Goal: Task Accomplishment & Management: Complete application form

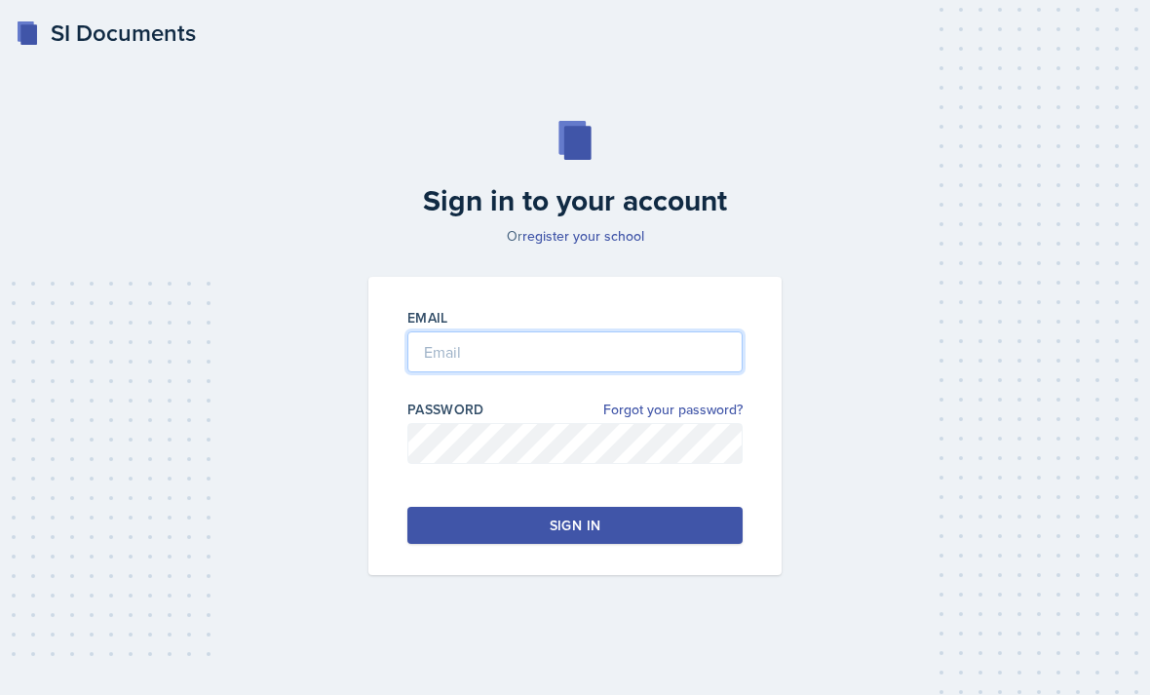
click at [566, 372] on input "email" at bounding box center [574, 351] width 335 height 41
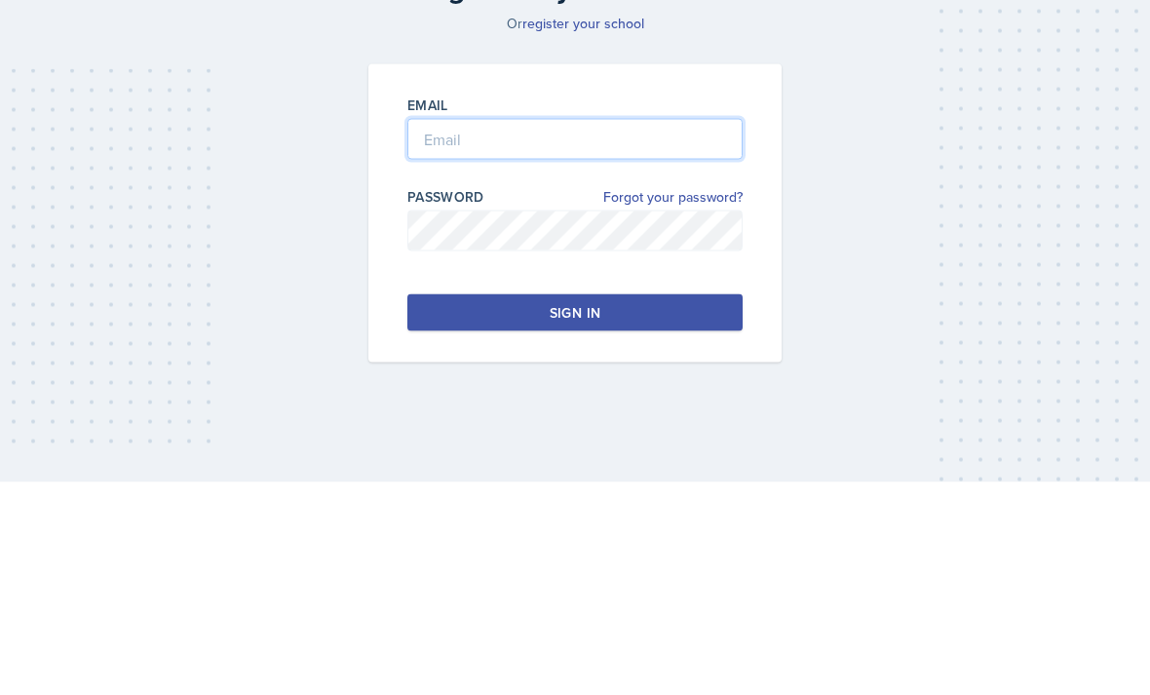
type input "[PERSON_NAME][EMAIL_ADDRESS][PERSON_NAME][DOMAIN_NAME]"
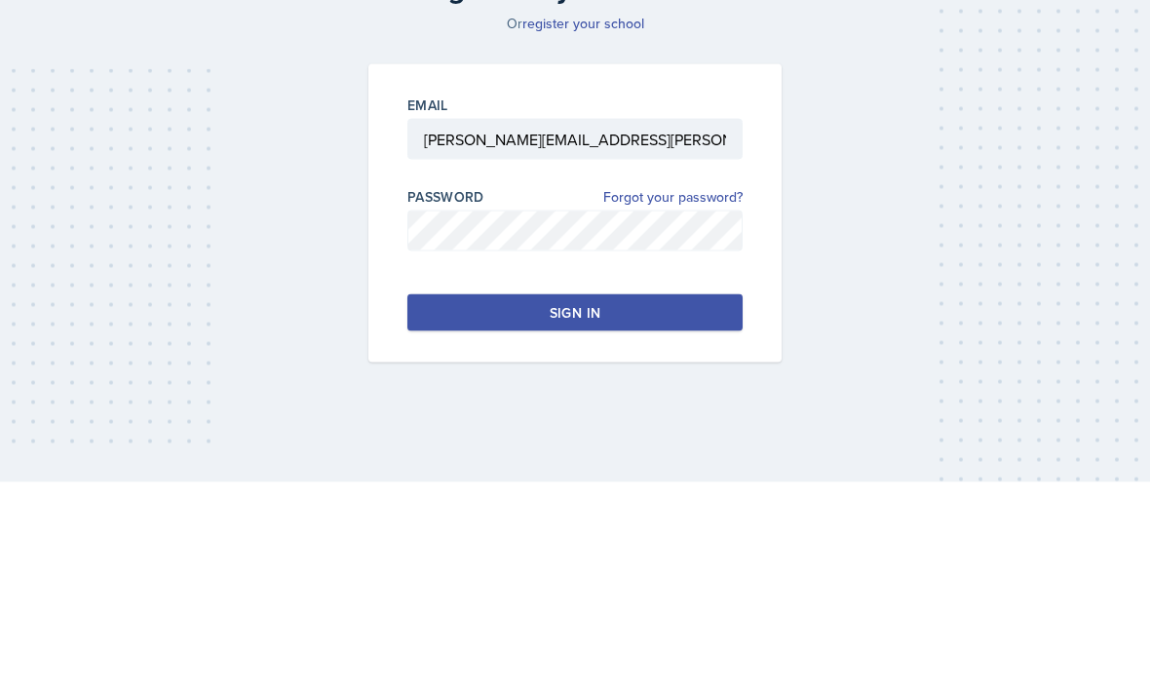
scroll to position [62, 0]
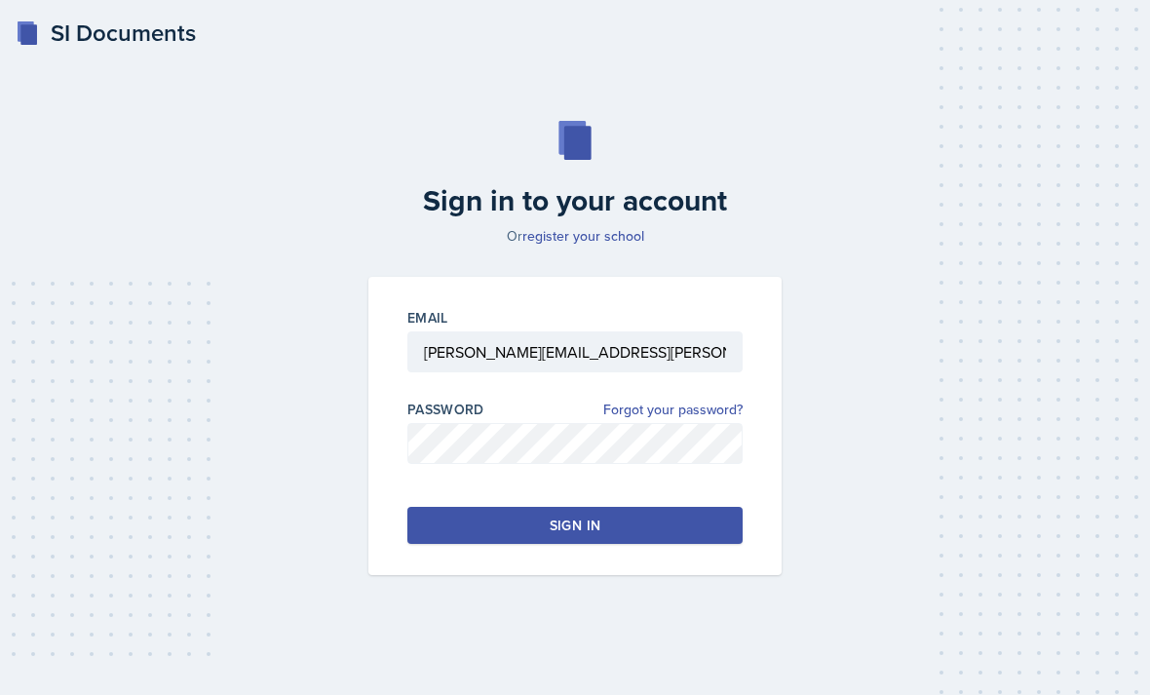
click at [519, 509] on button "Sign in" at bounding box center [574, 525] width 335 height 37
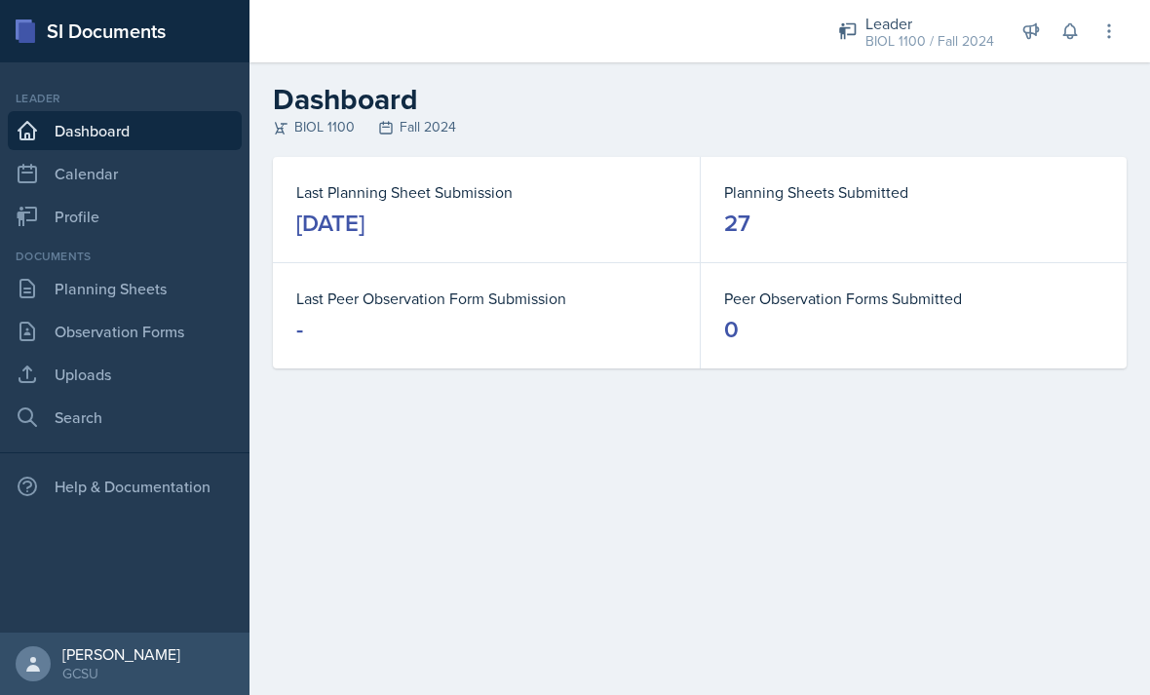
click at [68, 292] on link "Planning Sheets" at bounding box center [125, 288] width 234 height 39
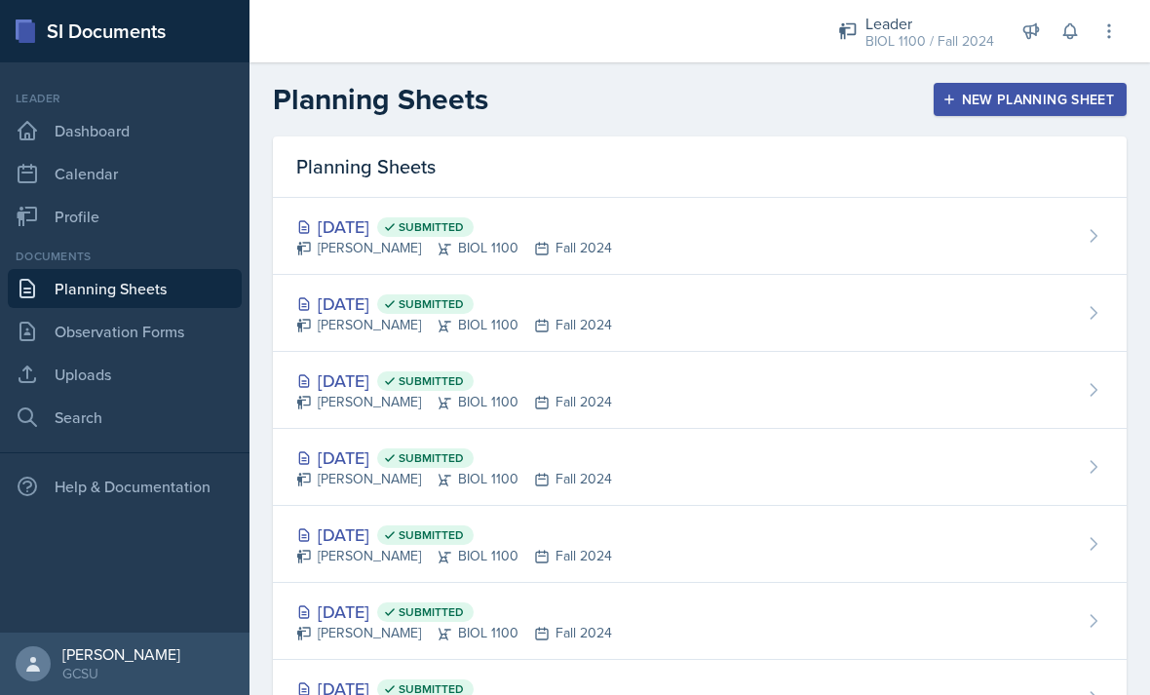
click at [127, 344] on link "Observation Forms" at bounding box center [125, 331] width 234 height 39
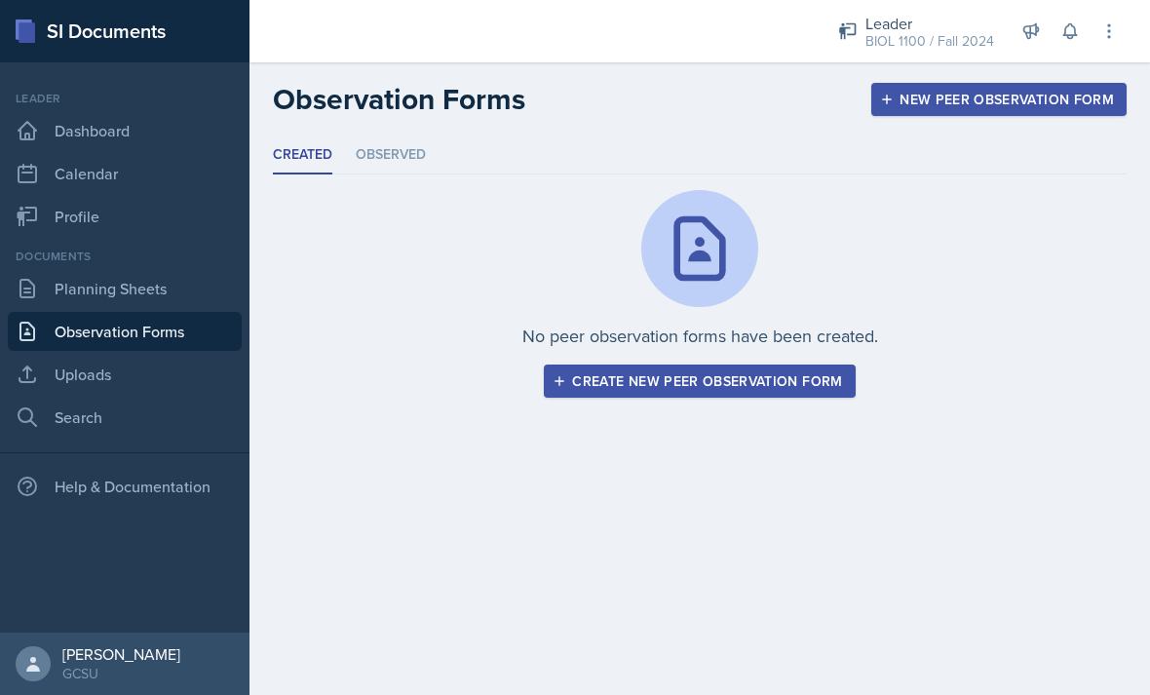
click at [94, 377] on link "Uploads" at bounding box center [125, 374] width 234 height 39
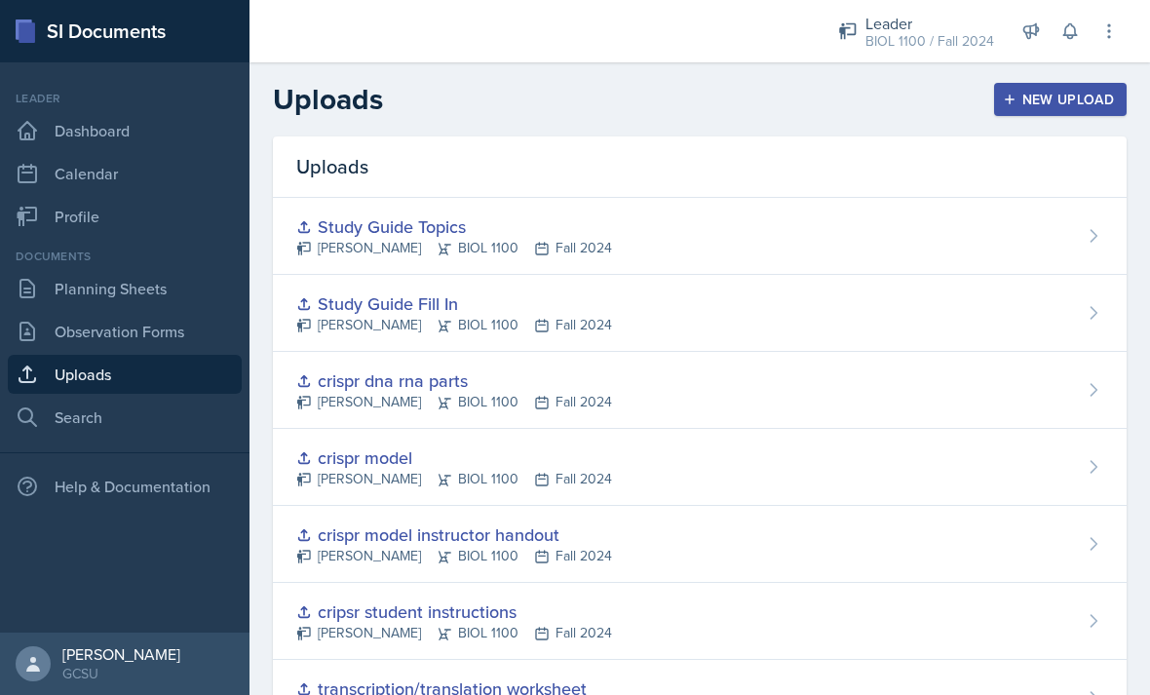
click at [58, 141] on link "Dashboard" at bounding box center [125, 130] width 234 height 39
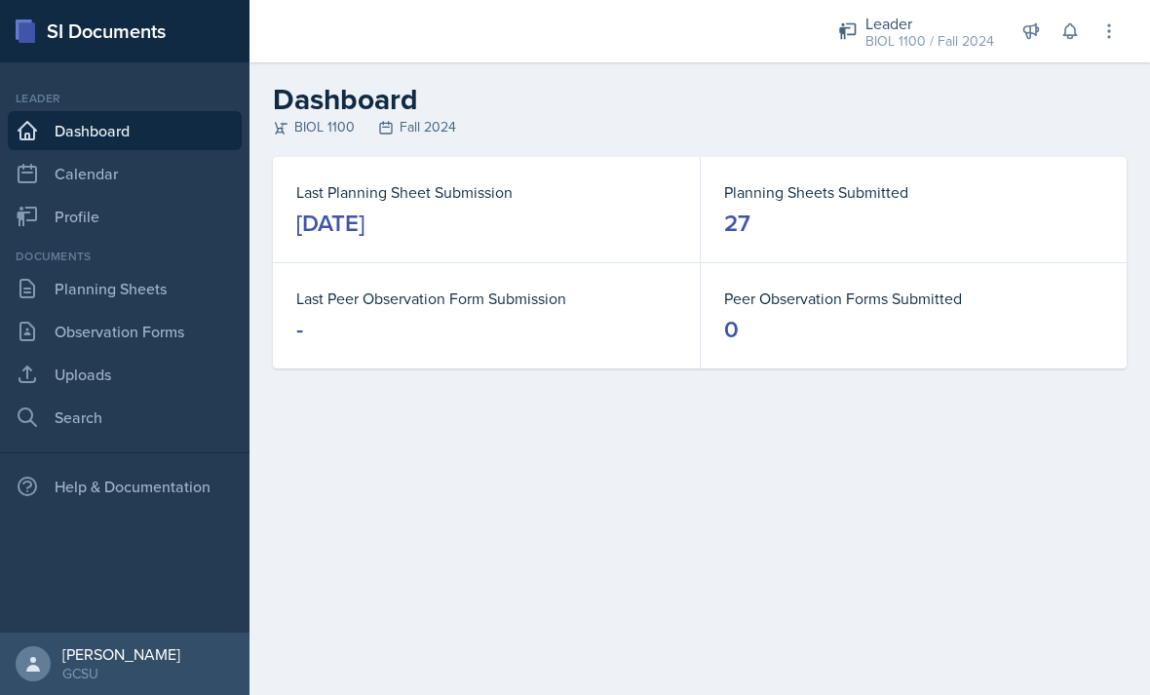
click at [919, 21] on div "Leader" at bounding box center [930, 23] width 129 height 23
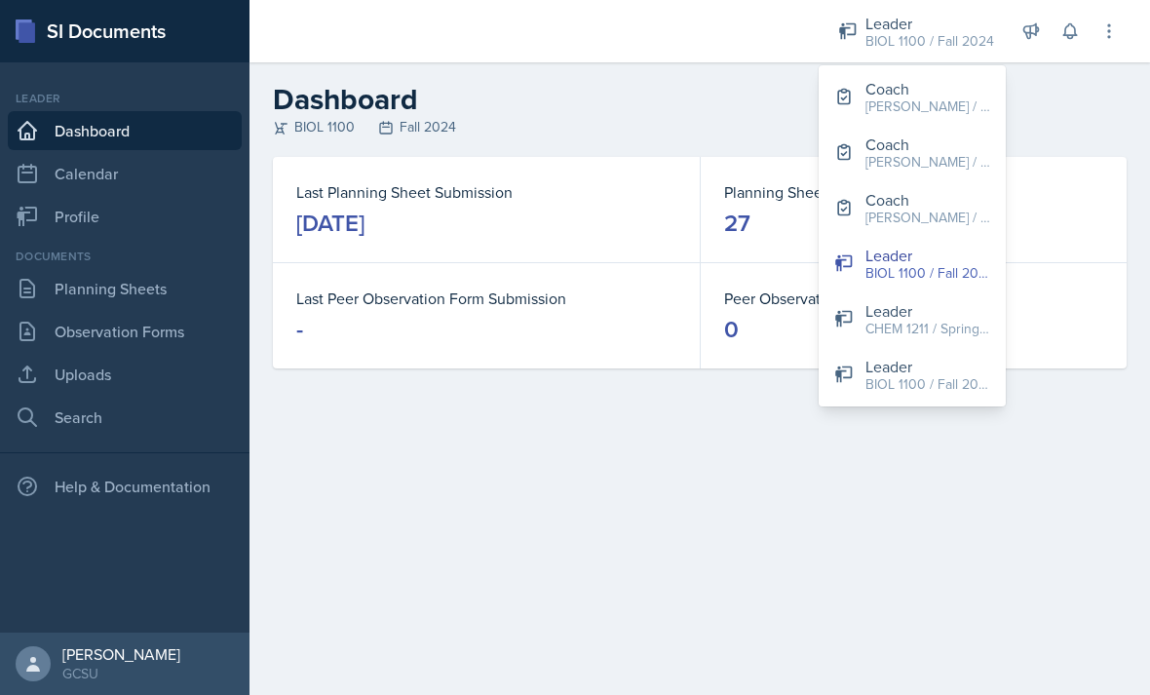
click at [863, 101] on button "Coach [PERSON_NAME] / Spring 2025" at bounding box center [912, 97] width 187 height 56
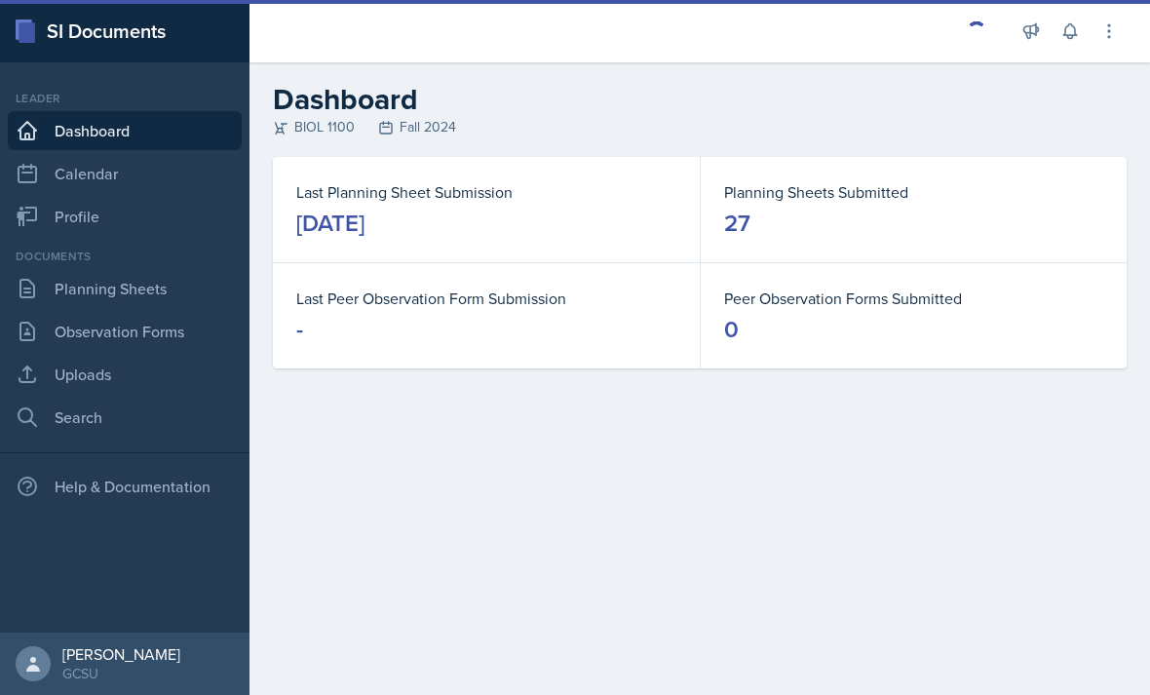
click at [960, 52] on div "Announcements SI Leader Training! [DATE] 4:11 PM We are so excited to kick off …" at bounding box center [1025, 31] width 187 height 62
click at [981, 51] on div "Announcements SI Leader Training! [DATE] 4:11 PM We are so excited to kick off …" at bounding box center [1025, 31] width 187 height 62
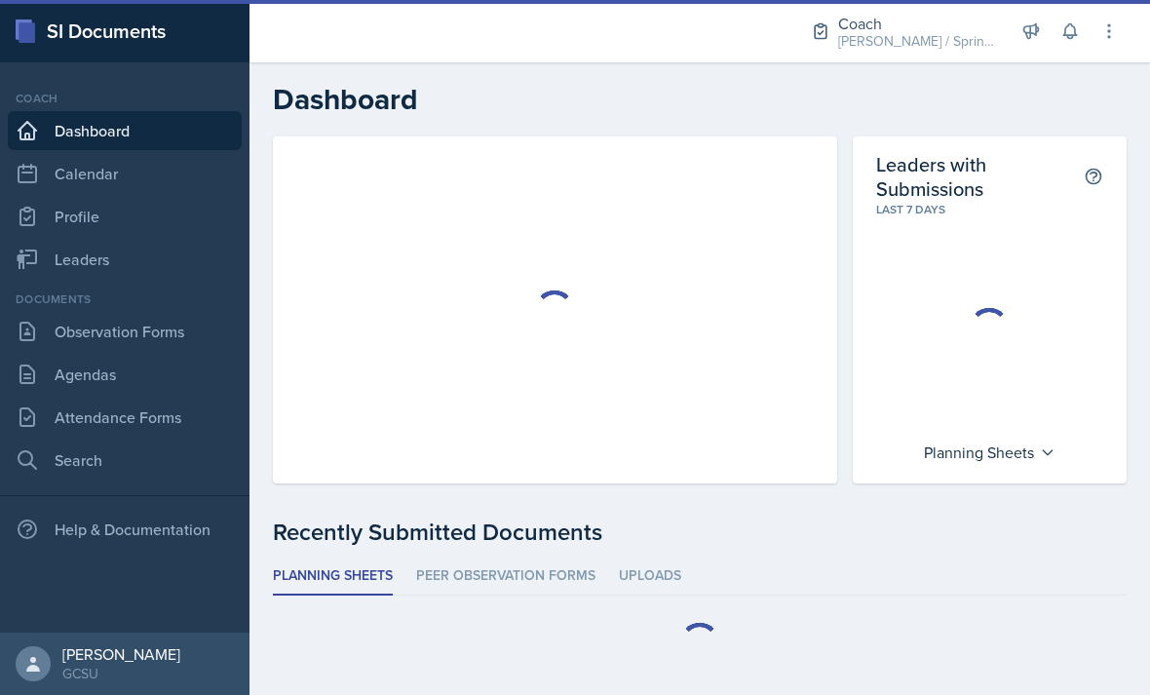
click at [919, 40] on div "[PERSON_NAME] / Spring 2025" at bounding box center [916, 41] width 156 height 20
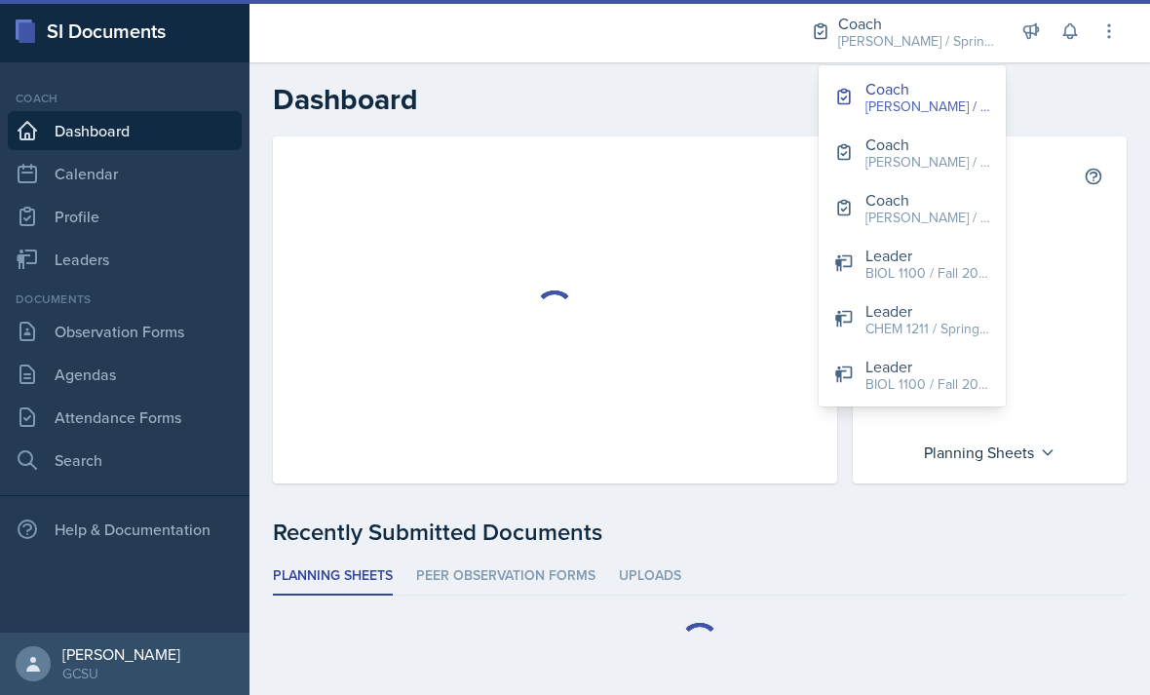
click at [968, 216] on button "Coach [PERSON_NAME] / Fall 2025" at bounding box center [912, 208] width 187 height 56
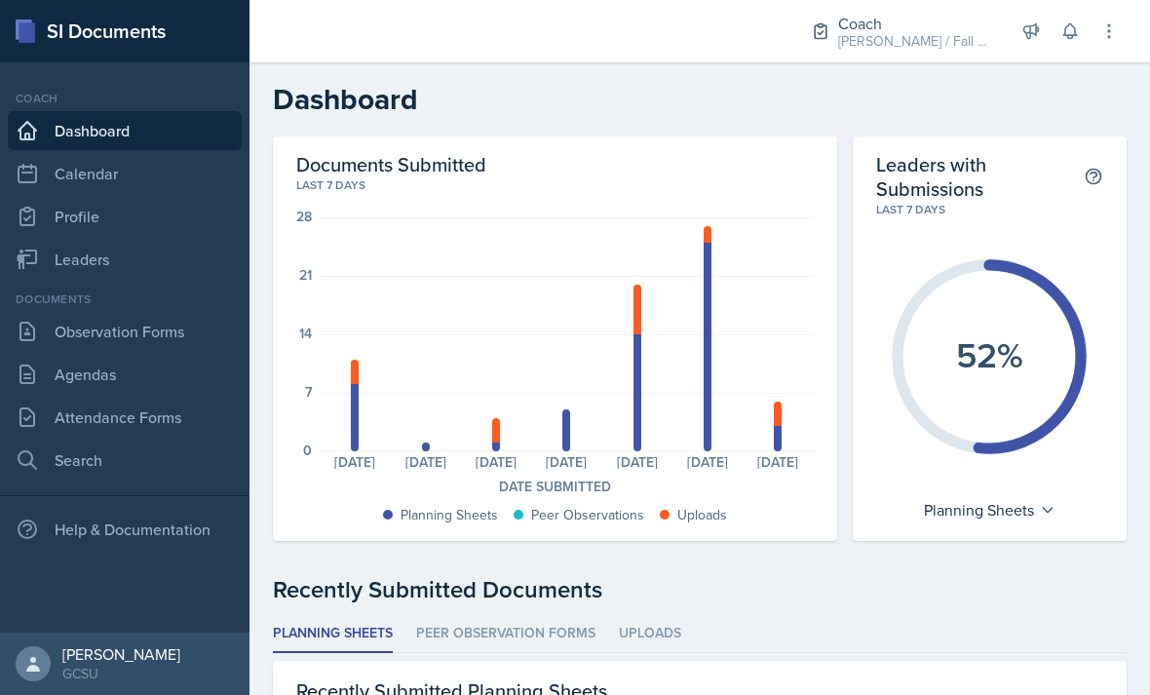
scroll to position [-4, 0]
click at [172, 339] on link "Observation Forms" at bounding box center [125, 331] width 234 height 39
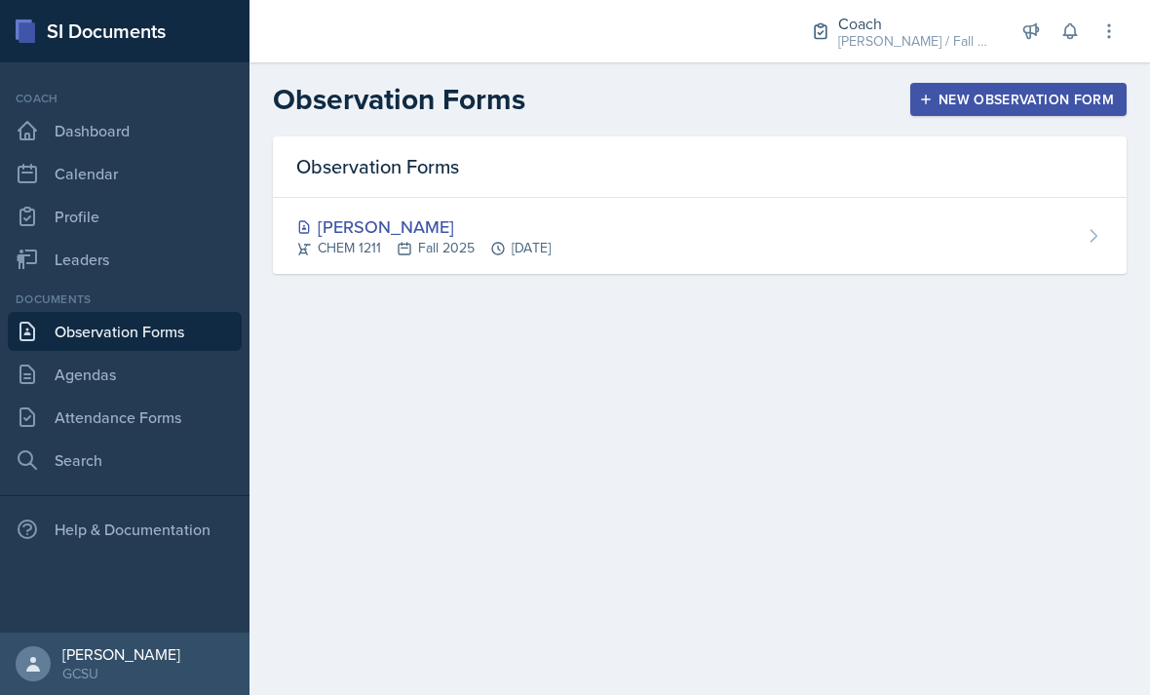
click at [182, 139] on link "Dashboard" at bounding box center [125, 130] width 234 height 39
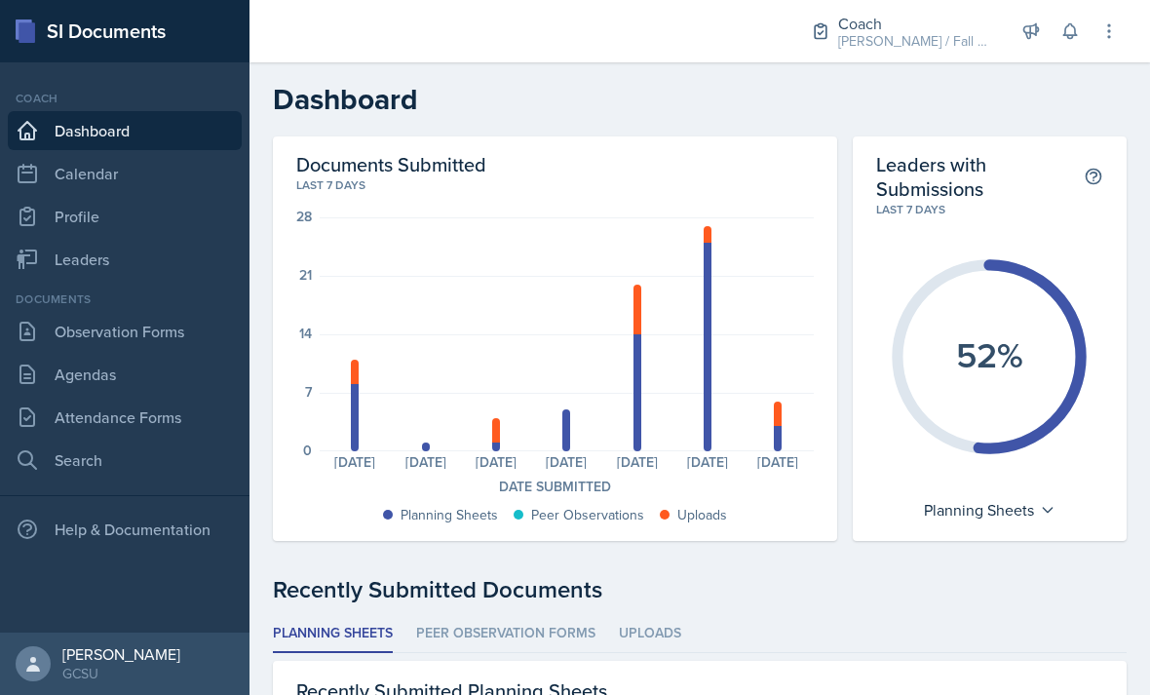
click at [179, 330] on link "Observation Forms" at bounding box center [125, 331] width 234 height 39
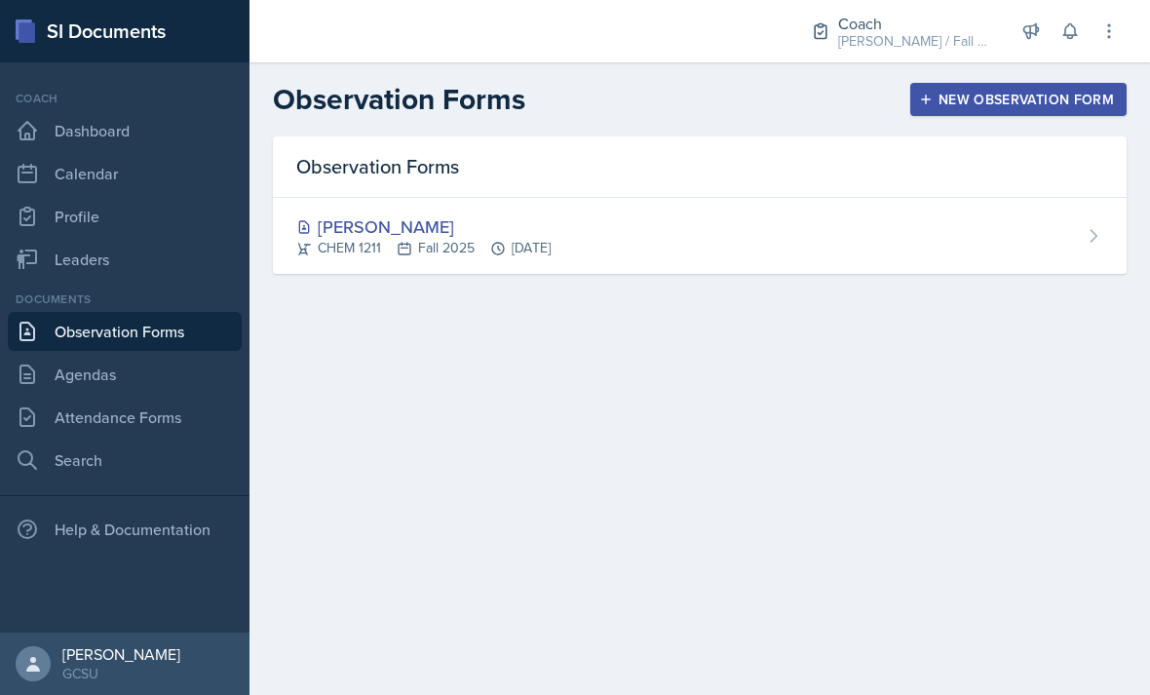
click at [150, 433] on link "Attendance Forms" at bounding box center [125, 417] width 234 height 39
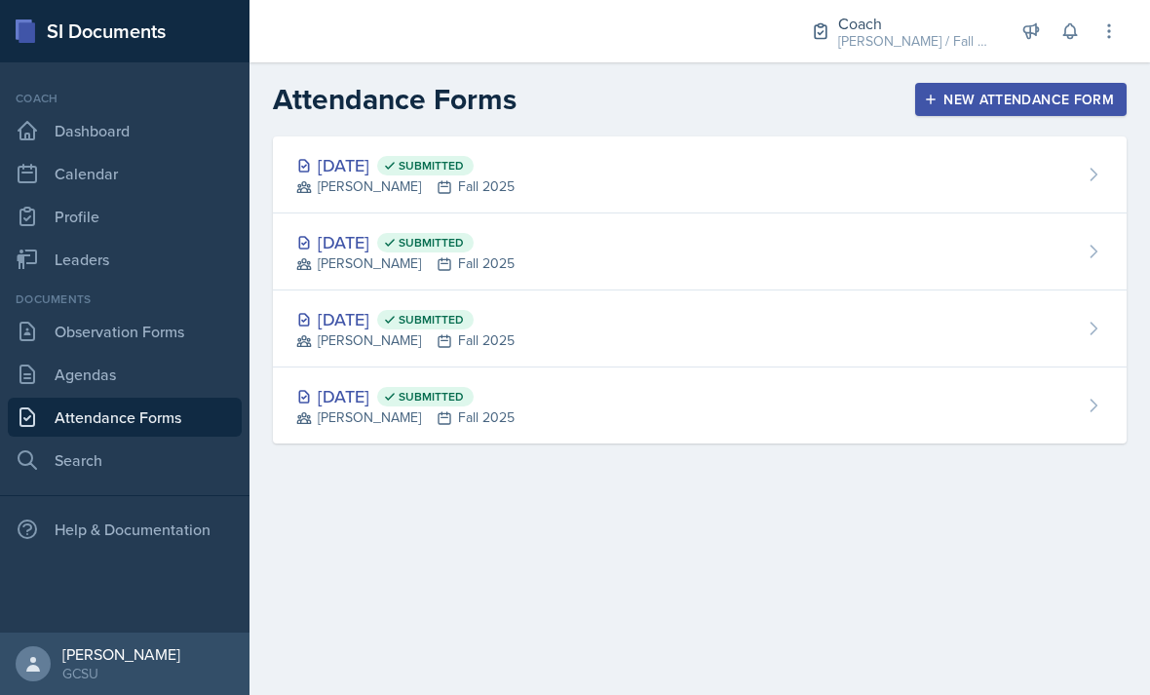
click at [1068, 154] on div "[DATE] Submitted [PERSON_NAME] Fall 2025" at bounding box center [700, 174] width 854 height 77
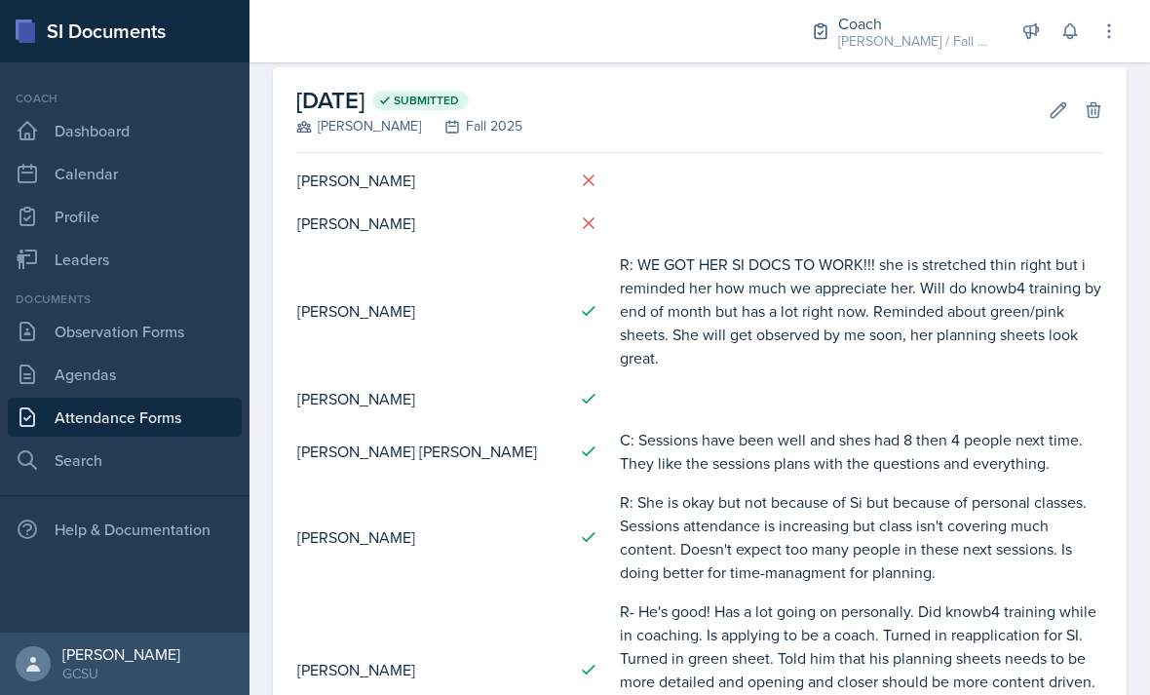
scroll to position [91, 0]
click at [1070, 102] on button "Edit" at bounding box center [1058, 109] width 35 height 35
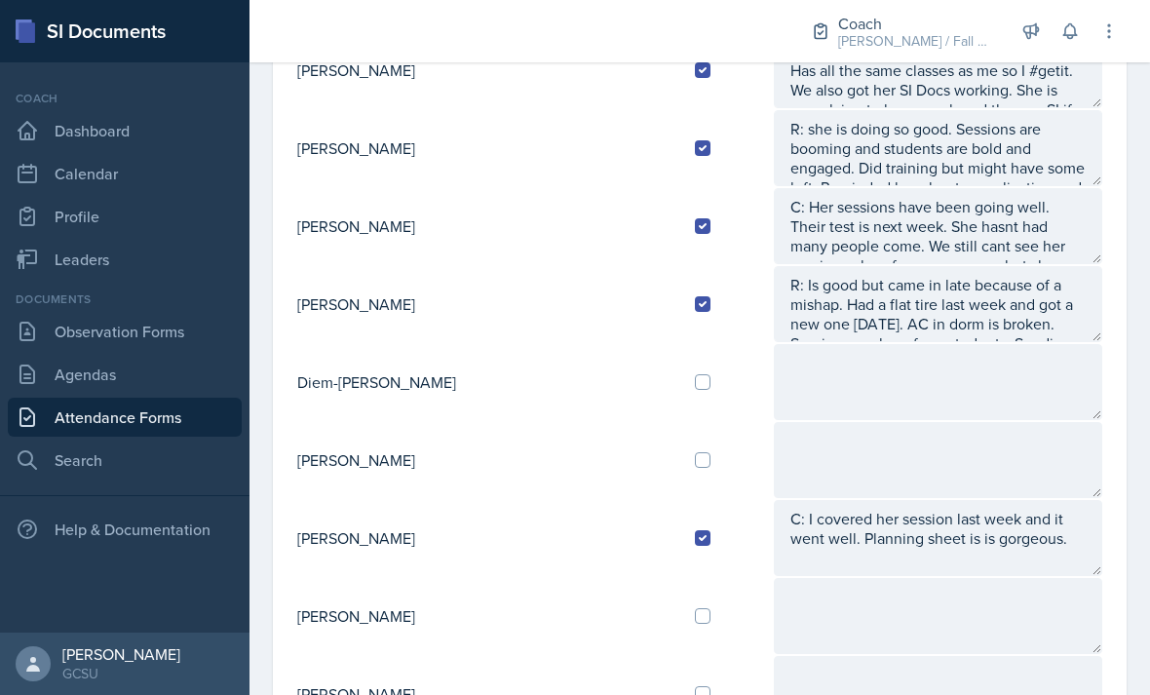
scroll to position [1009, 0]
click at [679, 387] on td at bounding box center [725, 381] width 93 height 78
click at [695, 385] on input "checkbox" at bounding box center [703, 381] width 16 height 16
checkbox input "true"
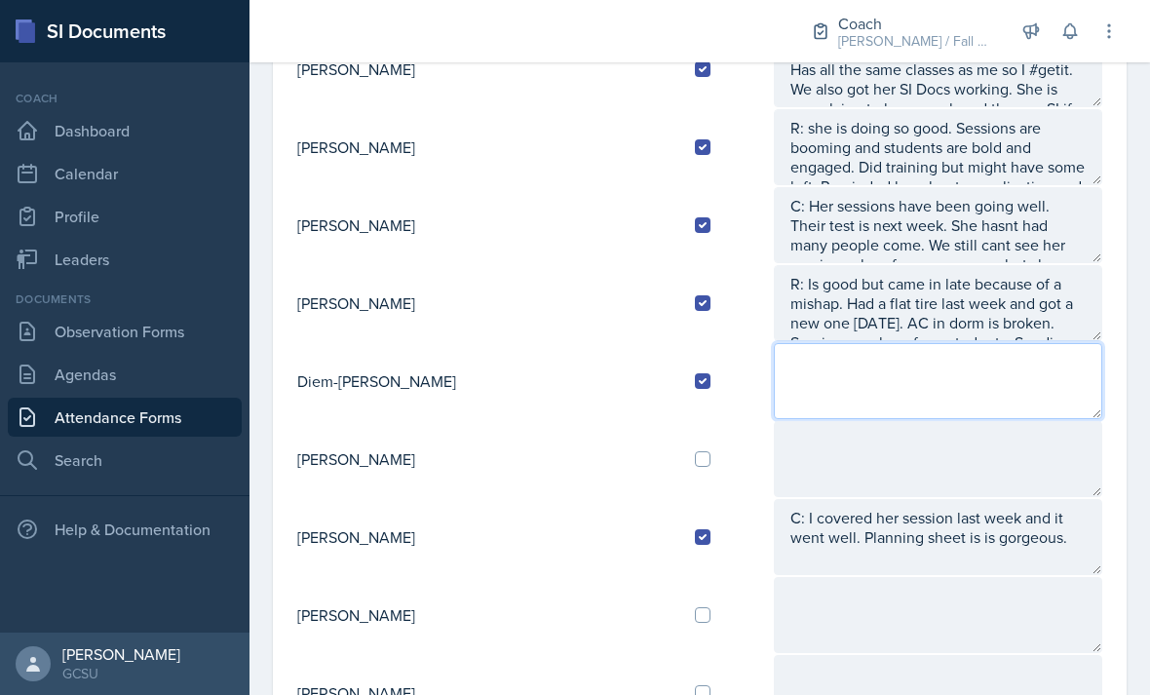
click at [792, 373] on textarea at bounding box center [938, 381] width 328 height 76
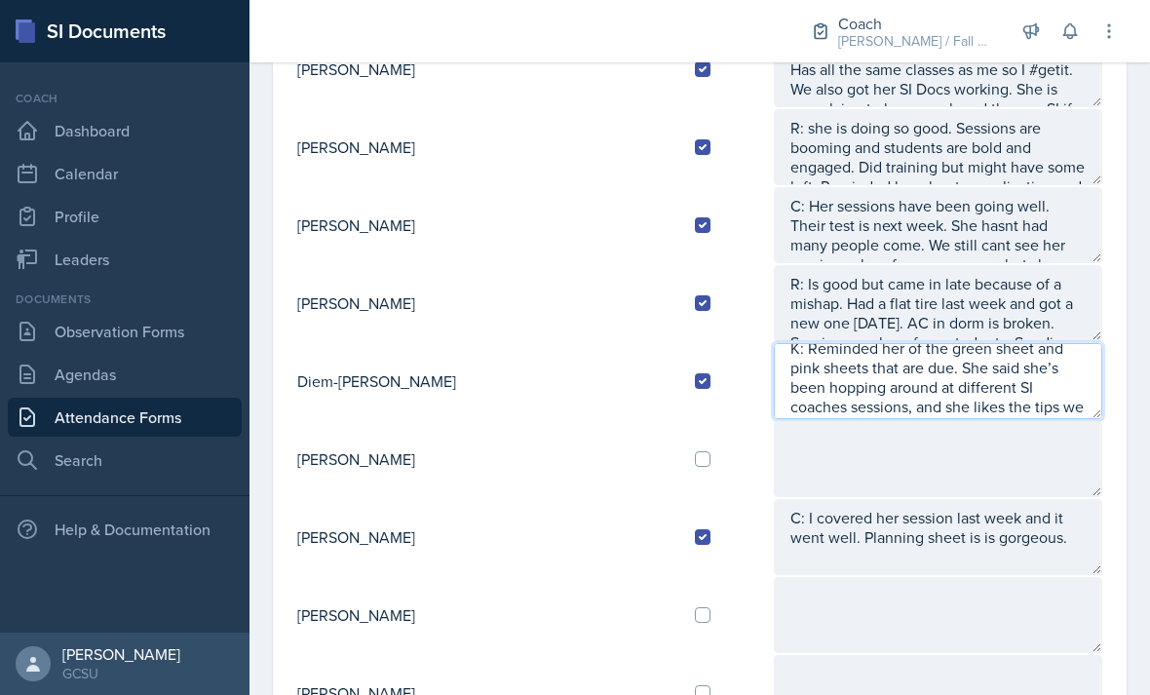
scroll to position [39, 0]
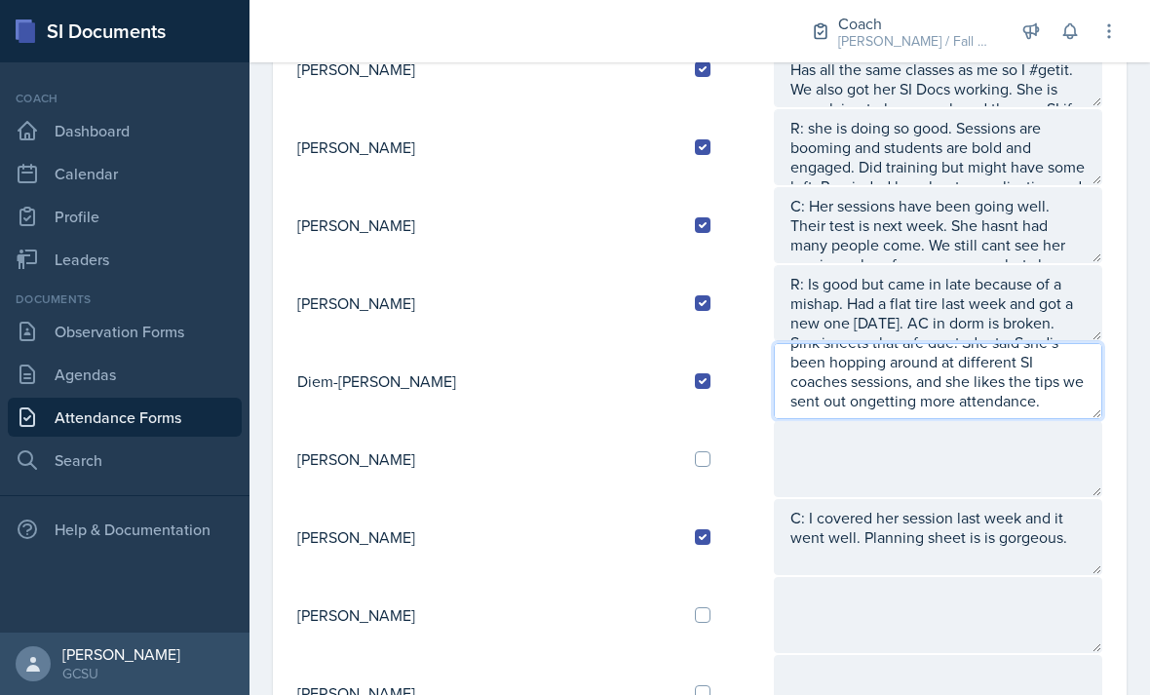
click at [927, 381] on textarea "K: Reminded her of the green sheet and pink sheets that are due. She said she’s…" at bounding box center [938, 381] width 328 height 76
click at [1031, 406] on textarea "K: Reminded her of the green sheet and pink sheets that are due. She said she’s…" at bounding box center [938, 381] width 328 height 76
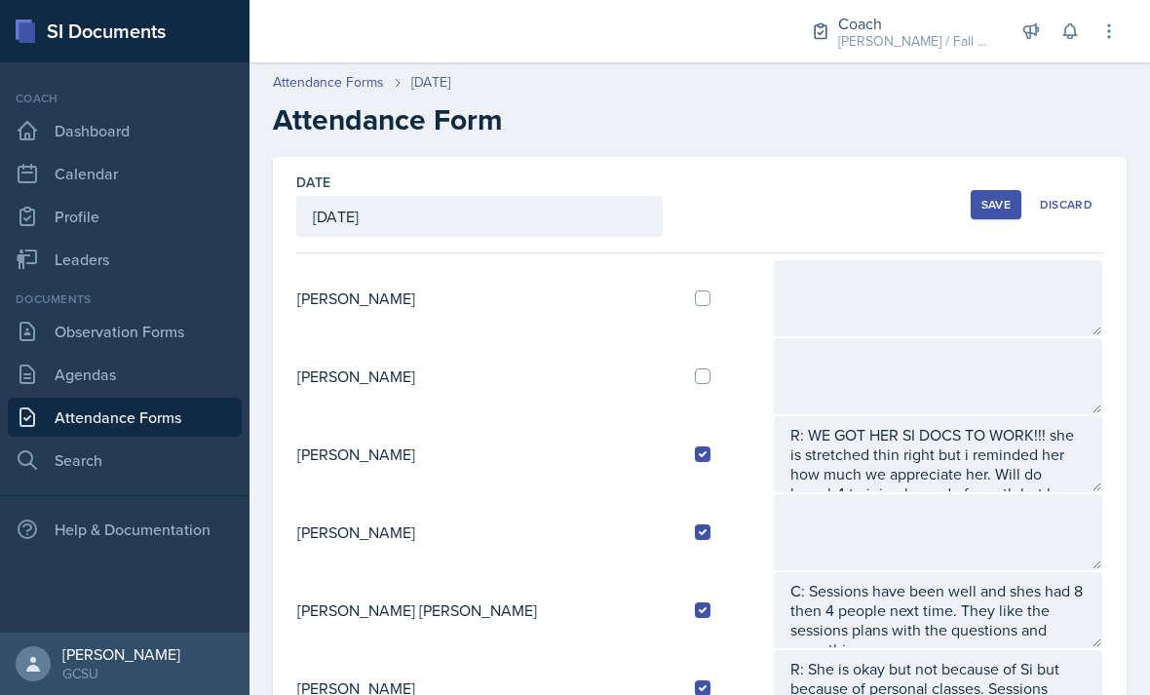
scroll to position [-1, 0]
type textarea "K: Reminded her of the green sheet and pink sheets that are due. She said she’s…"
click at [1000, 197] on div "Save" at bounding box center [995, 205] width 29 height 16
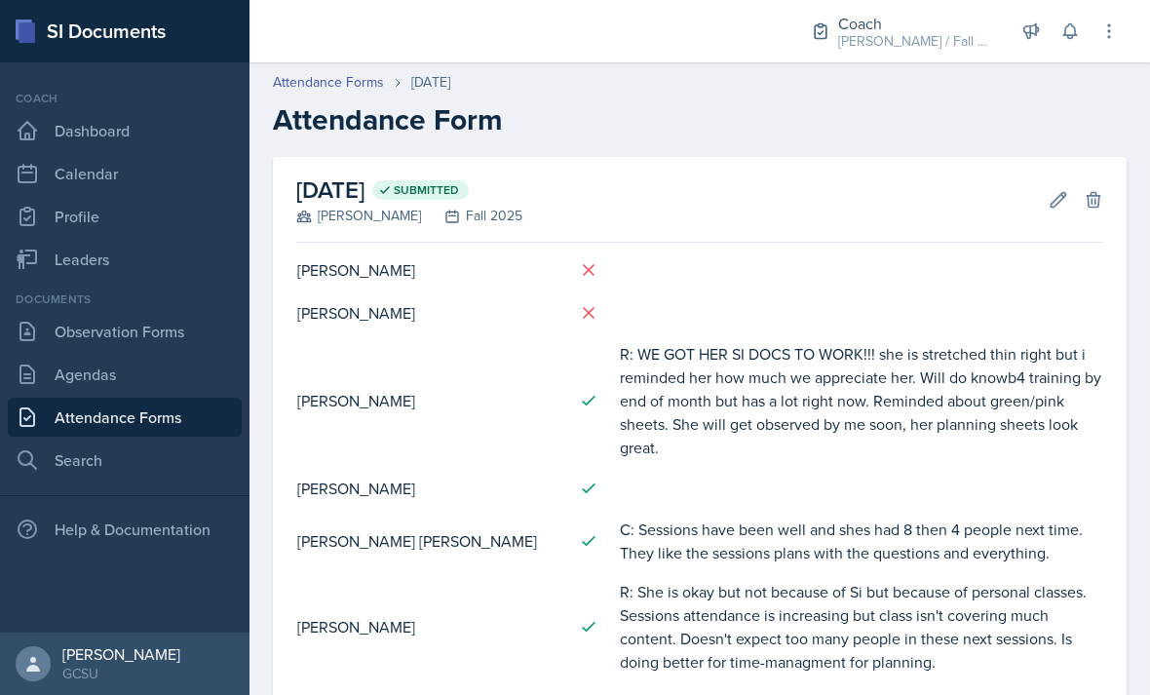
click at [1047, 190] on button "Edit" at bounding box center [1058, 199] width 35 height 35
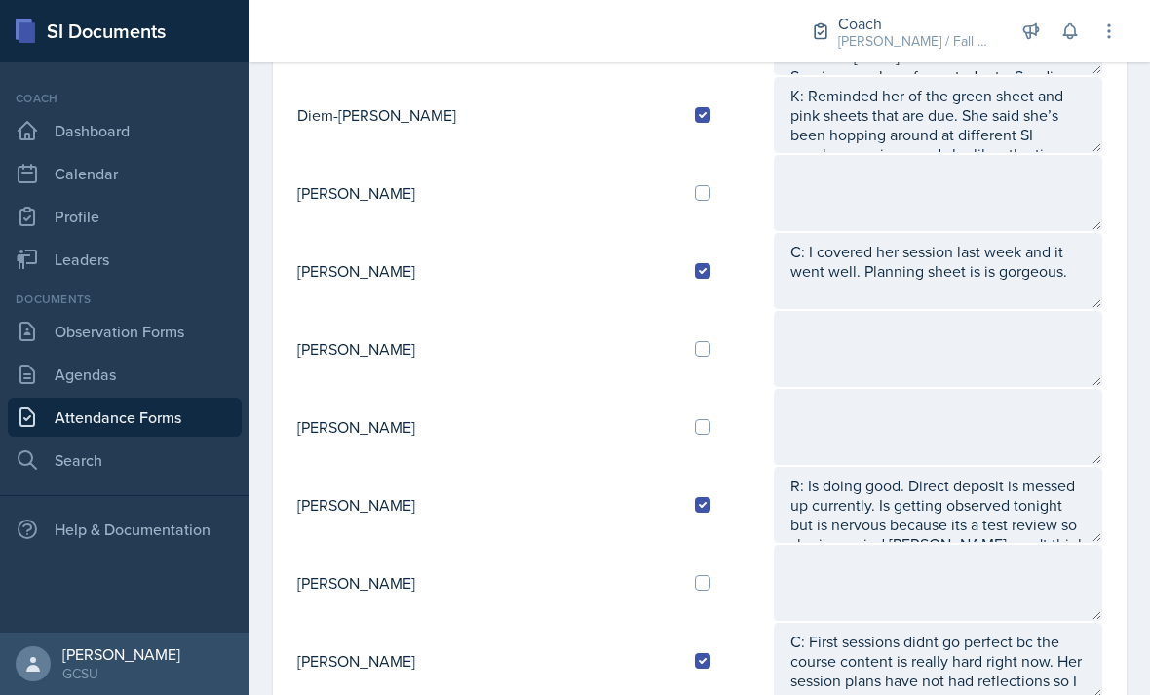
scroll to position [1277, 0]
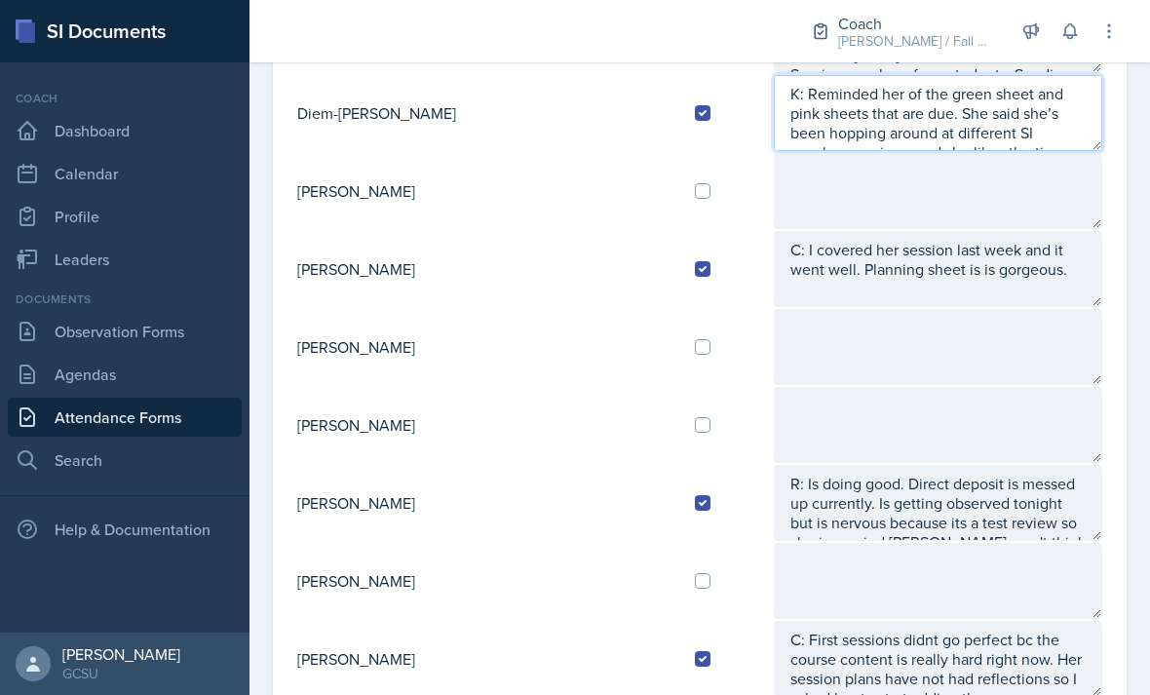
click at [856, 127] on textarea "K: Reminded her of the green sheet and pink sheets that are due. She said she’s…" at bounding box center [938, 113] width 328 height 76
click at [858, 137] on textarea "K: Reminded her of the green sheet and pink sheets that are due. She said she’s…" at bounding box center [938, 113] width 328 height 76
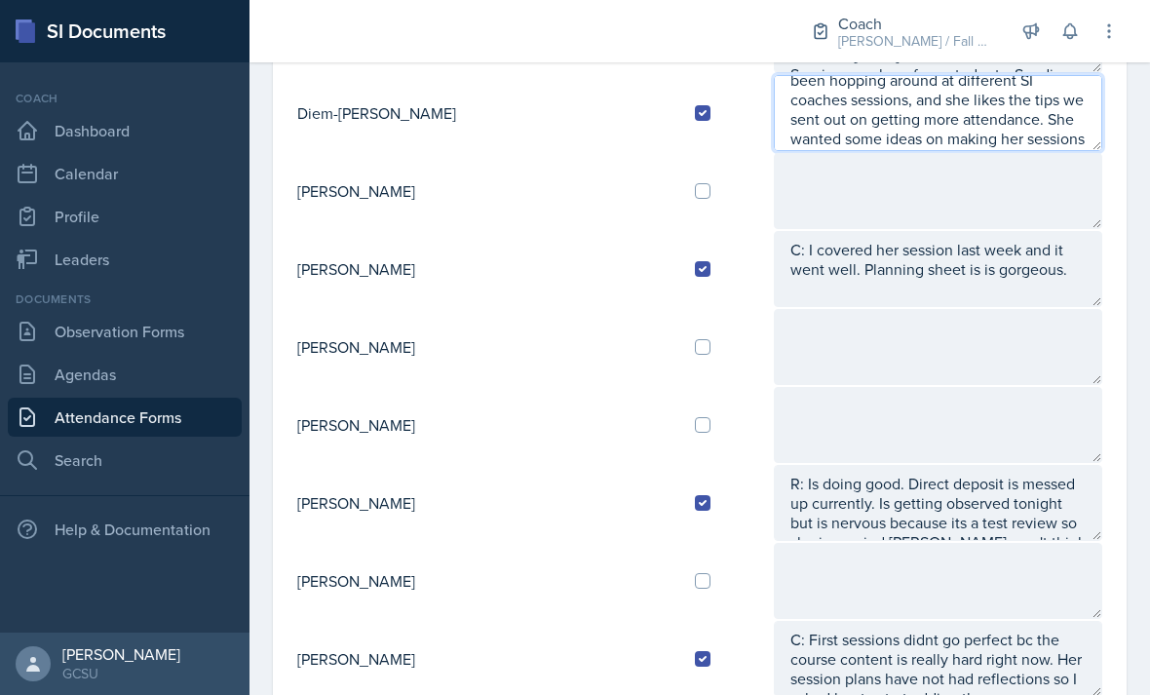
type textarea "K: Reminded her of the green sheet and pink sheets that are due. She said she’s…"
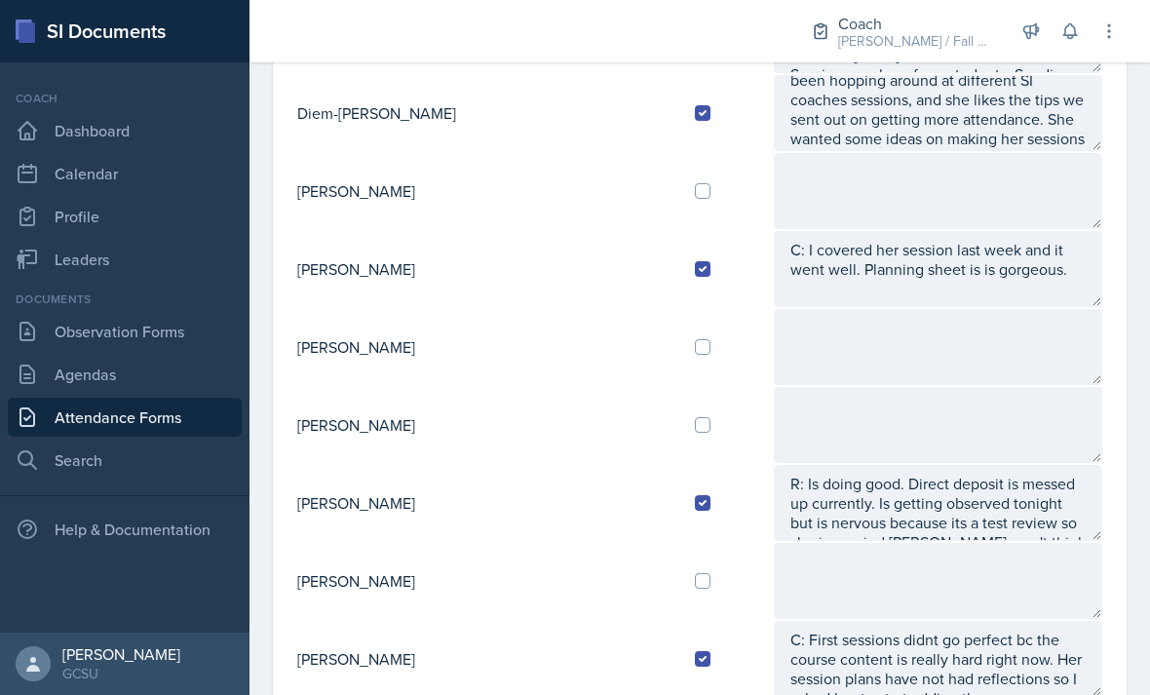
click at [948, 347] on textarea at bounding box center [938, 347] width 328 height 76
click at [695, 196] on input "checkbox" at bounding box center [703, 191] width 16 height 16
checkbox input "true"
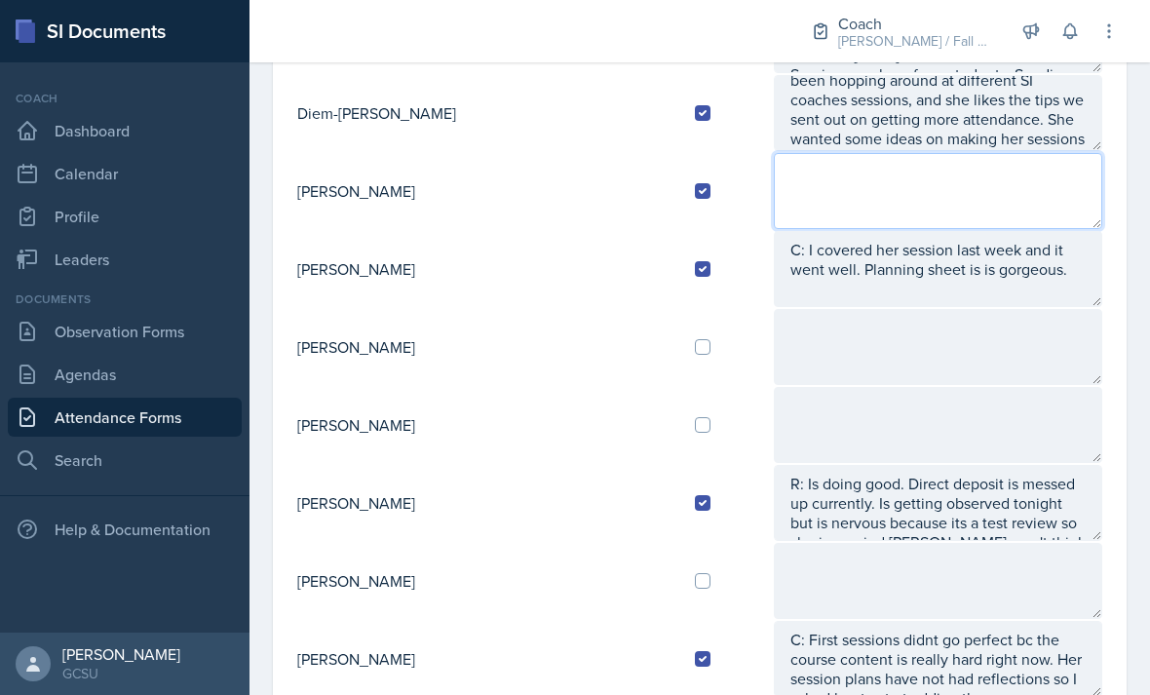
click at [826, 190] on textarea at bounding box center [938, 191] width 328 height 76
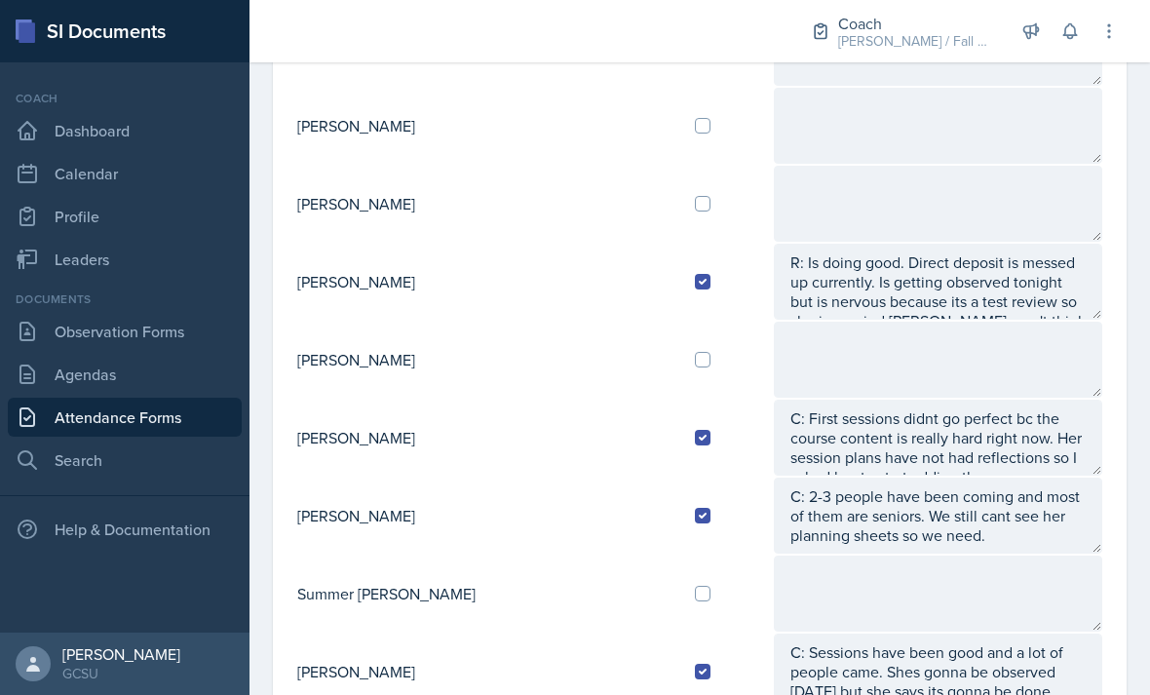
scroll to position [1497, 0]
type textarea "K:"
click at [695, 363] on input "checkbox" at bounding box center [703, 361] width 16 height 16
checkbox input "true"
click at [774, 355] on textarea at bounding box center [938, 361] width 328 height 76
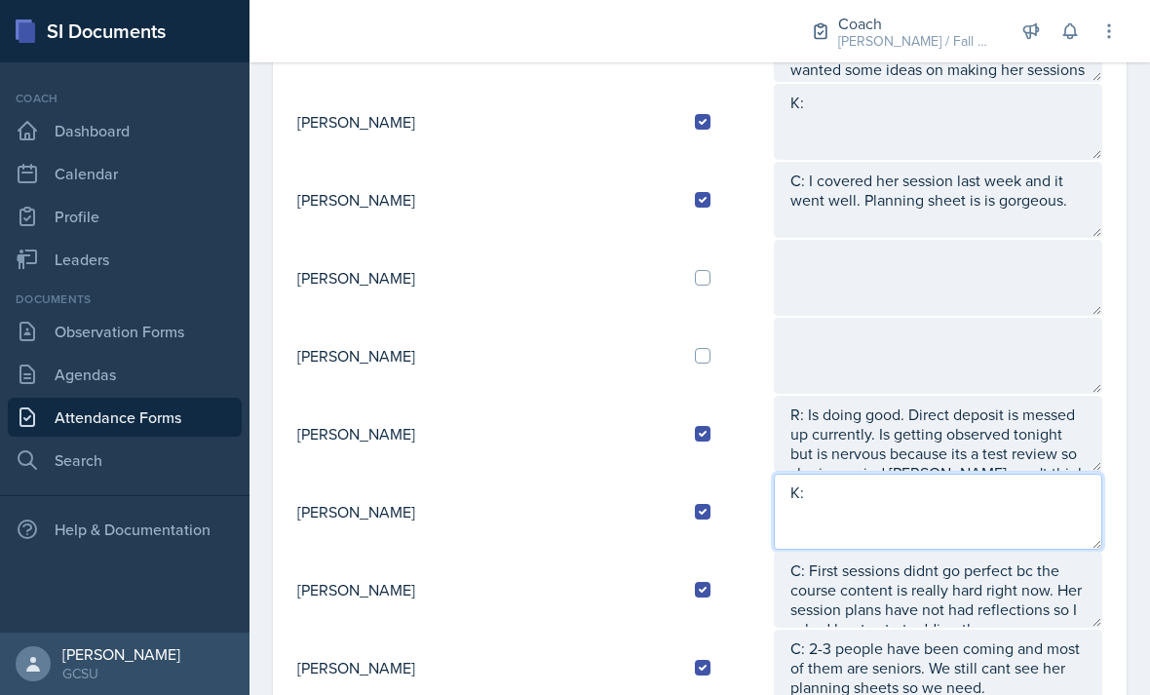
scroll to position [1347, 0]
type textarea "K:"
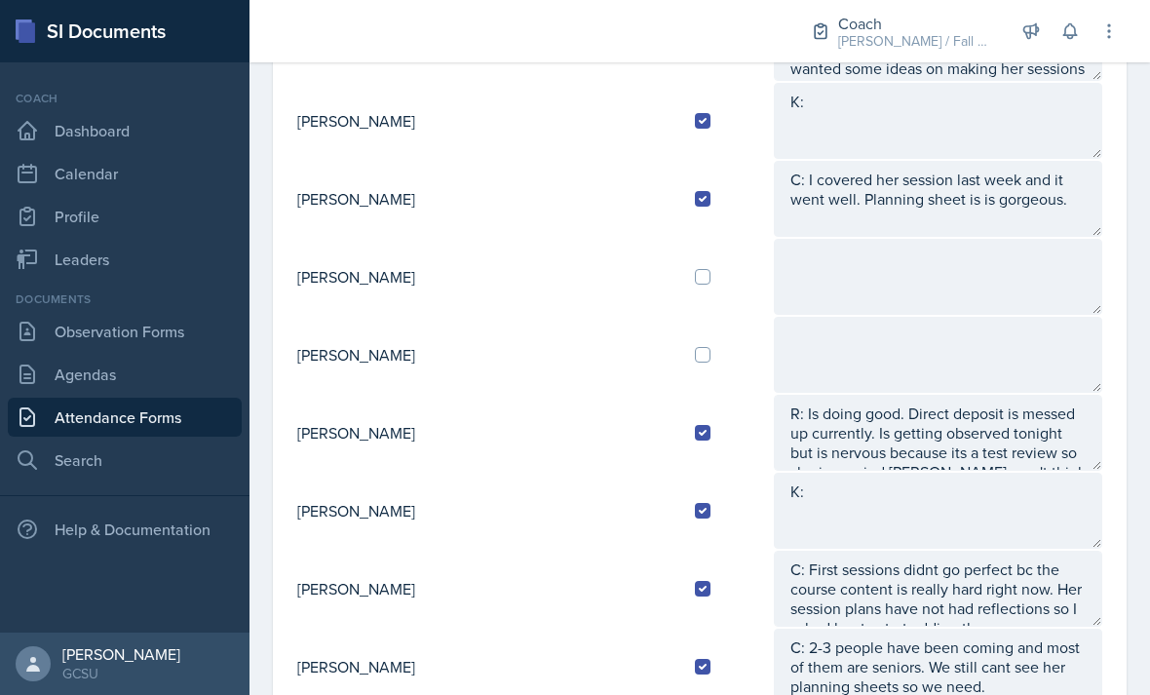
click at [918, 84] on textarea "K:" at bounding box center [938, 121] width 328 height 76
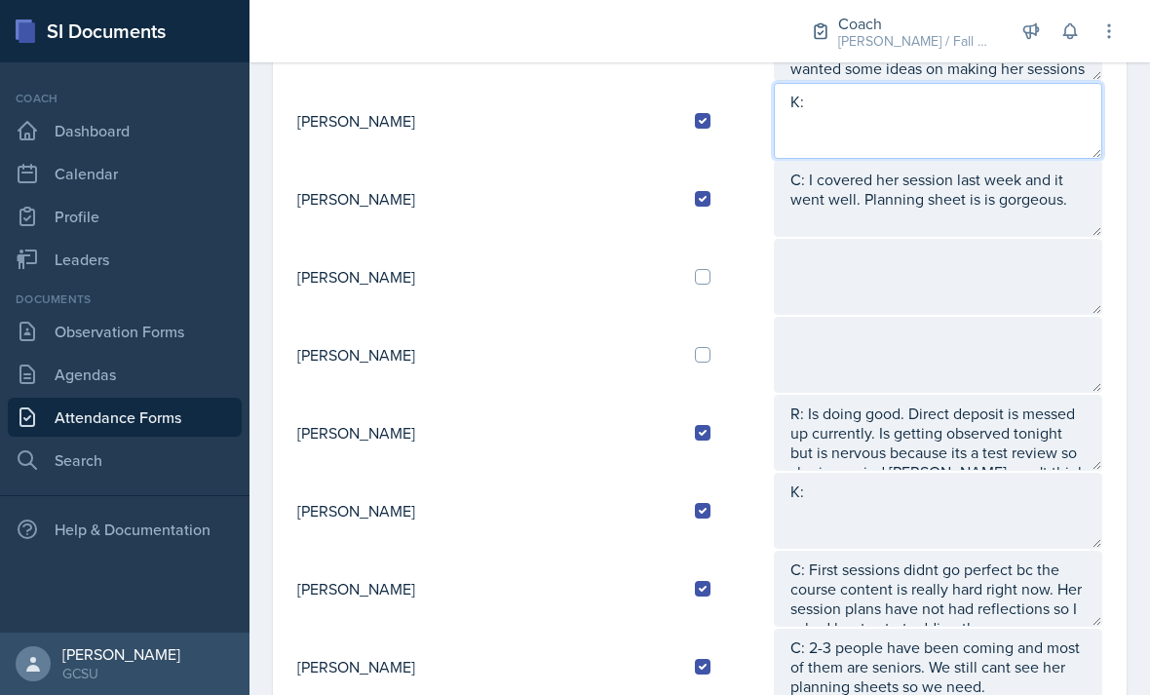
click at [927, 107] on textarea "K:" at bounding box center [938, 121] width 328 height 76
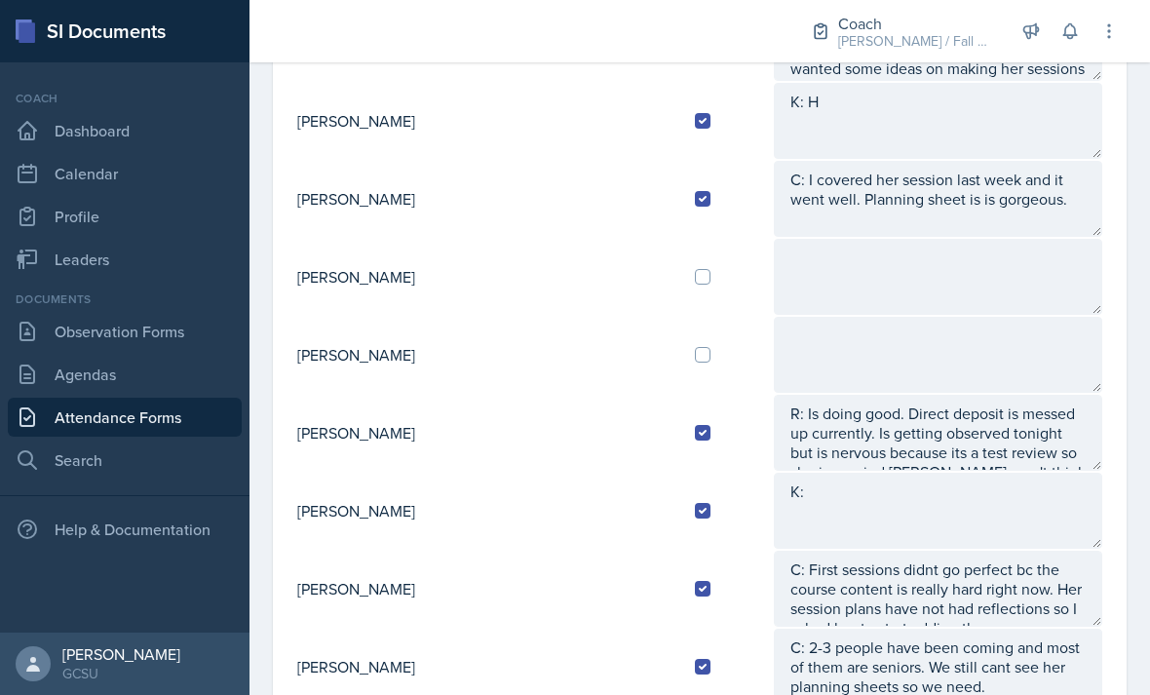
click at [968, 109] on textarea "K: H" at bounding box center [938, 121] width 328 height 76
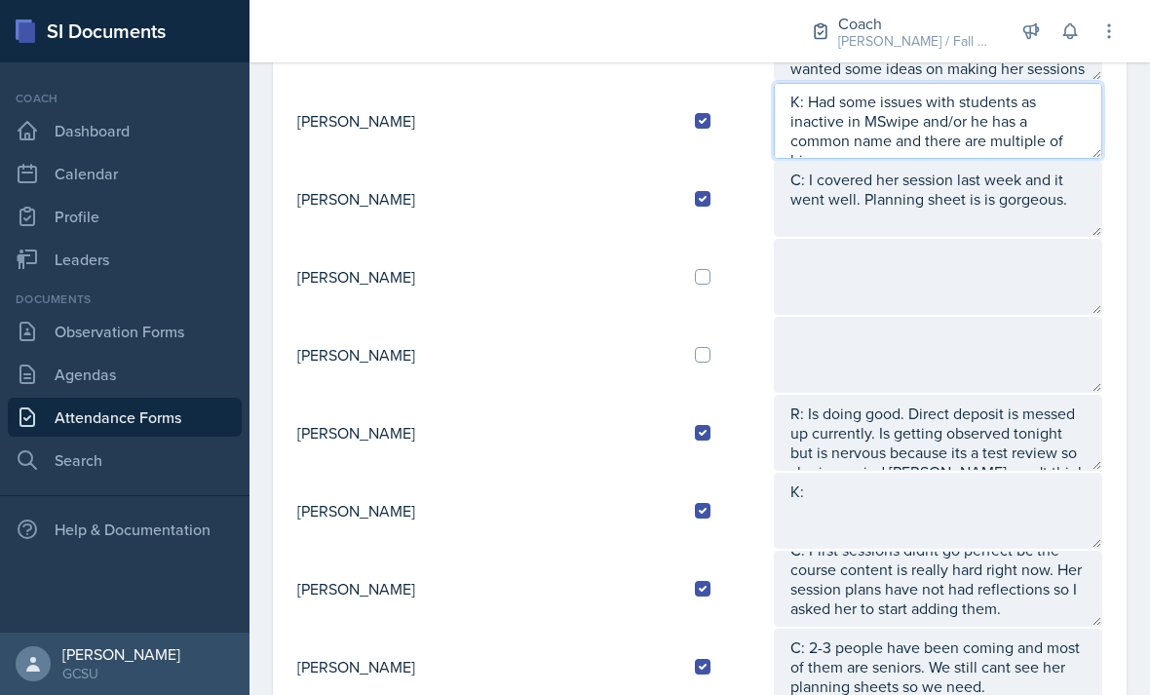
scroll to position [19, 0]
type textarea "K: Had some issues with students as inactive in MSwipe and/or he has a common n…"
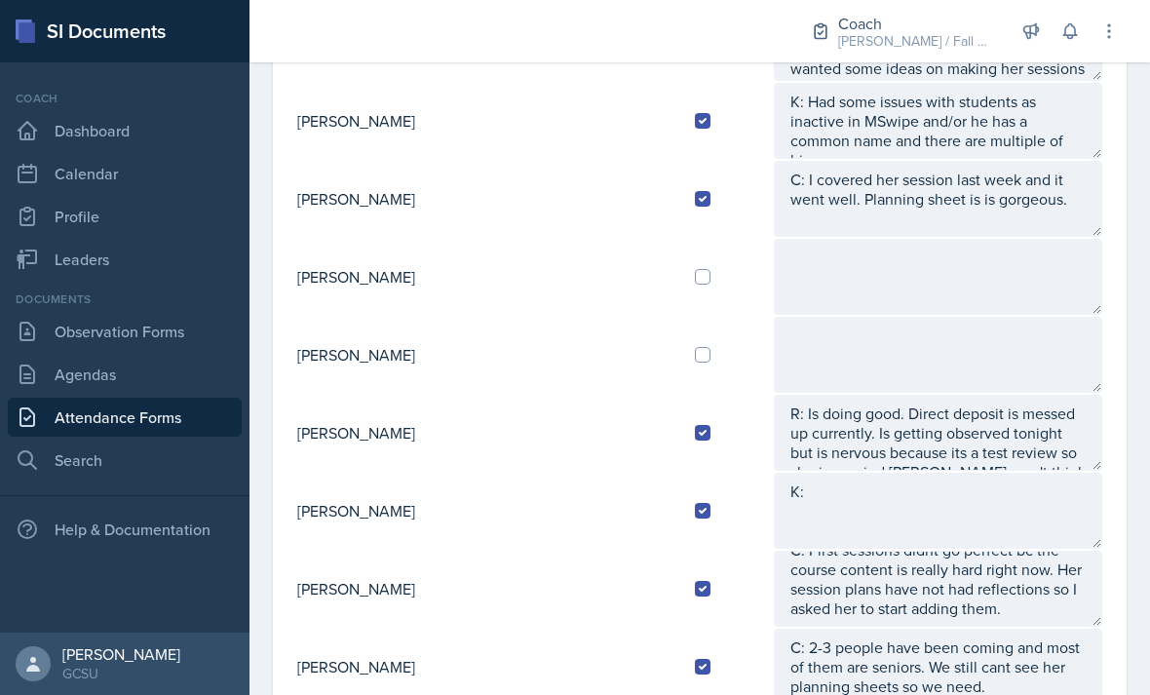
click at [850, 520] on textarea "K:" at bounding box center [938, 511] width 328 height 76
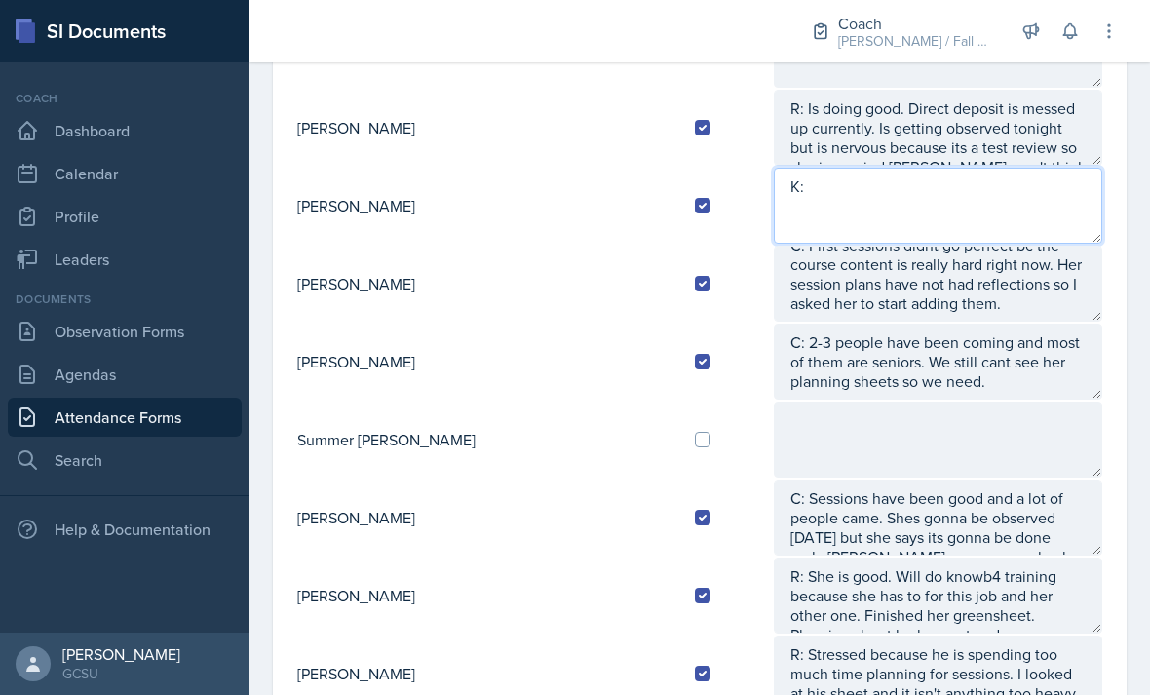
scroll to position [1660, 0]
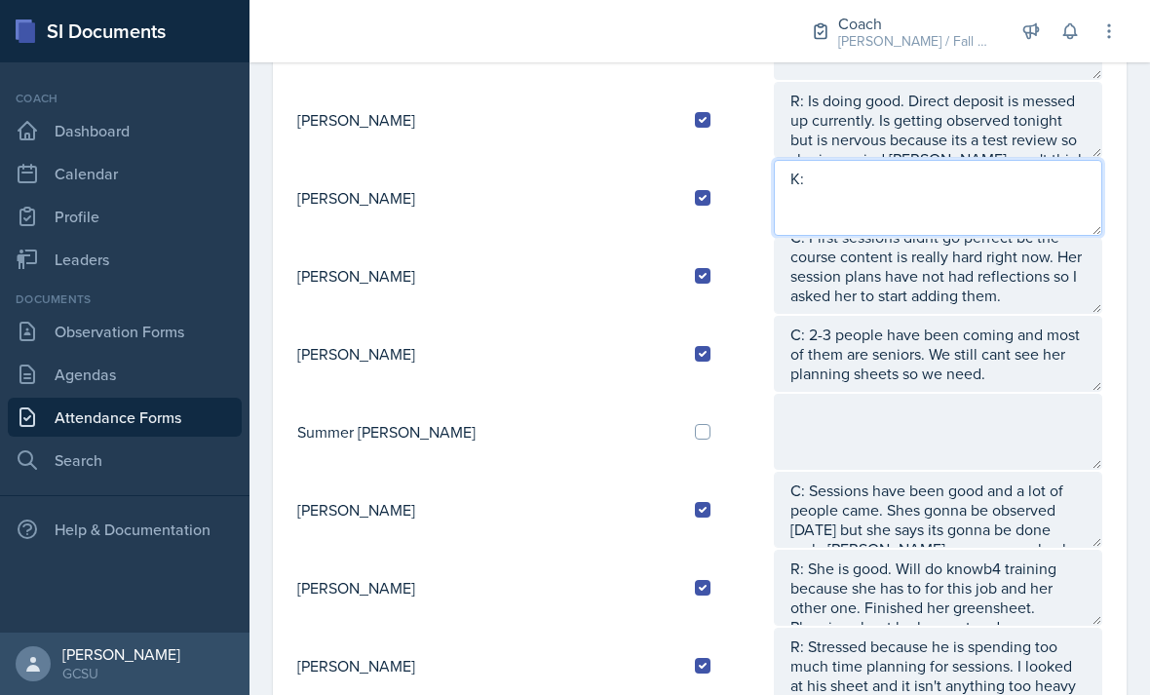
click at [774, 210] on textarea "K:" at bounding box center [938, 198] width 328 height 76
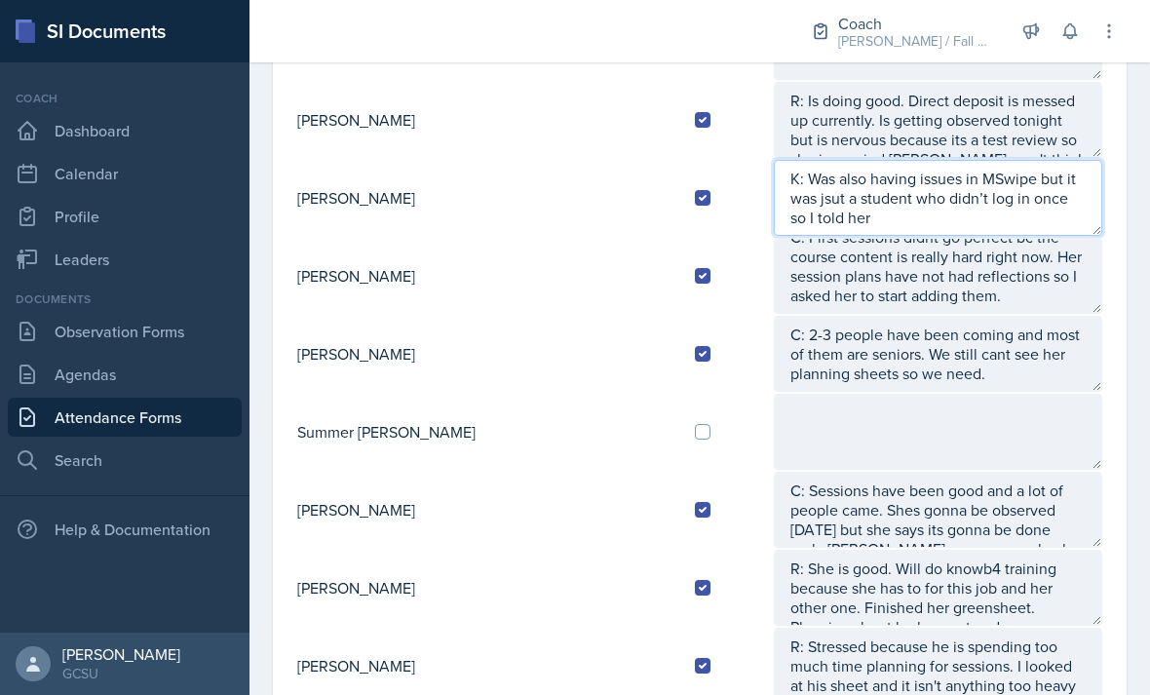
click at [1038, 175] on textarea "K: Was also having issues in MSwipe but it was jsut a student who didn’t log in…" at bounding box center [938, 198] width 328 height 76
click at [1071, 166] on textarea "K: Was also having issues in MSwipe but it was jsut a student who didn’t log in…" at bounding box center [938, 198] width 328 height 76
click at [1057, 180] on textarea "K: Was also having issues in MSwipe but it was jsut a student who didn’t log in…" at bounding box center [938, 198] width 328 height 76
click at [1069, 177] on textarea "K: Was also having issues in MSwipe but it was jsut a student who didn’t log in…" at bounding box center [938, 198] width 328 height 76
click at [1068, 206] on textarea "K: Was also having issues in MSwipe but it was just a student who didn’t log in…" at bounding box center [938, 198] width 328 height 76
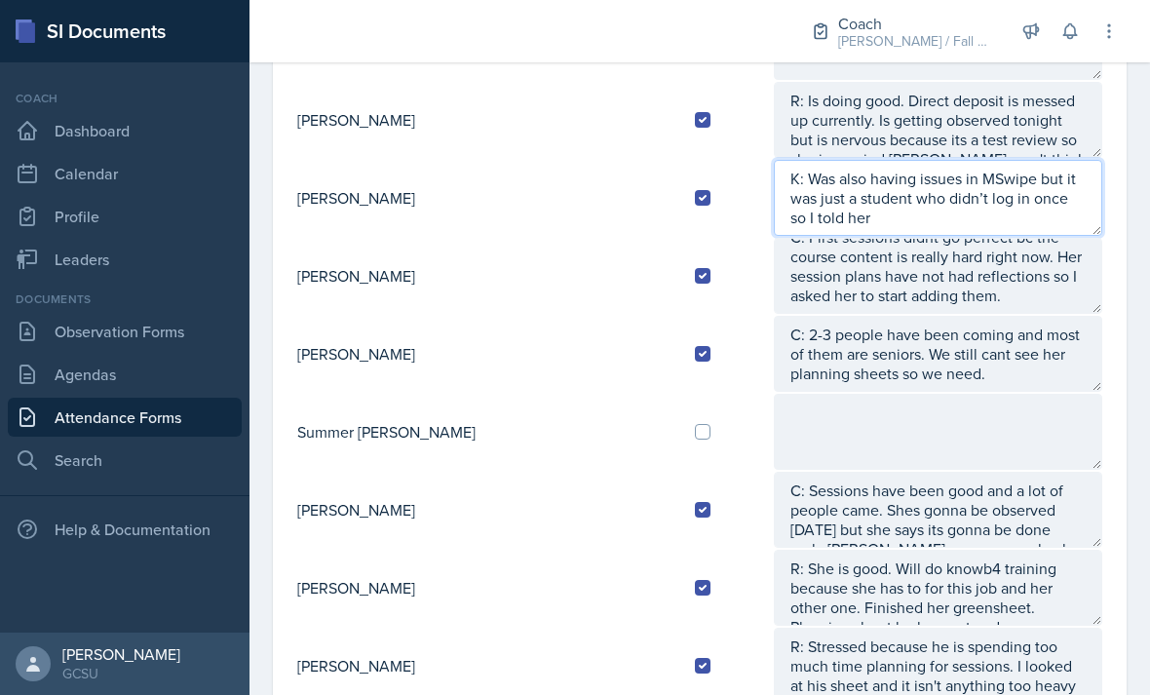
scroll to position [1664, 0]
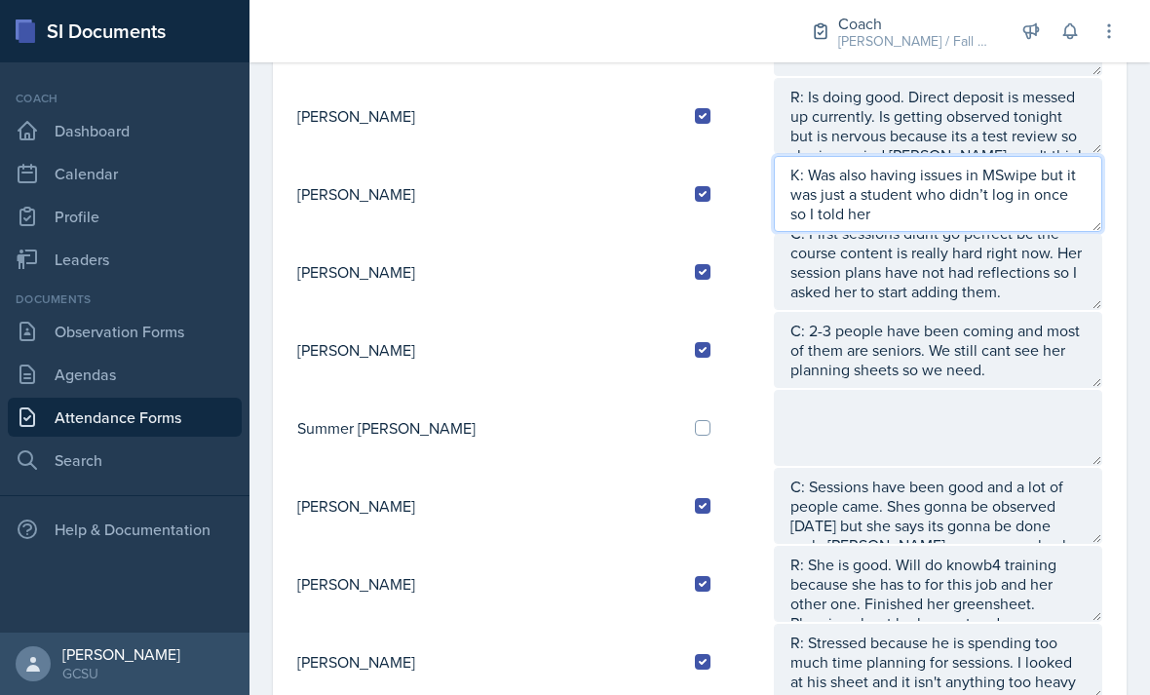
click at [1058, 212] on textarea "K: Was also having issues in MSwipe but it was just a student who didn’t log in…" at bounding box center [938, 194] width 328 height 76
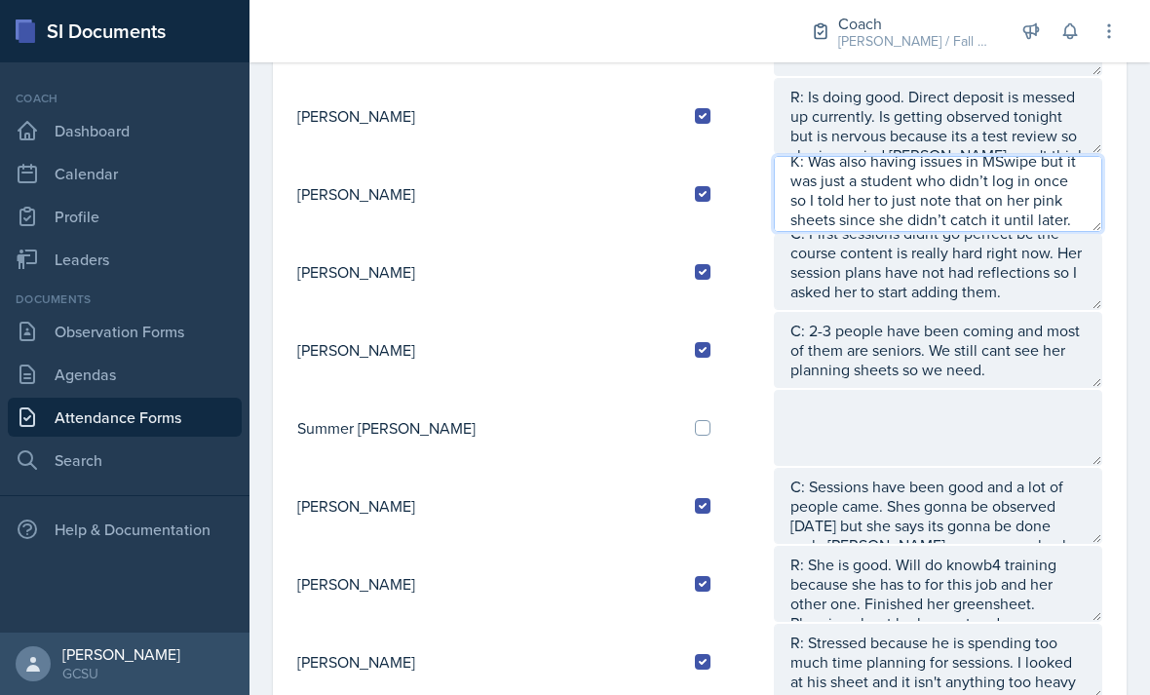
type textarea "K: Was also having issues in MSwipe but it was just a student who didn’t log in…"
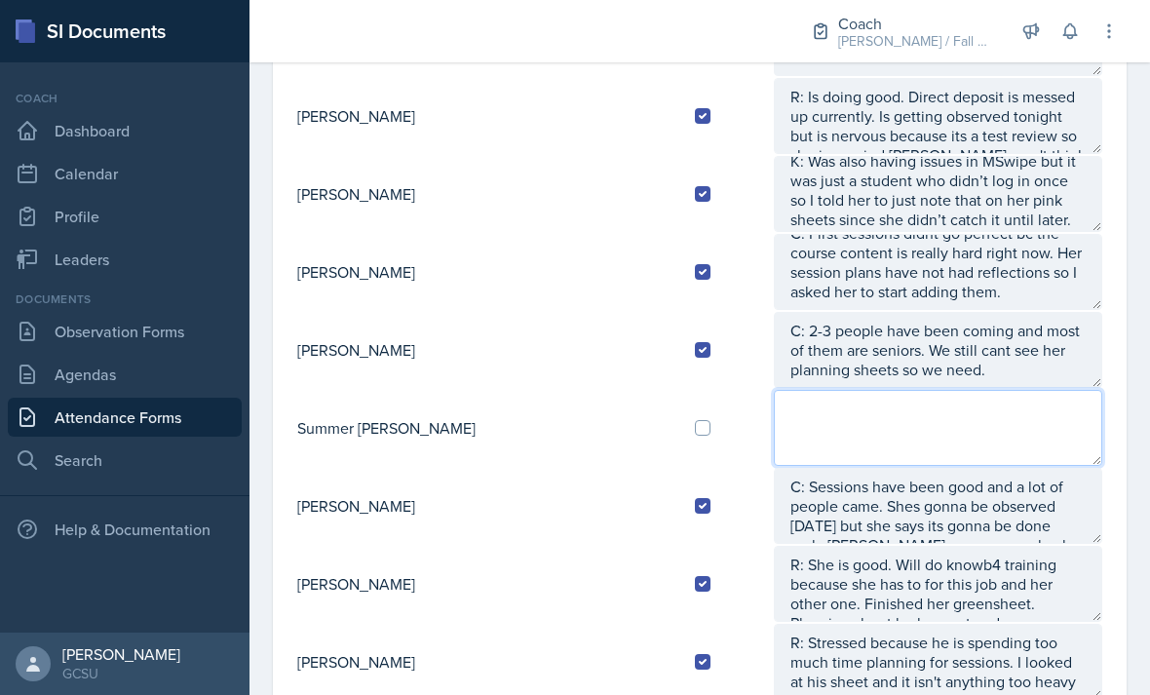
click at [960, 418] on textarea at bounding box center [938, 428] width 328 height 76
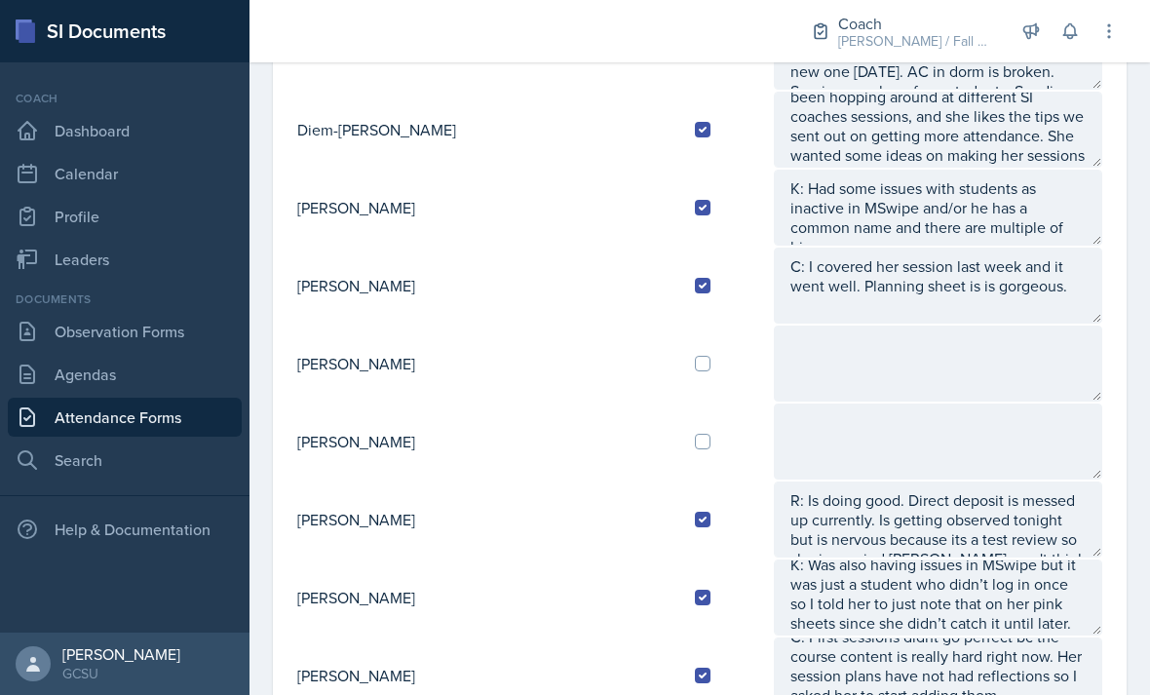
scroll to position [1257, 0]
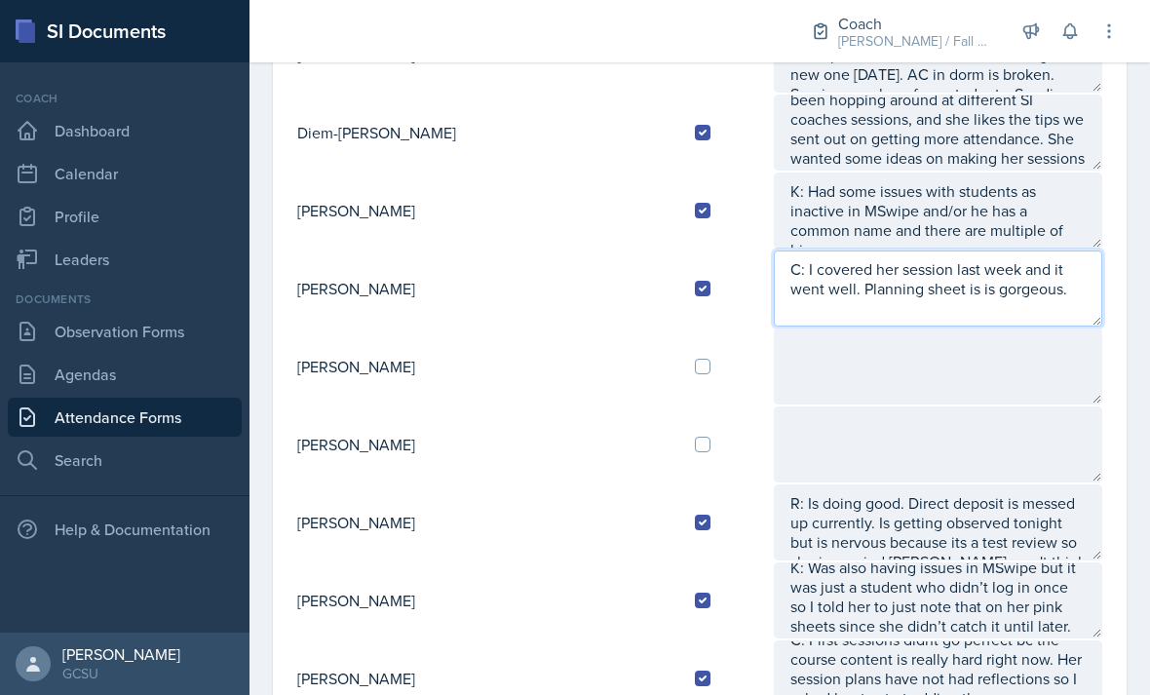
click at [976, 250] on textarea "C: I covered her session last week and it went well. Planning sheet is is gorge…" at bounding box center [938, 288] width 328 height 76
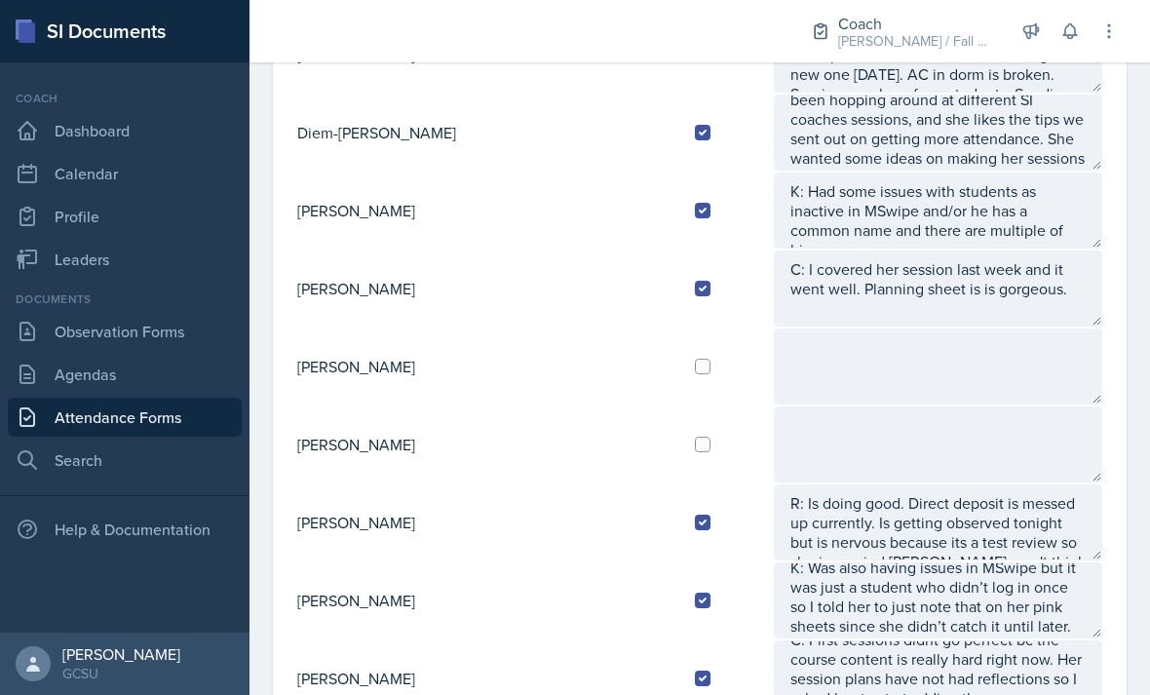
click at [1021, 236] on textarea "K: Had some issues with students as inactive in MSwipe and/or he has a common n…" at bounding box center [938, 211] width 328 height 76
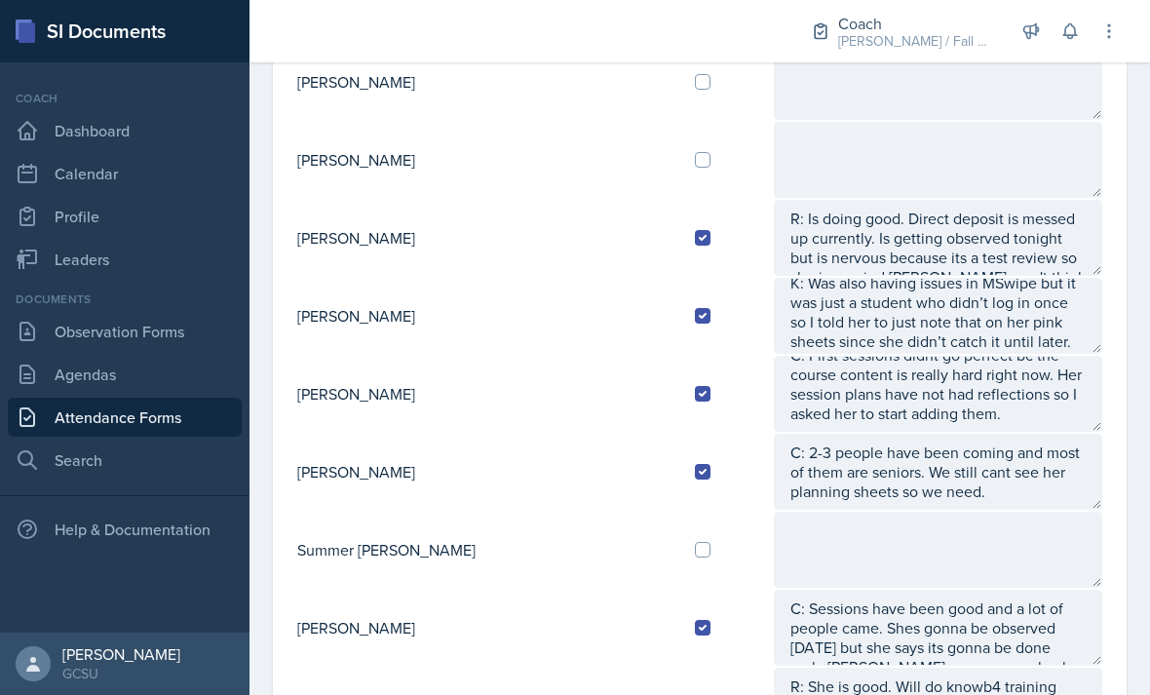
scroll to position [1558, 0]
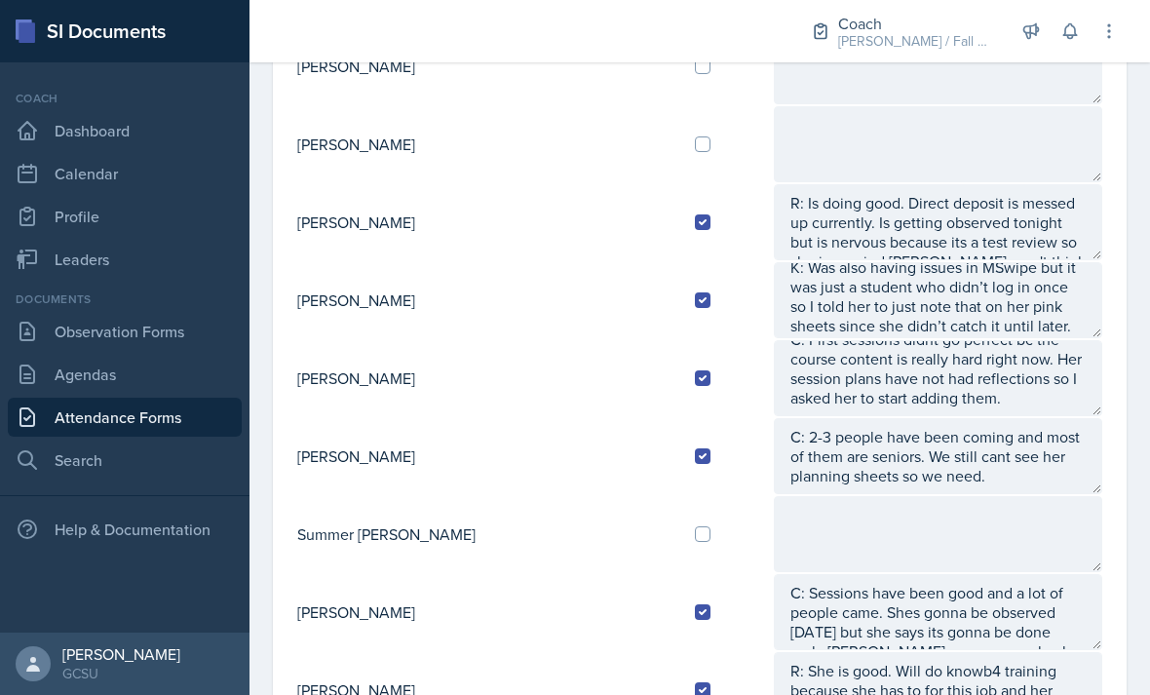
type textarea "K: Had some issues with students as inactive in MSwipe and/or he has a common n…"
click at [932, 421] on textarea "C: 2-3 people have been coming and most of them are seniors. We still cant see …" at bounding box center [938, 456] width 328 height 76
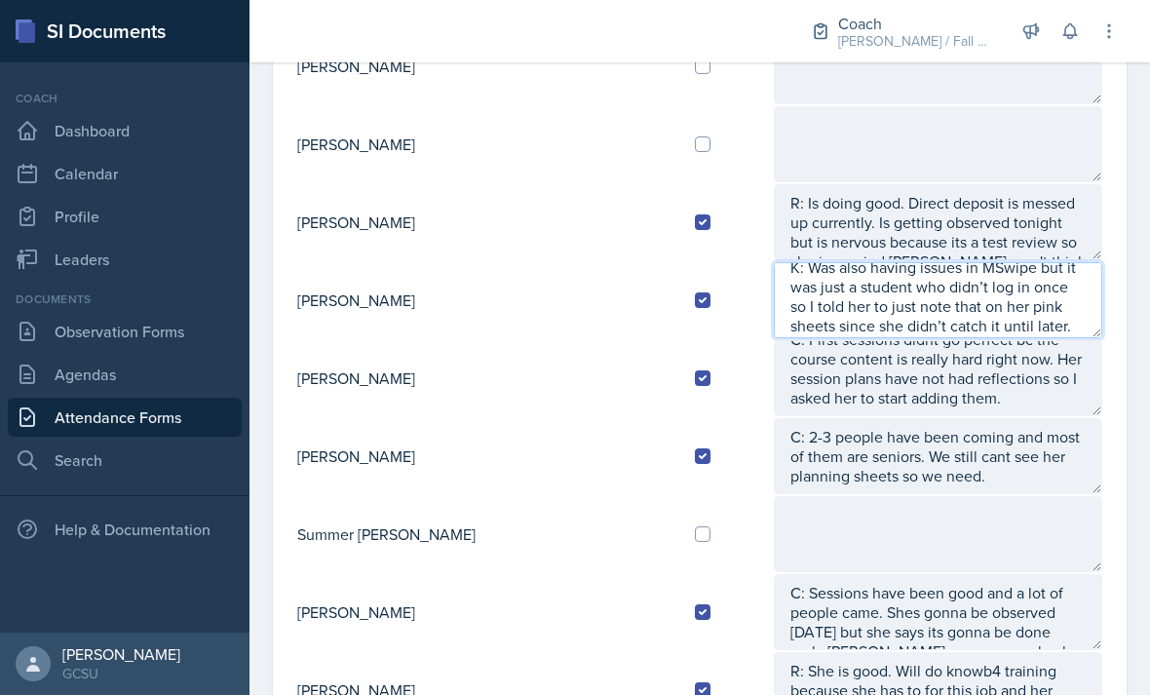
click at [1009, 320] on textarea "K: Was also having issues in MSwipe but it was just a student who didn’t log in…" at bounding box center [938, 300] width 328 height 76
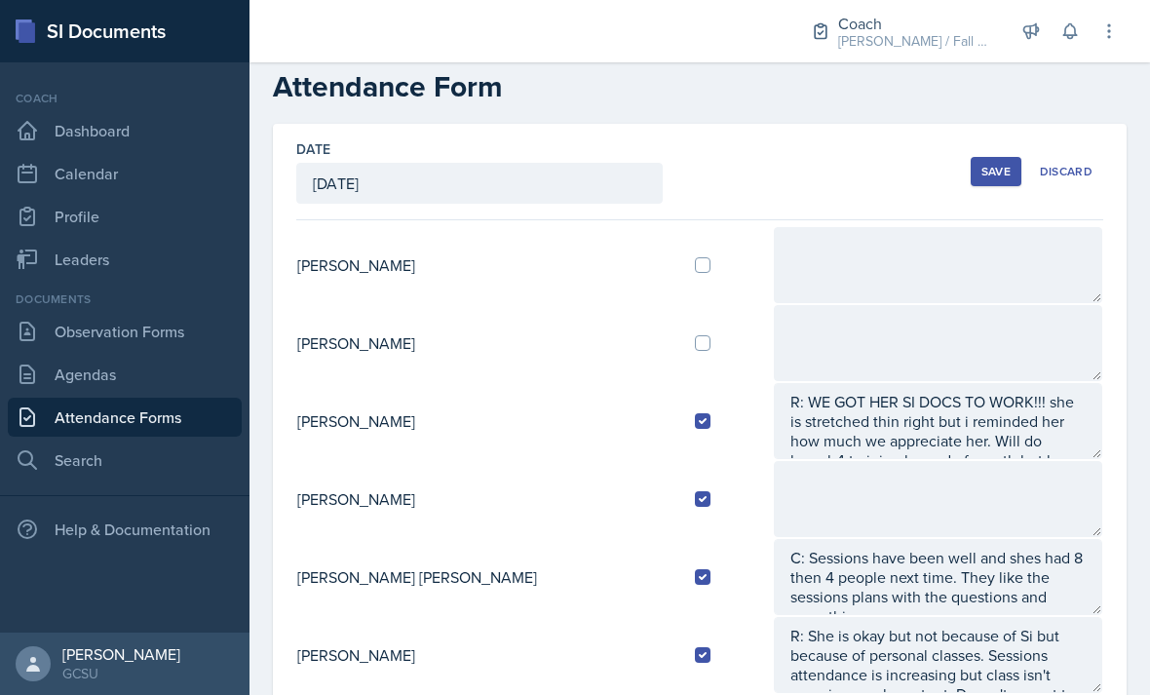
scroll to position [9, 0]
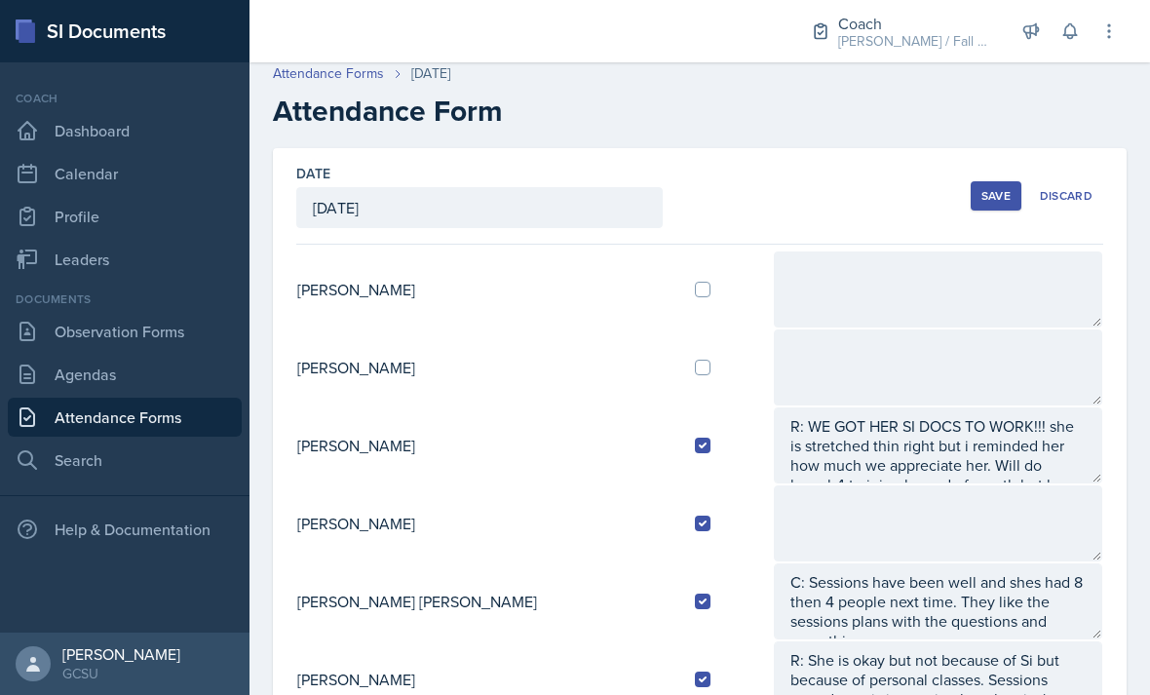
type textarea "K: Was also having issues in MSwipe but it was just a student who didn’t log in…"
click at [990, 164] on div "Date [DATE] [DATE] 31 1 2 3 4 5 6 7 8 9 10 11 12 13 14 15 16 17 18 19 20 21 22 …" at bounding box center [699, 196] width 807 height 96
click at [988, 189] on div "Save" at bounding box center [995, 196] width 29 height 16
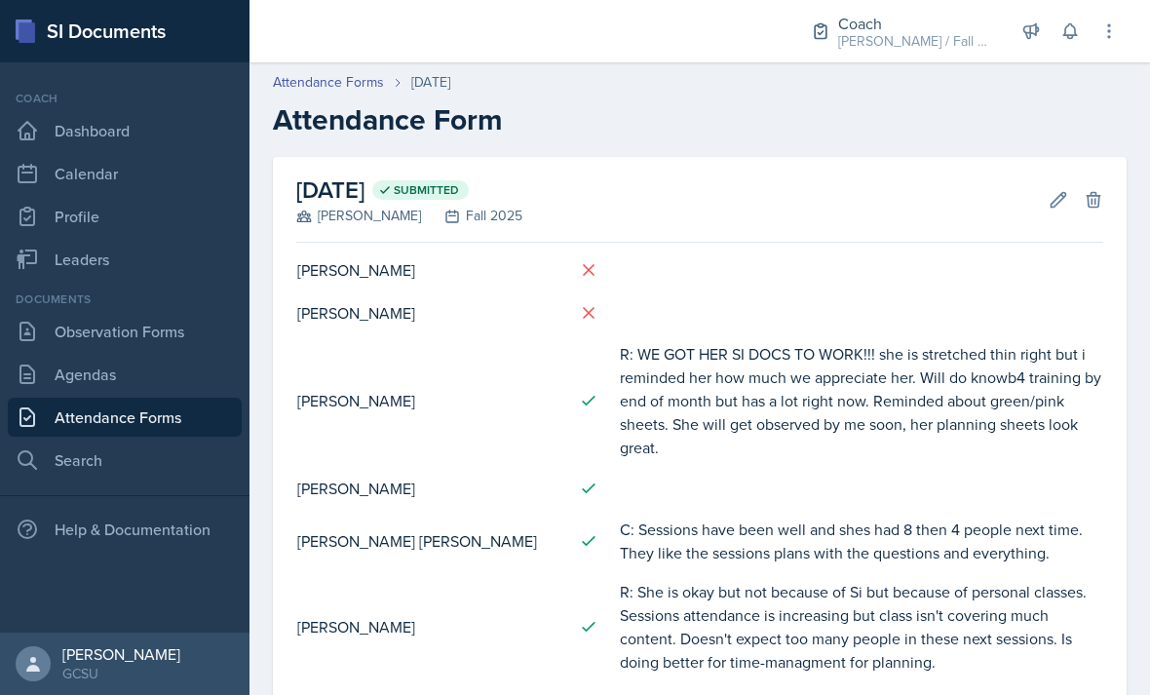
scroll to position [0, 0]
click at [1043, 182] on button "Edit" at bounding box center [1058, 199] width 35 height 35
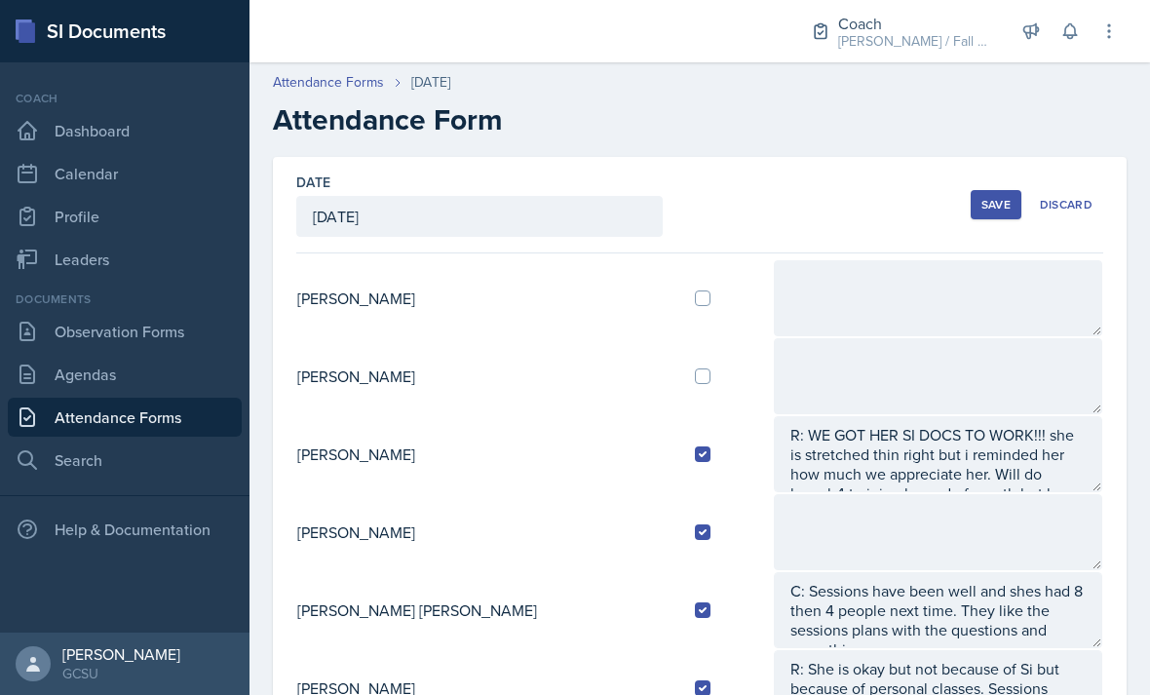
click at [986, 197] on div "Save" at bounding box center [995, 205] width 29 height 16
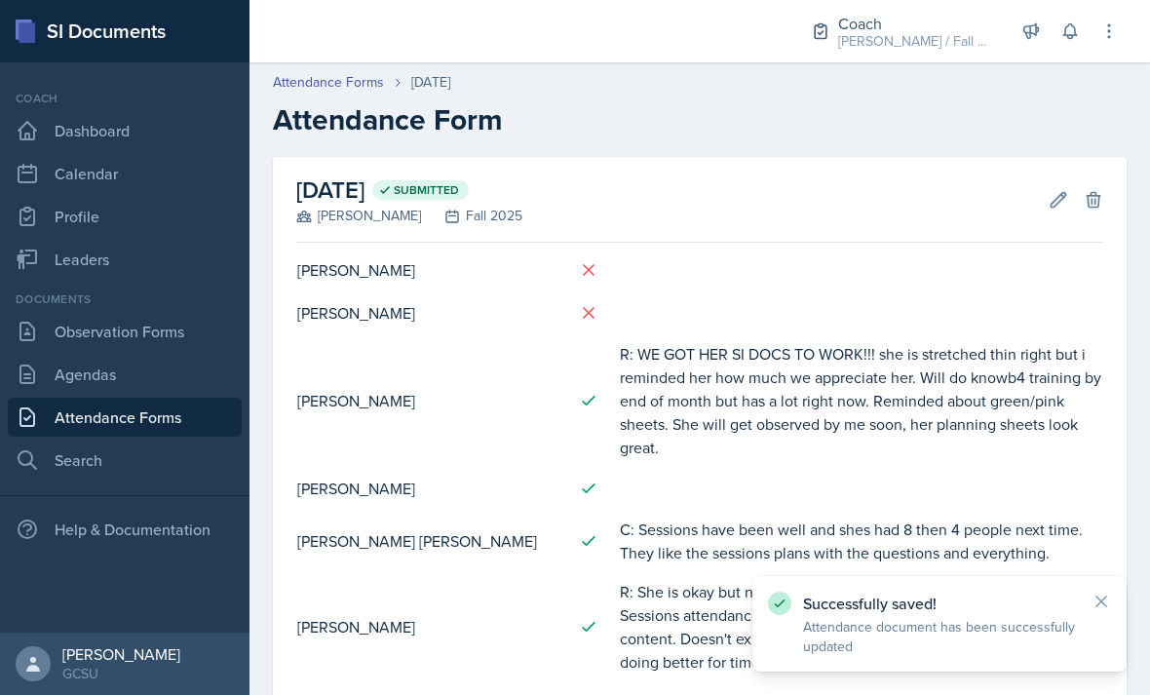
click at [1045, 182] on button "Edit" at bounding box center [1058, 199] width 35 height 35
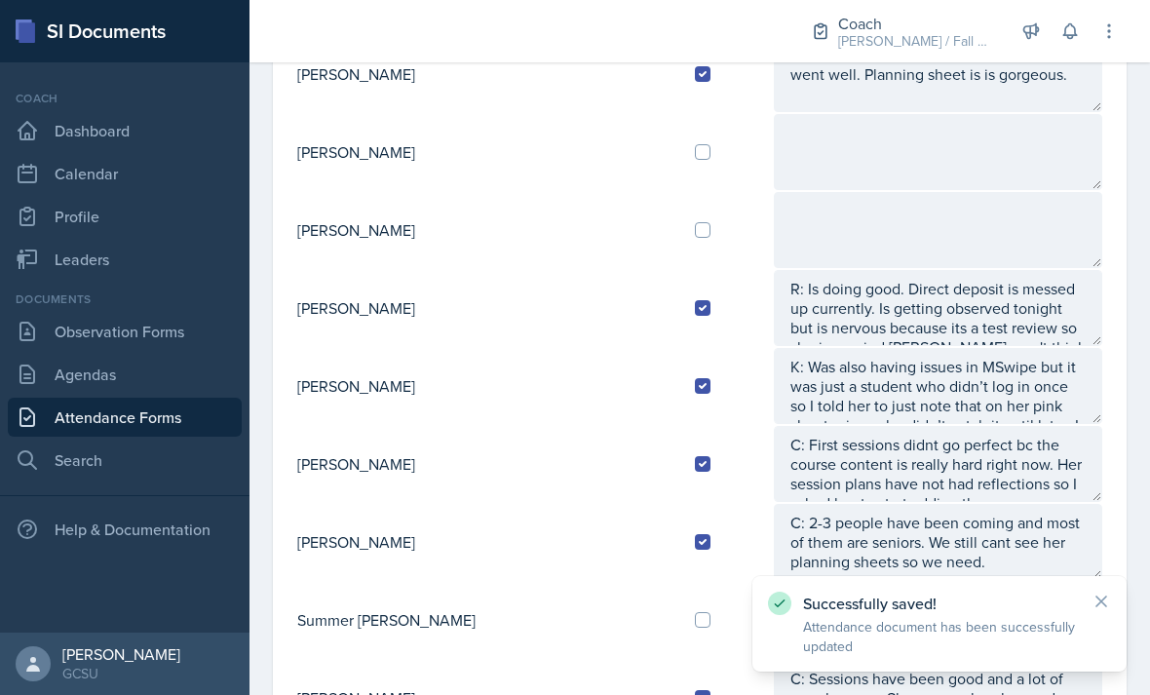
scroll to position [1343, 0]
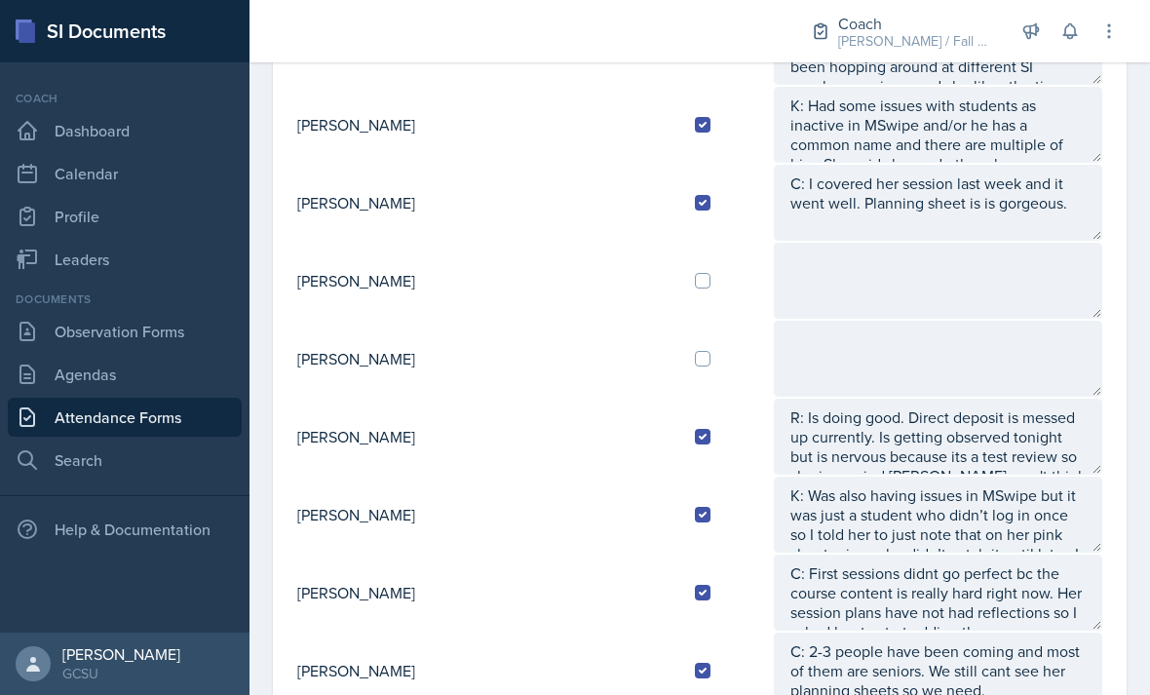
click at [695, 273] on input "checkbox" at bounding box center [703, 281] width 16 height 16
checkbox input "true"
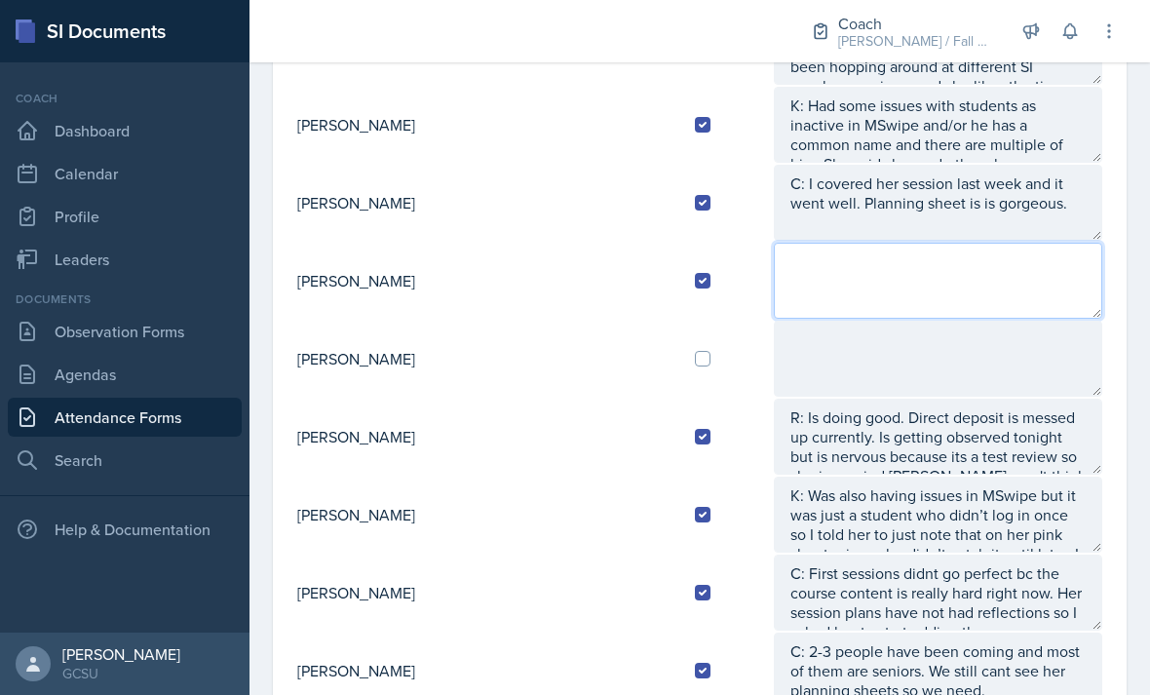
click at [776, 243] on textarea at bounding box center [938, 281] width 328 height 76
type textarea ":"
click at [957, 243] on textarea "K: Her students keep asking her" at bounding box center [938, 281] width 328 height 76
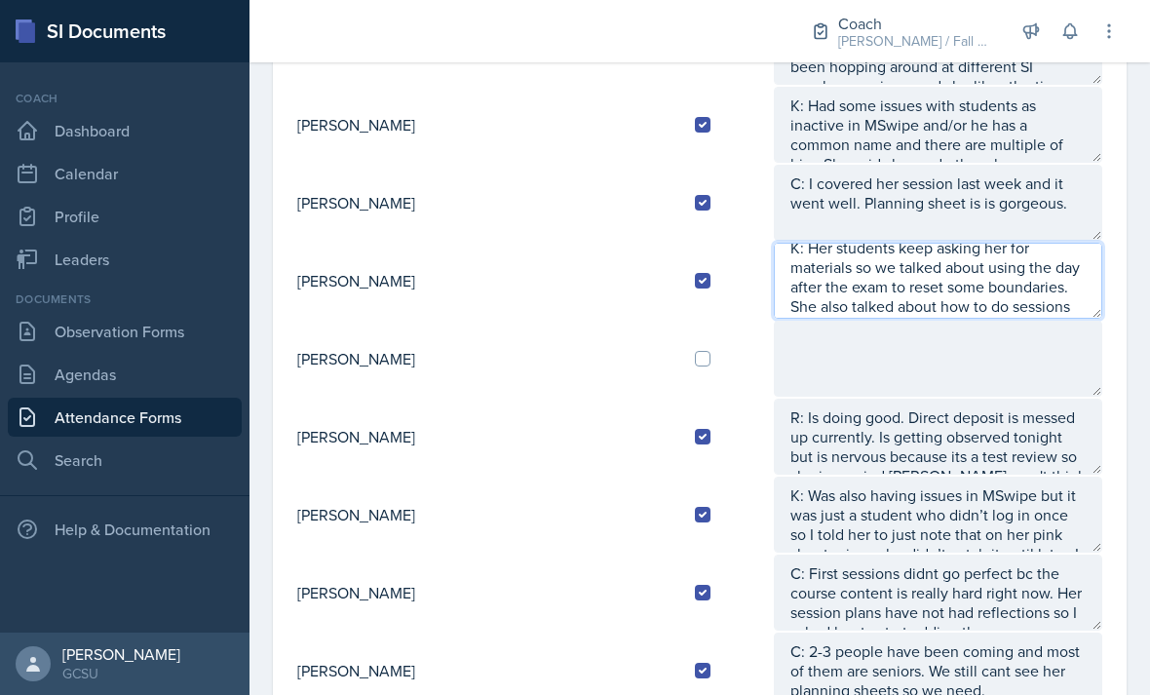
scroll to position [39, 0]
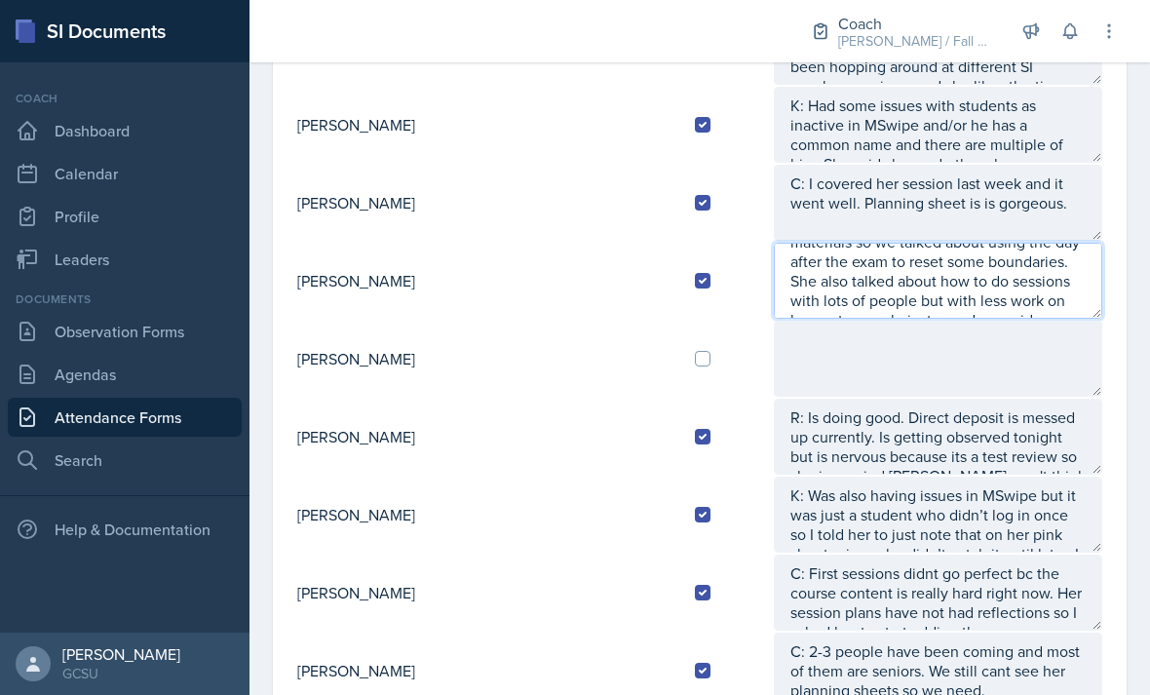
click at [884, 243] on textarea "K: Her students keep asking her for materials so we talked about using the day …" at bounding box center [938, 281] width 328 height 76
click at [1038, 244] on textarea "K: Her students keep asking her for materials so we talked about using the day …" at bounding box center [938, 281] width 328 height 76
type textarea "K: Her students keep asking her for materials so we talked about using the day …"
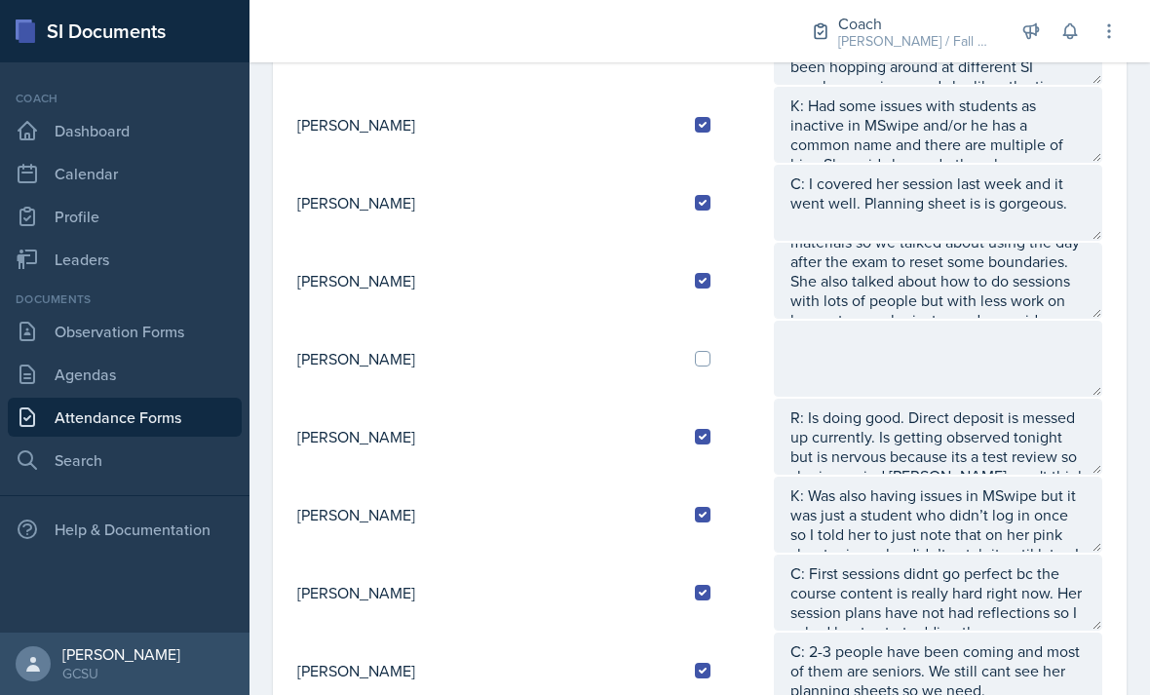
click at [941, 321] on textarea at bounding box center [938, 359] width 328 height 76
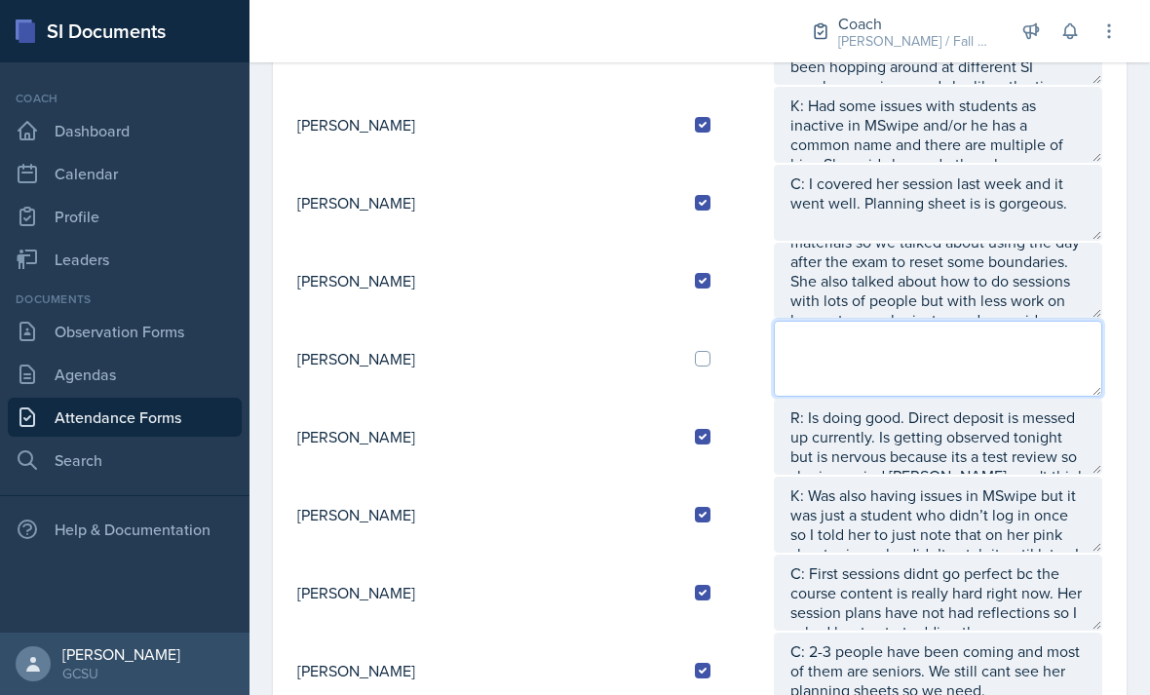
click at [890, 321] on textarea at bounding box center [938, 359] width 328 height 76
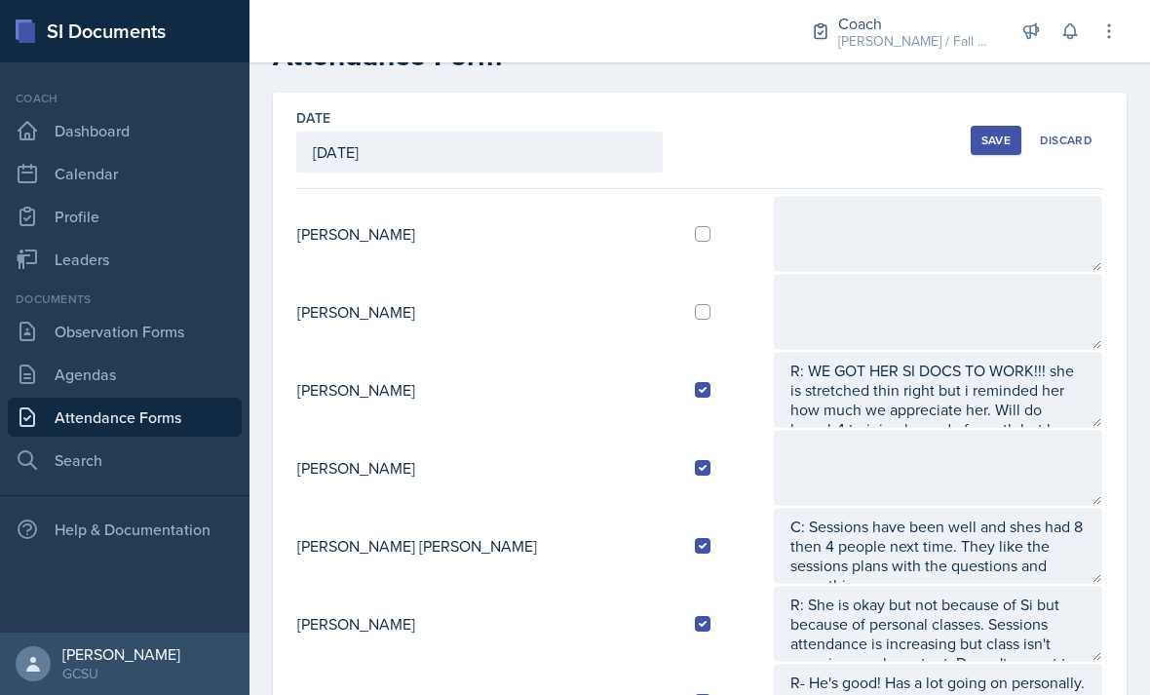
scroll to position [67, 0]
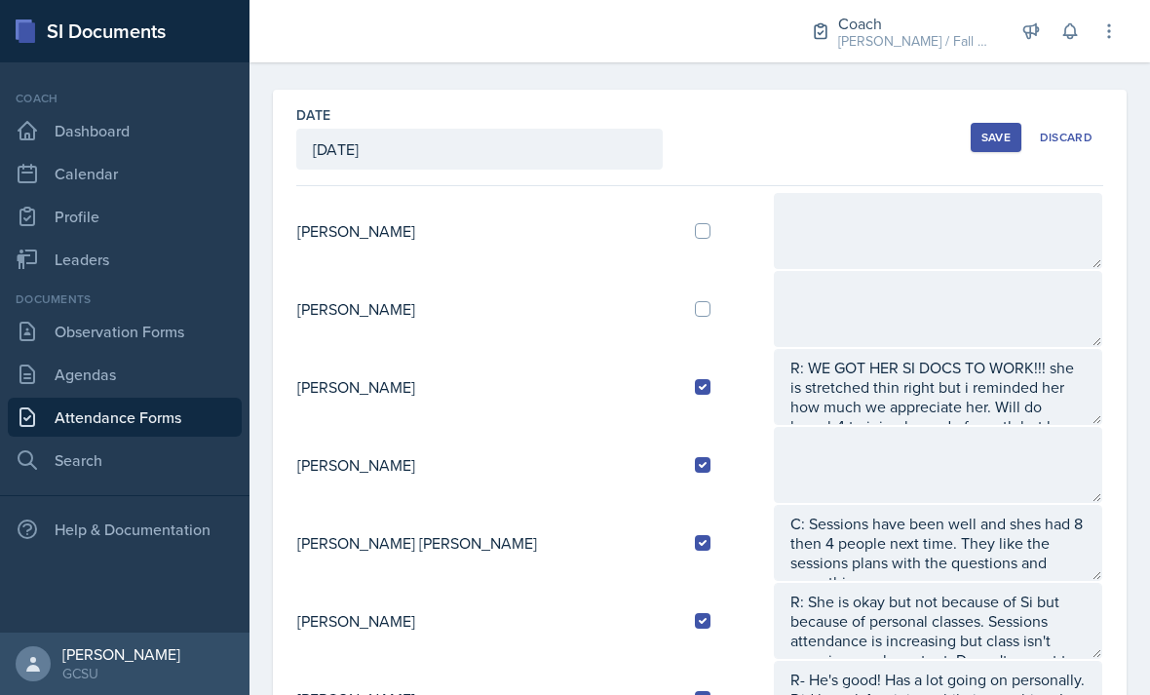
click at [695, 223] on div at bounding box center [725, 231] width 61 height 16
click at [835, 193] on textarea at bounding box center [938, 231] width 328 height 76
click at [695, 223] on div at bounding box center [725, 231] width 61 height 16
click at [679, 192] on td at bounding box center [725, 231] width 93 height 78
click at [695, 223] on input "checkbox" at bounding box center [703, 231] width 16 height 16
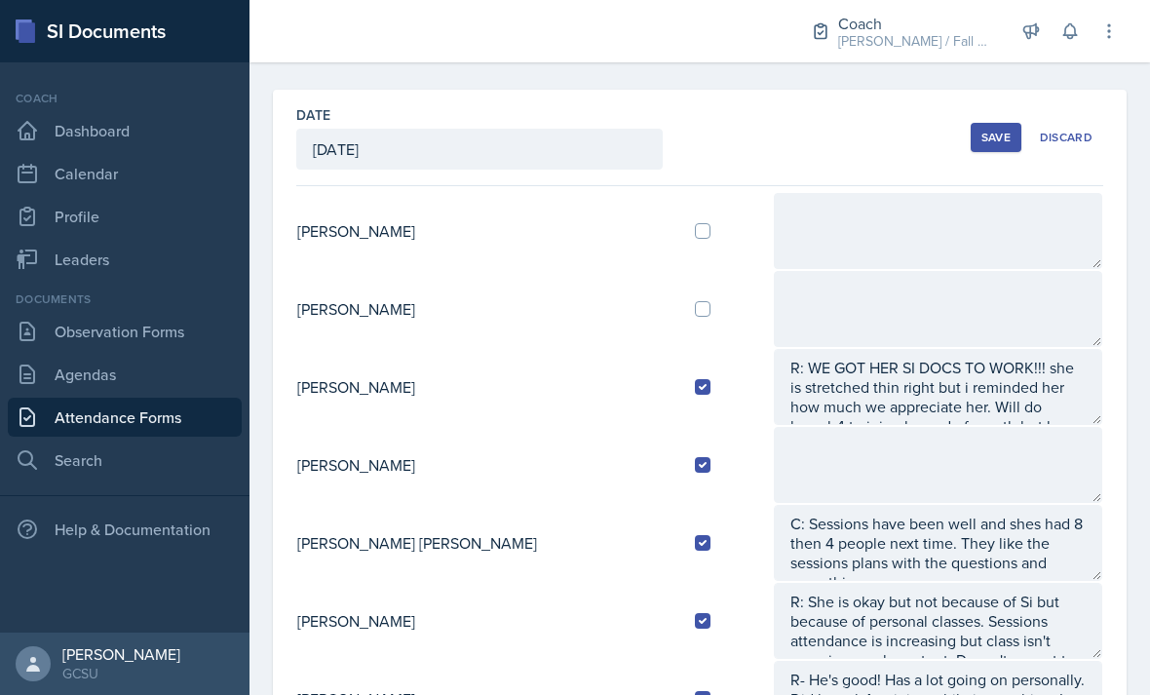
checkbox input "true"
click at [829, 193] on textarea at bounding box center [938, 231] width 328 height 76
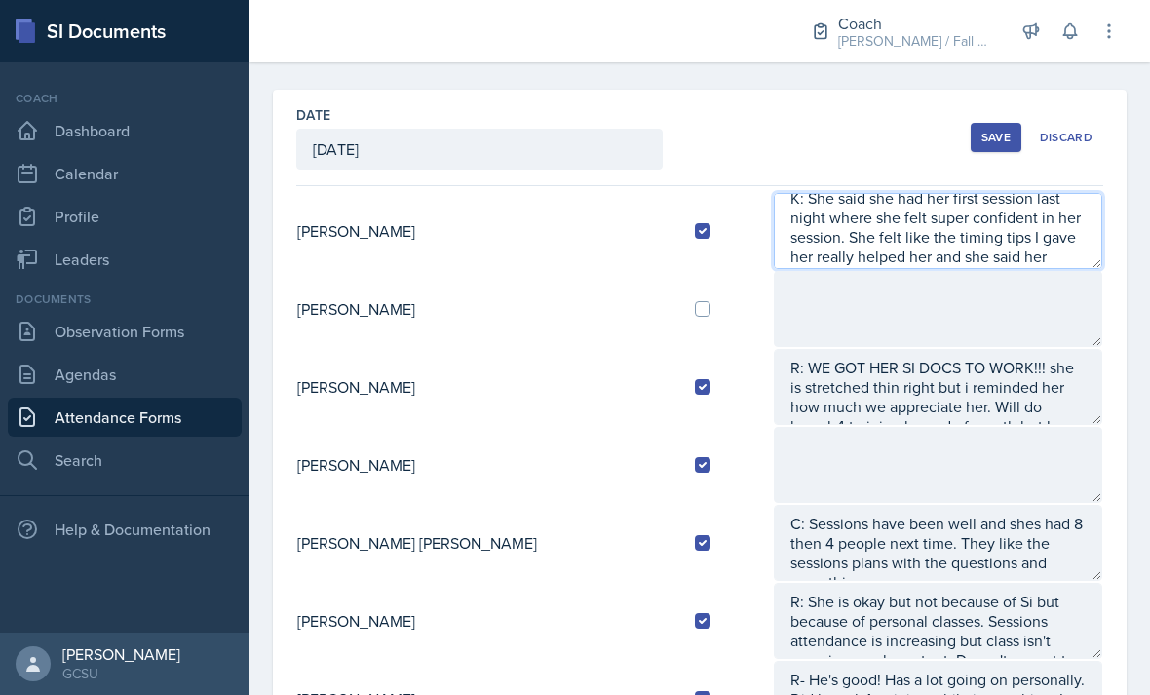
scroll to position [39, 0]
type textarea "K: She said she had her first session last night where she felt super confident…"
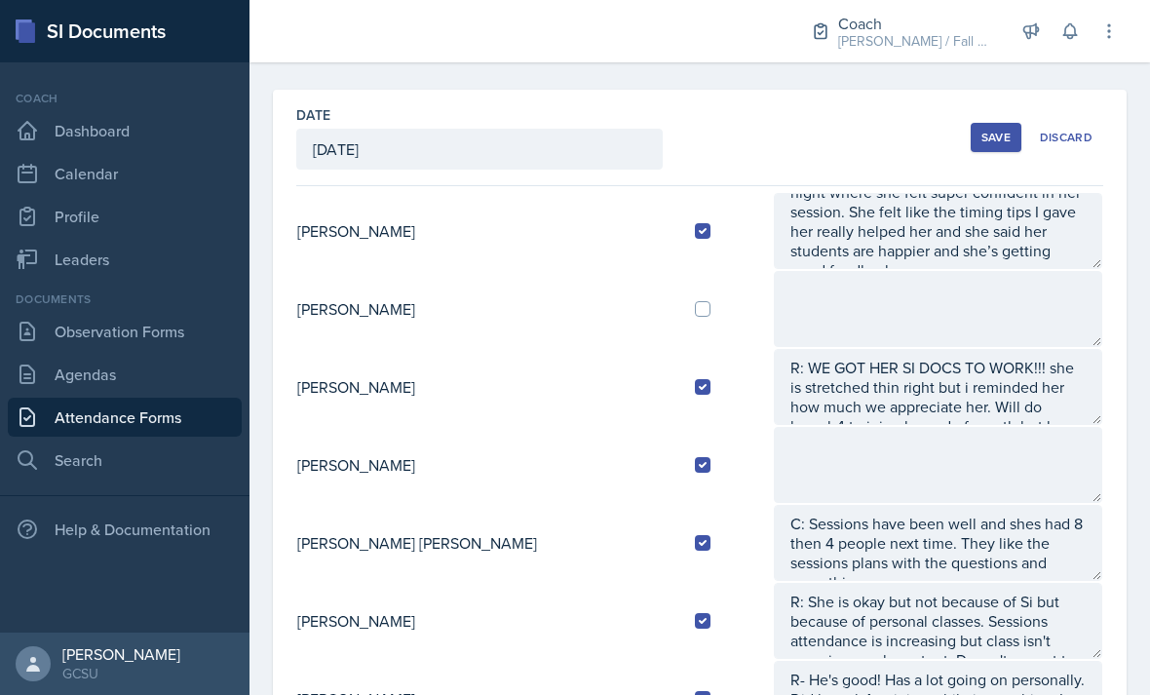
click at [977, 123] on button "Save" at bounding box center [996, 137] width 51 height 29
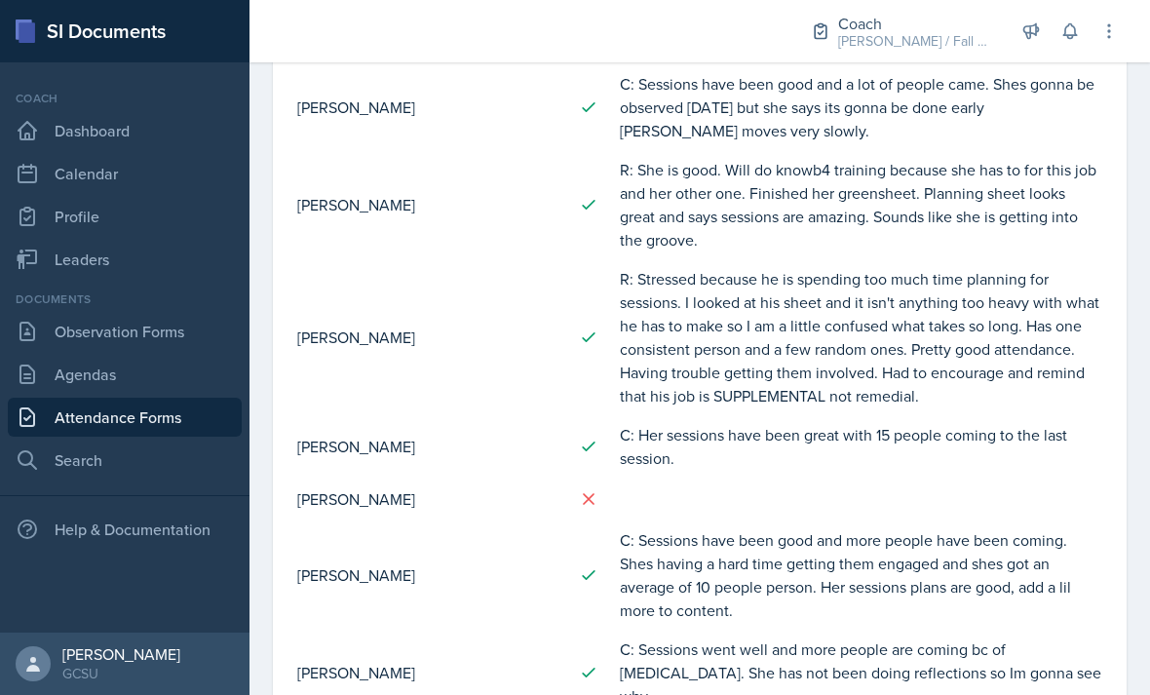
scroll to position [2489, 0]
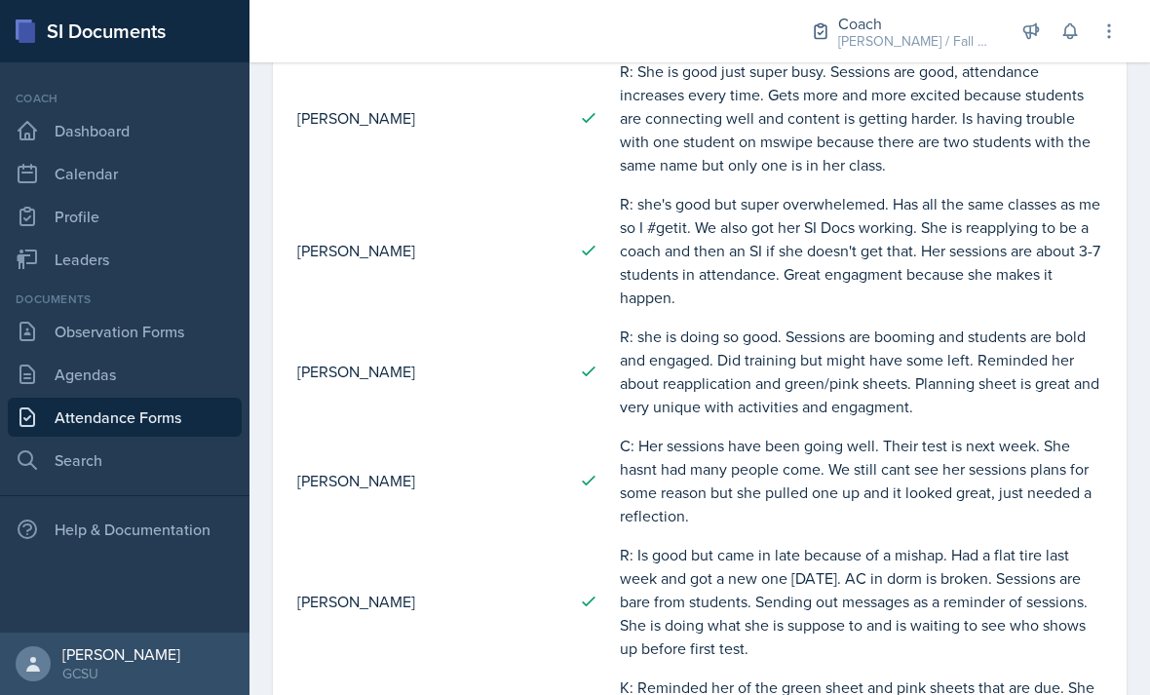
click at [148, 197] on link "Profile" at bounding box center [125, 216] width 234 height 39
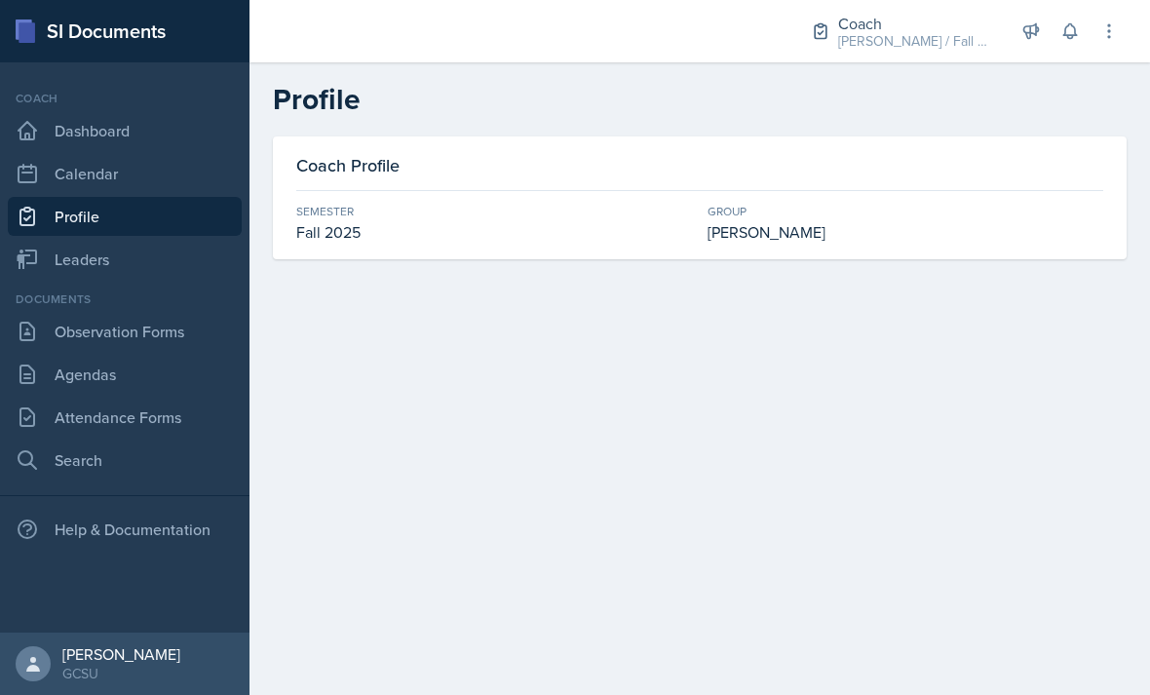
click at [134, 252] on link "Leaders" at bounding box center [125, 259] width 234 height 39
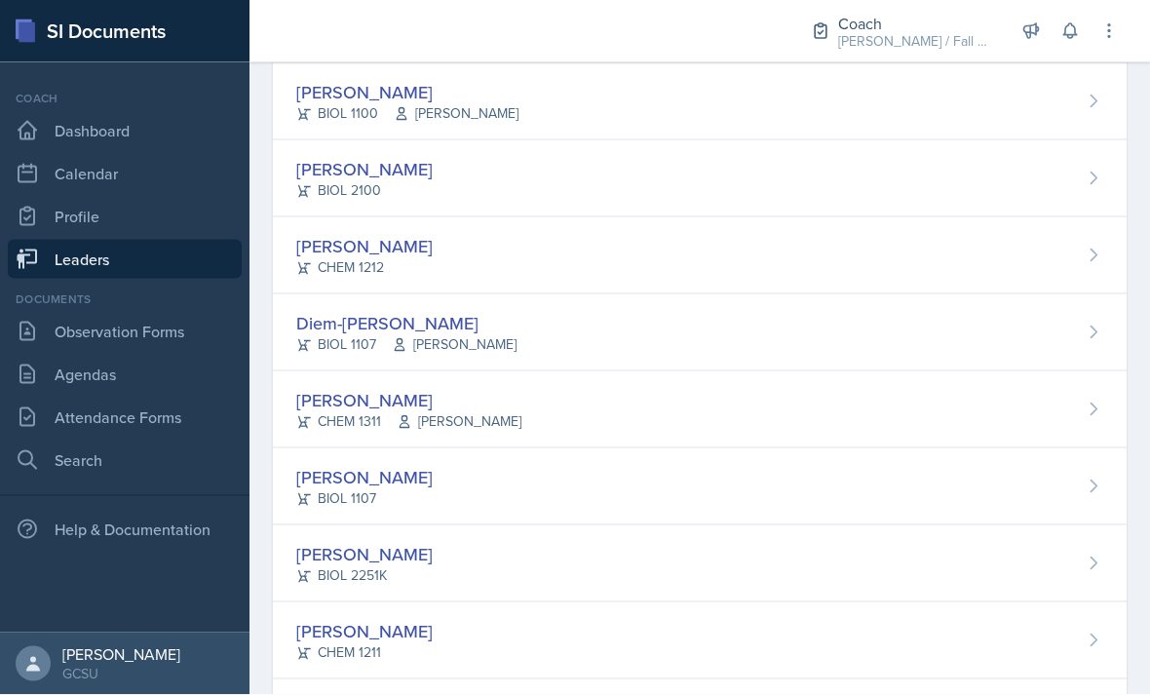
scroll to position [25, 0]
click at [134, 203] on link "Profile" at bounding box center [125, 216] width 234 height 39
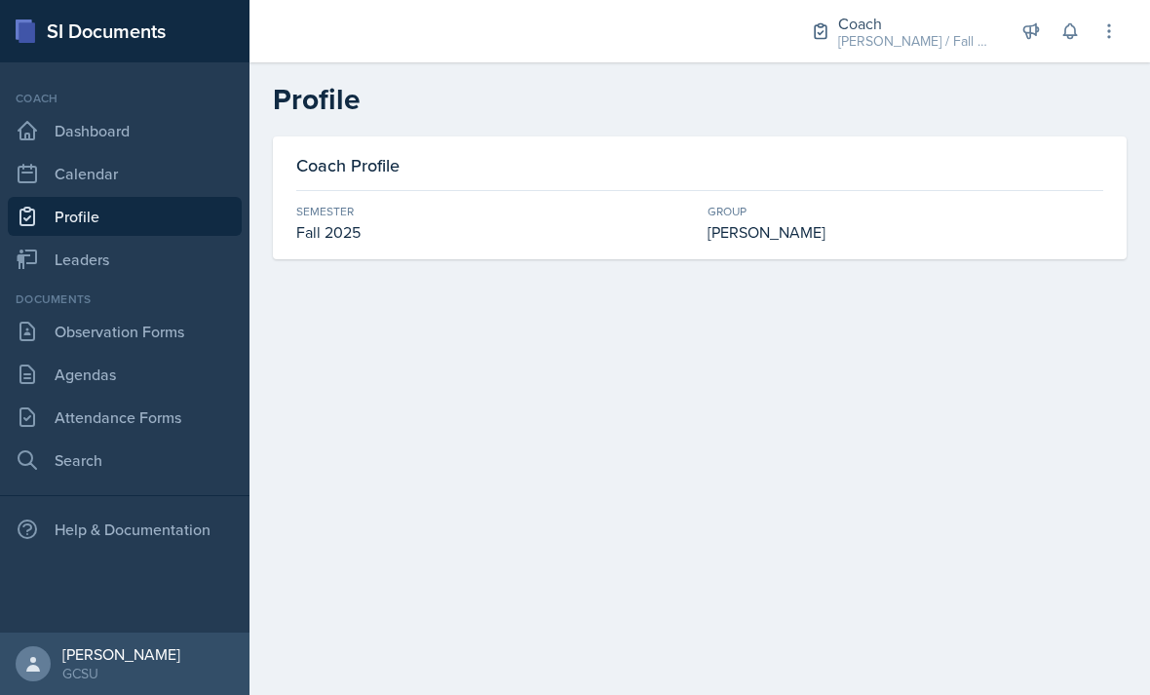
click at [121, 265] on link "Leaders" at bounding box center [125, 259] width 234 height 39
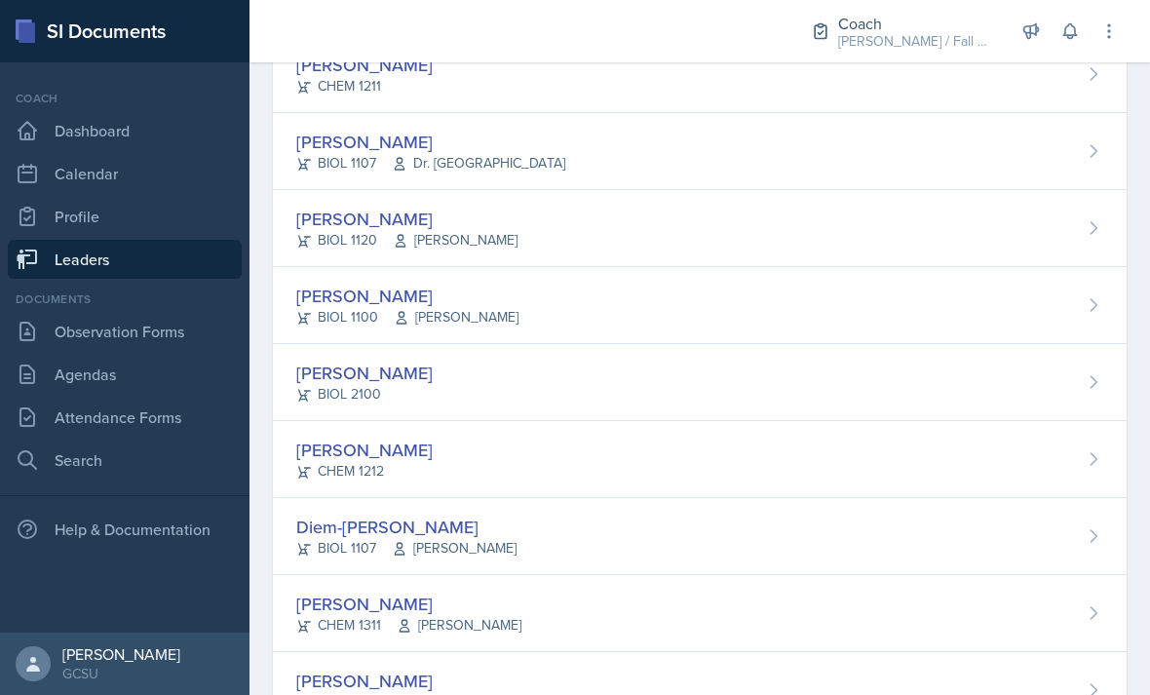
scroll to position [823, 0]
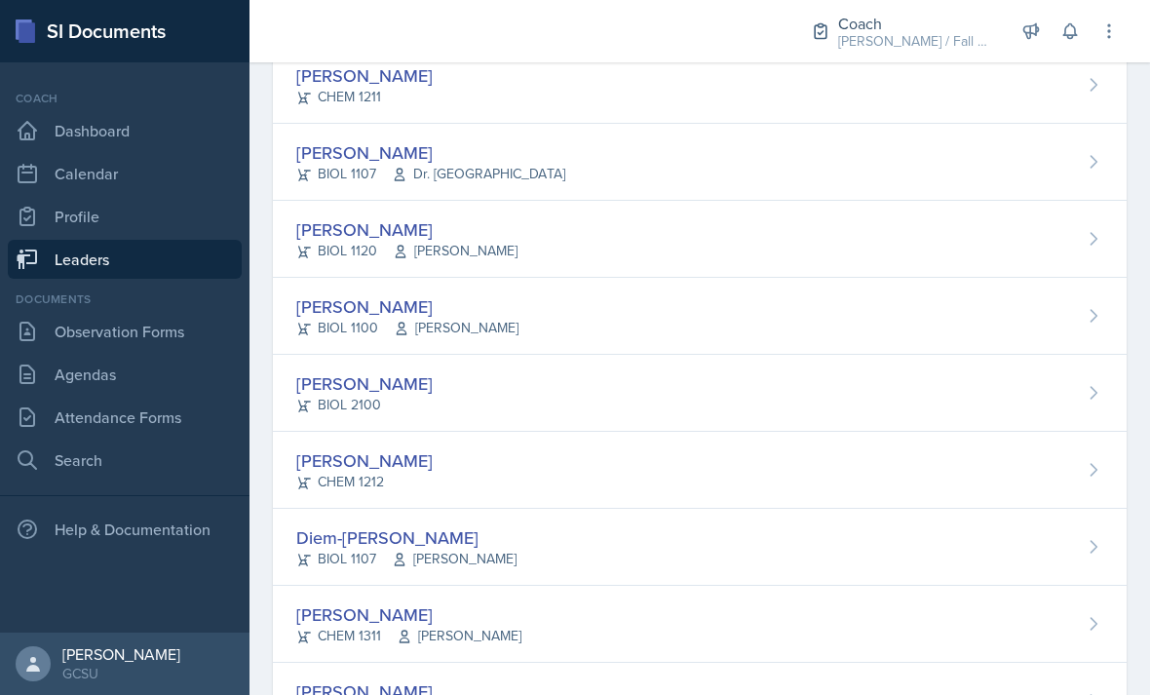
click at [792, 323] on div "[PERSON_NAME] BIOL 1100 [PERSON_NAME]" at bounding box center [700, 316] width 854 height 77
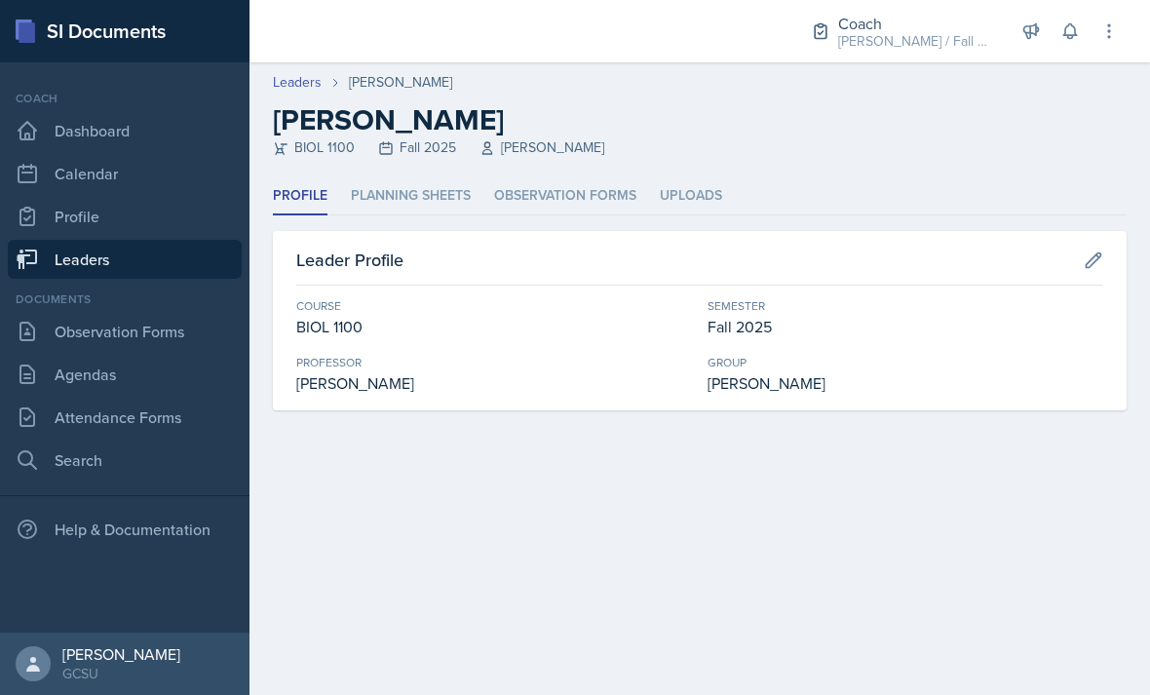
click at [167, 172] on link "Calendar" at bounding box center [125, 173] width 234 height 39
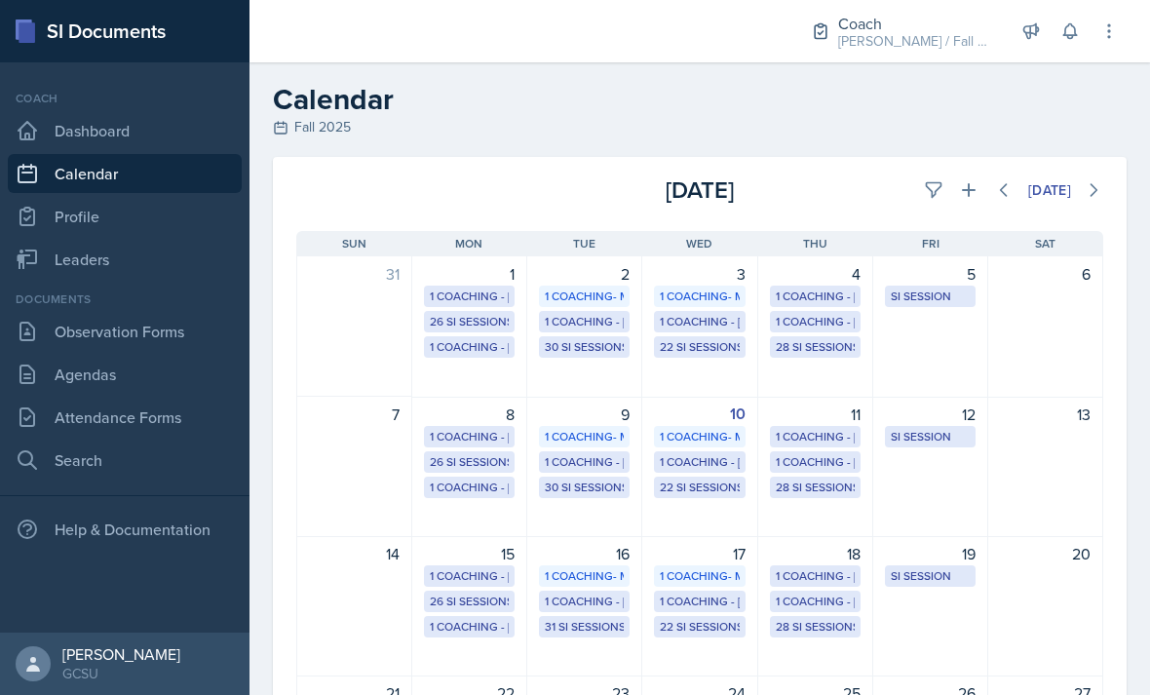
click at [168, 255] on link "Leaders" at bounding box center [125, 259] width 234 height 39
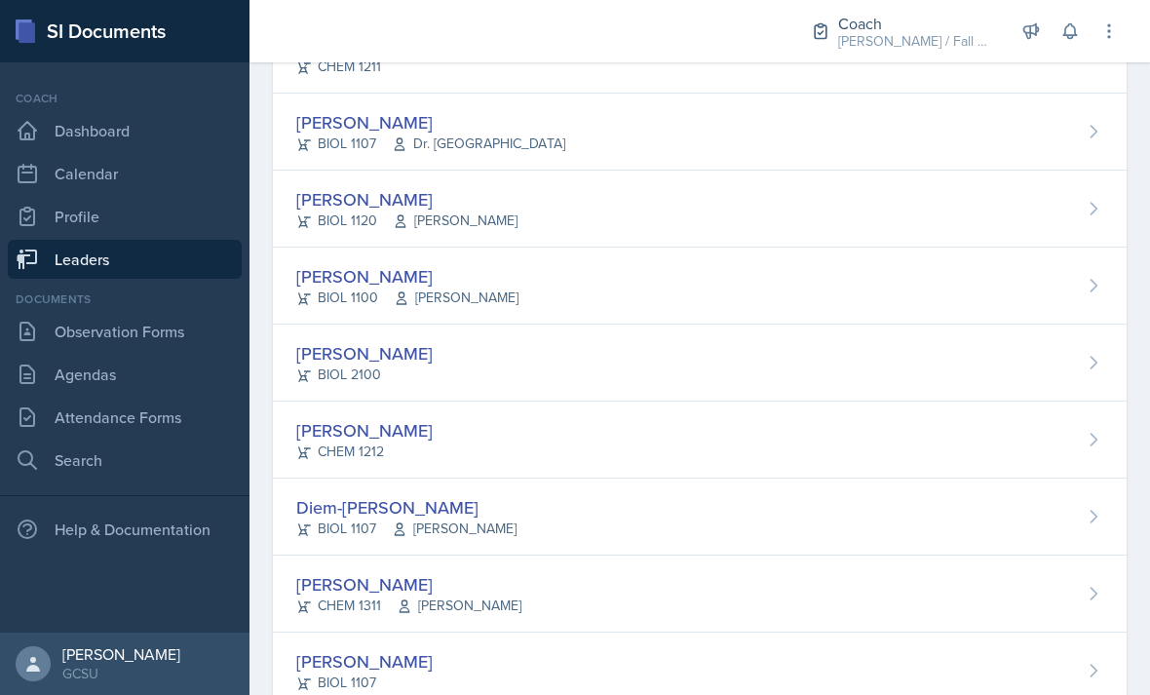
scroll to position [862, 0]
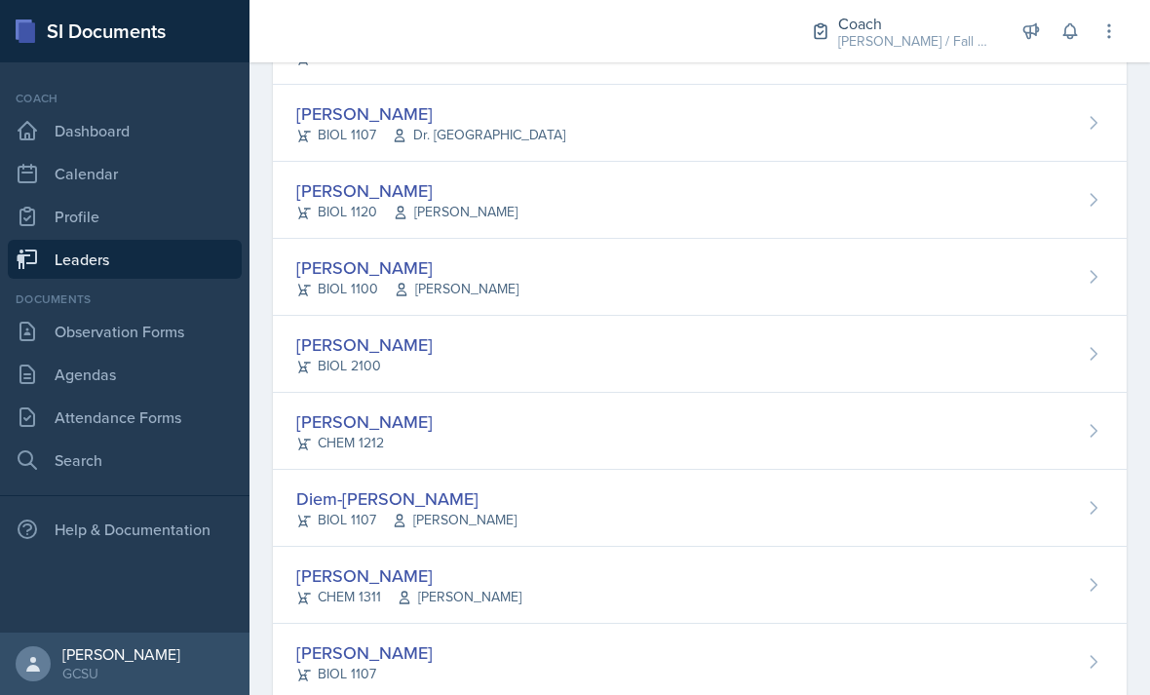
click at [547, 280] on div "[PERSON_NAME] BIOL 1100 [PERSON_NAME]" at bounding box center [700, 277] width 854 height 77
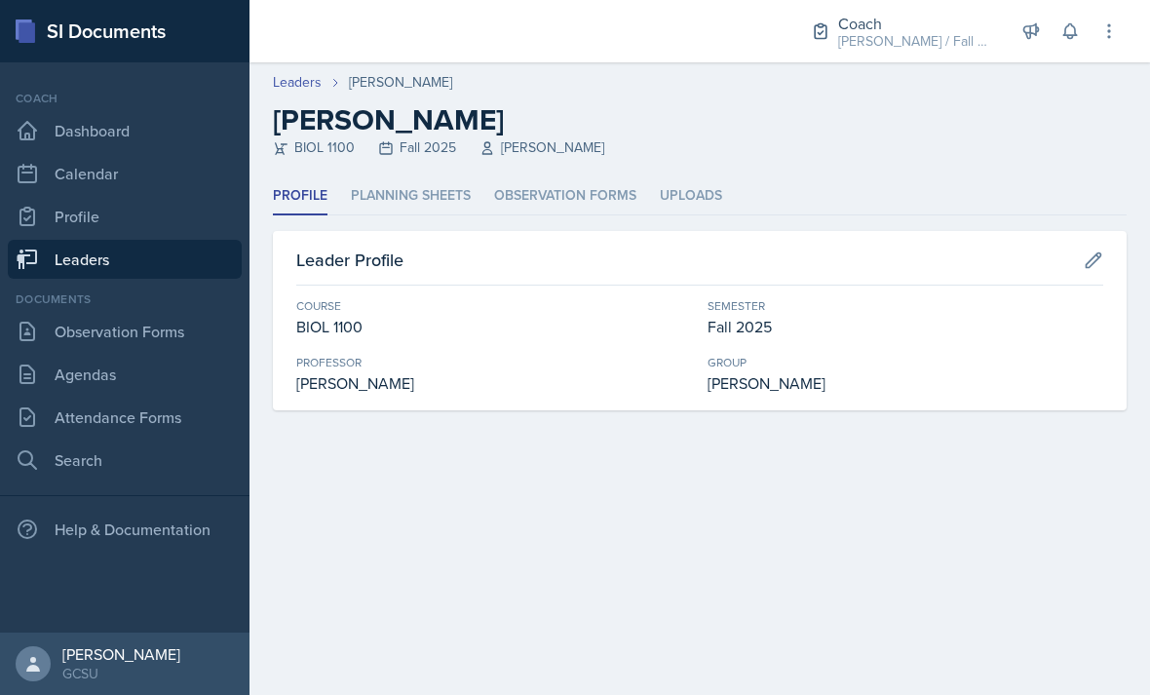
click at [574, 191] on li "Observation Forms" at bounding box center [565, 196] width 142 height 38
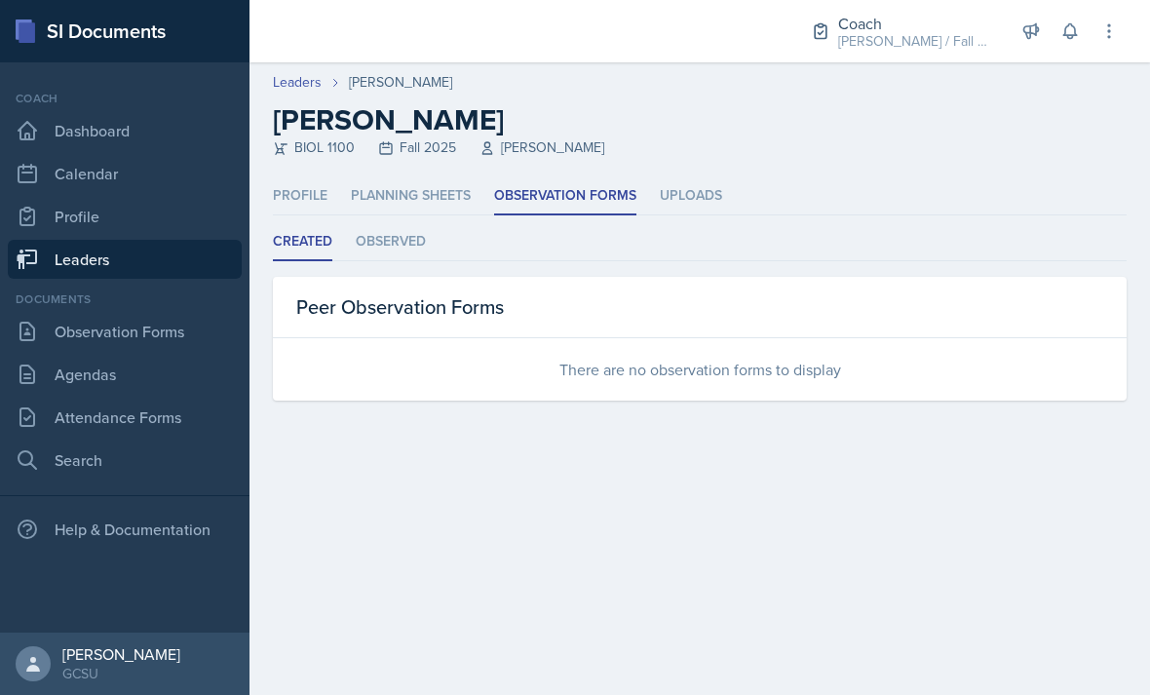
click at [429, 211] on li "Planning Sheets" at bounding box center [411, 196] width 120 height 38
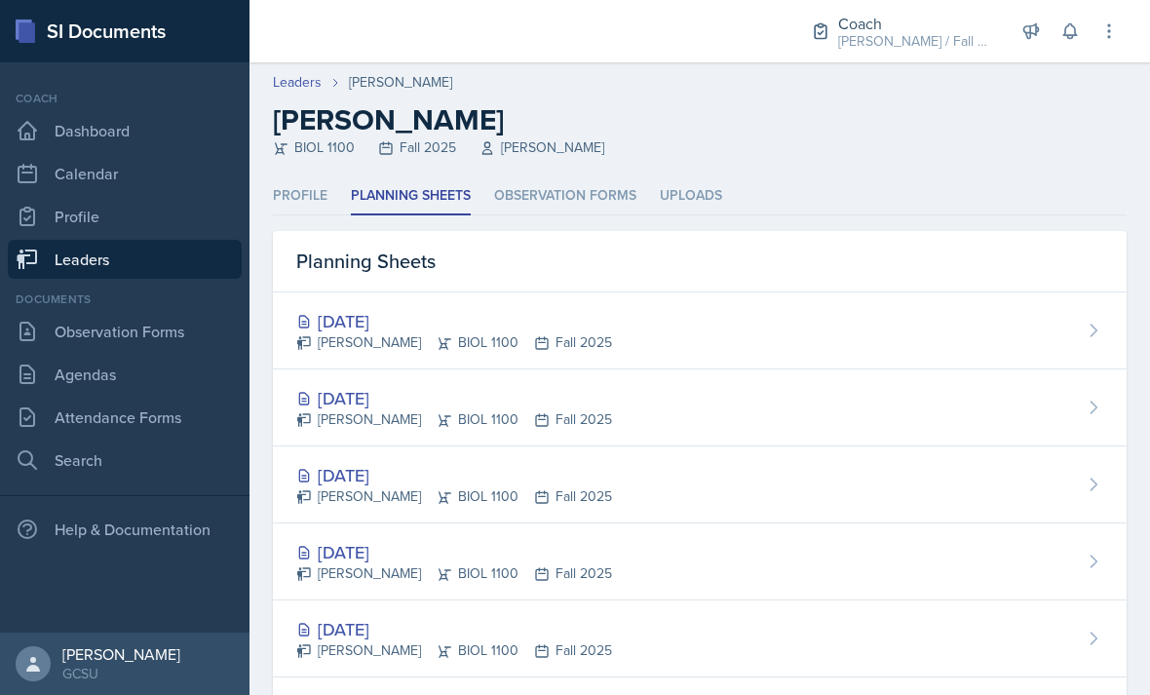
click at [408, 319] on div "[DATE]" at bounding box center [454, 321] width 316 height 26
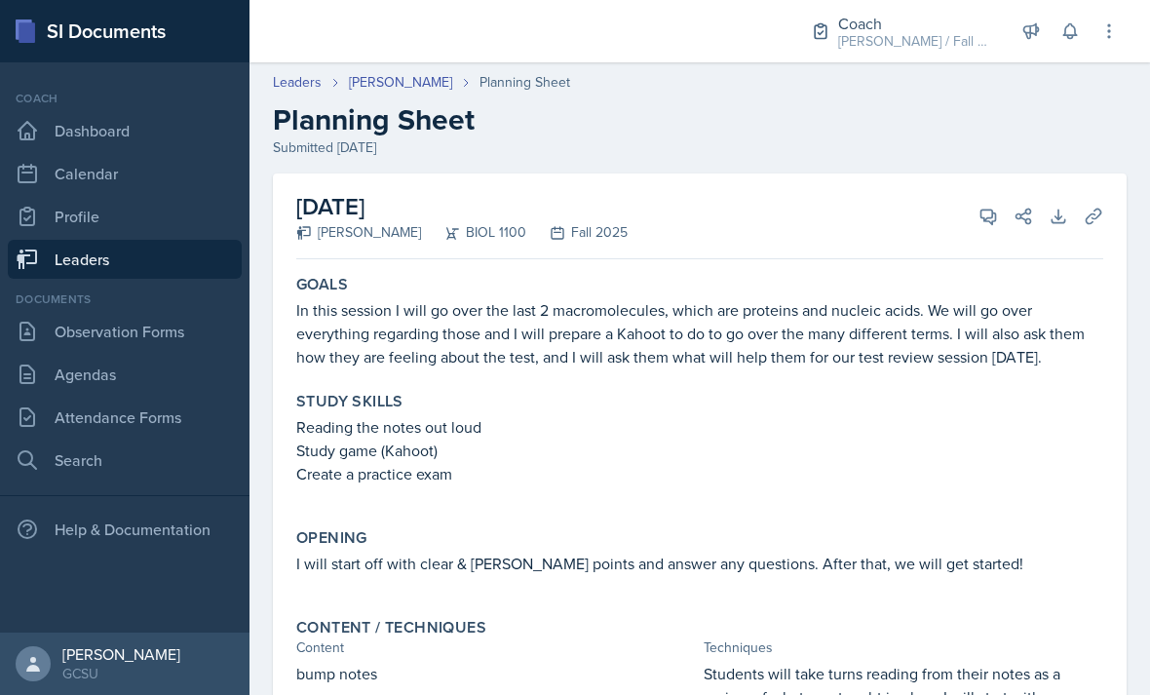
click at [425, 85] on link "[PERSON_NAME]" at bounding box center [400, 82] width 103 height 20
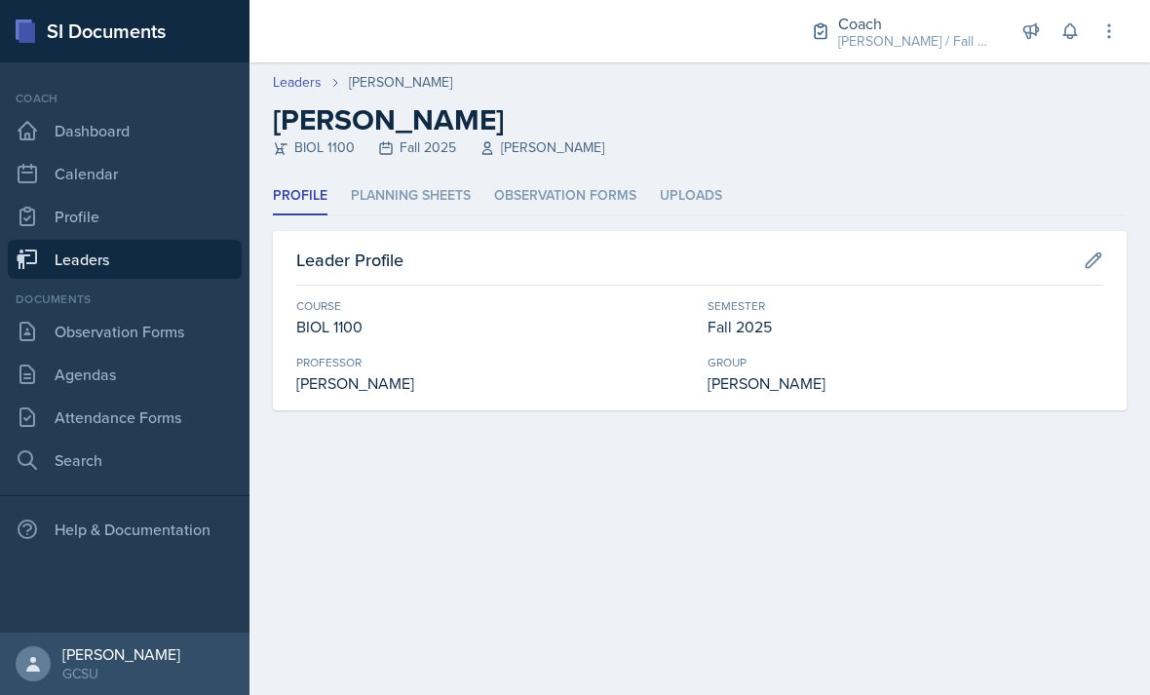
click at [434, 212] on li "Planning Sheets" at bounding box center [411, 196] width 120 height 38
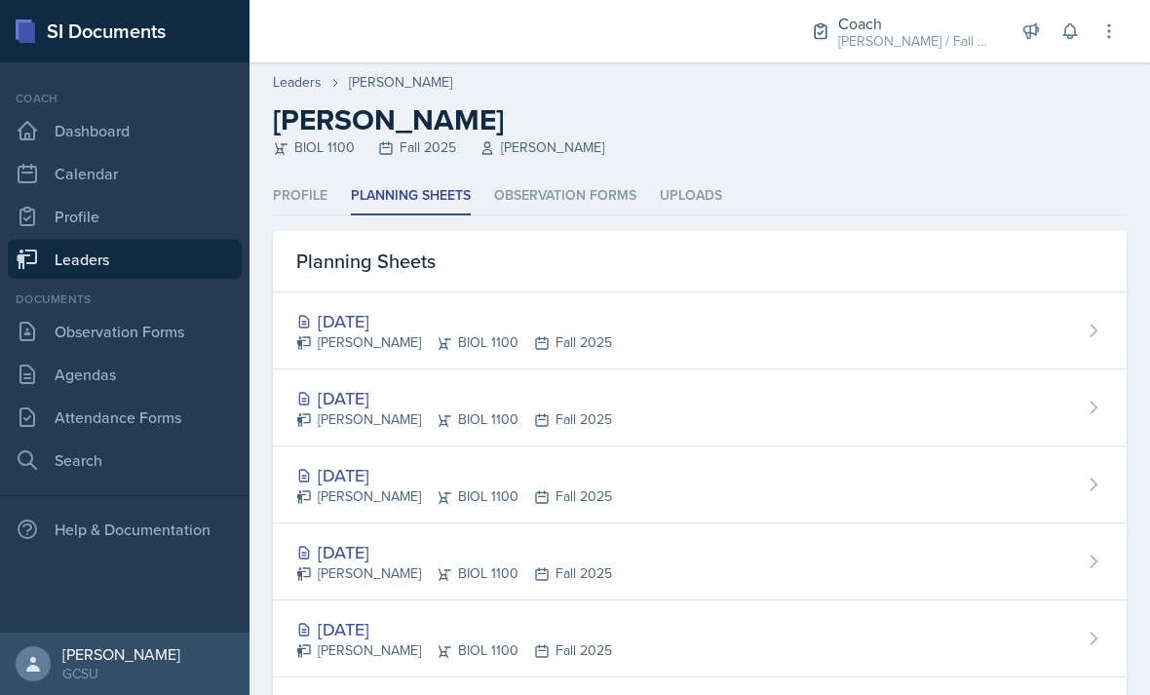
click at [405, 401] on div "[DATE]" at bounding box center [454, 398] width 316 height 26
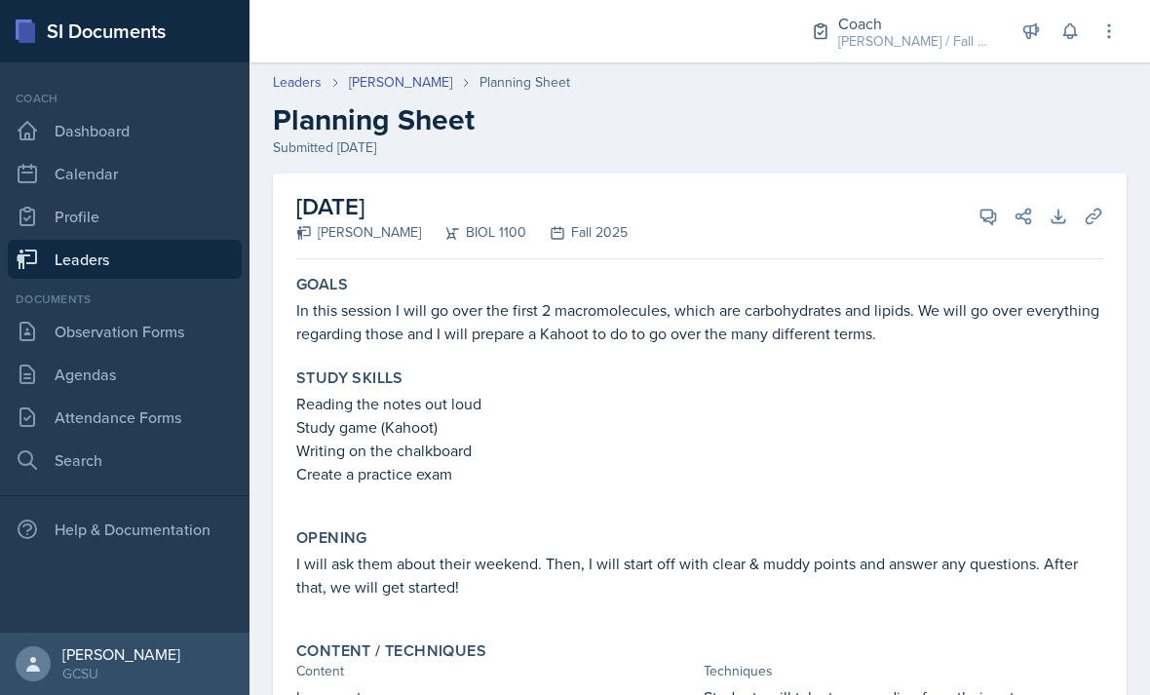
click at [427, 78] on link "[PERSON_NAME]" at bounding box center [400, 82] width 103 height 20
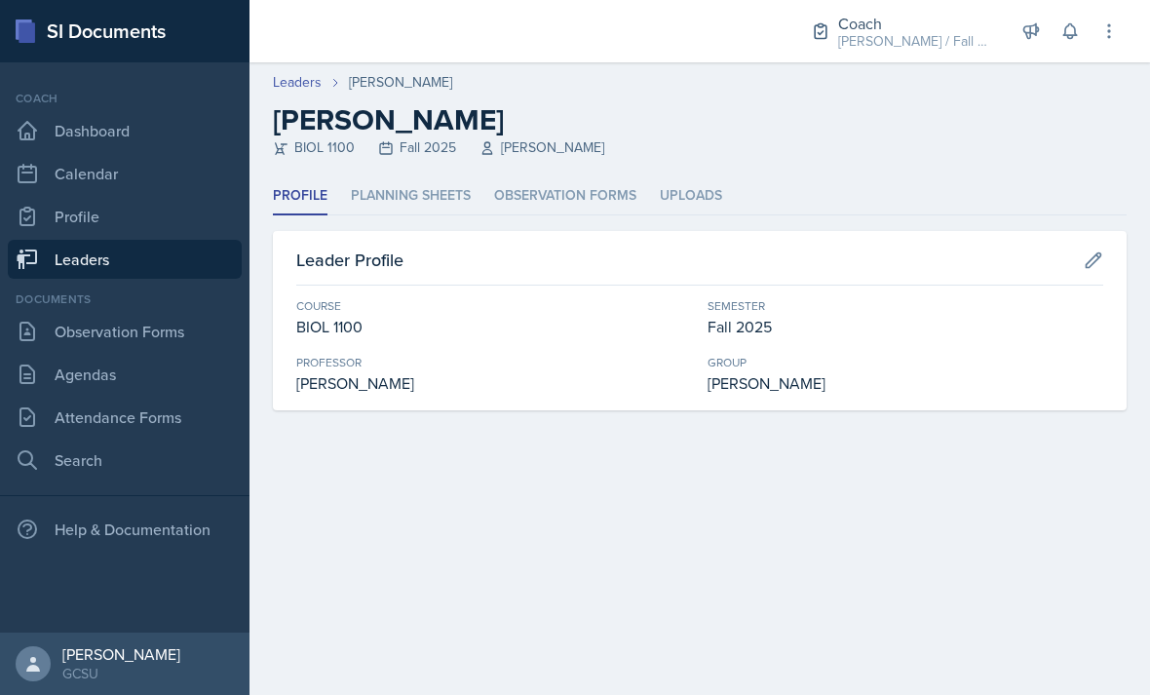
click at [439, 207] on li "Planning Sheets" at bounding box center [411, 196] width 120 height 38
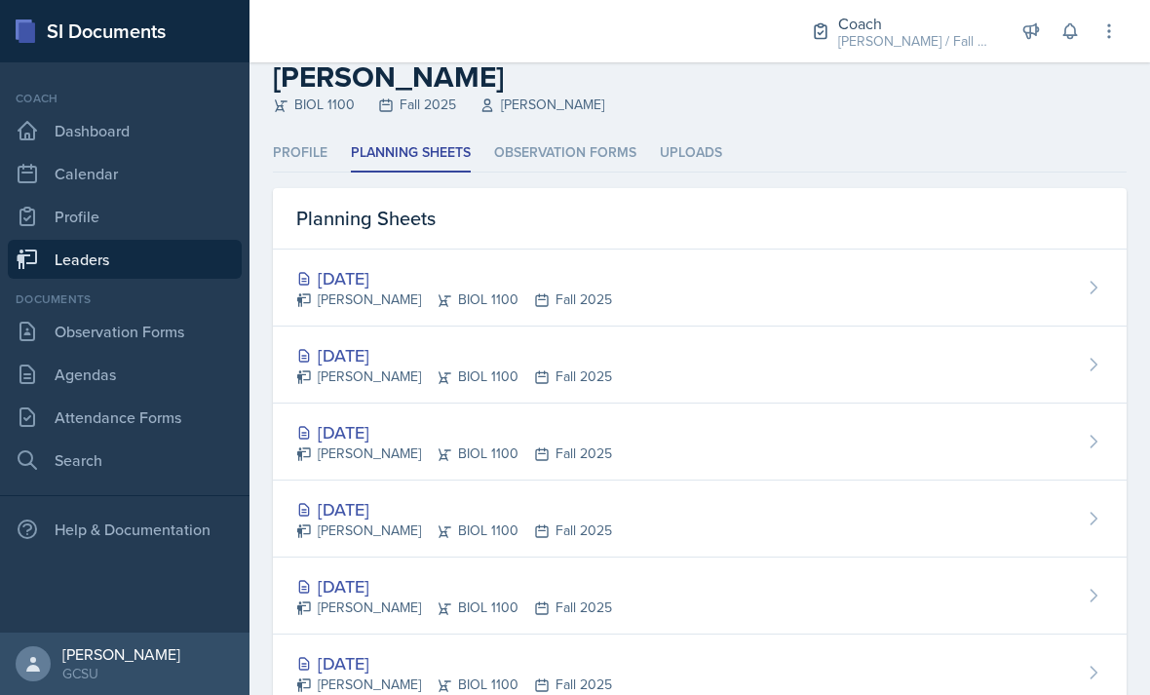
scroll to position [43, 0]
click at [985, 431] on div "[DATE] [PERSON_NAME] BIOL 1100 Fall 2025" at bounding box center [700, 442] width 854 height 77
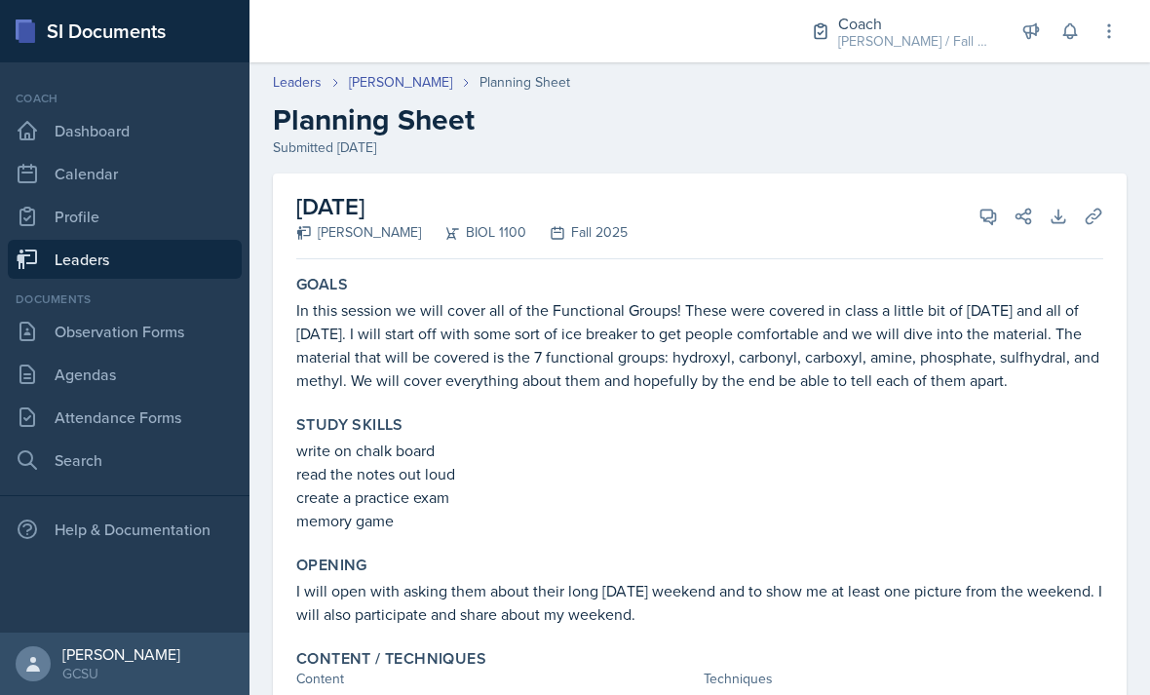
click at [405, 88] on link "[PERSON_NAME]" at bounding box center [400, 82] width 103 height 20
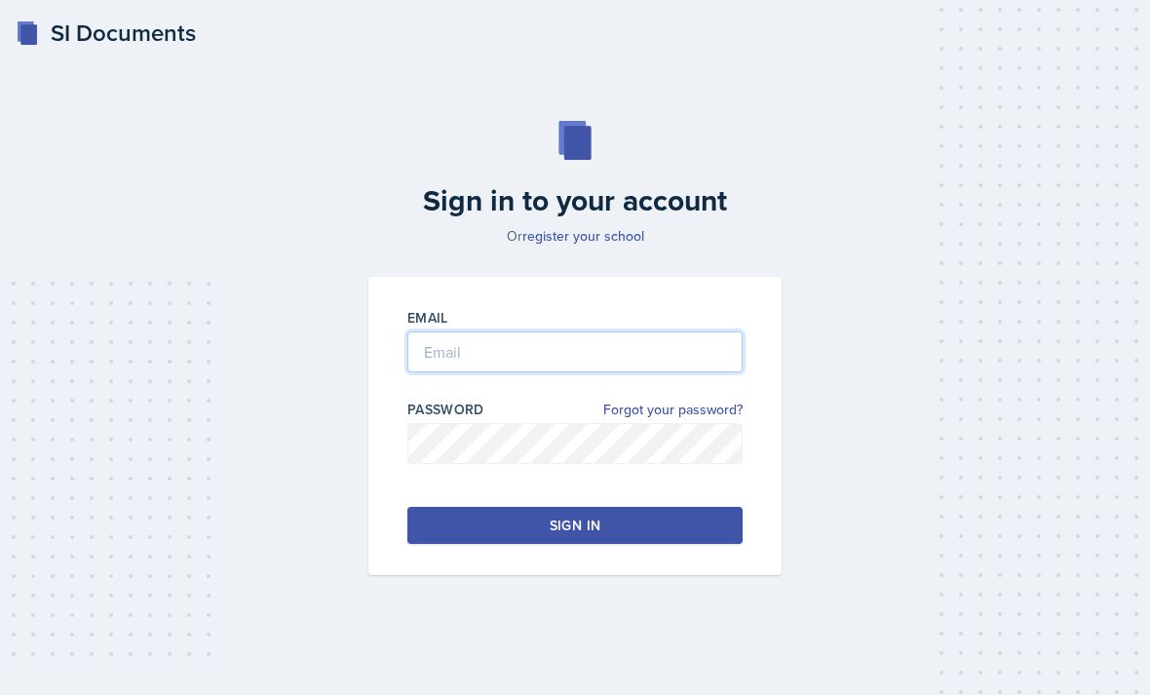
click at [684, 372] on input "email" at bounding box center [574, 351] width 335 height 41
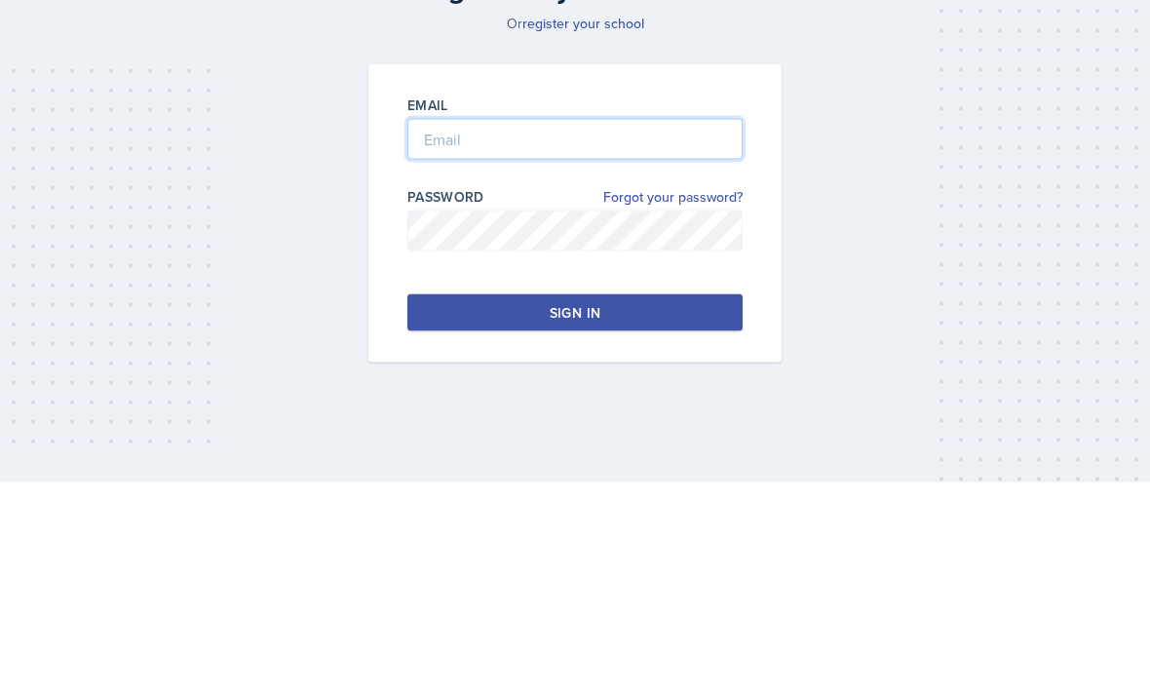
type input "[PERSON_NAME][EMAIL_ADDRESS][PERSON_NAME][DOMAIN_NAME]"
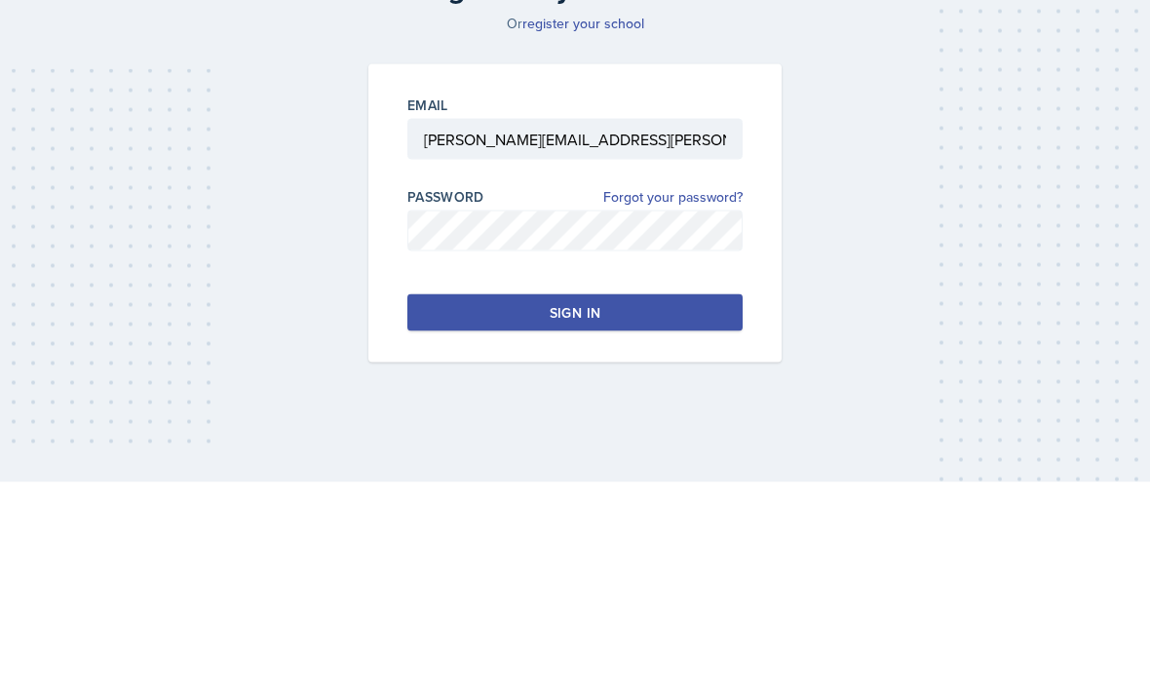
scroll to position [62, 0]
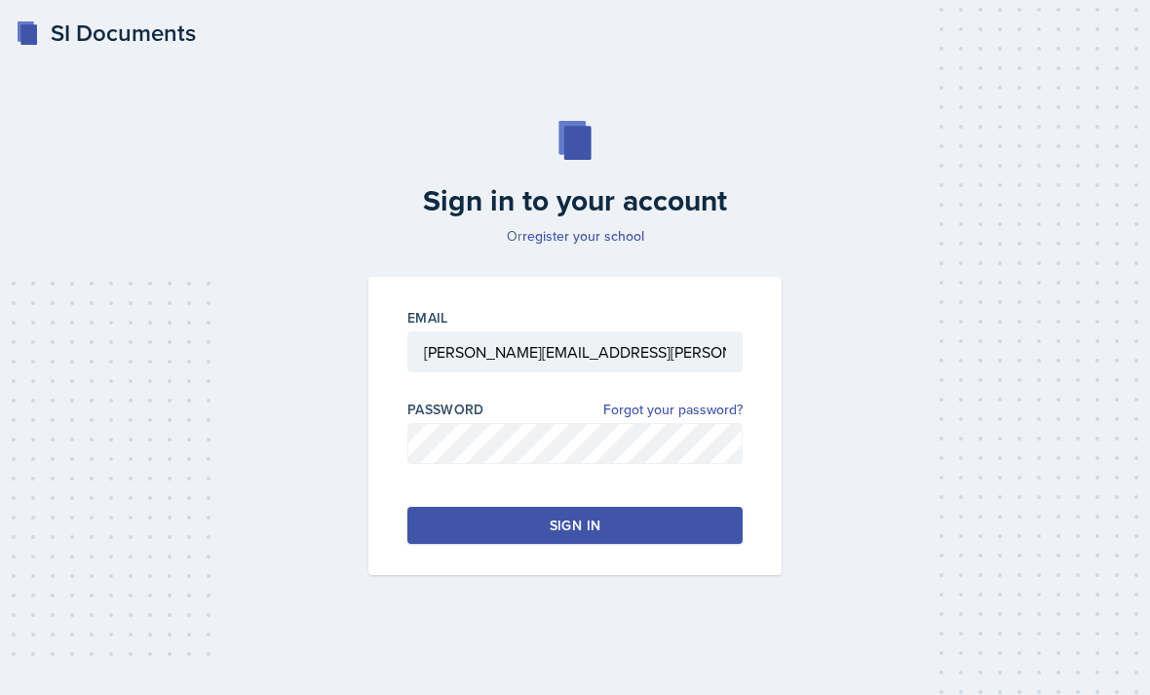
click at [665, 511] on button "Sign in" at bounding box center [574, 525] width 335 height 37
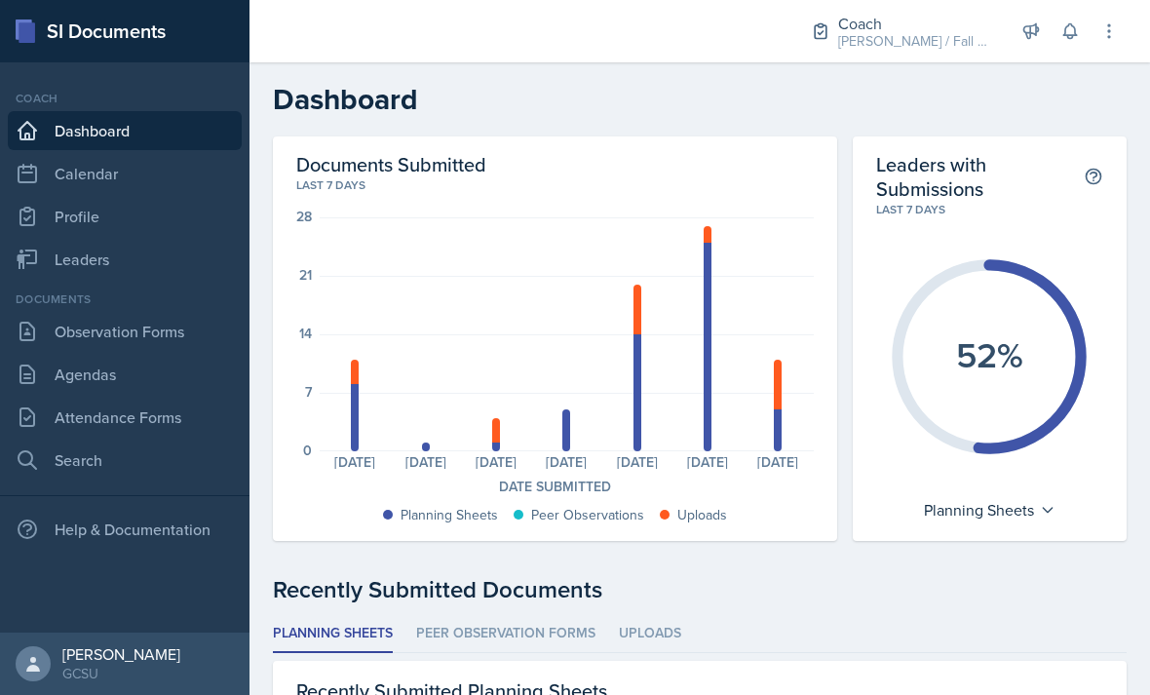
click at [63, 425] on link "Attendance Forms" at bounding box center [125, 417] width 234 height 39
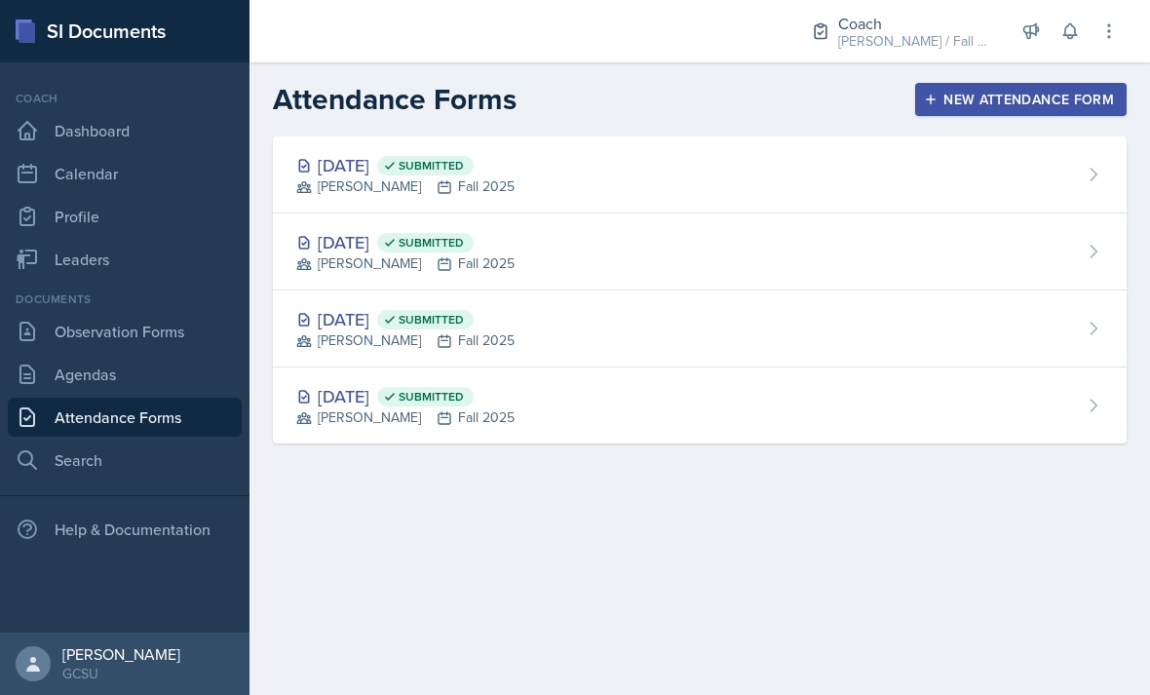
click at [53, 375] on link "Agendas" at bounding box center [125, 374] width 234 height 39
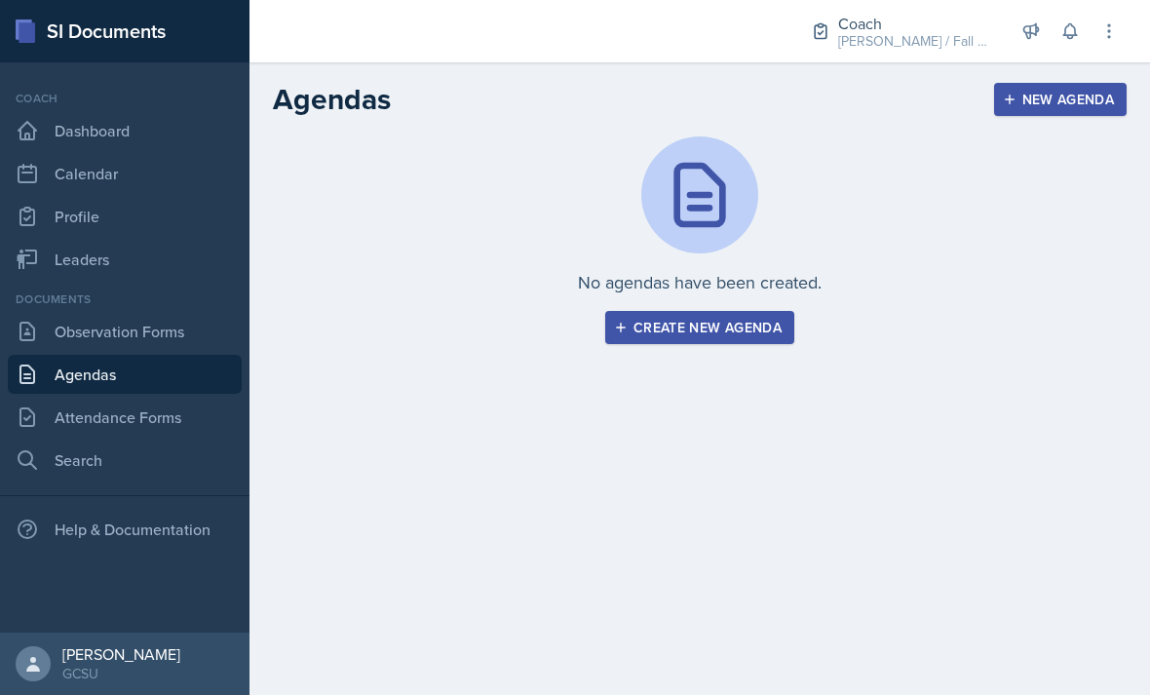
click at [43, 321] on link "Observation Forms" at bounding box center [125, 331] width 234 height 39
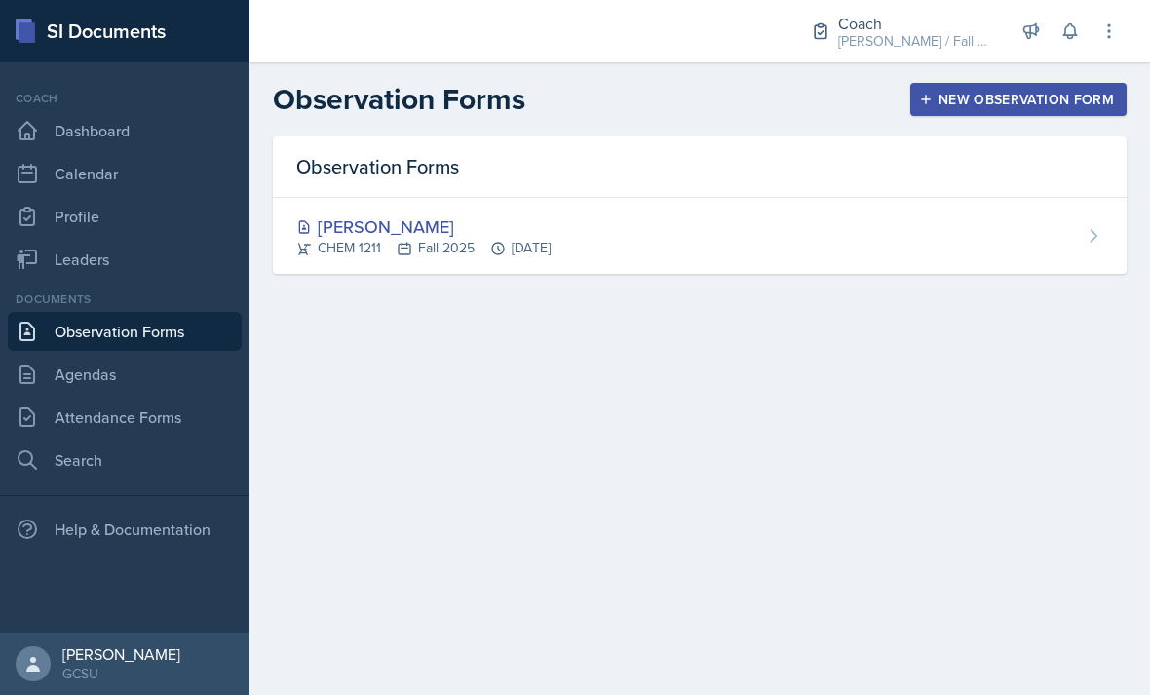
click at [1030, 100] on div "New Observation Form" at bounding box center [1018, 100] width 191 height 16
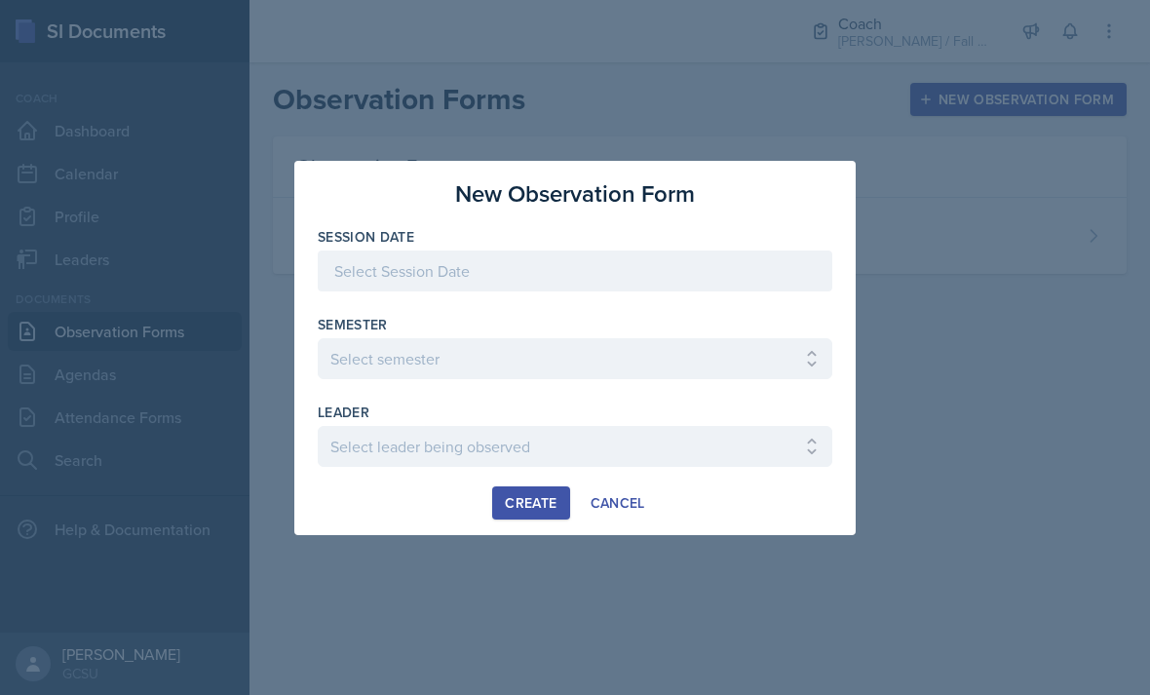
click at [721, 341] on select "Select semester All Spring 2020 Fall 2023 Spring 2019 Spring 2018 Fall 2017 Spr…" at bounding box center [575, 358] width 515 height 41
click at [790, 301] on div at bounding box center [575, 300] width 515 height 19
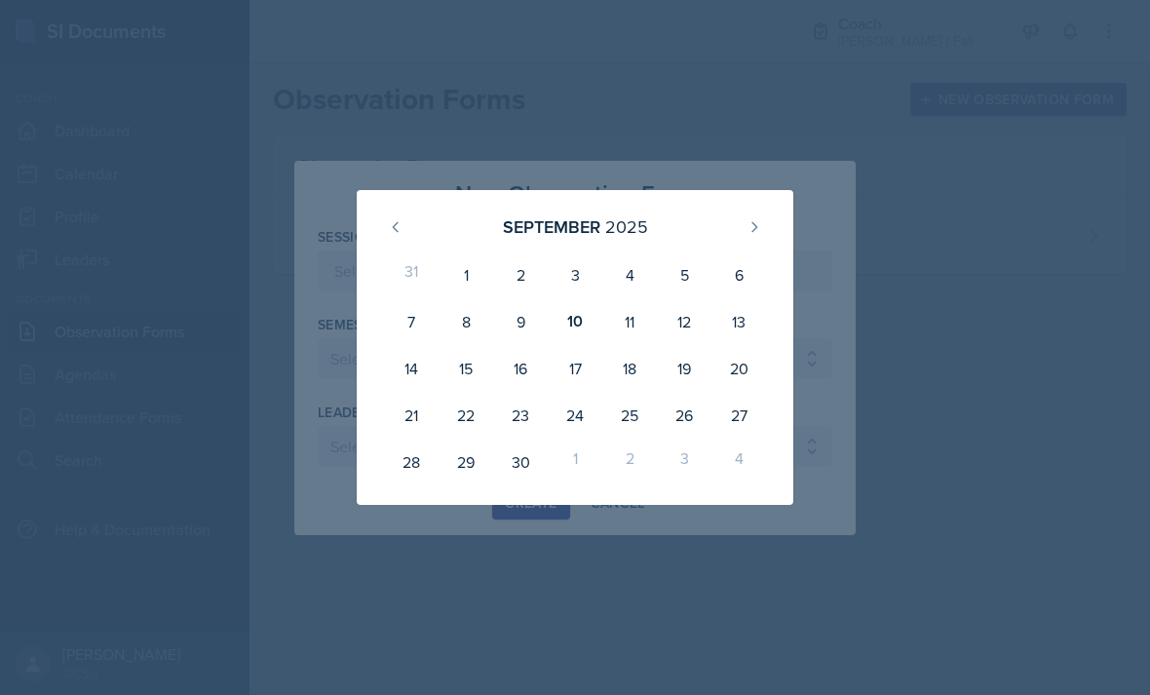
click at [583, 382] on div "17" at bounding box center [575, 368] width 55 height 47
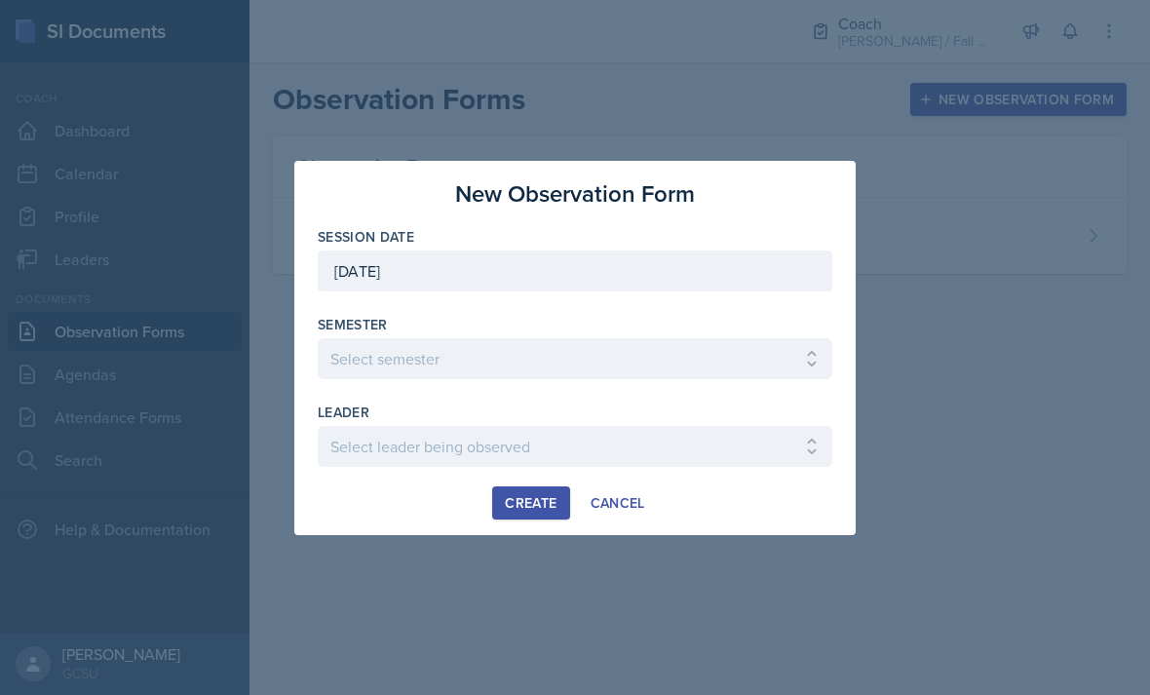
click at [655, 309] on div at bounding box center [575, 300] width 515 height 19
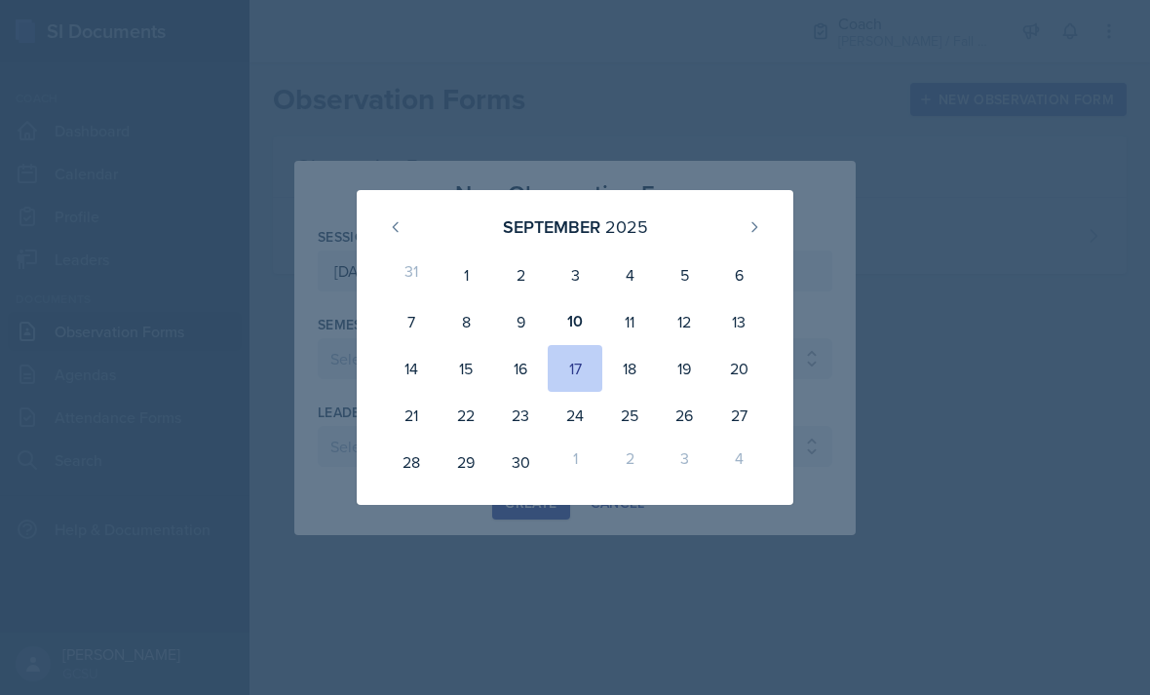
click at [558, 361] on div "17" at bounding box center [575, 368] width 55 height 47
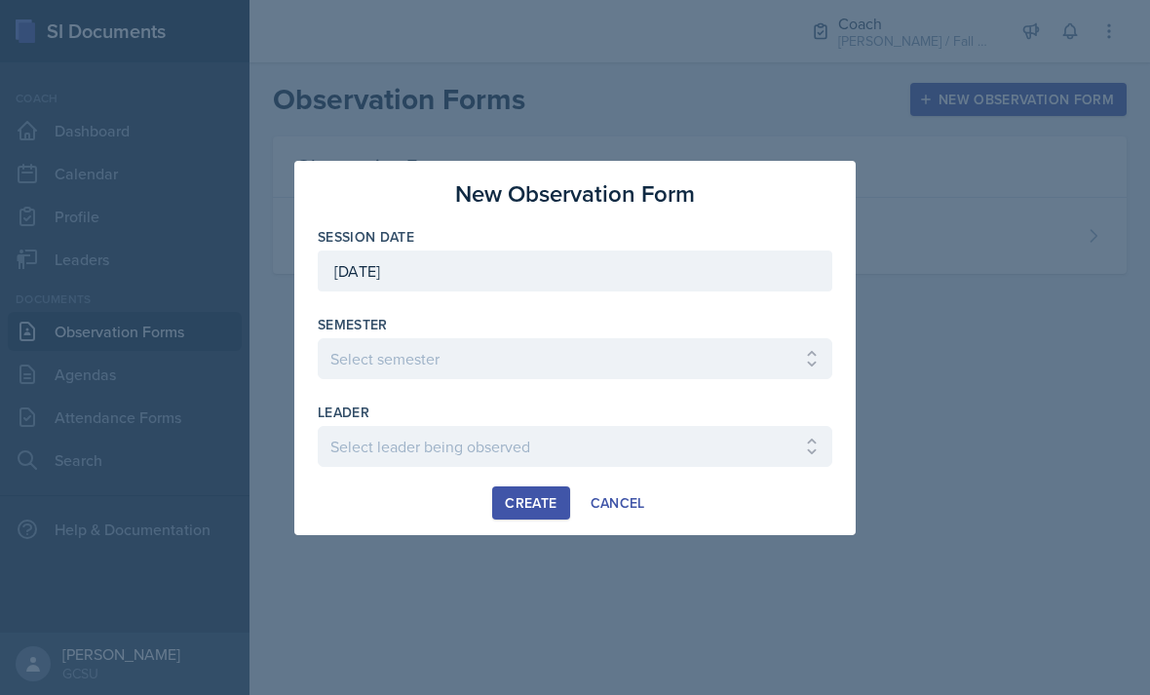
click at [735, 308] on div at bounding box center [575, 300] width 515 height 19
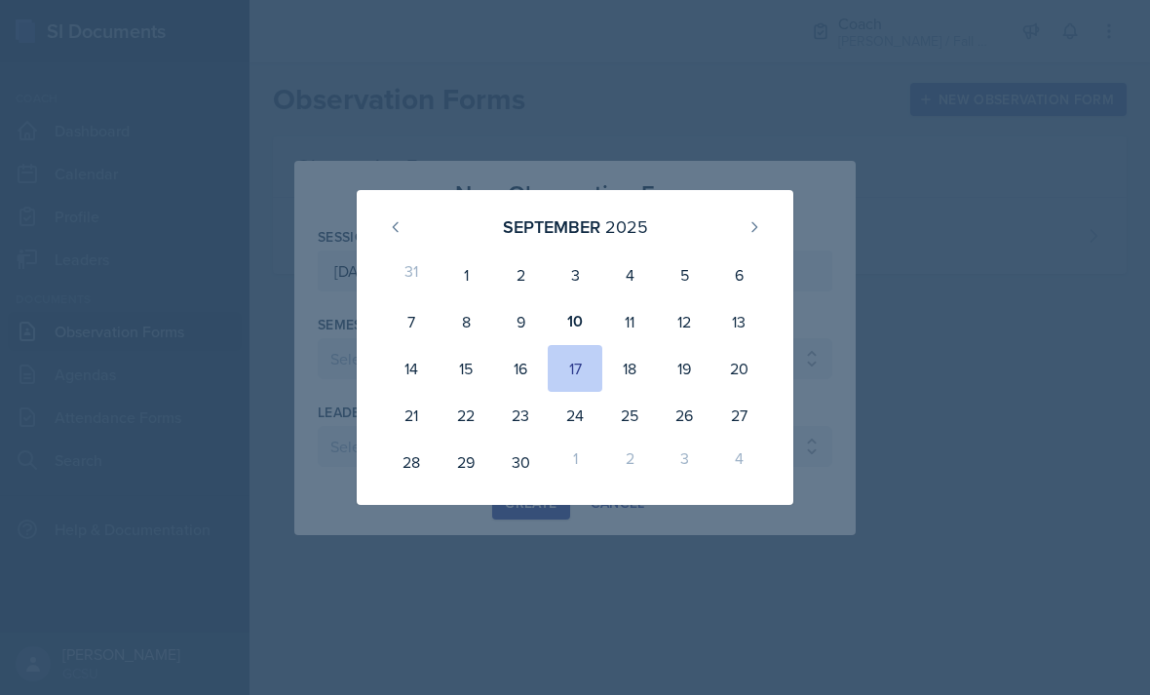
click at [575, 325] on div "10" at bounding box center [575, 321] width 55 height 47
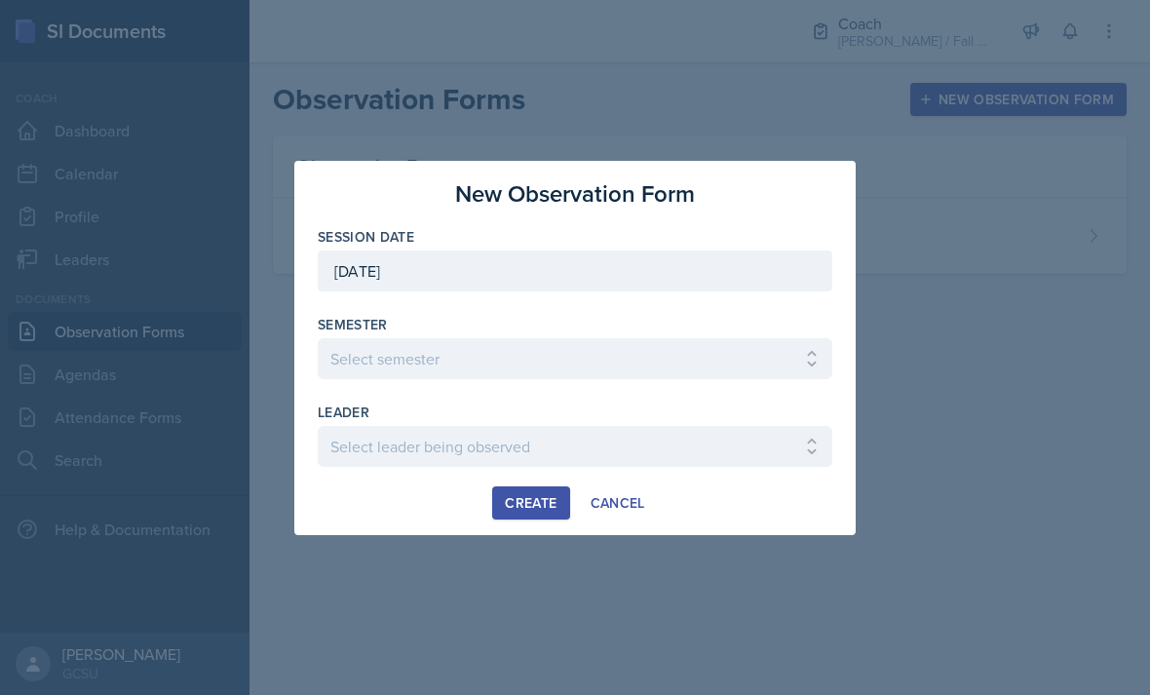
click at [632, 409] on div "leader" at bounding box center [575, 412] width 515 height 19
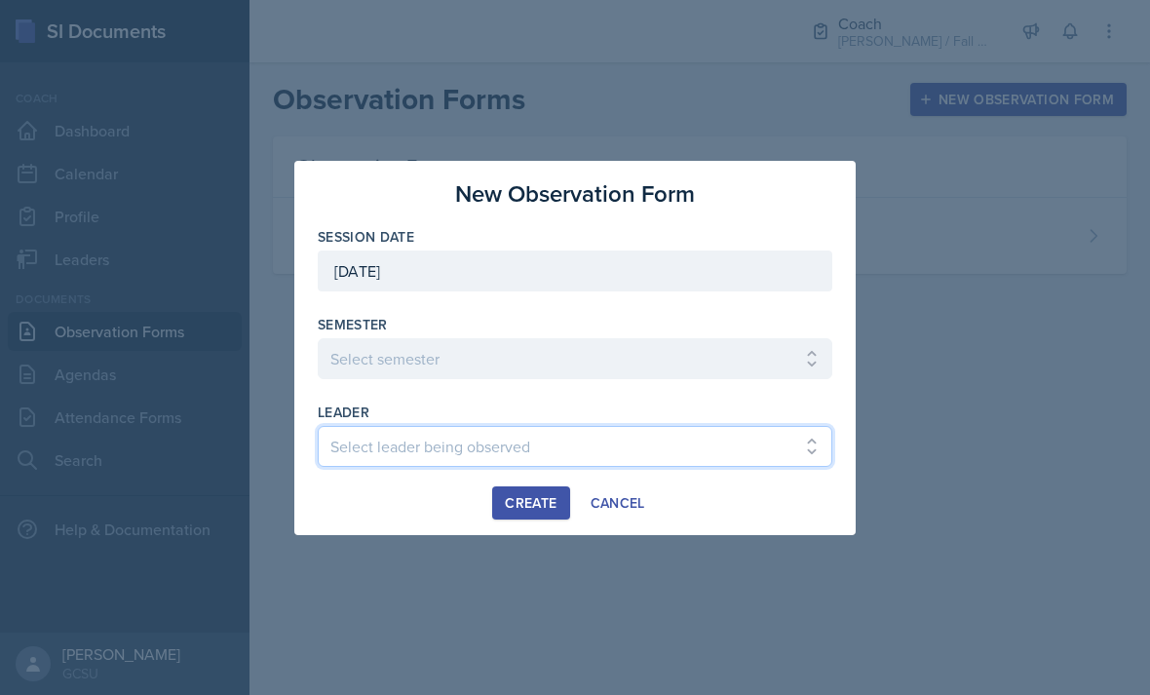
click at [687, 427] on select "Select leader being observed Aaron Roberts / CHEM 3361 / BECK Abbey Howell / BI…" at bounding box center [575, 446] width 515 height 41
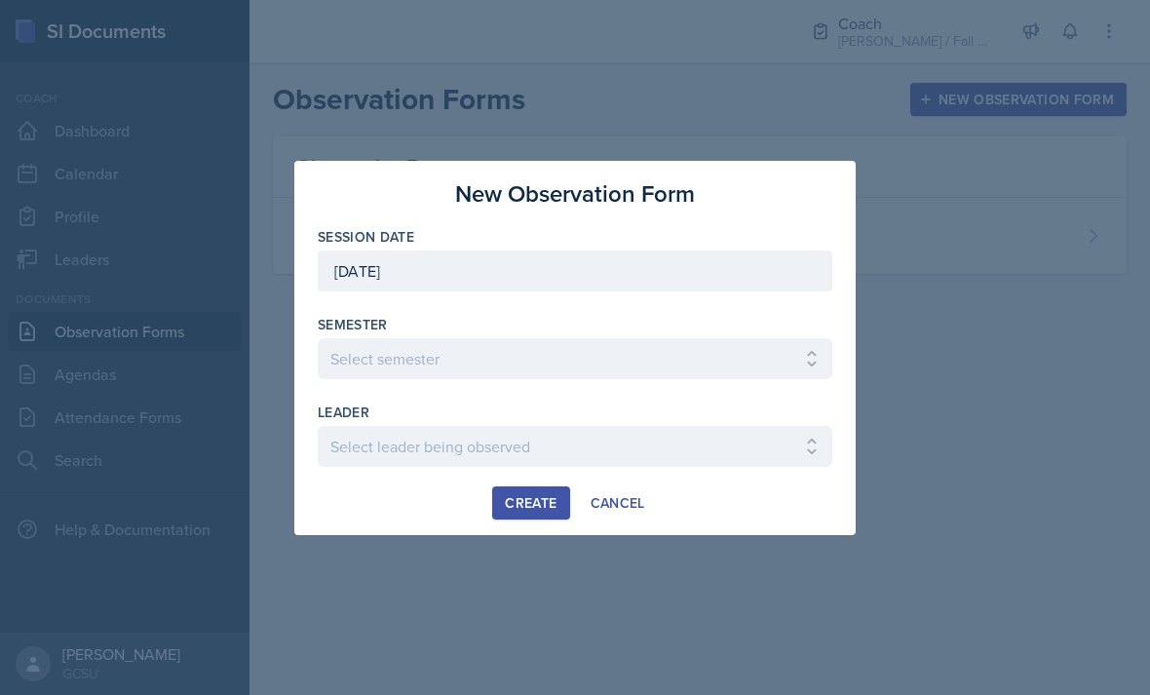
click at [786, 408] on div "leader" at bounding box center [575, 412] width 515 height 19
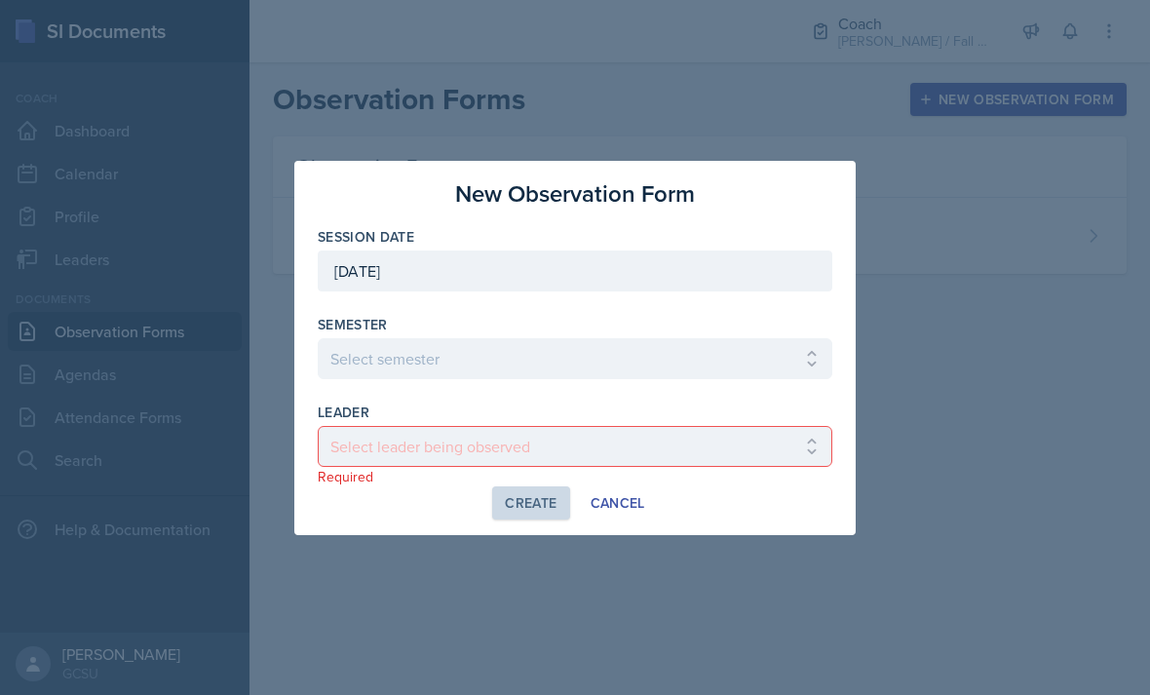
click at [779, 408] on div "leader" at bounding box center [575, 412] width 515 height 19
click at [801, 400] on div "Session Date September 10th, 2025 September 2025 31 1 2 3 4 5 6 7 8 9 10 11 12 …" at bounding box center [575, 356] width 515 height 259
click at [803, 418] on div "leader" at bounding box center [575, 412] width 515 height 19
click at [712, 515] on div "Create Cancel" at bounding box center [575, 502] width 515 height 33
click at [745, 496] on div "Create Cancel" at bounding box center [575, 502] width 515 height 33
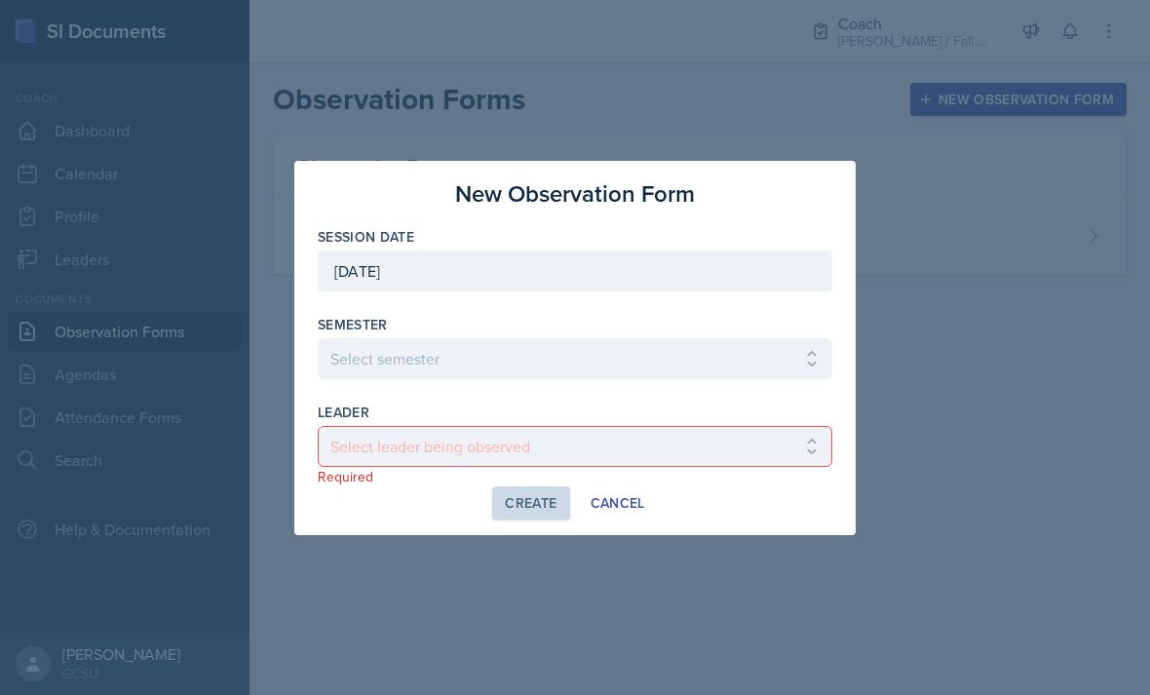
click at [806, 412] on div "leader" at bounding box center [575, 412] width 515 height 19
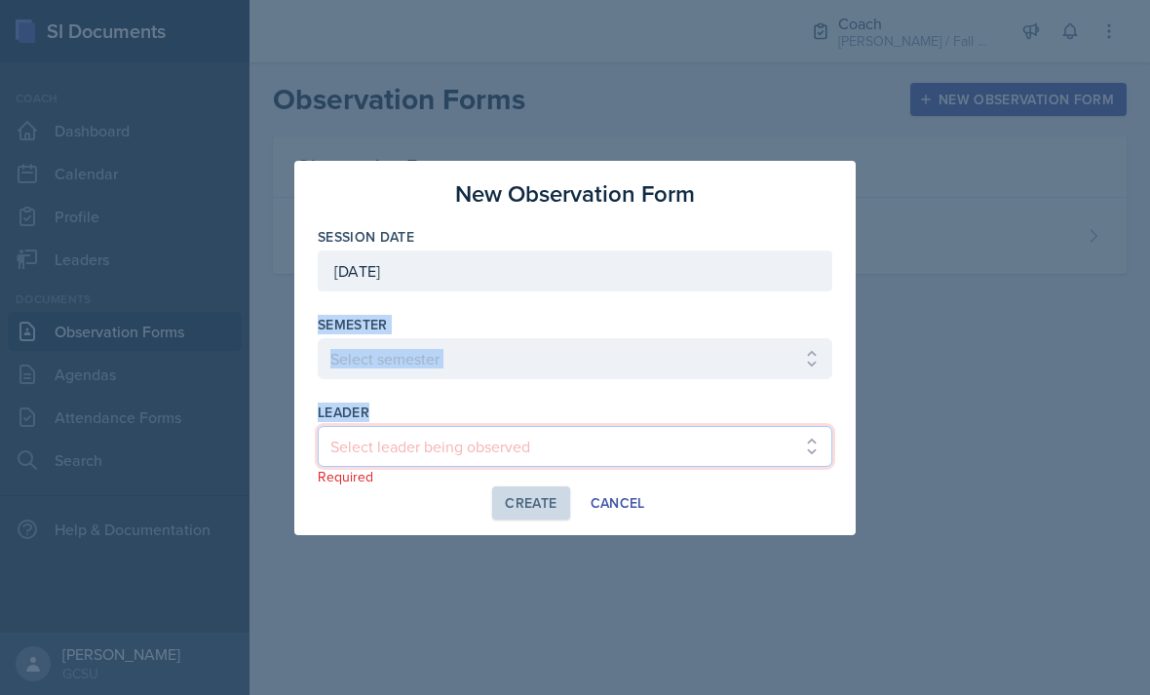
click at [810, 448] on select "Select leader being observed Aaron Roberts / CHEM 3361 / BECK Abbey Howell / BI…" at bounding box center [575, 446] width 515 height 41
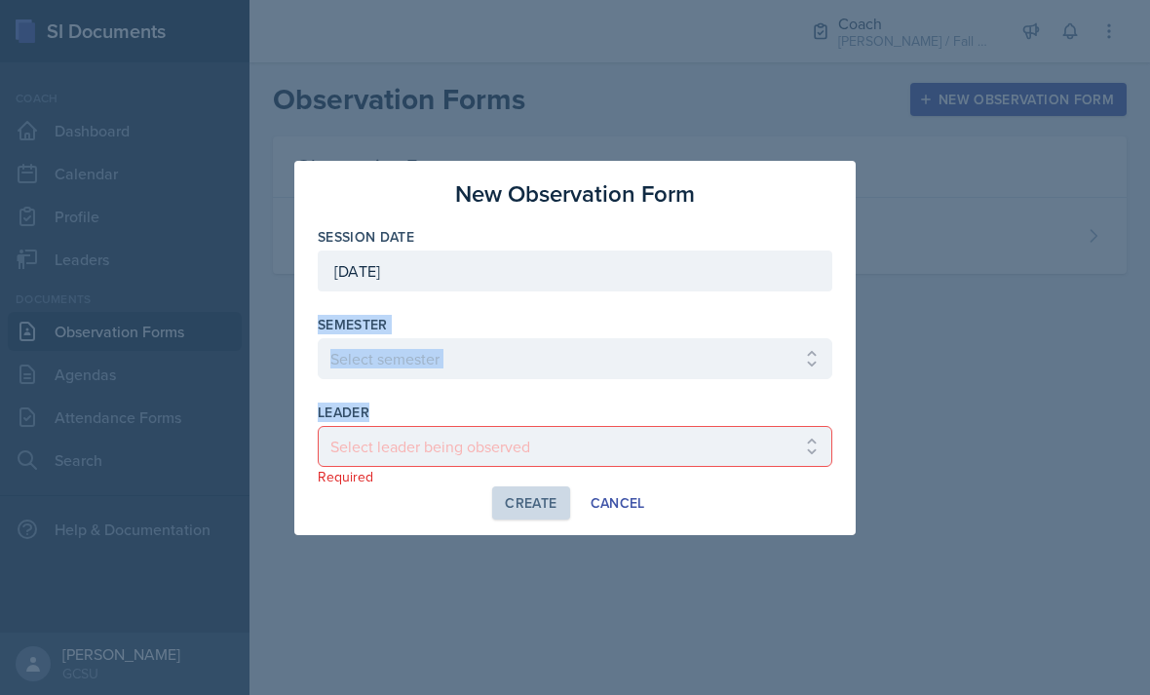
click at [776, 278] on div "[DATE]" at bounding box center [575, 270] width 515 height 41
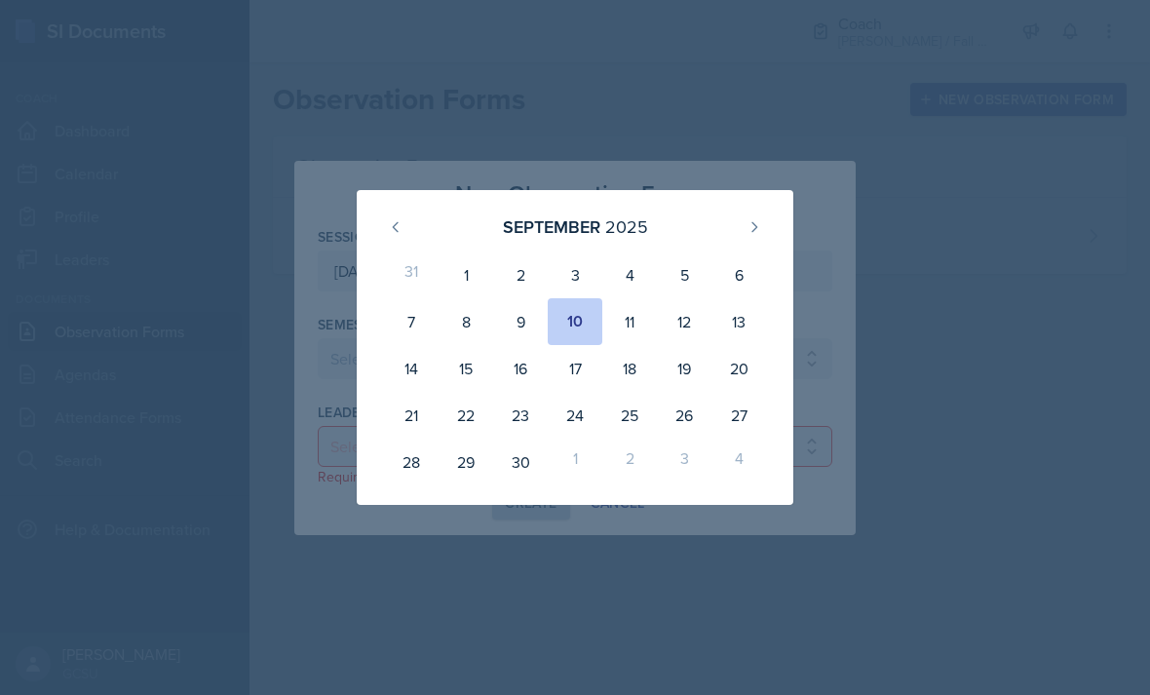
click at [389, 294] on div "31" at bounding box center [411, 274] width 55 height 47
click at [784, 239] on div "September 2025 31 1 2 3 4 5 6 7 8 9 10 11 12 13 14 15 16 17 18 19 20 21 22 23 2…" at bounding box center [575, 347] width 437 height 315
click at [852, 267] on div "September 2025 31 1 2 3 4 5 6 7 8 9 10 11 12 13 14 15 16 17 18 19 20 21 22 23 2…" at bounding box center [574, 347] width 561 height 315
click at [563, 388] on div "17" at bounding box center [575, 368] width 55 height 47
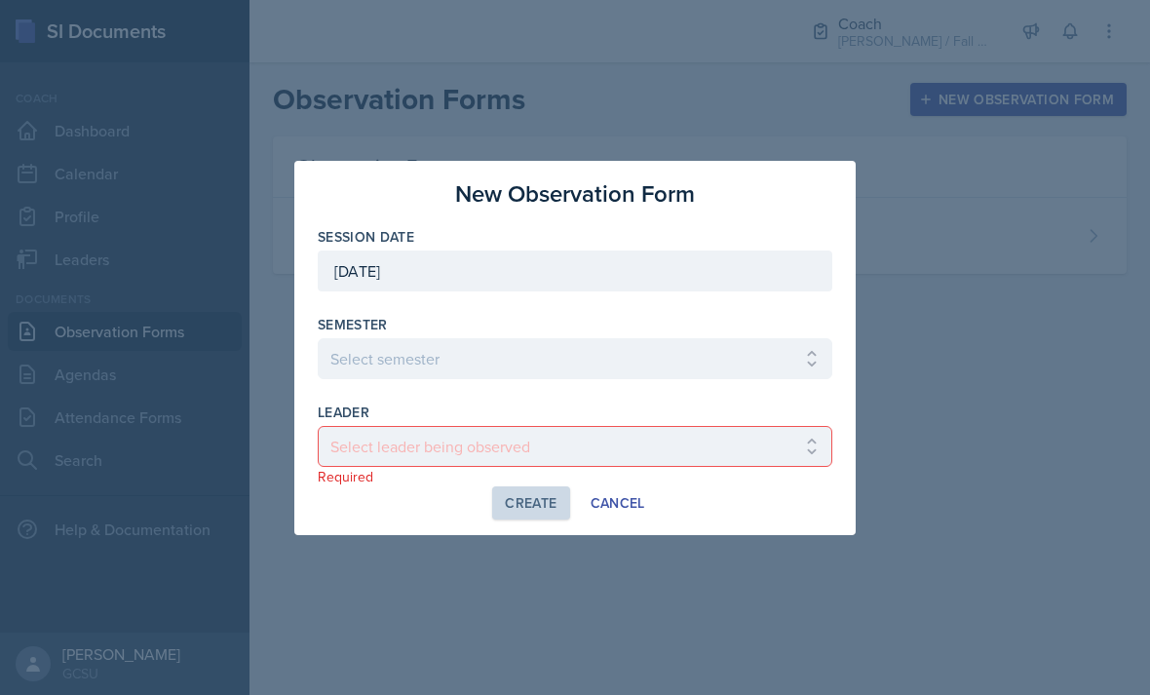
click at [691, 321] on div "Semester" at bounding box center [575, 324] width 515 height 19
click at [686, 325] on div "Semester" at bounding box center [575, 324] width 515 height 19
click at [623, 323] on div "Semester" at bounding box center [575, 324] width 515 height 19
click at [627, 601] on div at bounding box center [575, 347] width 1150 height 695
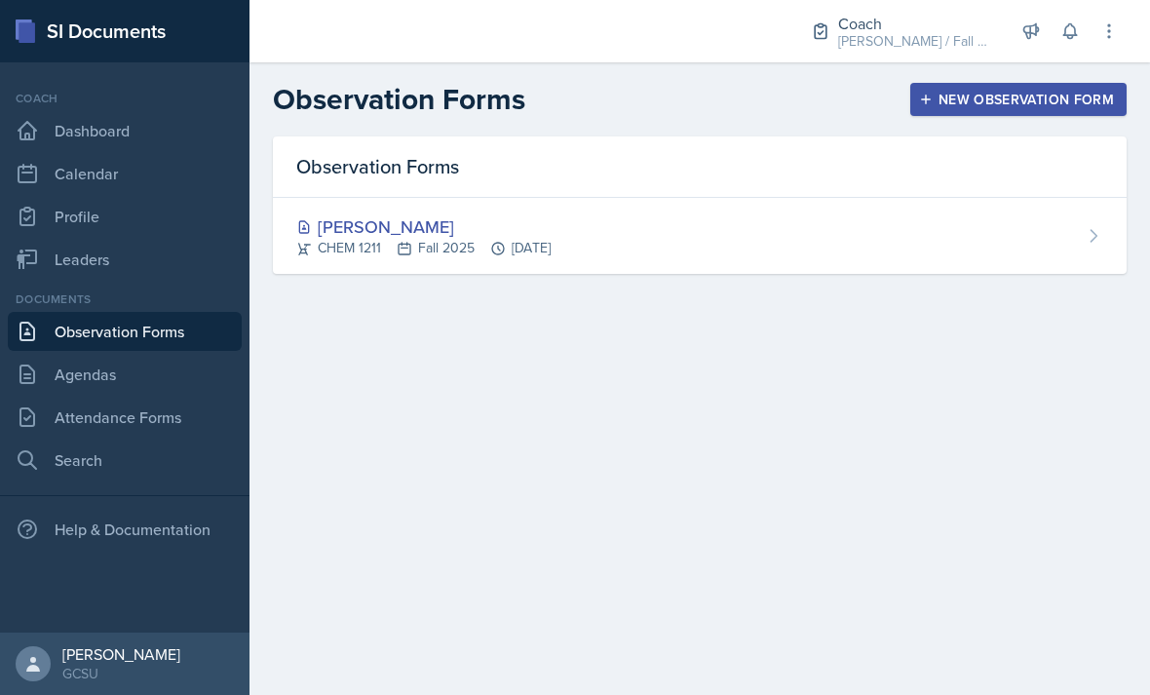
click at [627, 555] on main "Observation Forms New Observation Form Observation Forms Lucy Artime CHEM 1211 …" at bounding box center [700, 378] width 901 height 633
click at [1042, 112] on button "New Observation Form" at bounding box center [1018, 99] width 216 height 33
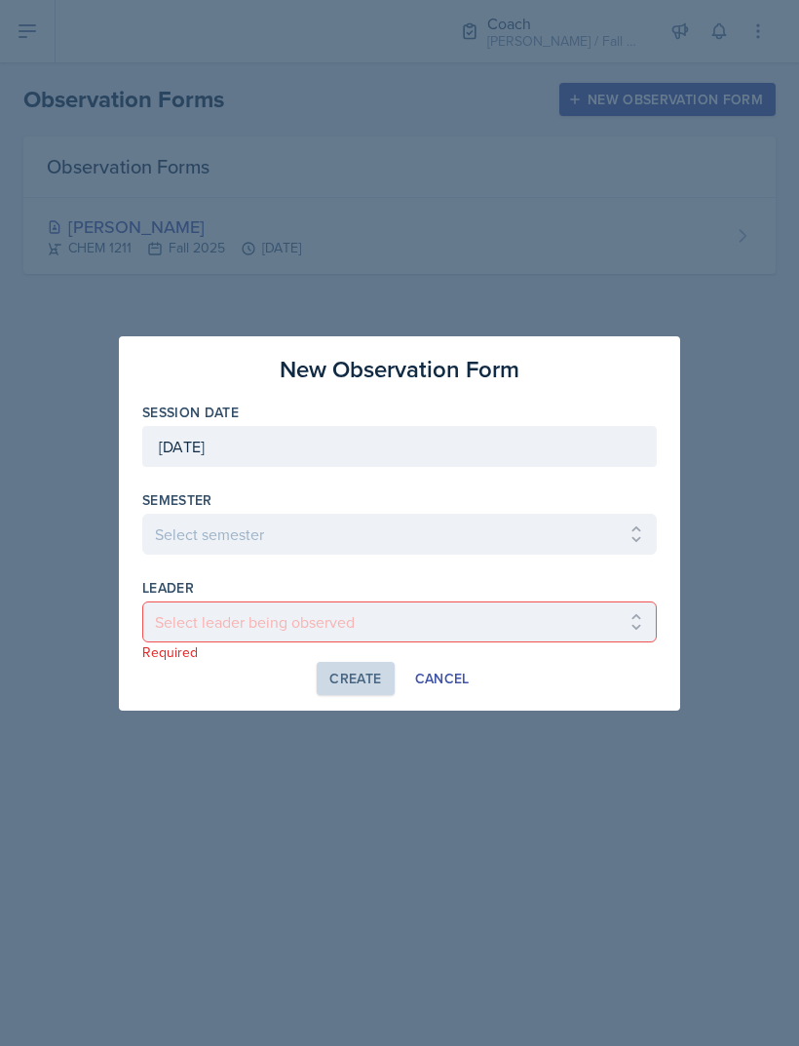
click at [500, 439] on div "September 17th, 2025" at bounding box center [399, 446] width 515 height 41
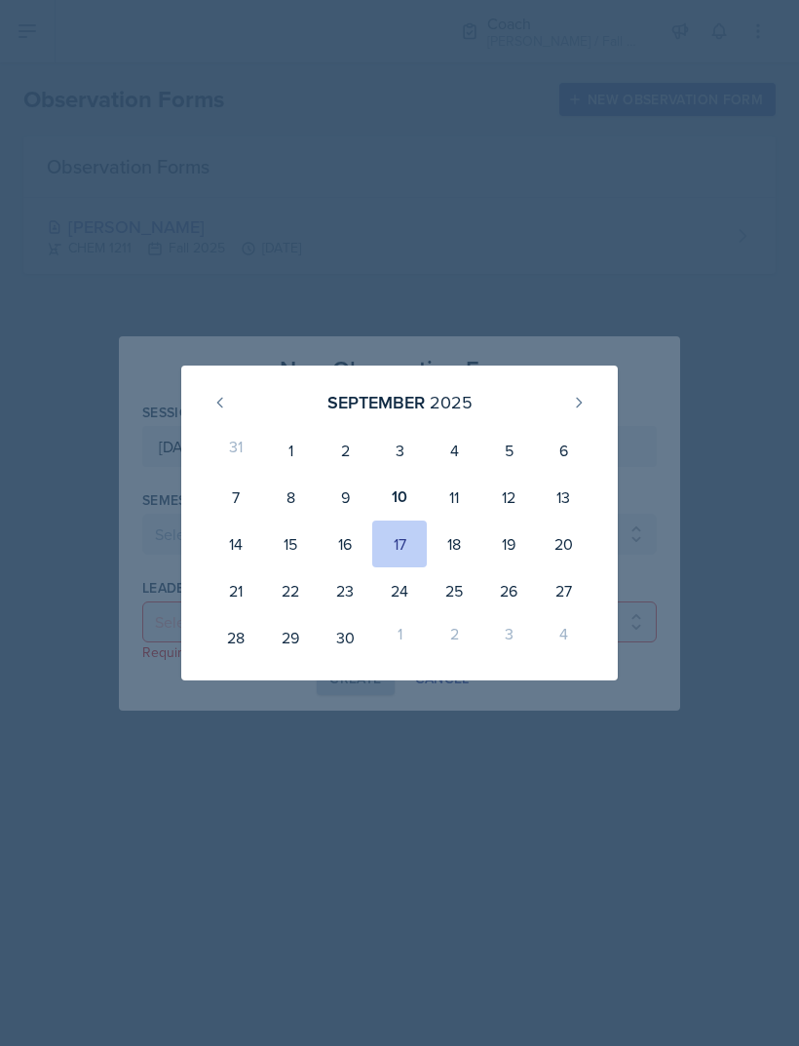
click at [411, 491] on div "10" at bounding box center [399, 497] width 55 height 47
type input "[DATE]"
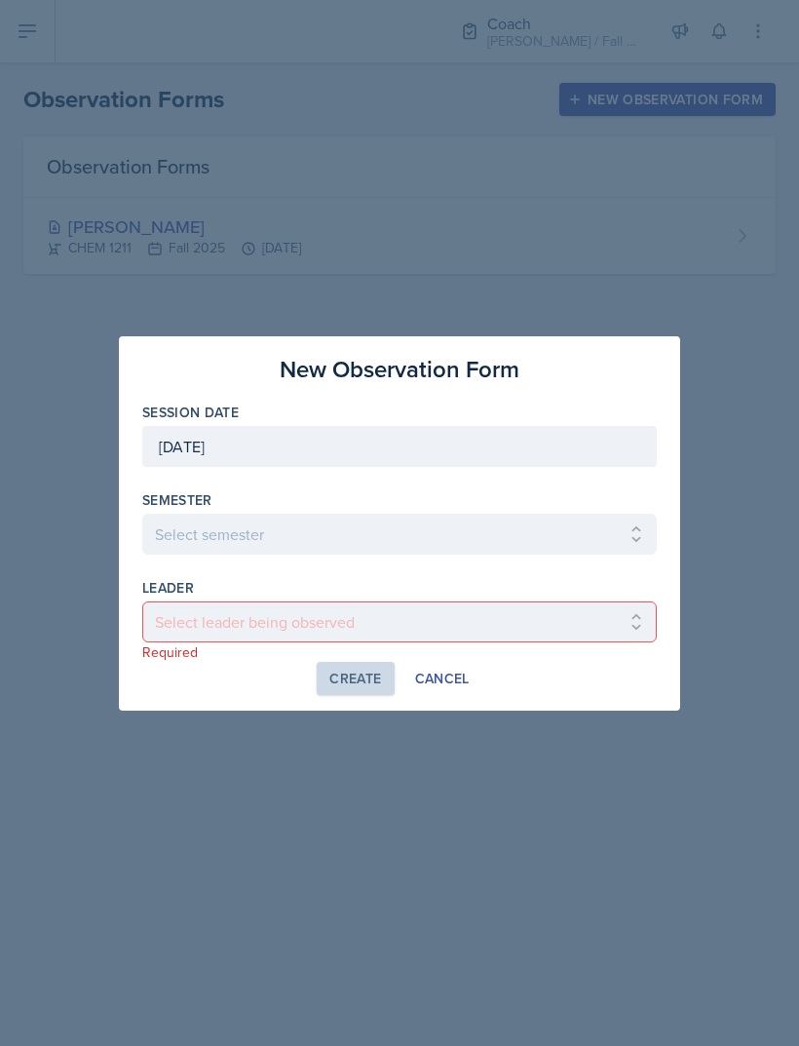
click at [428, 527] on select "Select semester All Spring 2020 Fall 2023 Spring 2019 Spring 2018 Fall 2017 Spr…" at bounding box center [399, 534] width 515 height 41
select select "986fdc3e-2246-4ffd-9cb8-78666de4ebed"
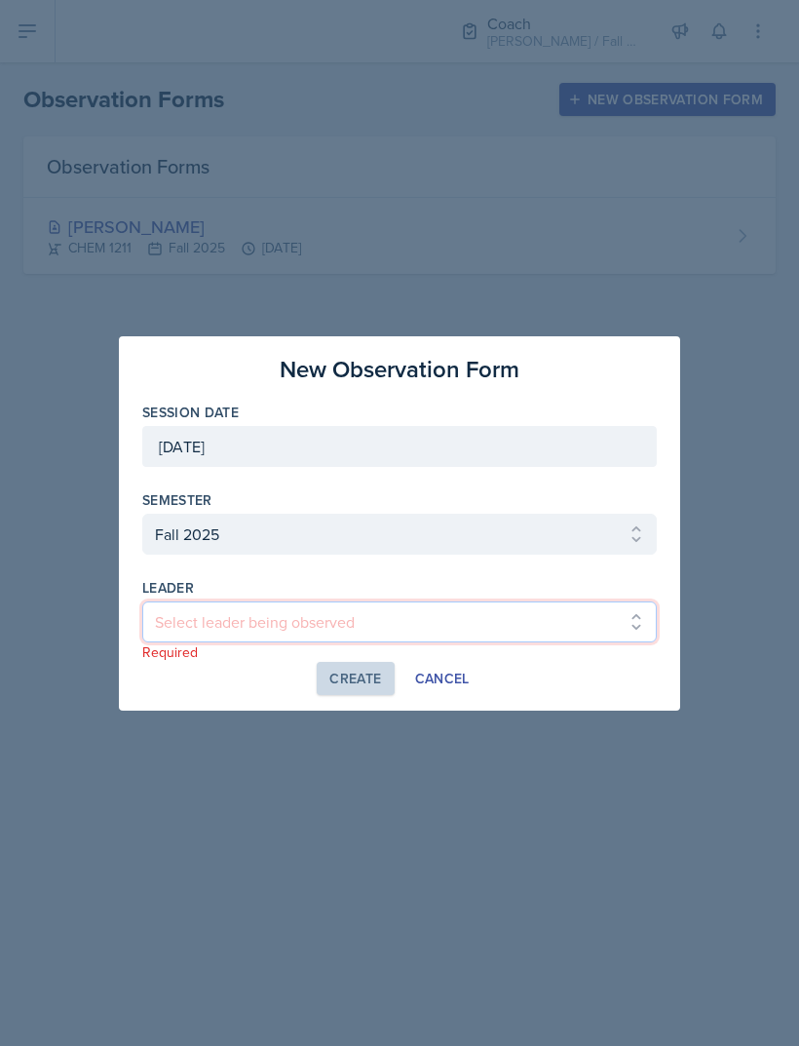
click at [444, 624] on select "Select leader being observed Anna Kroll / MATH 1113 / MAPP Ashton Mullendore / …" at bounding box center [399, 621] width 515 height 41
click at [191, 632] on select "Select leader being observed Anna Kroll / MATH 1113 / MAPP Ashton Mullendore / …" at bounding box center [399, 621] width 515 height 41
select select "2ee970ea-e4dc-49f7-9788-d91297f7fe45"
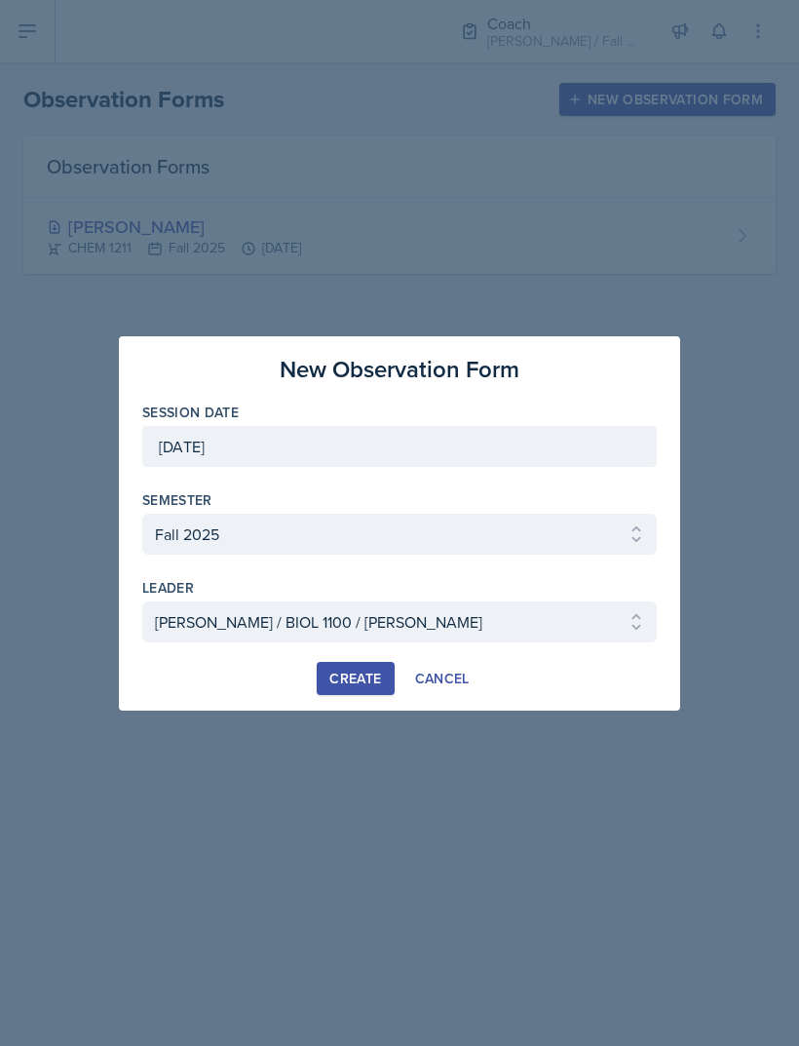
click at [367, 674] on div "Create" at bounding box center [355, 679] width 52 height 16
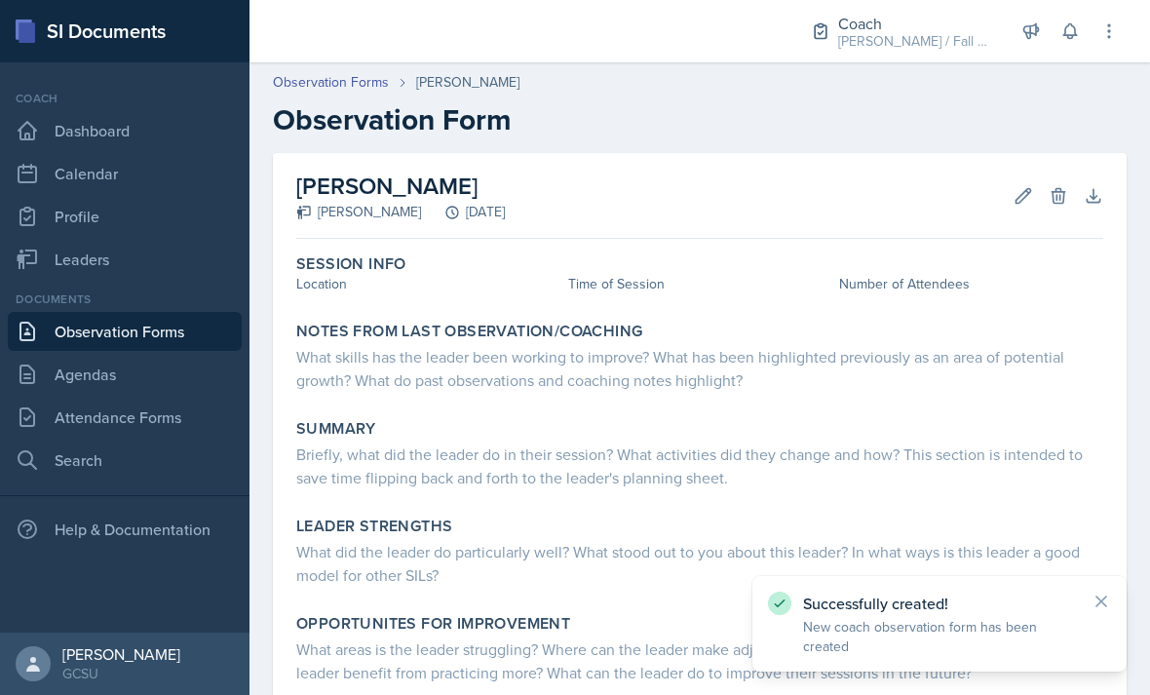
click at [318, 303] on div "Session Info Location Time of Session Number of Attendees" at bounding box center [700, 276] width 823 height 59
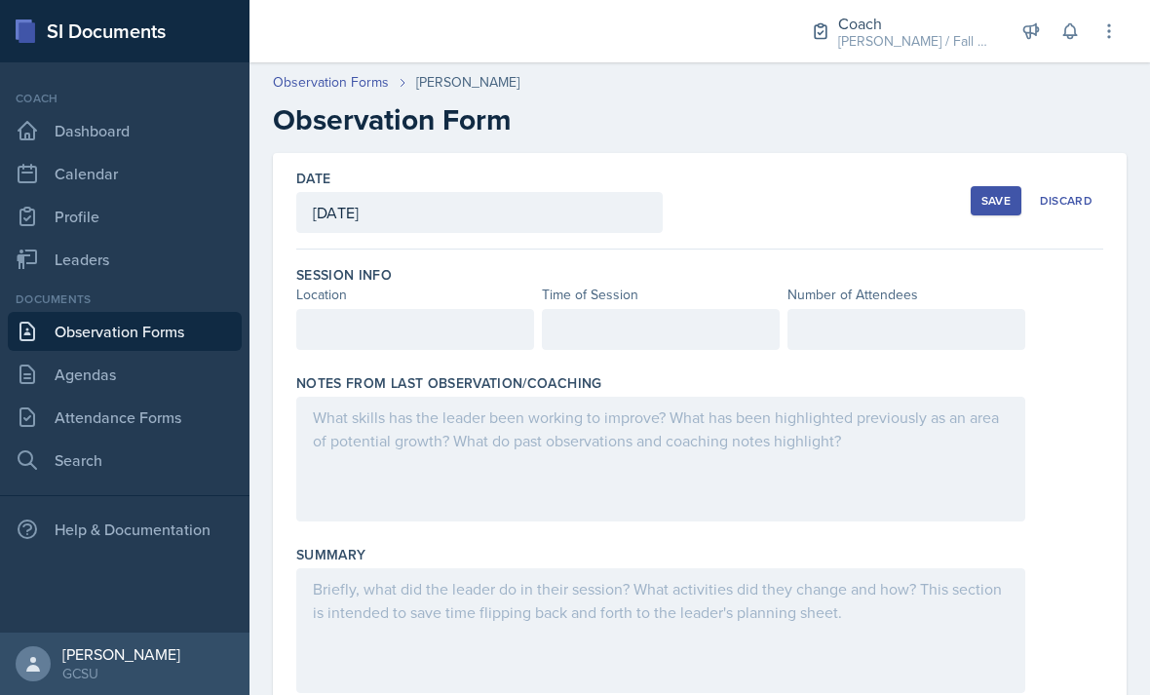
click at [452, 328] on div at bounding box center [415, 329] width 238 height 41
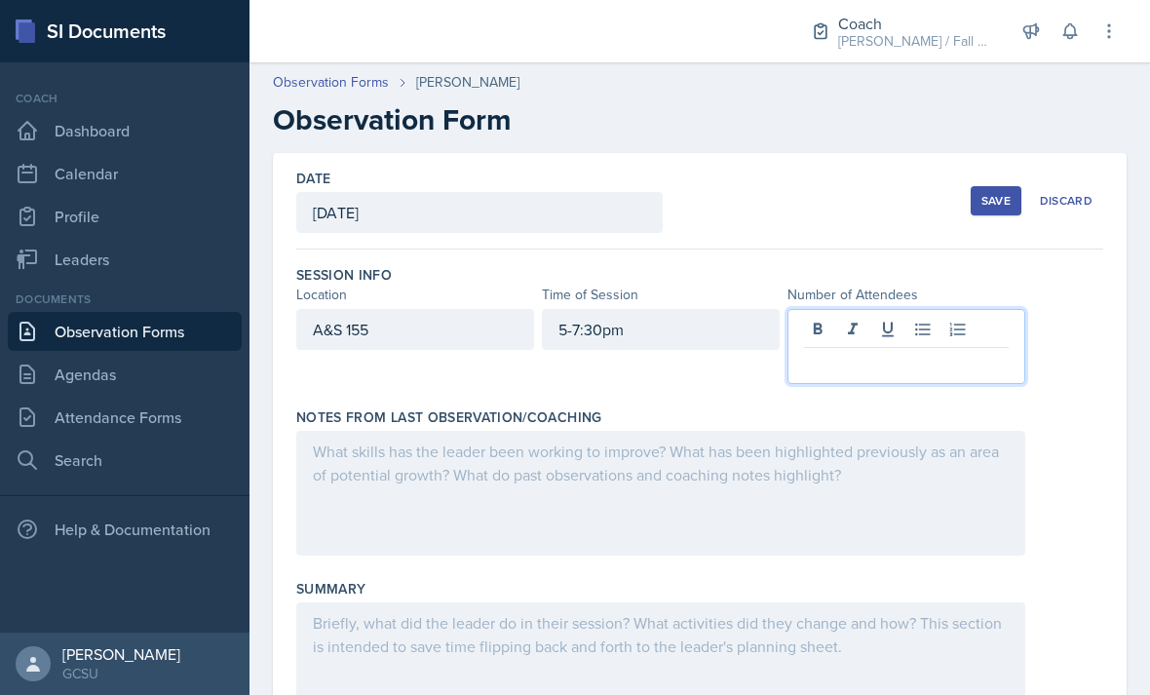
click at [871, 371] on p at bounding box center [906, 363] width 205 height 23
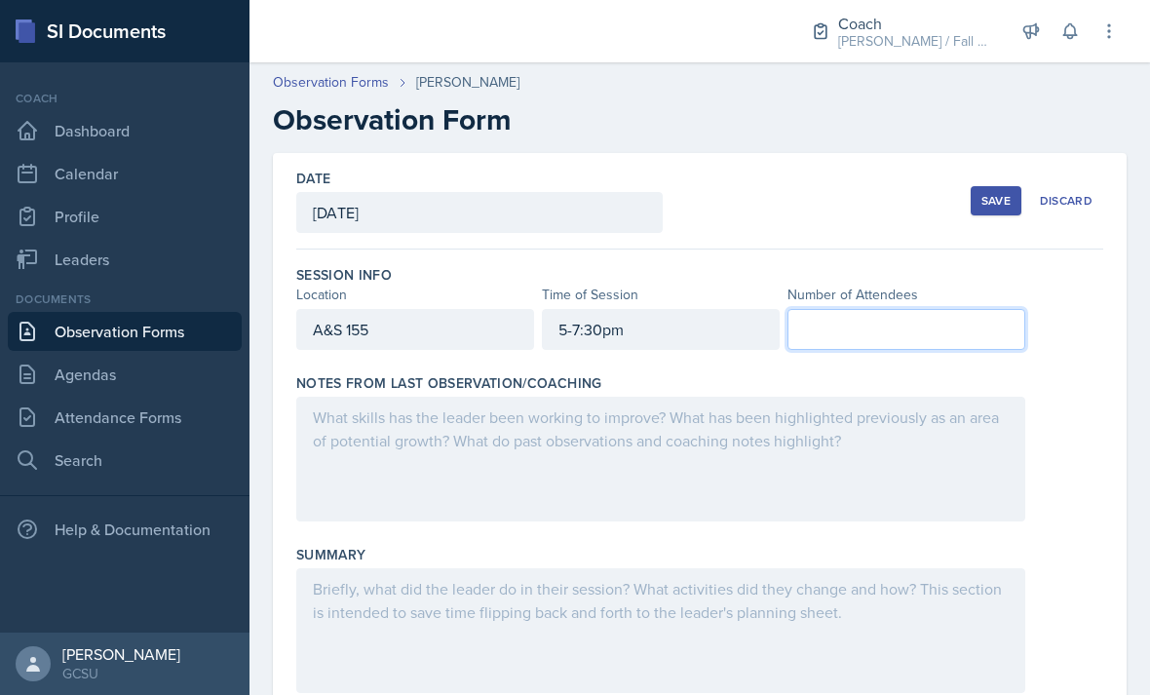
click at [502, 488] on div at bounding box center [660, 459] width 729 height 125
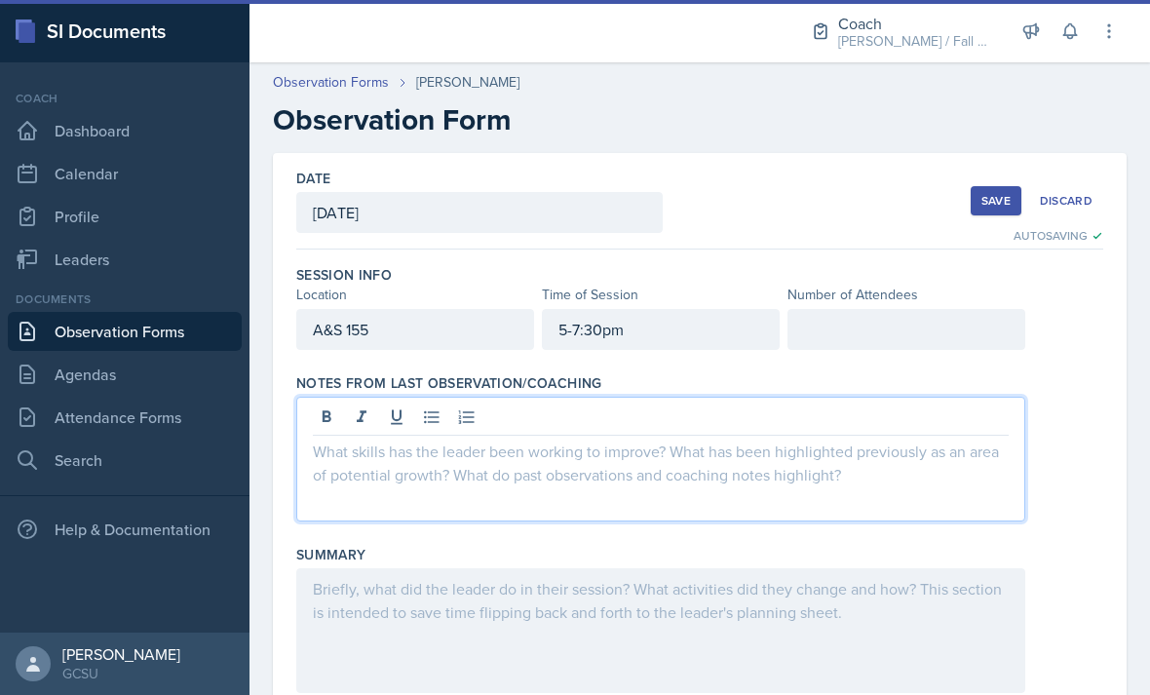
click at [467, 7] on div at bounding box center [512, 31] width 495 height 62
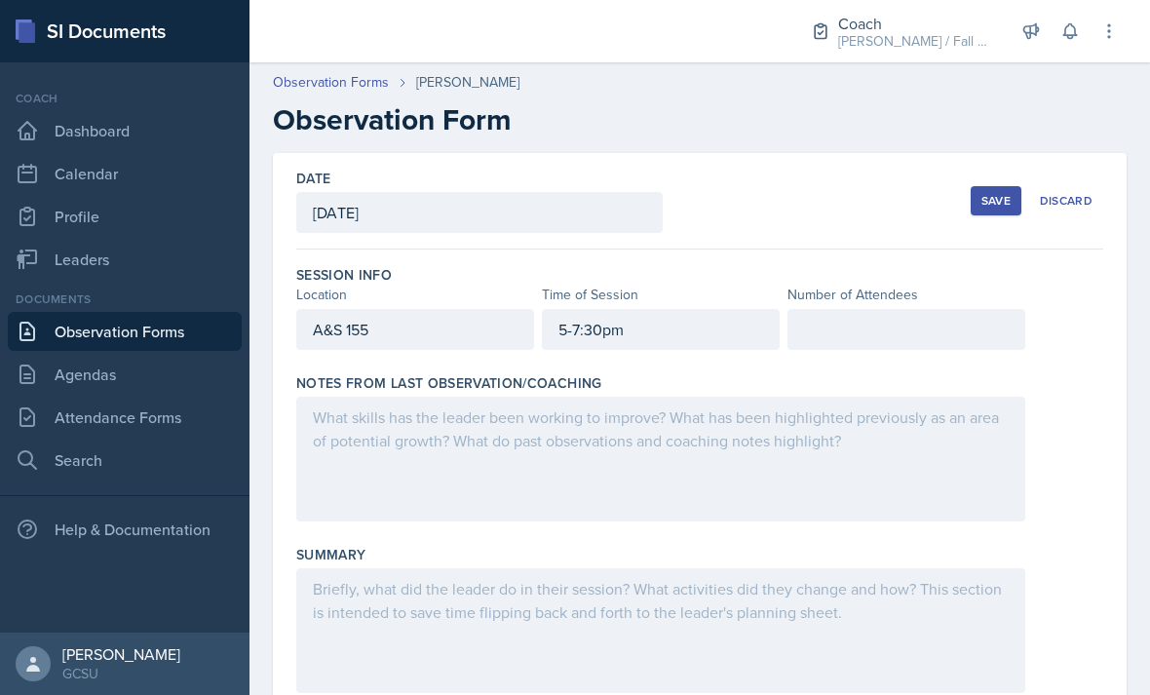
click at [840, 333] on div at bounding box center [907, 329] width 238 height 41
click at [844, 461] on div at bounding box center [660, 459] width 729 height 125
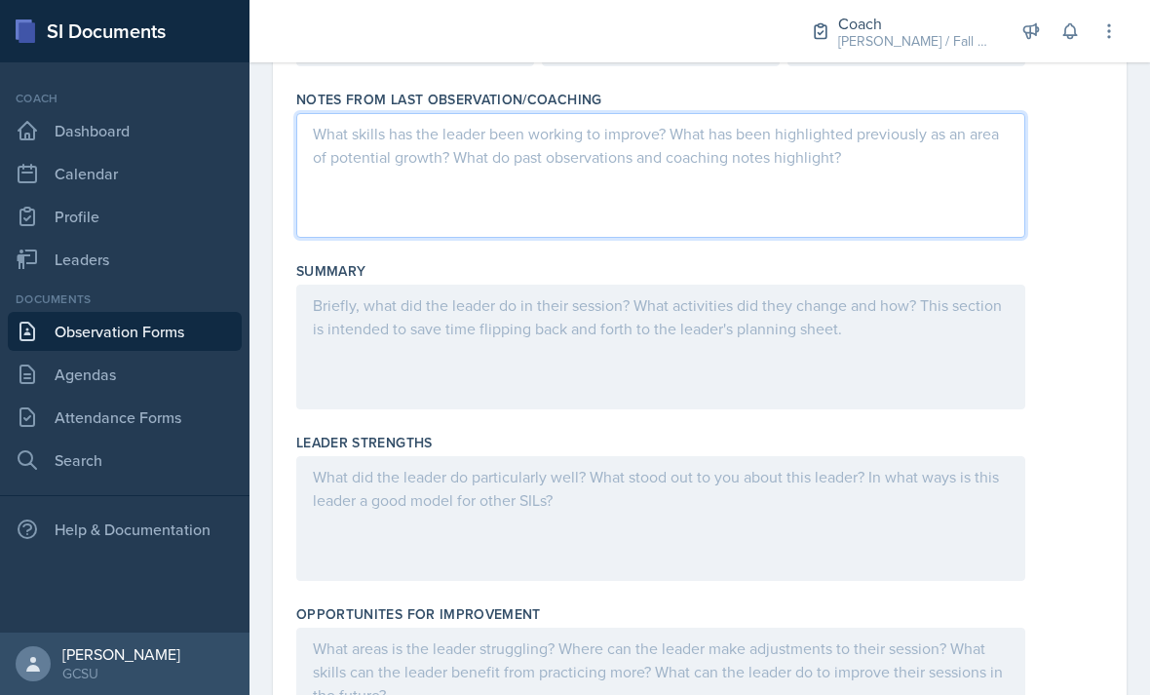
scroll to position [290, 0]
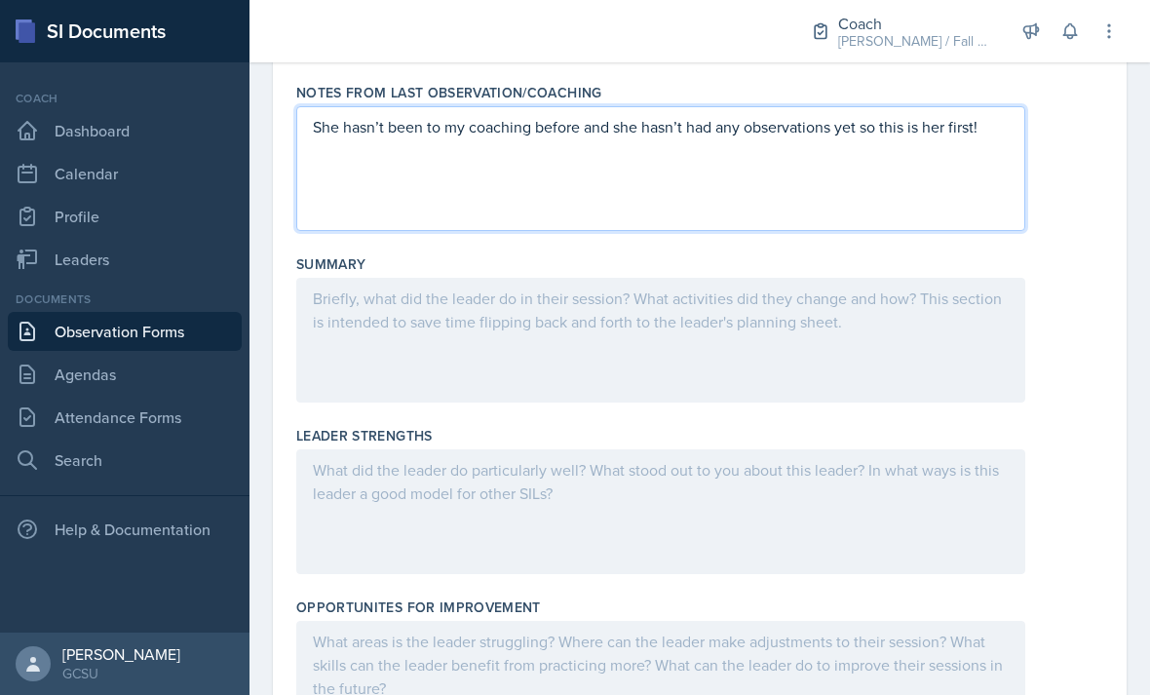
click at [828, 346] on div at bounding box center [660, 340] width 729 height 125
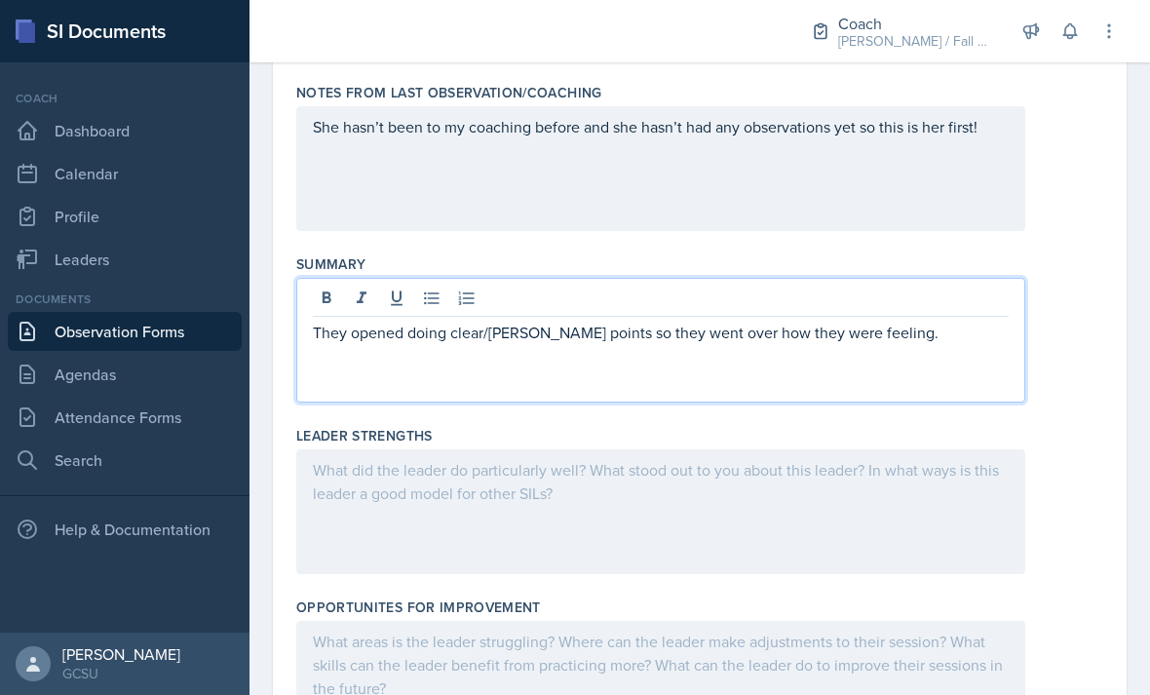
click at [313, 347] on div "They opened doing clear/muddy points so they went over how they were feeling." at bounding box center [660, 340] width 729 height 125
click at [316, 331] on p "They opened doing clear/muddy points so they went over how they were feeling." at bounding box center [661, 332] width 696 height 23
click at [435, 302] on icon at bounding box center [431, 298] width 19 height 19
click at [910, 343] on p "They opened doing clear/muddy points so they went over how they were feeling." at bounding box center [668, 332] width 680 height 23
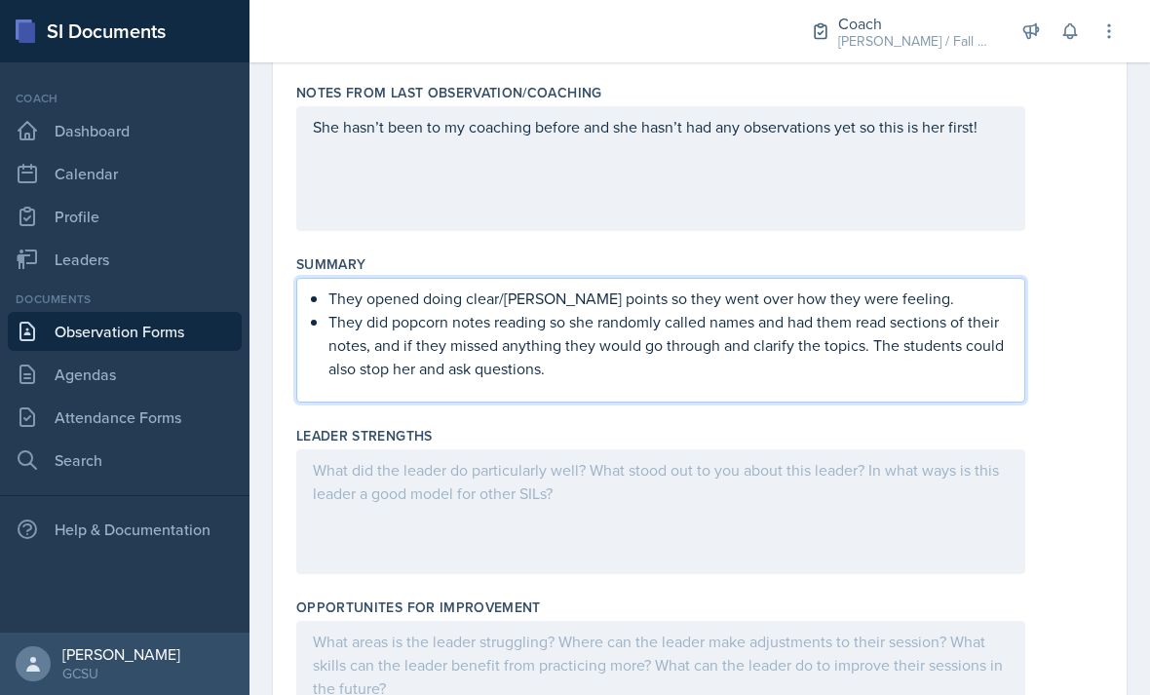
click at [764, 528] on div at bounding box center [660, 511] width 729 height 125
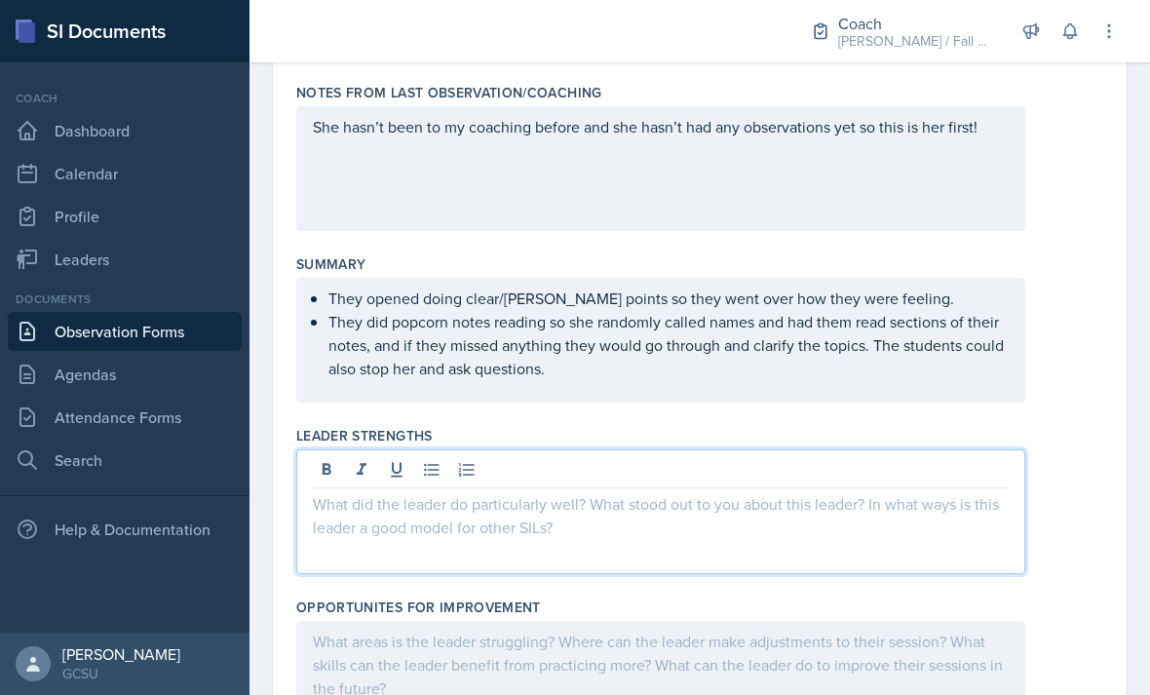
click at [431, 466] on icon at bounding box center [431, 469] width 19 height 19
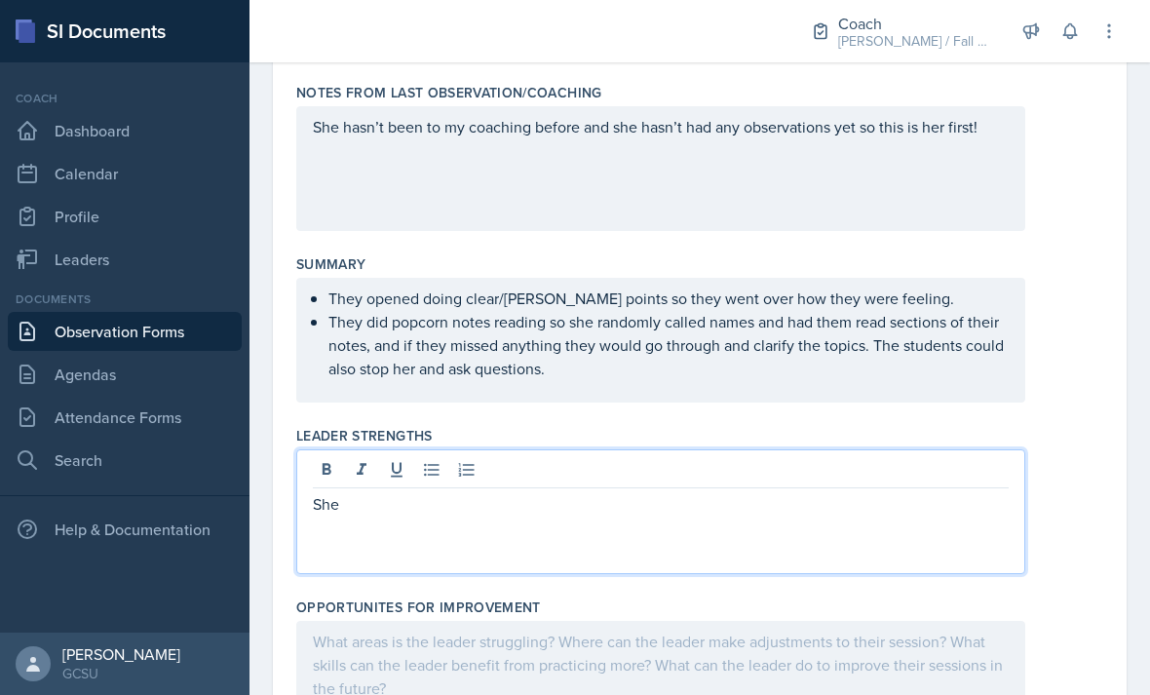
click at [428, 471] on icon at bounding box center [431, 469] width 19 height 19
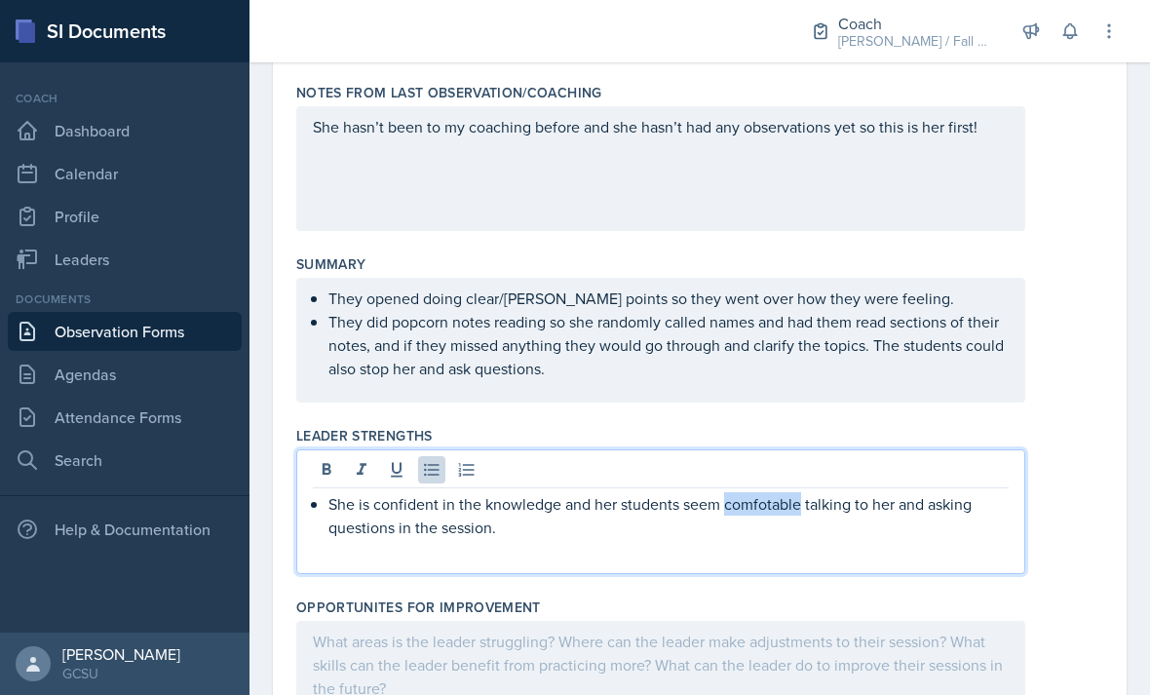
click at [762, 498] on p "She is confident in the knowledge and her students seem comfotable talking to h…" at bounding box center [668, 515] width 680 height 47
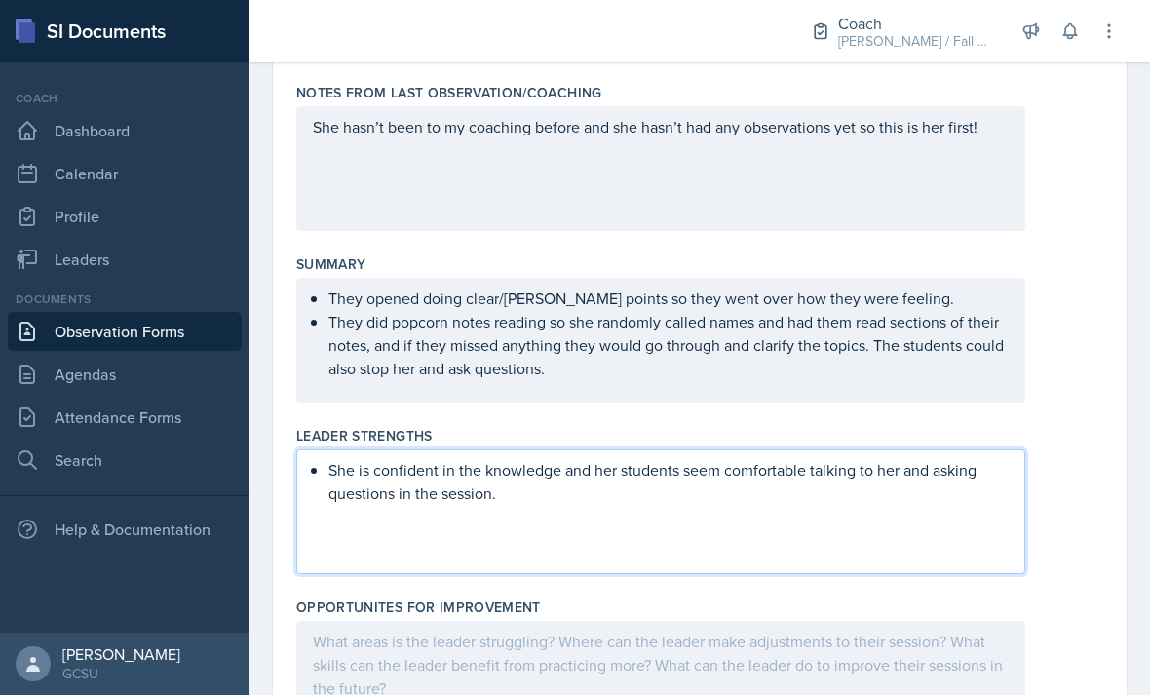
click at [877, 365] on p "They did popcorn notes reading so she randomly called names and had them read s…" at bounding box center [668, 345] width 680 height 70
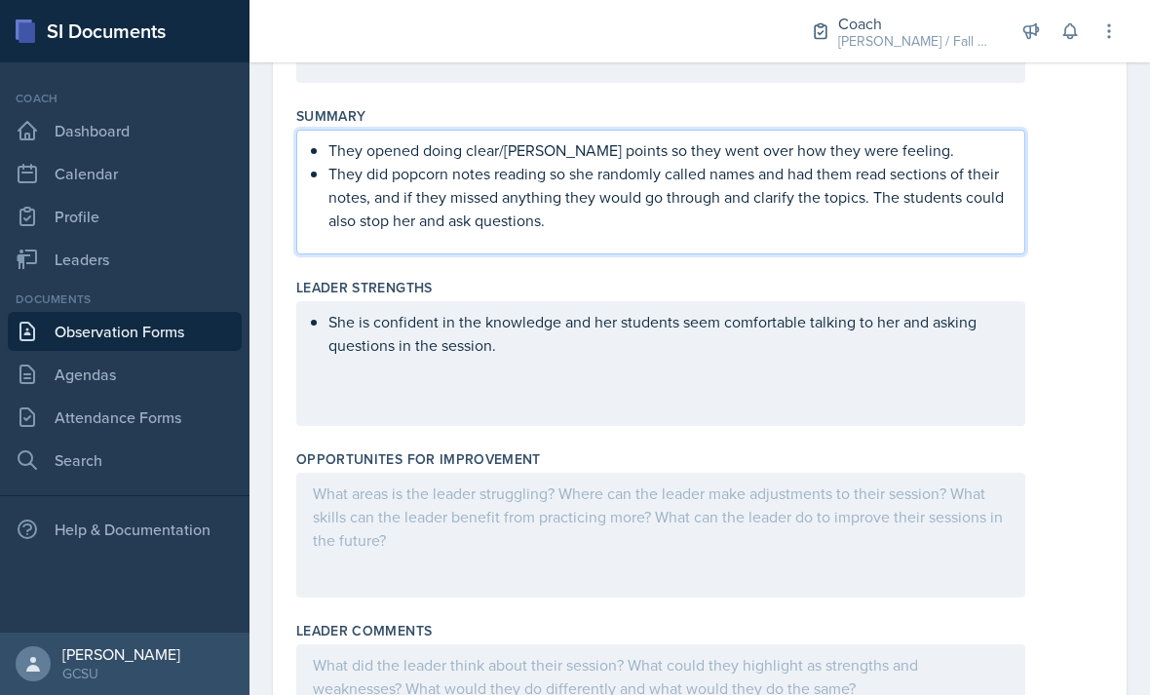
scroll to position [467, 0]
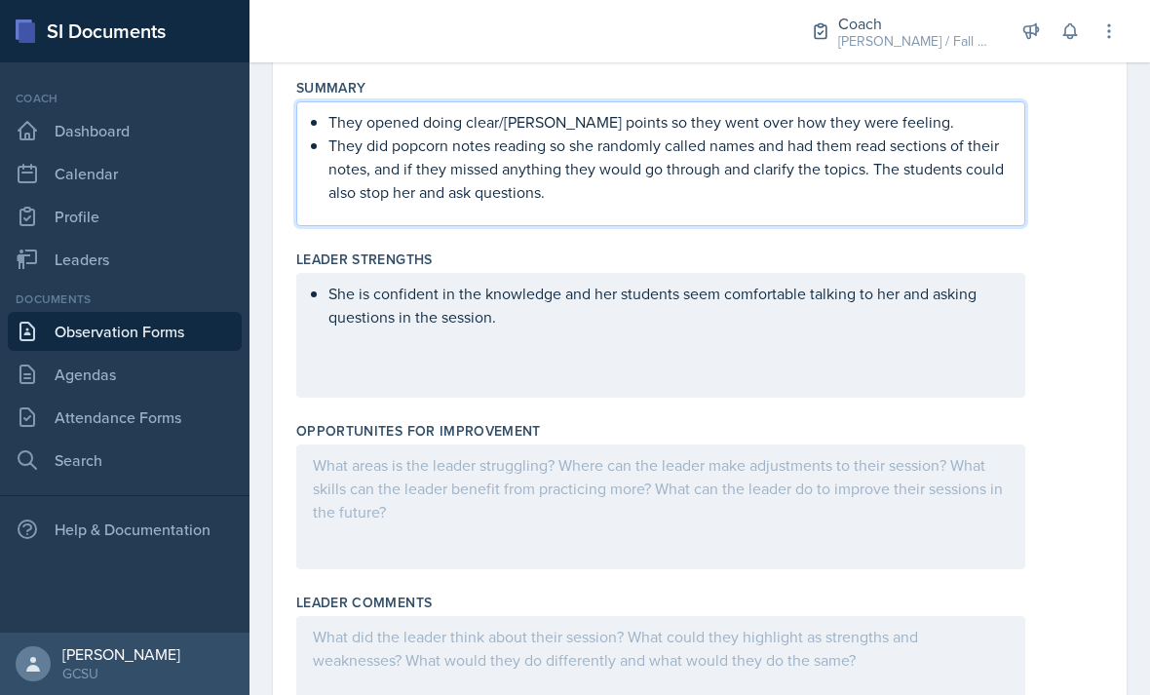
click at [663, 516] on div at bounding box center [660, 506] width 729 height 125
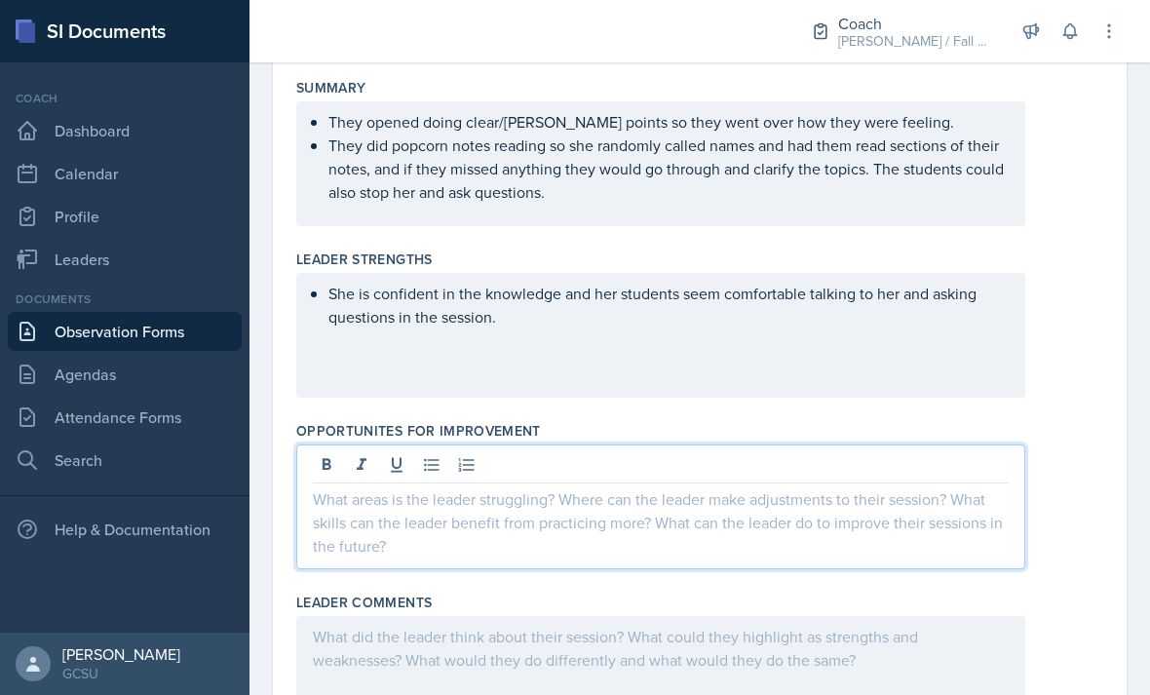
click at [434, 473] on icon at bounding box center [431, 464] width 19 height 19
click at [533, 509] on p at bounding box center [661, 498] width 696 height 23
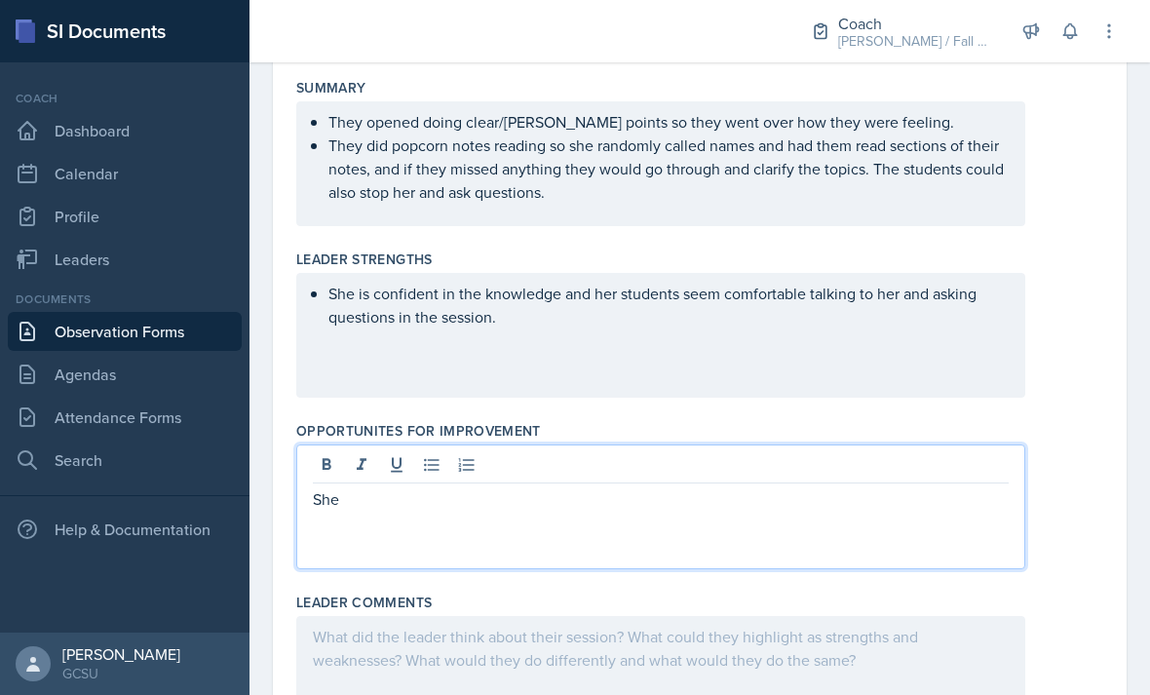
click at [440, 469] on icon at bounding box center [431, 464] width 19 height 19
click at [887, 510] on p "She did a lot of explaining and the activities were not very" at bounding box center [668, 498] width 680 height 23
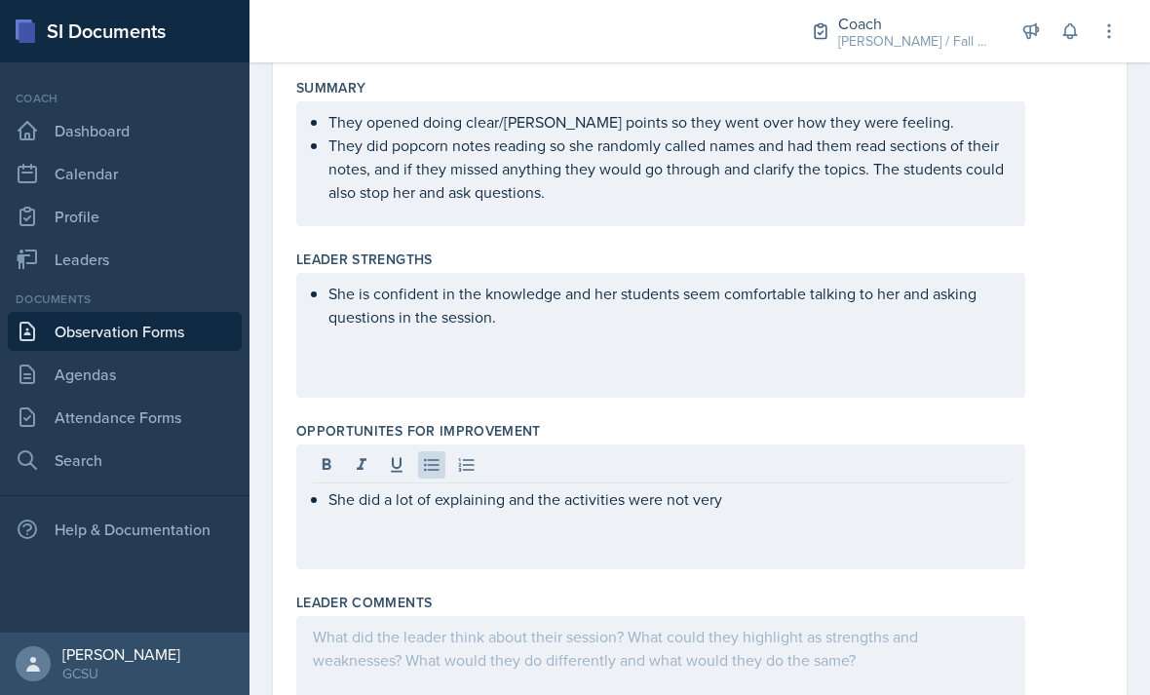
click at [827, 509] on p "She did a lot of explaining and the activities were not very" at bounding box center [668, 498] width 680 height 23
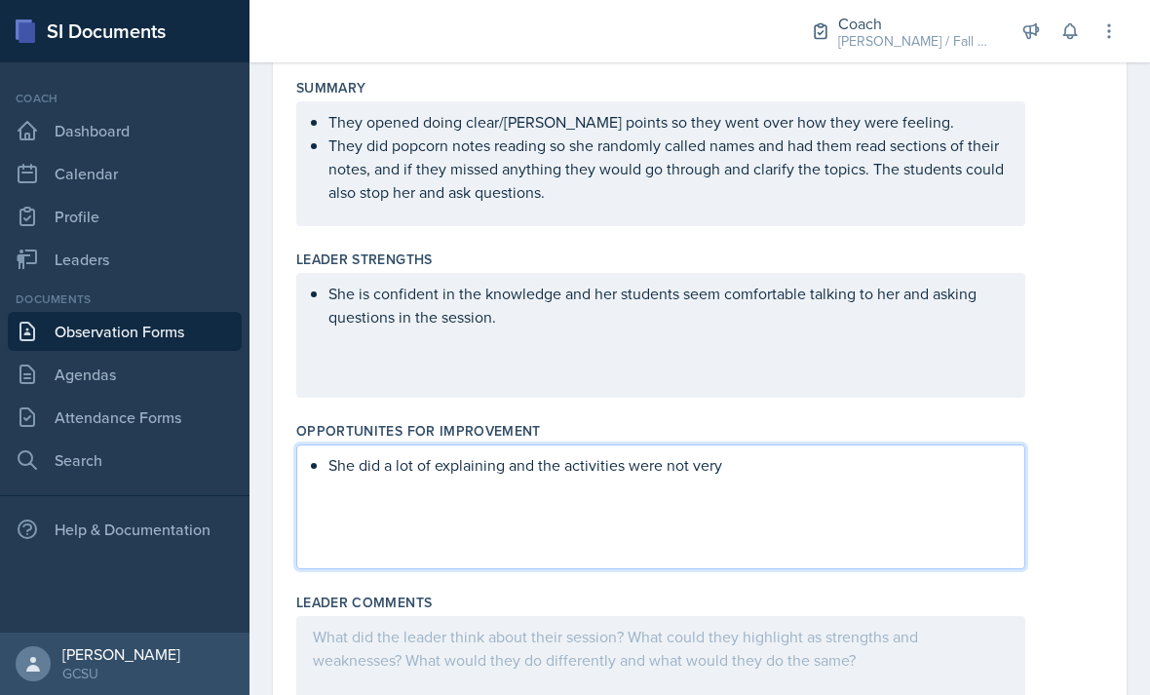
click at [869, 339] on div "She is confident in the knowledge and her students seem comfortable talking to …" at bounding box center [660, 335] width 729 height 125
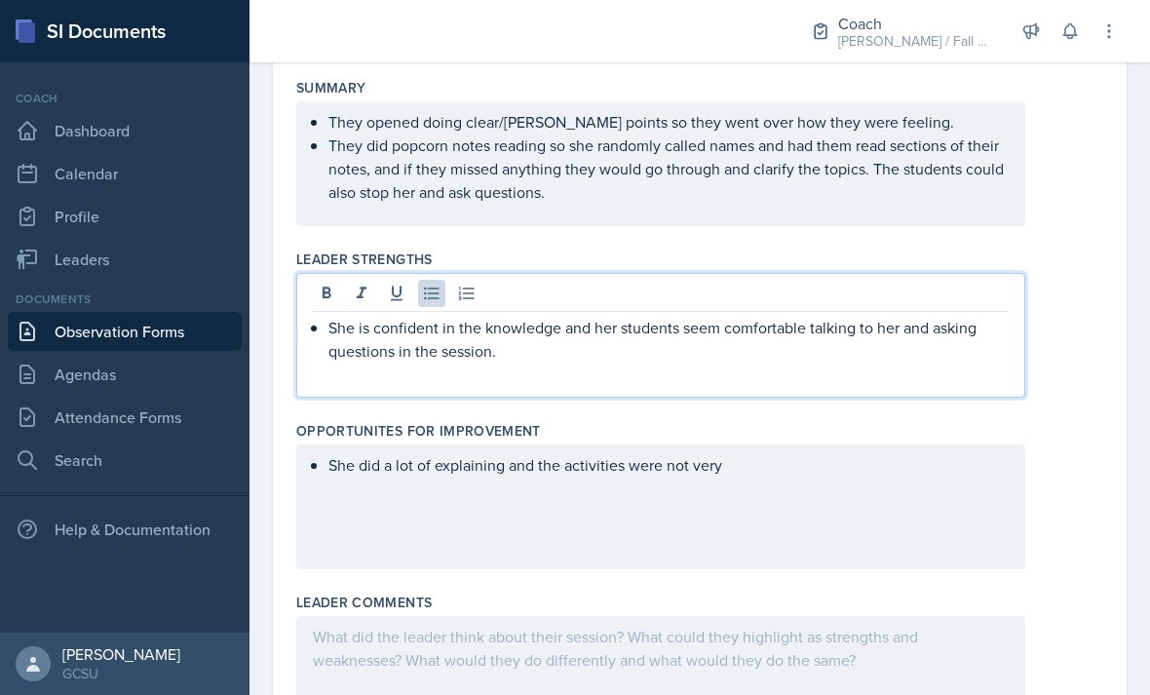
click at [784, 373] on div "She is confident in the knowledge and her students seem comfortable talking to …" at bounding box center [660, 335] width 729 height 125
click at [573, 360] on p "She is confident in the knowledge and her students seem comfortable talking to …" at bounding box center [668, 339] width 680 height 47
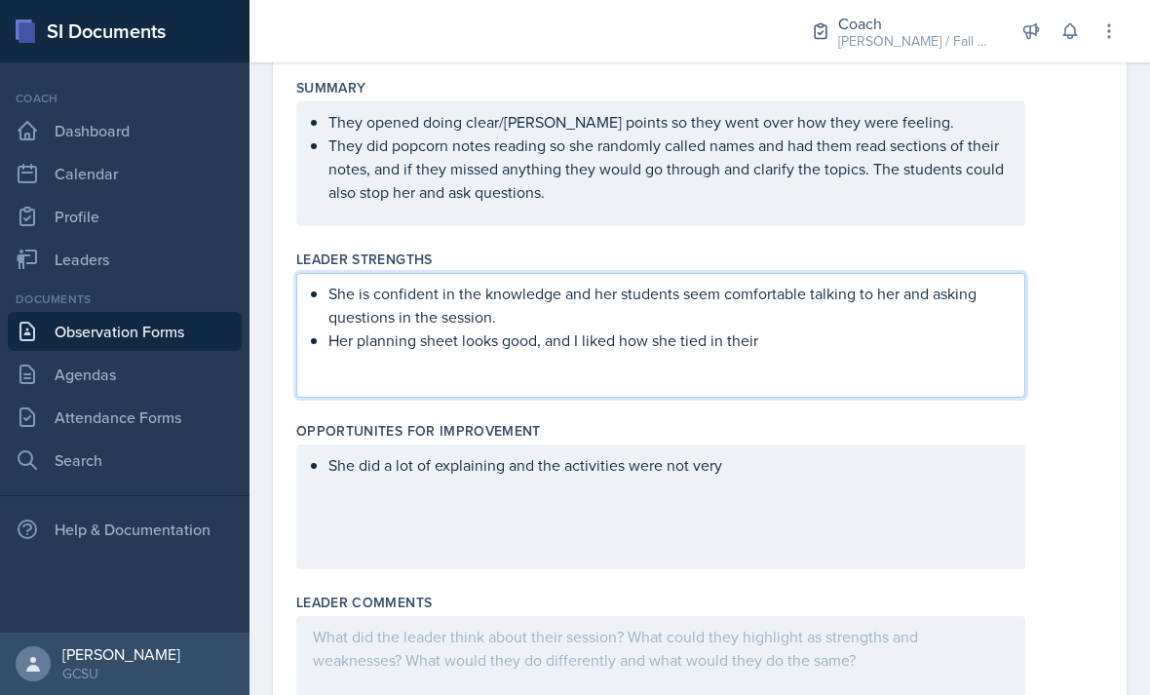
click at [827, 489] on div "She did a lot of explaining and the activities were not very" at bounding box center [660, 506] width 729 height 125
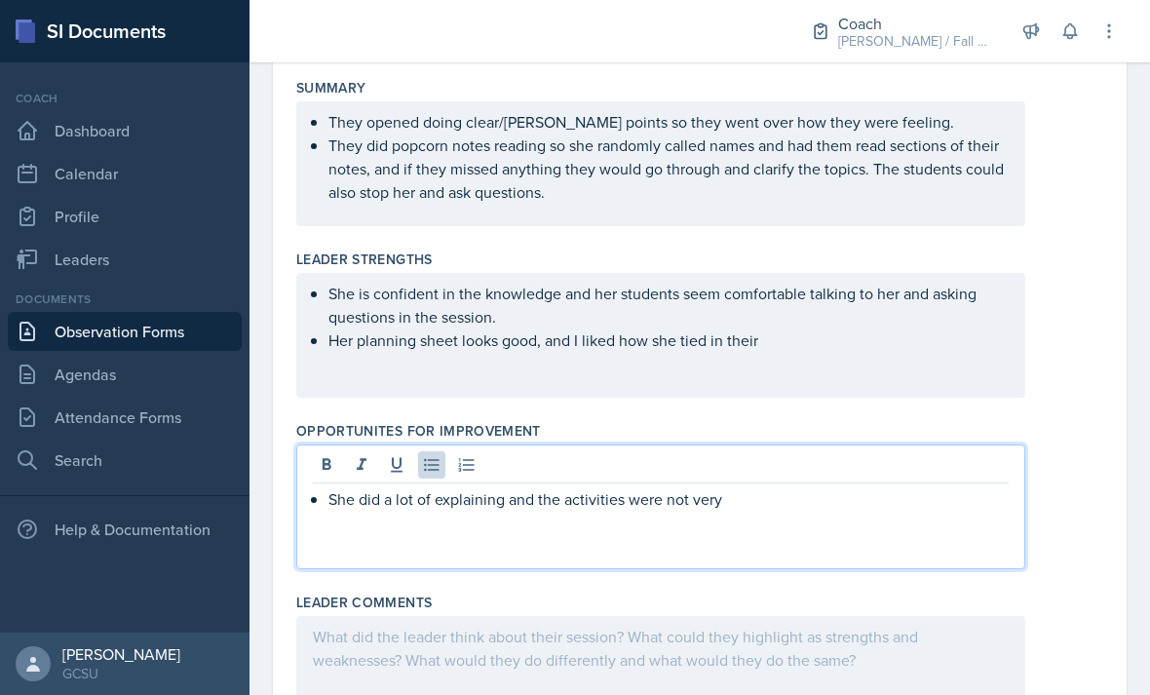
click at [818, 505] on p "She did a lot of explaining and the activities were not very" at bounding box center [668, 498] width 680 height 23
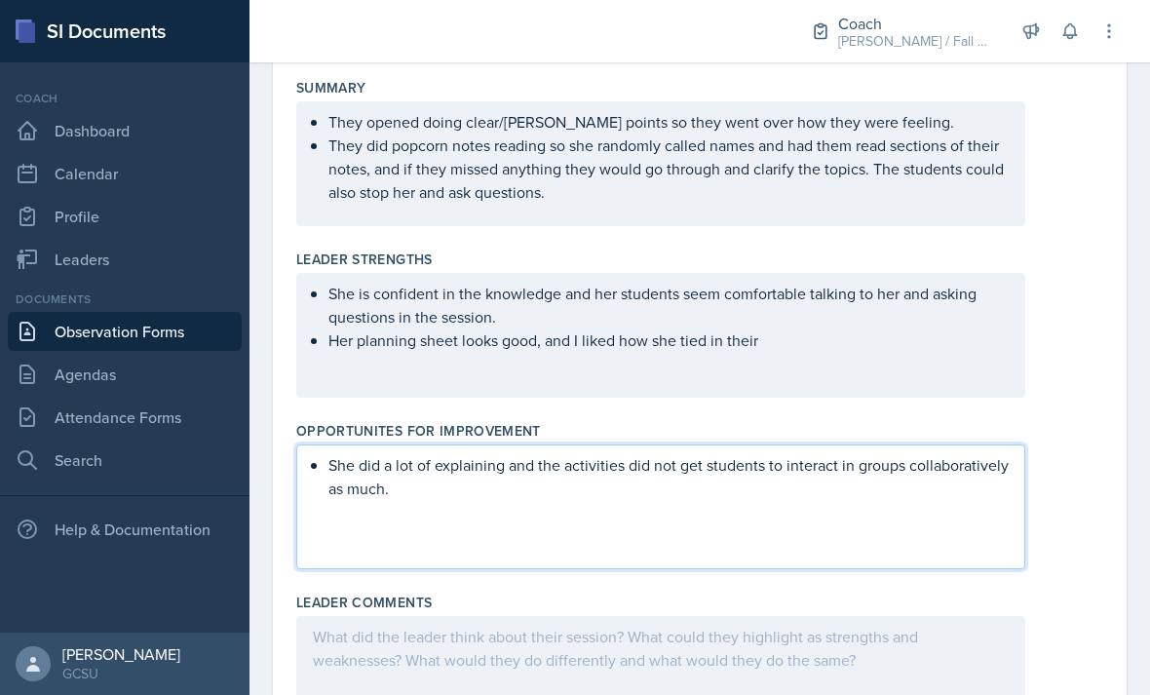
click at [533, 0] on div at bounding box center [512, 31] width 495 height 62
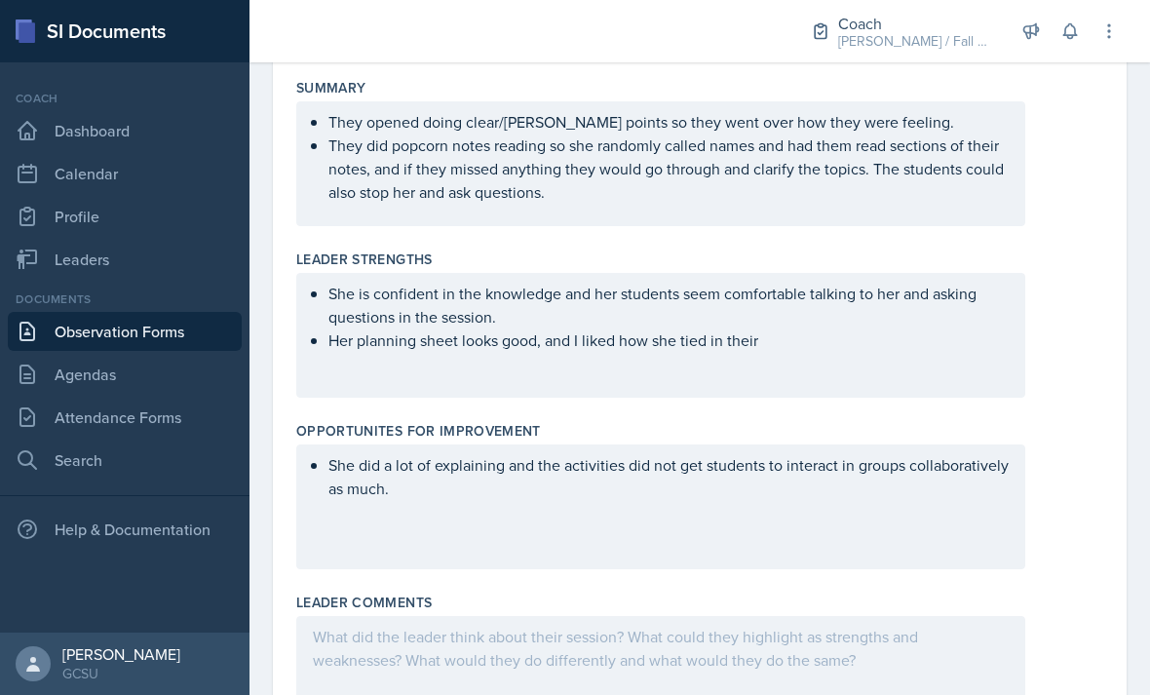
click at [794, 484] on div "She did a lot of explaining and the activities did not get students to interact…" at bounding box center [660, 506] width 729 height 125
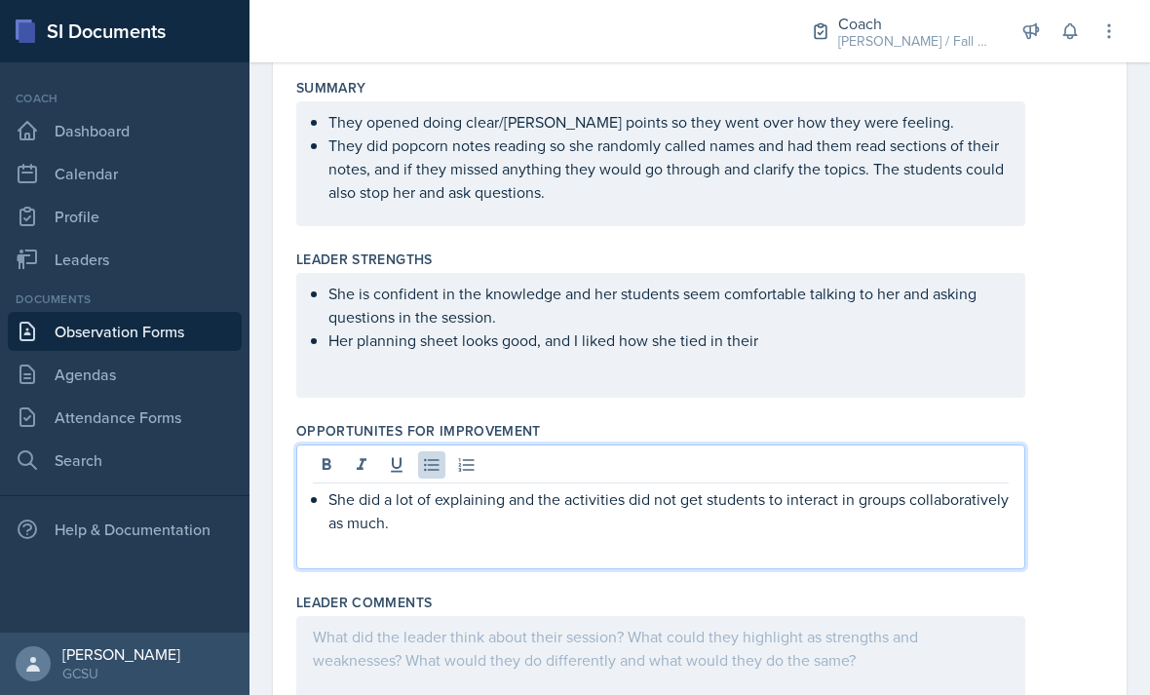
click at [588, 527] on p "She did a lot of explaining and the activities did not get students to interact…" at bounding box center [668, 510] width 680 height 47
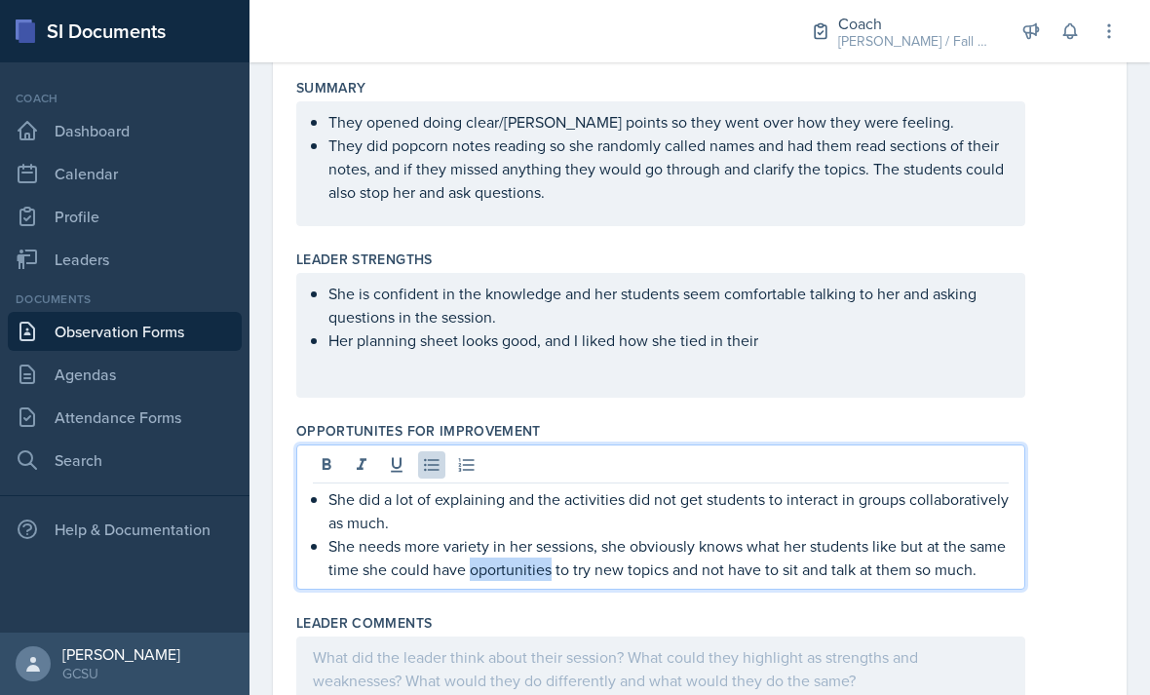
click at [533, 566] on p "She needs more variety in her sessions, she obviously knows what her students l…" at bounding box center [668, 557] width 680 height 47
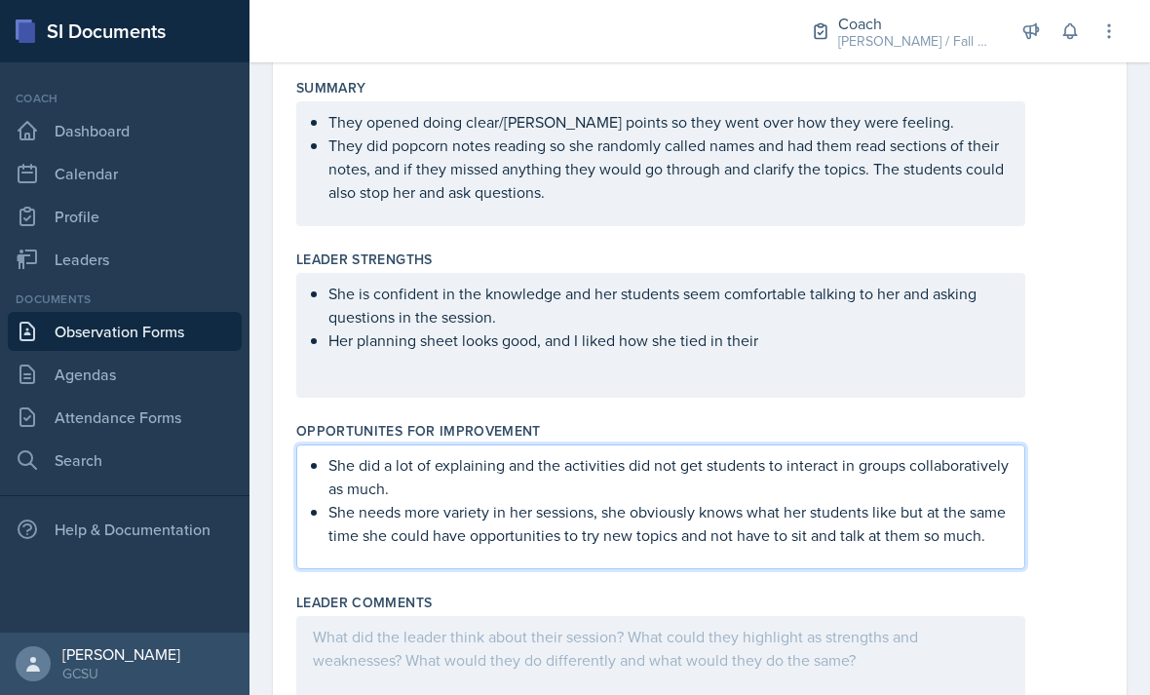
click at [788, 343] on ul "She is confident in the knowledge and her students seem comfortable talking to …" at bounding box center [668, 317] width 680 height 70
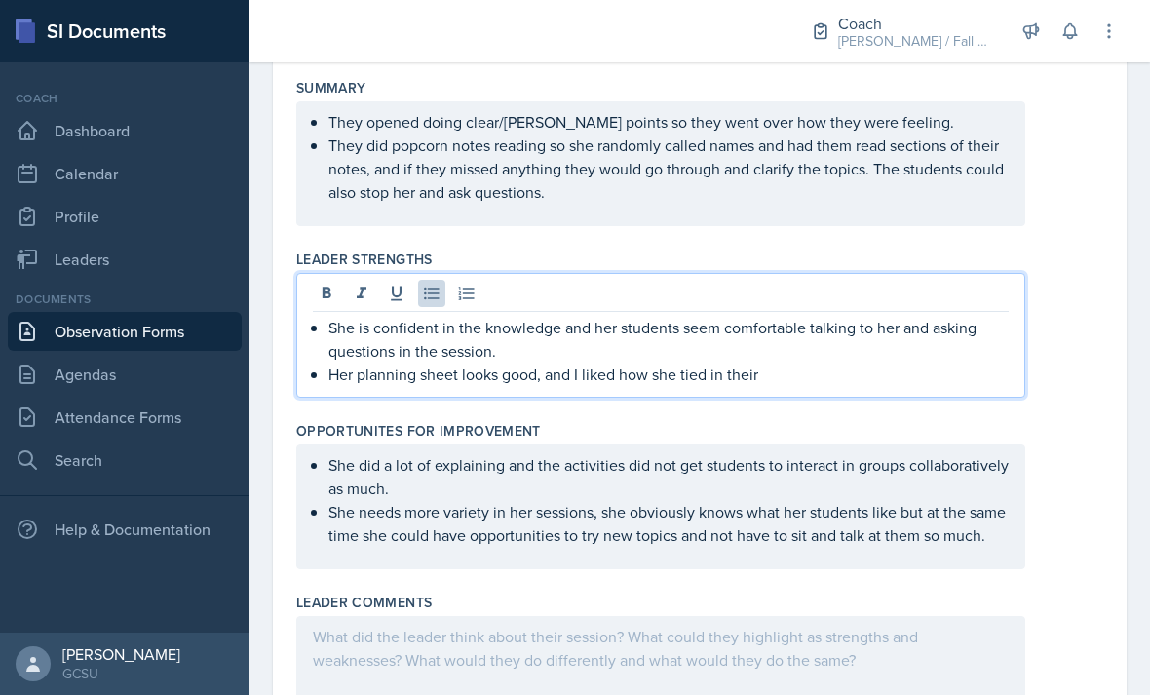
click at [793, 381] on p "Her planning sheet looks good, and I liked how she tied in their" at bounding box center [668, 374] width 680 height 23
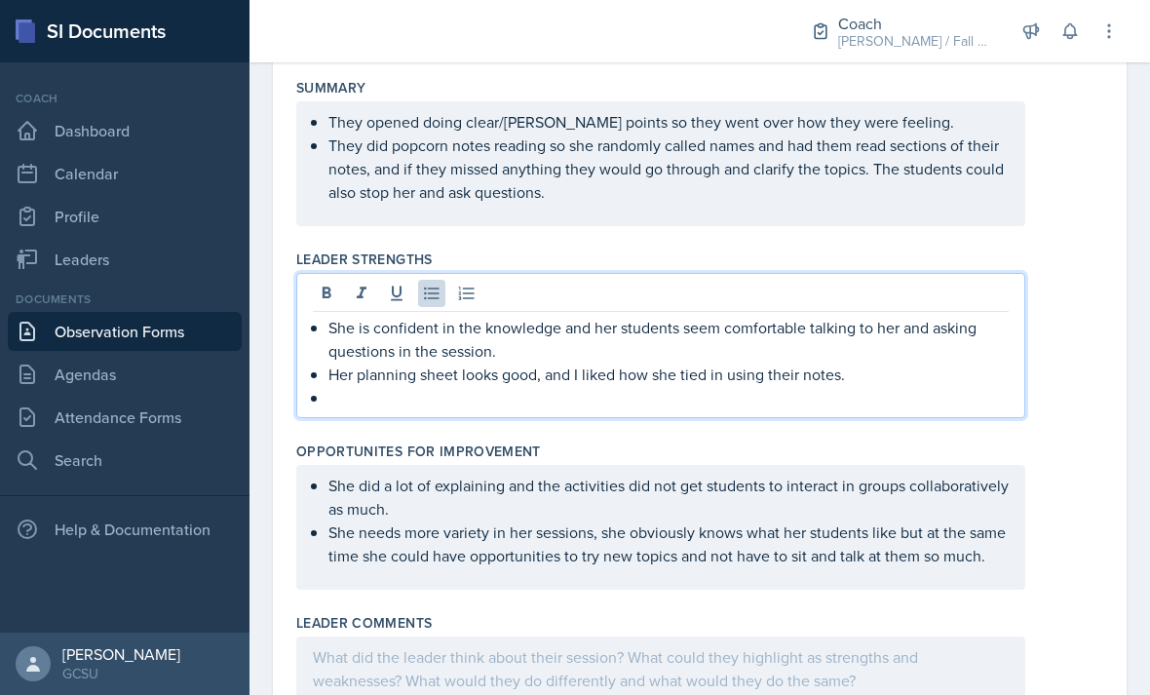
click at [1054, 465] on div "She did a lot of explaining and the activities did not get students to interact…" at bounding box center [699, 527] width 807 height 125
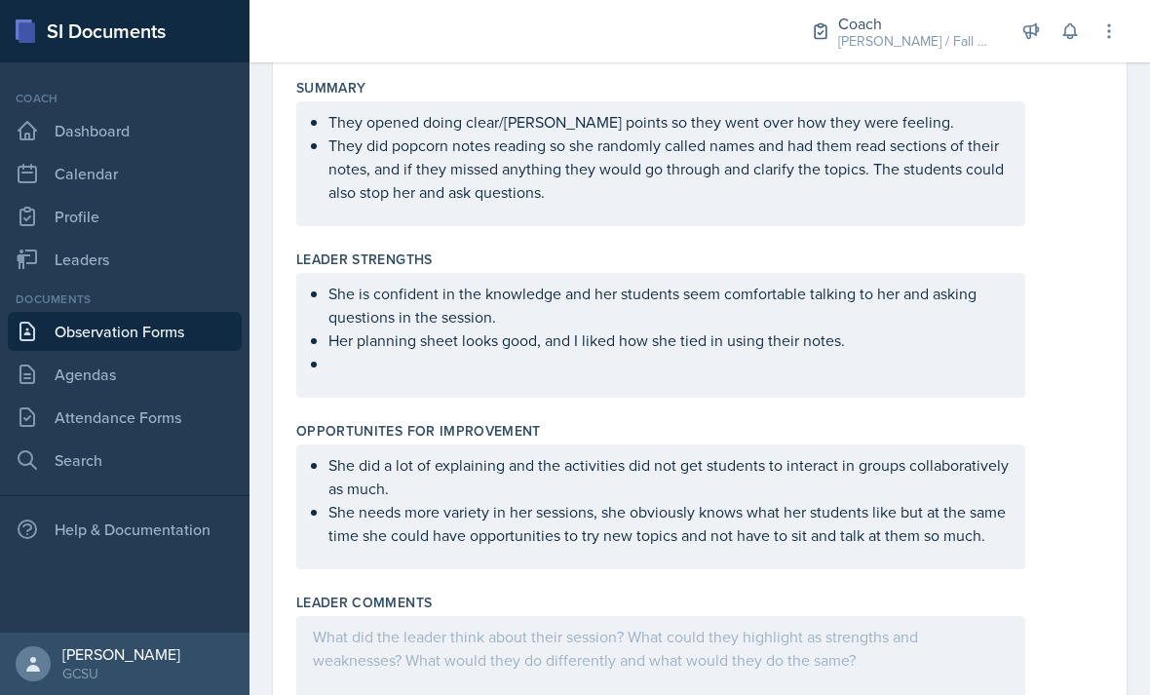
click at [933, 371] on ul "She is confident in the knowledge and her students seem comfortable talking to …" at bounding box center [668, 329] width 680 height 94
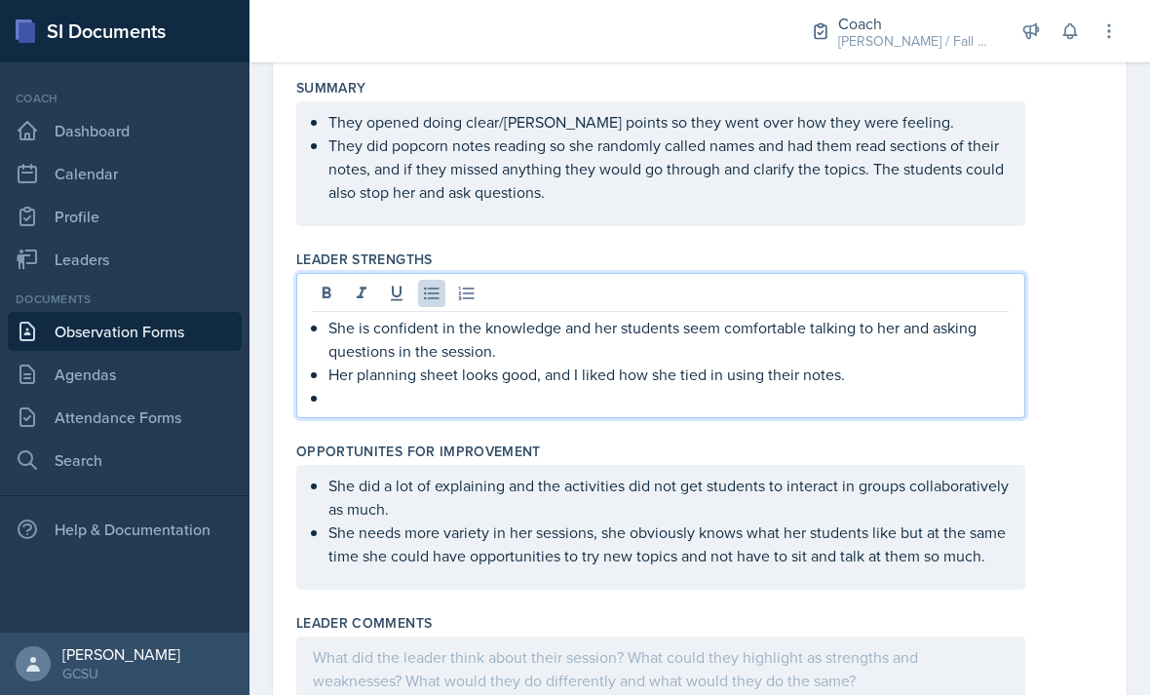
click at [881, 407] on p at bounding box center [668, 397] width 680 height 23
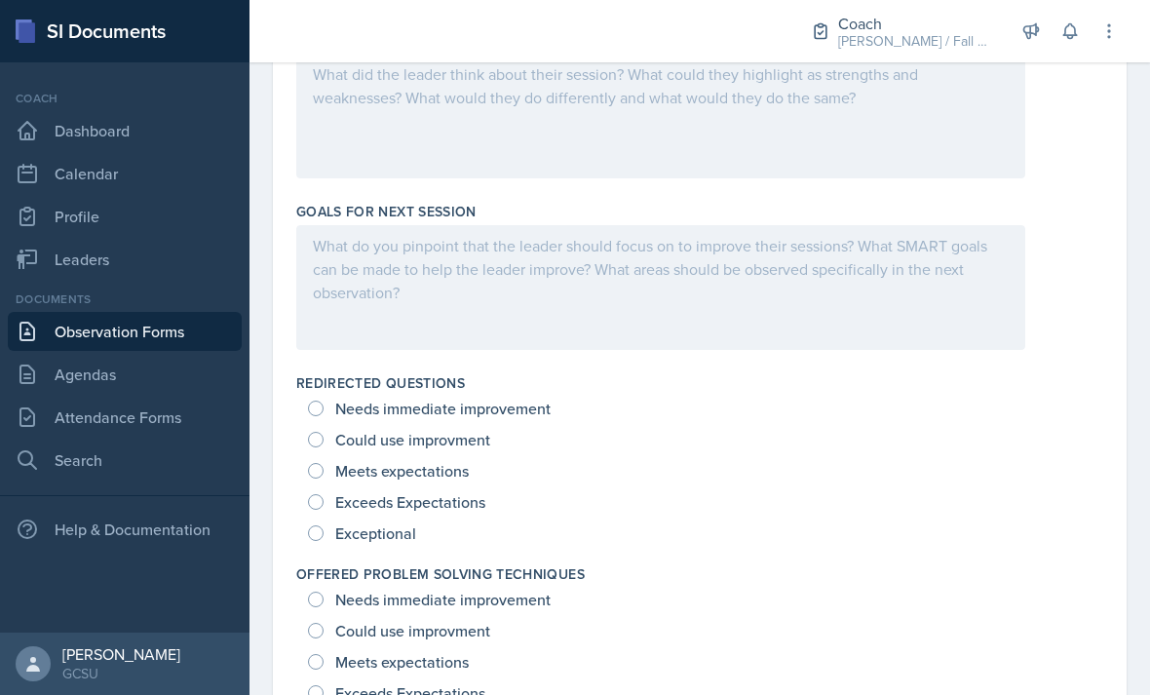
scroll to position [1035, 0]
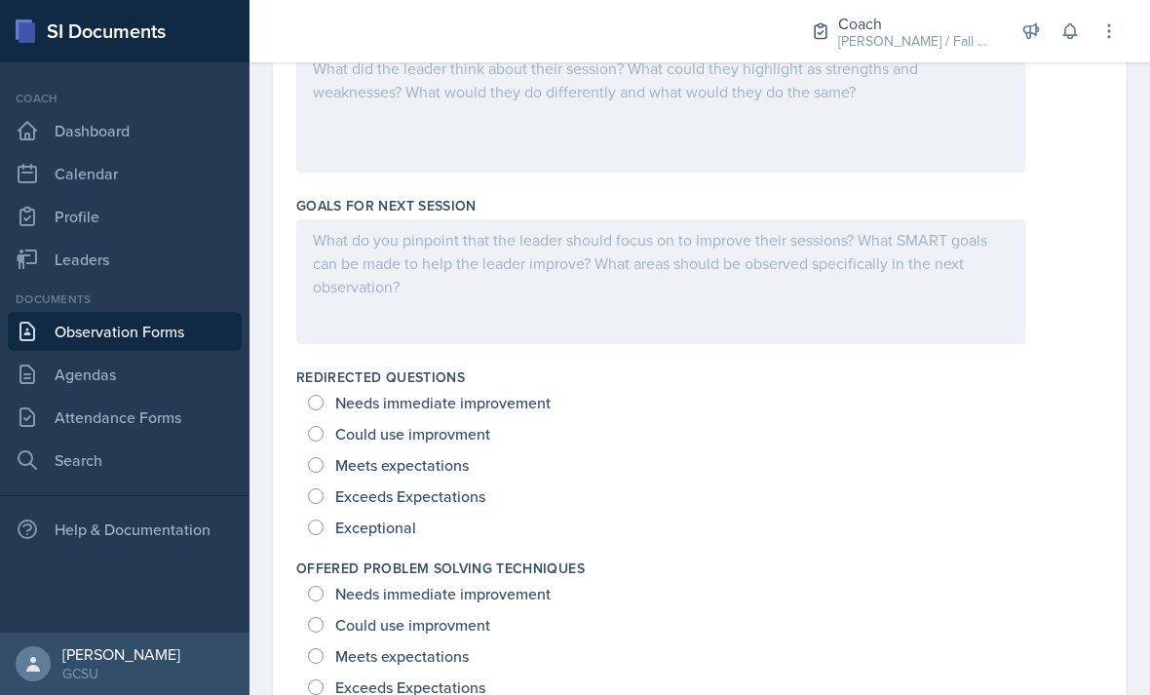
click at [515, 412] on span "Needs immediate improvement" at bounding box center [442, 402] width 215 height 19
click at [324, 410] on input "Needs immediate improvement" at bounding box center [316, 403] width 16 height 16
radio input "true"
click at [467, 465] on span "Meets expectations" at bounding box center [402, 464] width 134 height 19
click at [324, 465] on input "Meets expectations" at bounding box center [316, 465] width 16 height 16
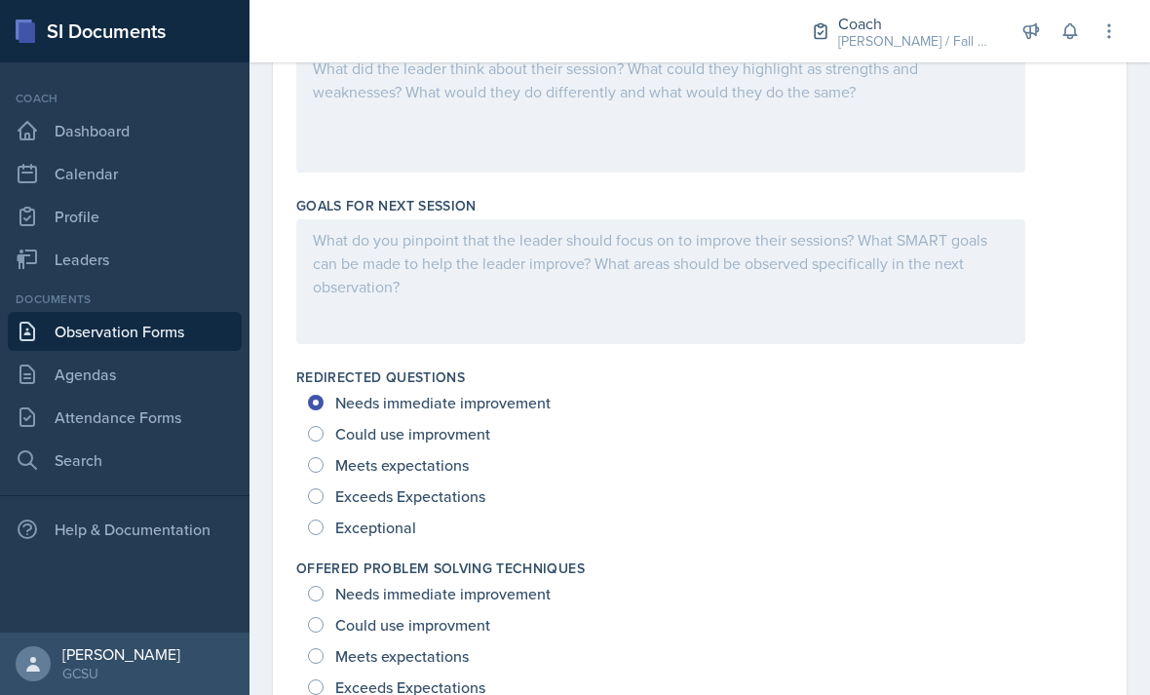
radio input "true"
click at [487, 443] on span "Could use improvment" at bounding box center [412, 433] width 155 height 19
click at [324, 442] on input "Could use improvment" at bounding box center [316, 434] width 16 height 16
radio input "true"
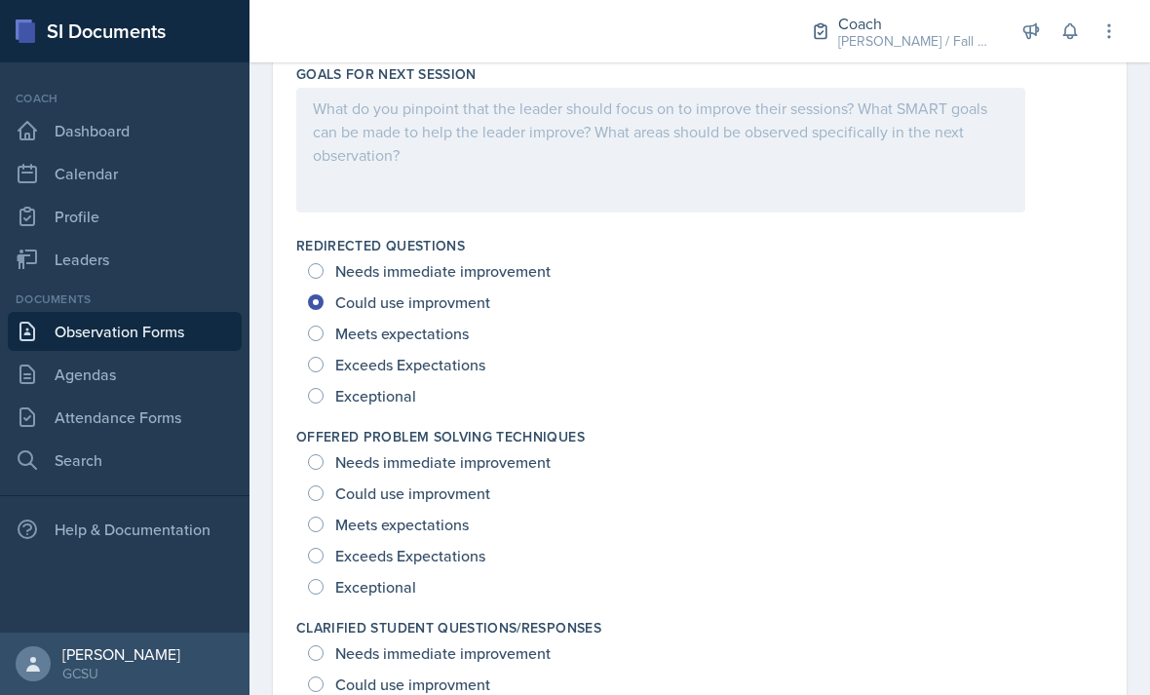
scroll to position [1185, 0]
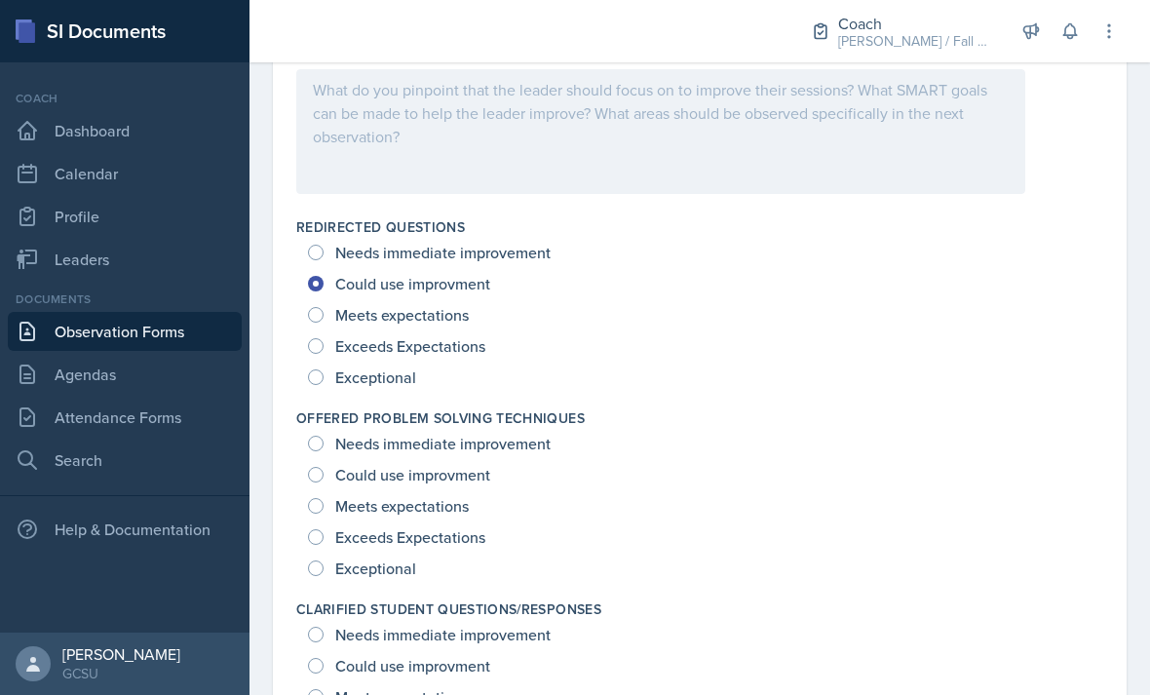
click at [459, 516] on span "Meets expectations" at bounding box center [402, 505] width 134 height 19
click at [324, 514] on input "Meets expectations" at bounding box center [316, 506] width 16 height 16
radio input "true"
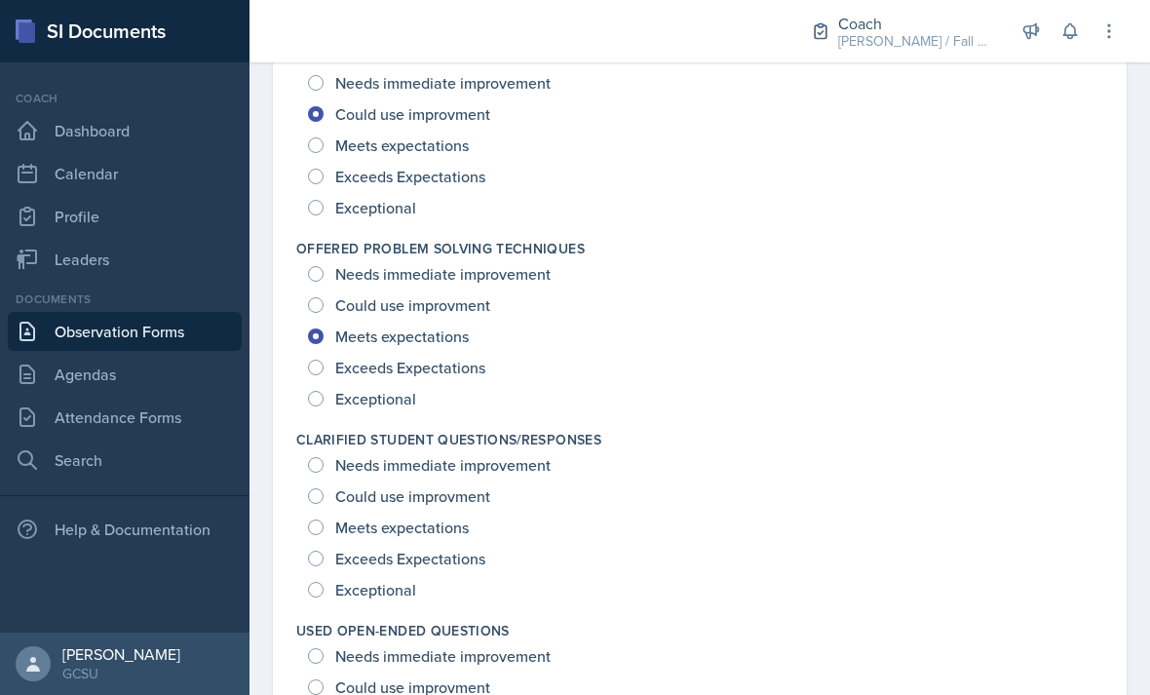
scroll to position [1366, 0]
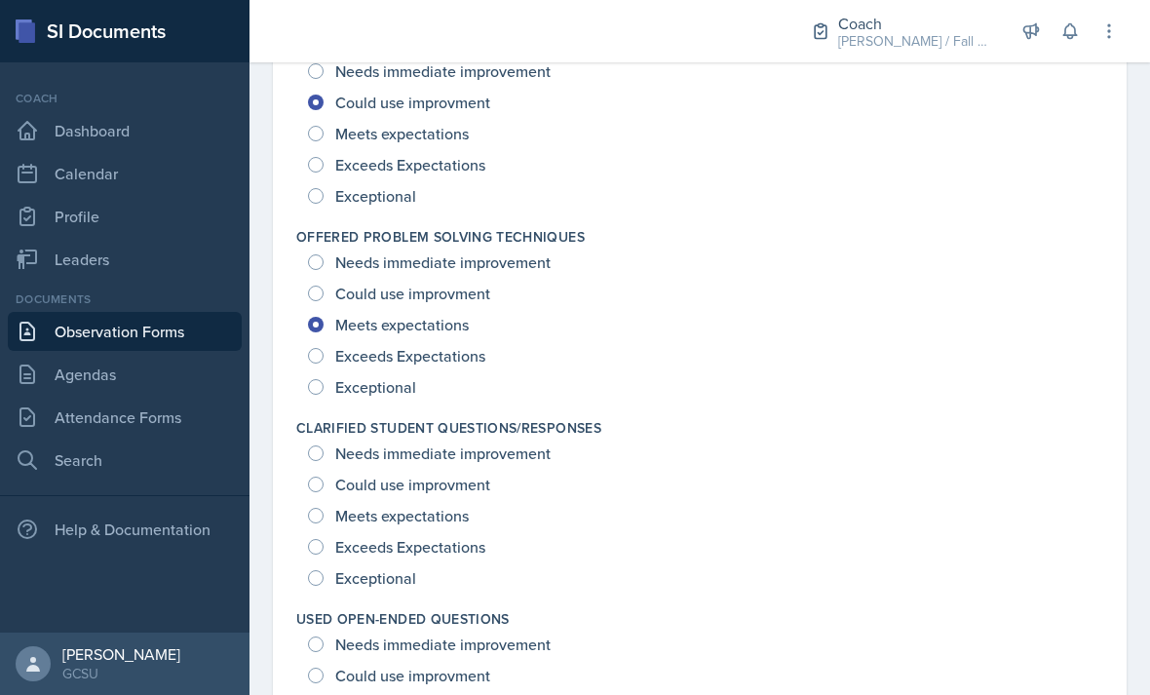
click at [388, 588] on span "Exceptional" at bounding box center [375, 577] width 81 height 19
click at [324, 586] on input "Exceptional" at bounding box center [316, 578] width 16 height 16
radio input "true"
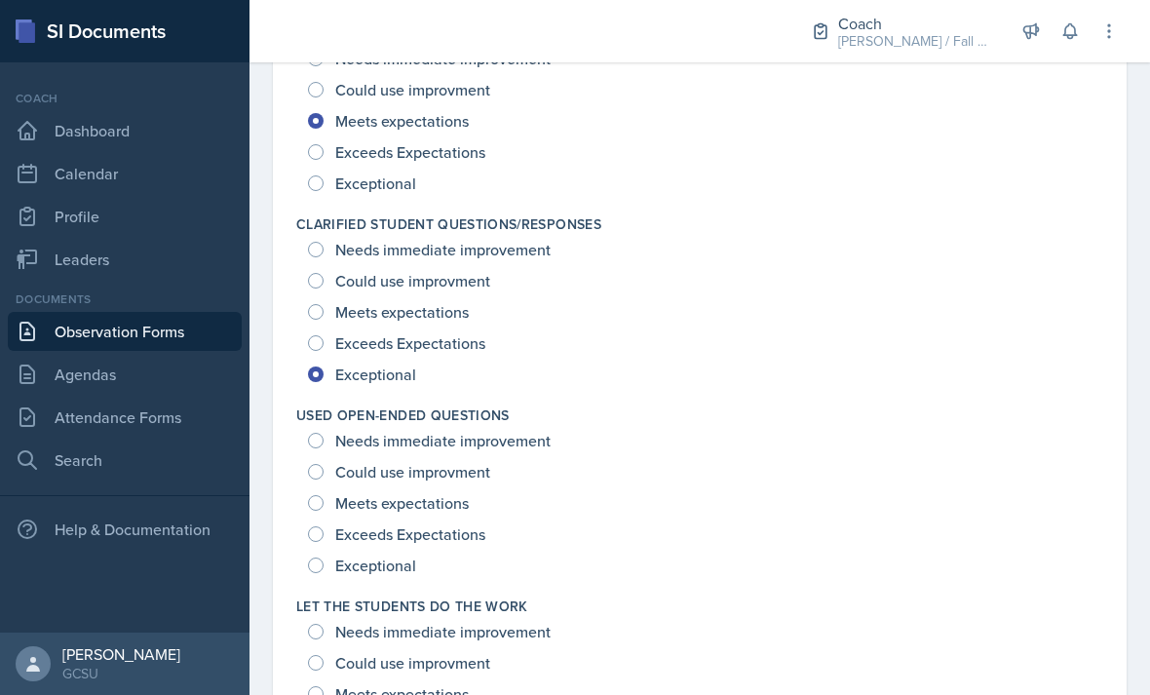
scroll to position [1584, 0]
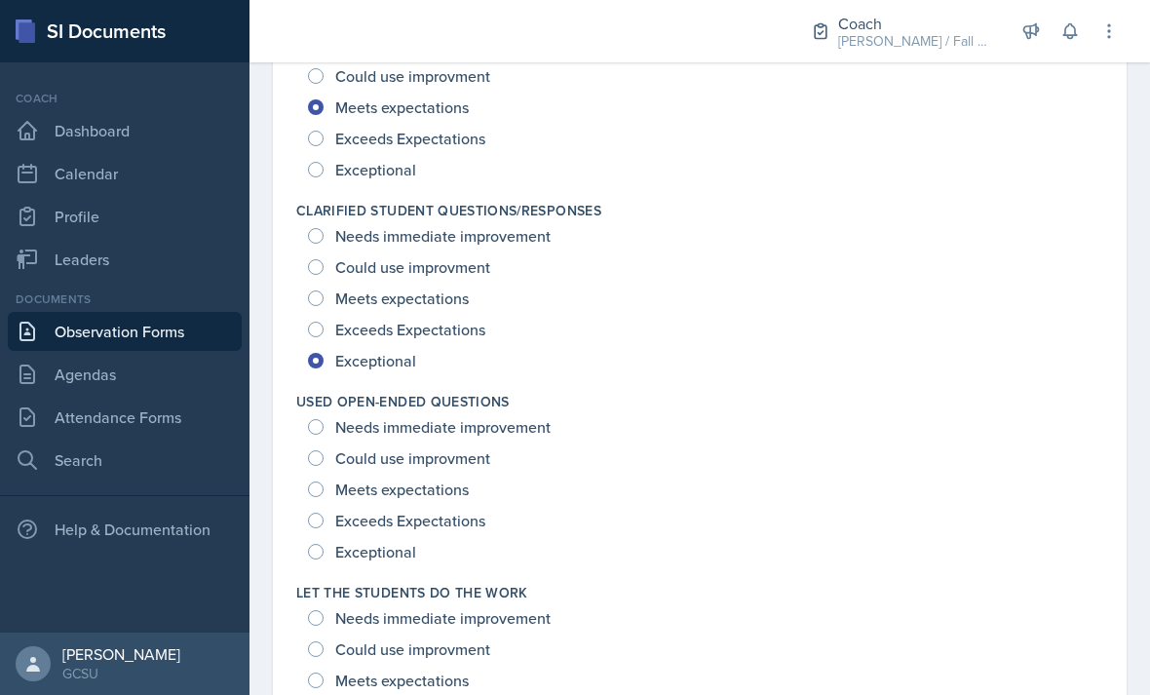
click at [442, 530] on span "Exceeds Expectations" at bounding box center [410, 520] width 150 height 19
click at [324, 528] on input "Exceeds Expectations" at bounding box center [316, 521] width 16 height 16
radio input "true"
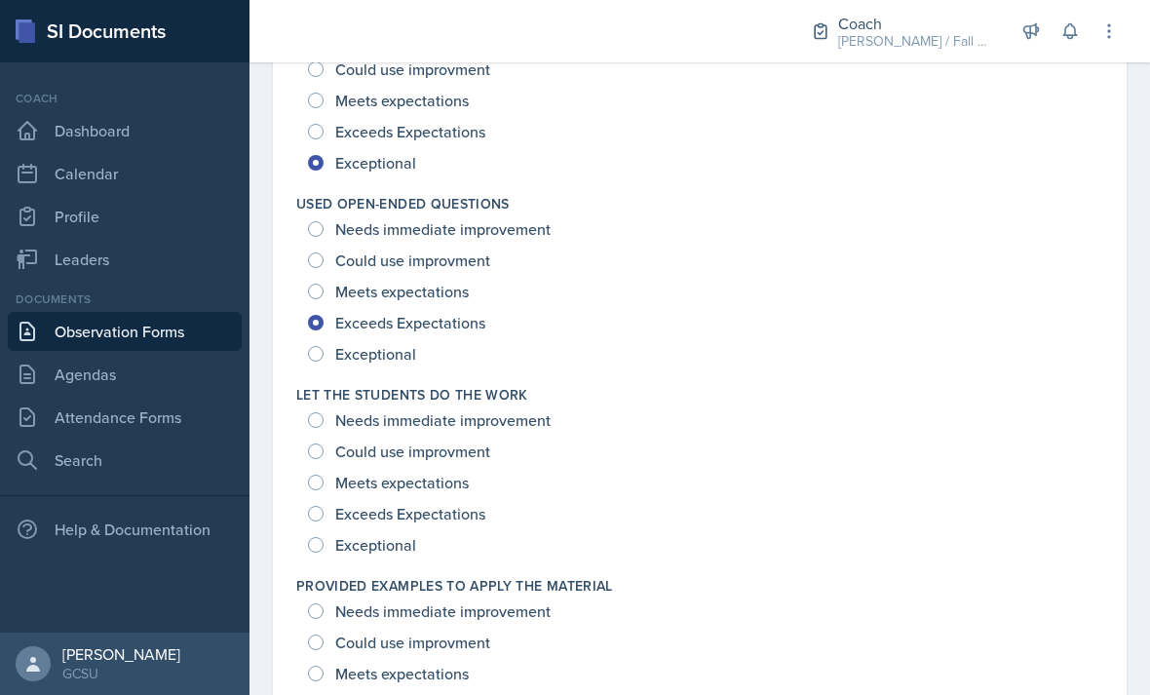
scroll to position [1798, 0]
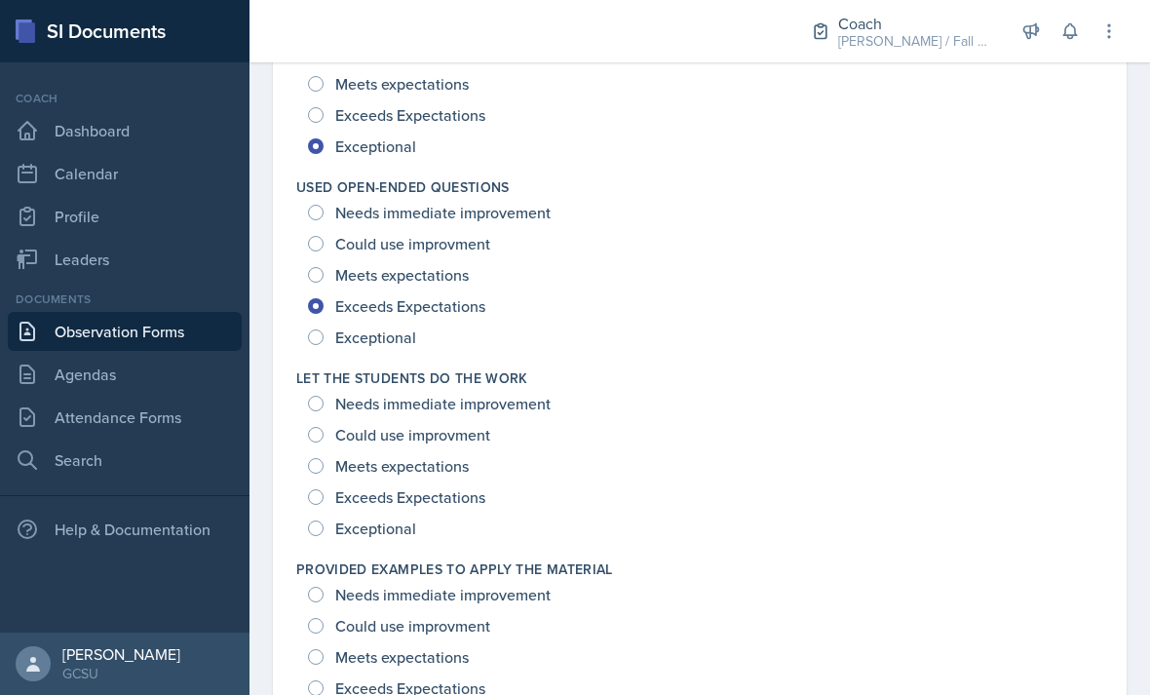
click at [468, 444] on span "Could use improvment" at bounding box center [412, 434] width 155 height 19
click at [324, 442] on input "Could use improvment" at bounding box center [316, 435] width 16 height 16
radio input "true"
click at [454, 476] on span "Meets expectations" at bounding box center [402, 465] width 134 height 19
click at [324, 474] on input "Meets expectations" at bounding box center [316, 466] width 16 height 16
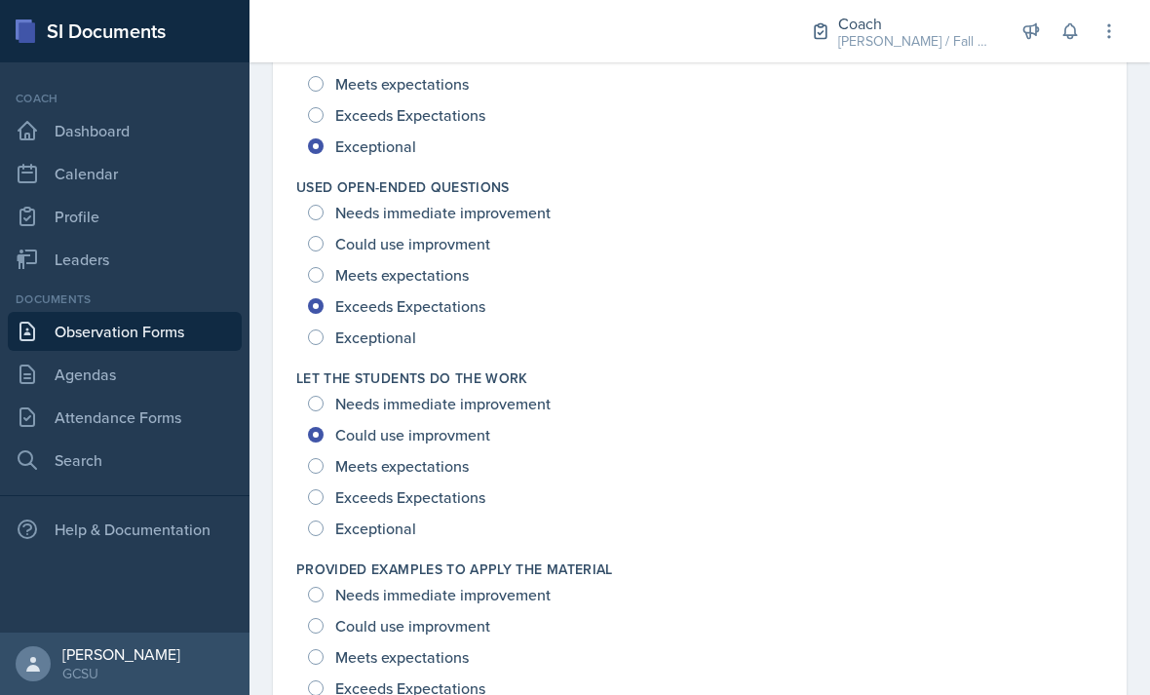
radio input "true"
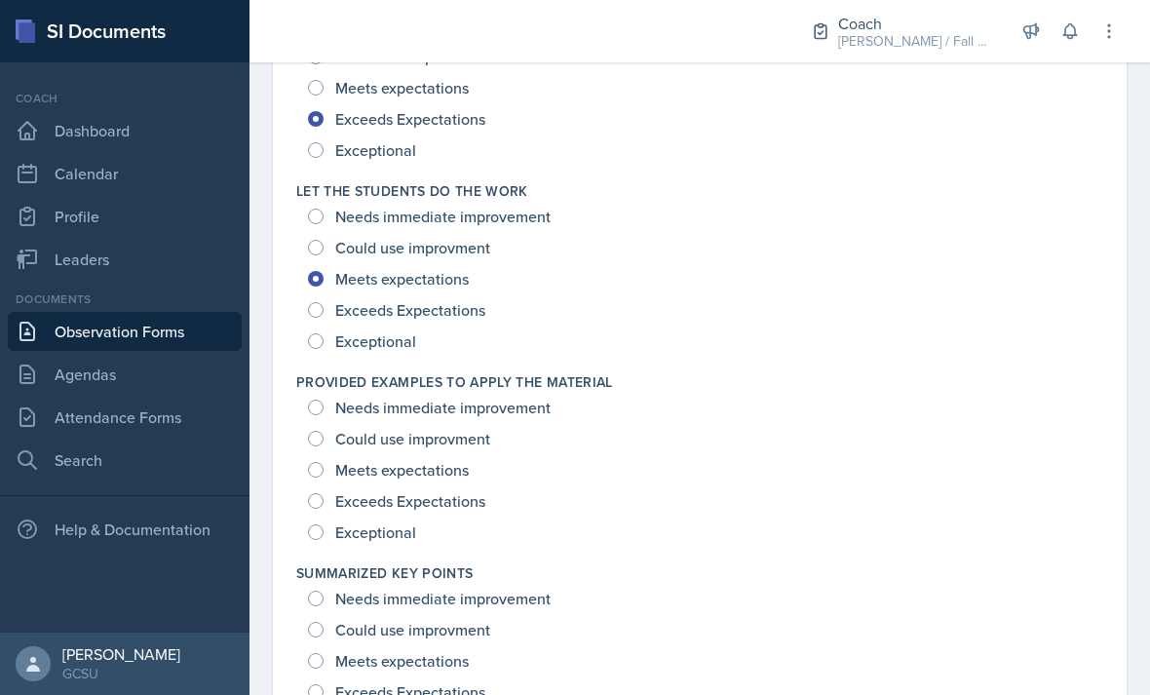
scroll to position [1991, 0]
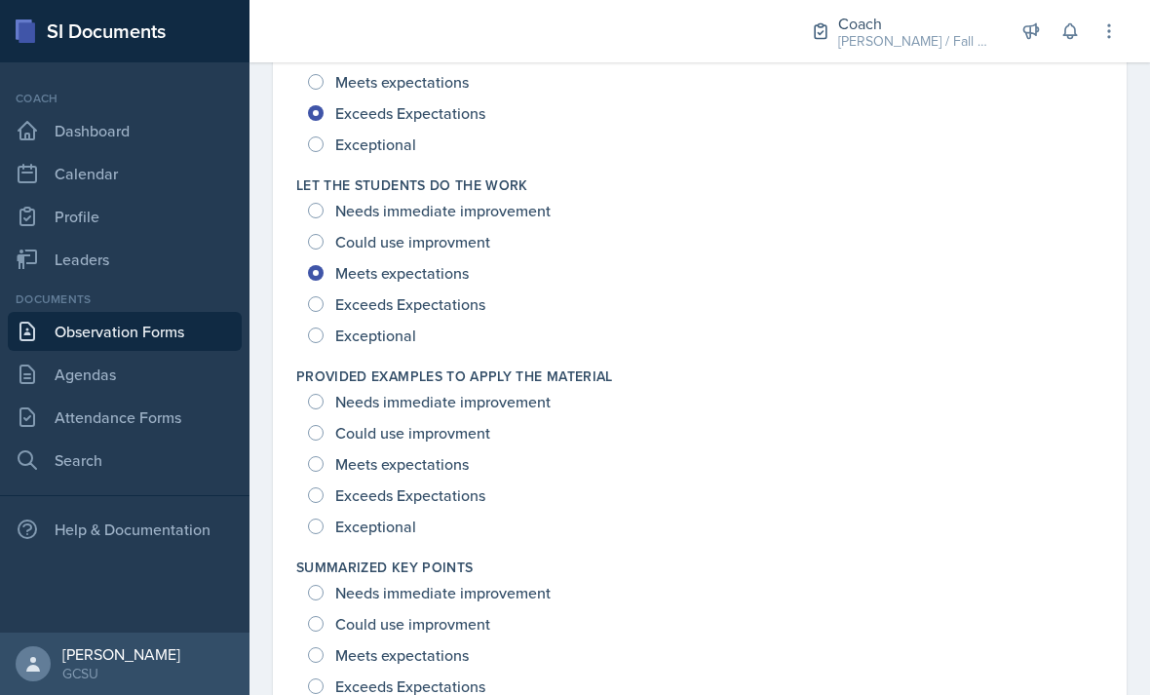
click at [414, 536] on span "Exceptional" at bounding box center [375, 526] width 81 height 19
click at [324, 534] on input "Exceptional" at bounding box center [316, 527] width 16 height 16
radio input "true"
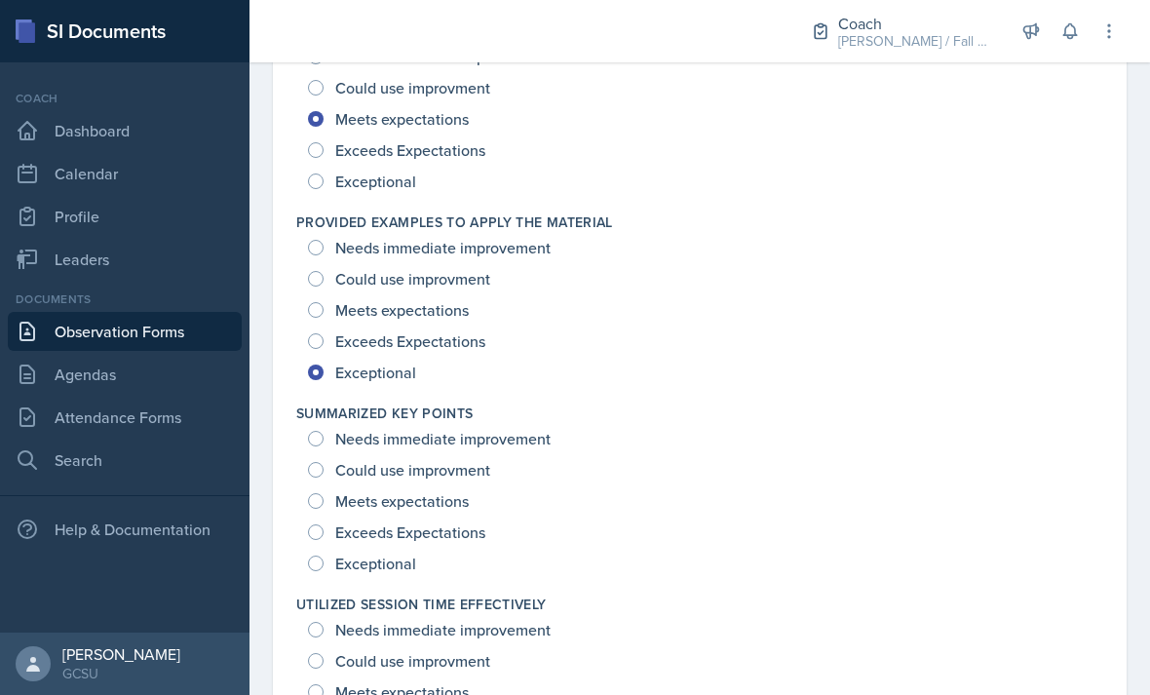
click at [400, 573] on span "Exceptional" at bounding box center [375, 563] width 81 height 19
click at [324, 571] on input "Exceptional" at bounding box center [316, 564] width 16 height 16
radio input "true"
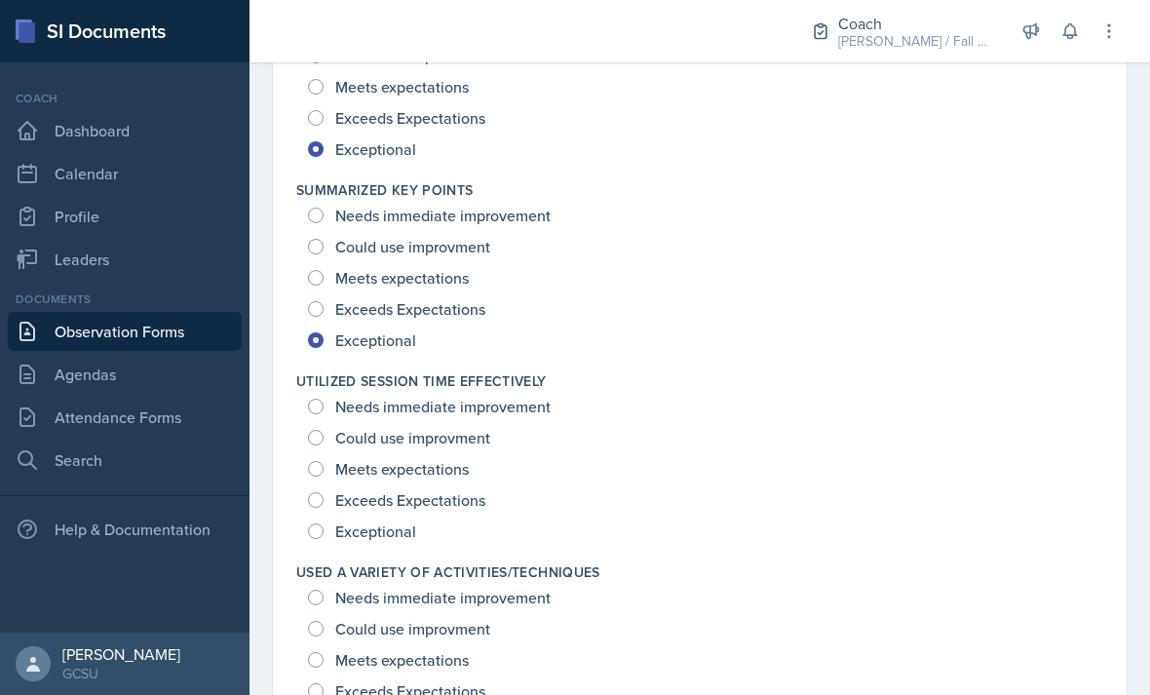
click at [404, 541] on span "Exceptional" at bounding box center [375, 530] width 81 height 19
click at [324, 539] on input "Exceptional" at bounding box center [316, 531] width 16 height 16
radio input "true"
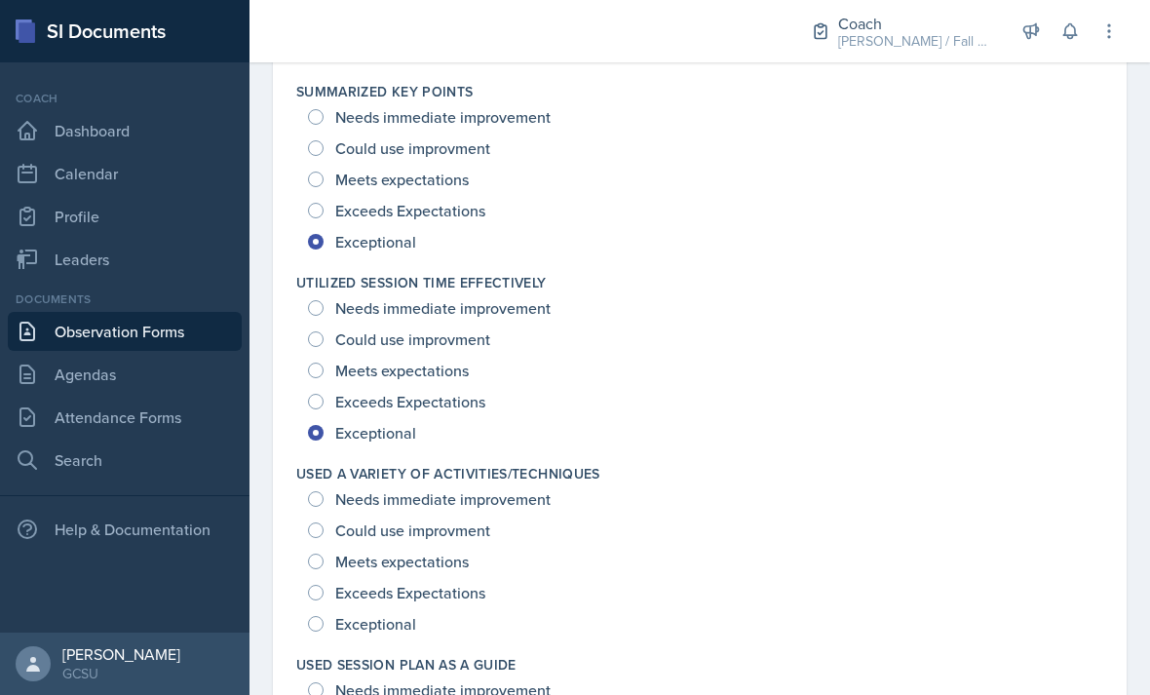
scroll to position [2589, 0]
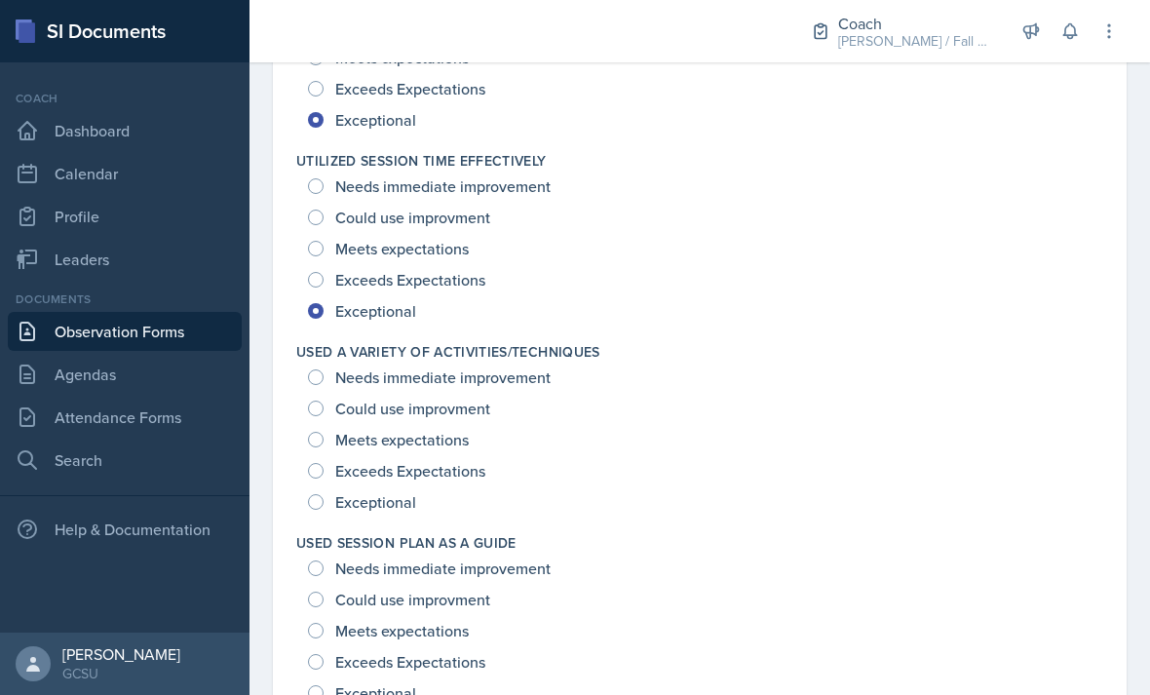
click at [419, 481] on span "Exceeds Expectations" at bounding box center [410, 470] width 150 height 19
click at [324, 479] on input "Exceeds Expectations" at bounding box center [316, 471] width 16 height 16
radio input "true"
click at [414, 508] on span "Exceptional" at bounding box center [375, 501] width 81 height 19
click at [324, 508] on input "Exceptional" at bounding box center [316, 502] width 16 height 16
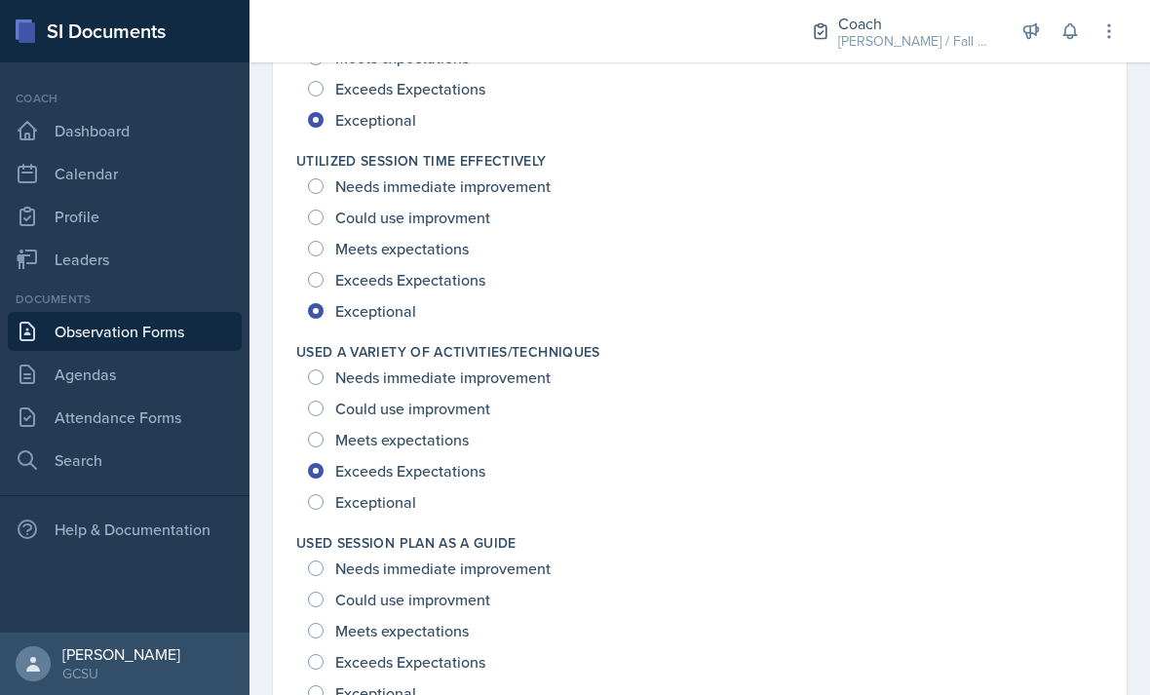
radio input "true"
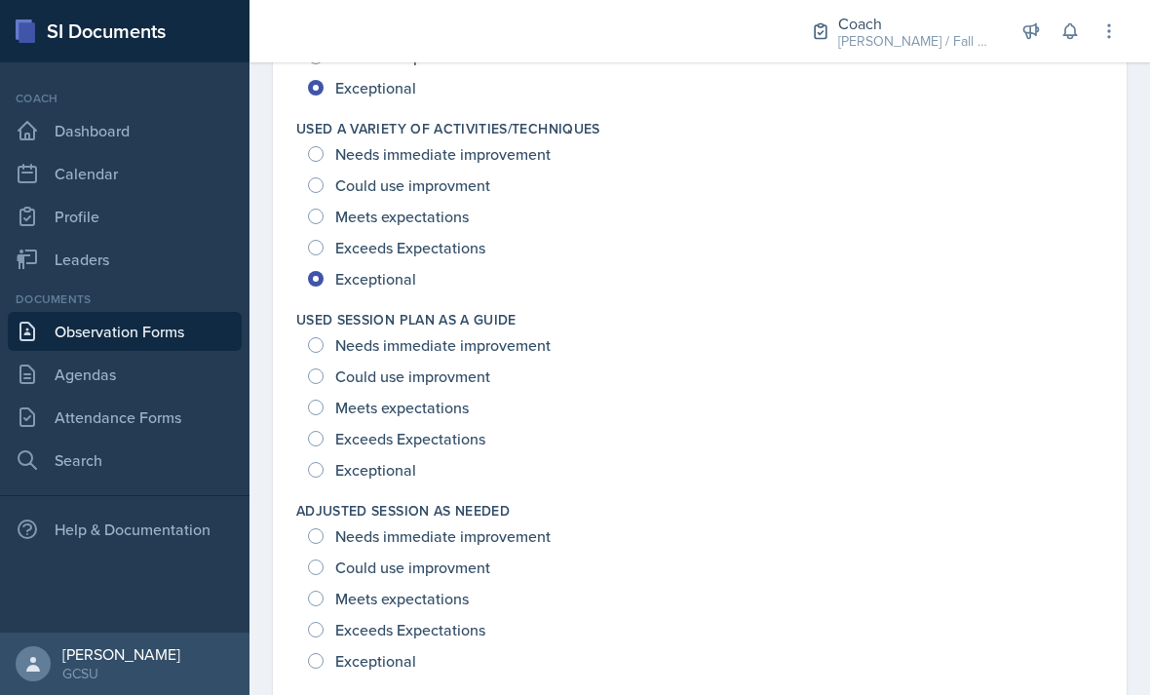
scroll to position [2811, 0]
click at [408, 258] on span "Exceeds Expectations" at bounding box center [410, 248] width 150 height 19
click at [324, 256] on input "Exceeds Expectations" at bounding box center [316, 249] width 16 height 16
radio input "true"
click at [397, 480] on span "Exceptional" at bounding box center [375, 470] width 81 height 19
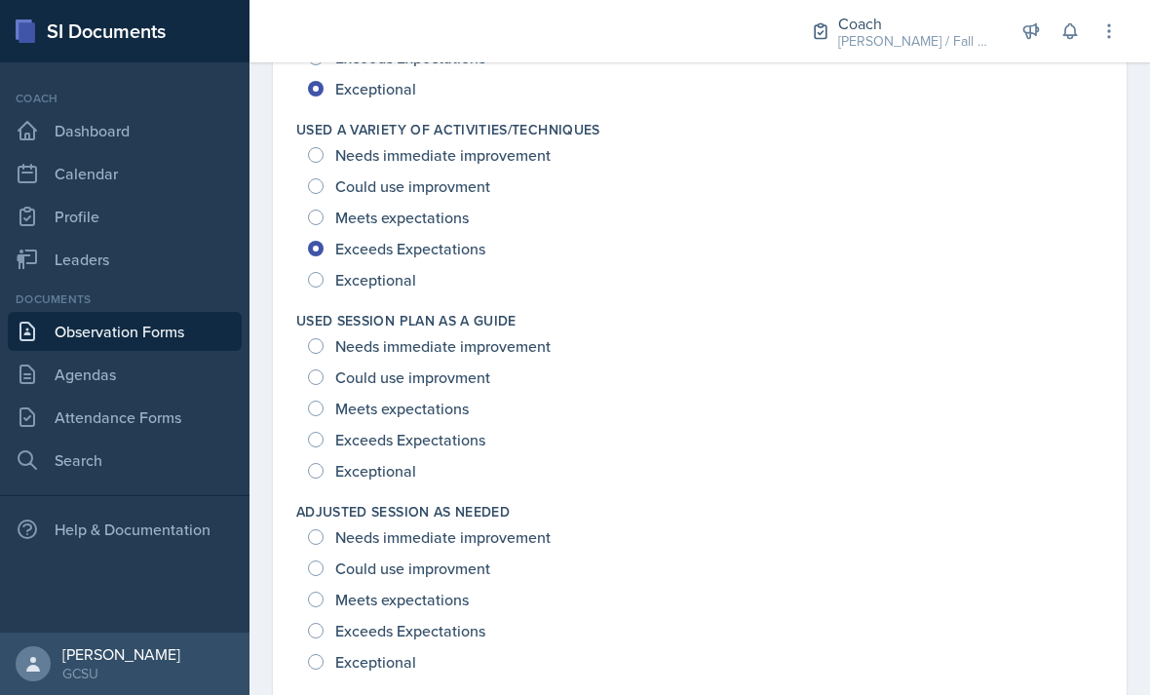
click at [324, 479] on input "Exceptional" at bounding box center [316, 471] width 16 height 16
radio input "true"
click at [396, 289] on span "Exceptional" at bounding box center [375, 279] width 81 height 19
click at [324, 288] on input "Exceptional" at bounding box center [316, 280] width 16 height 16
radio input "true"
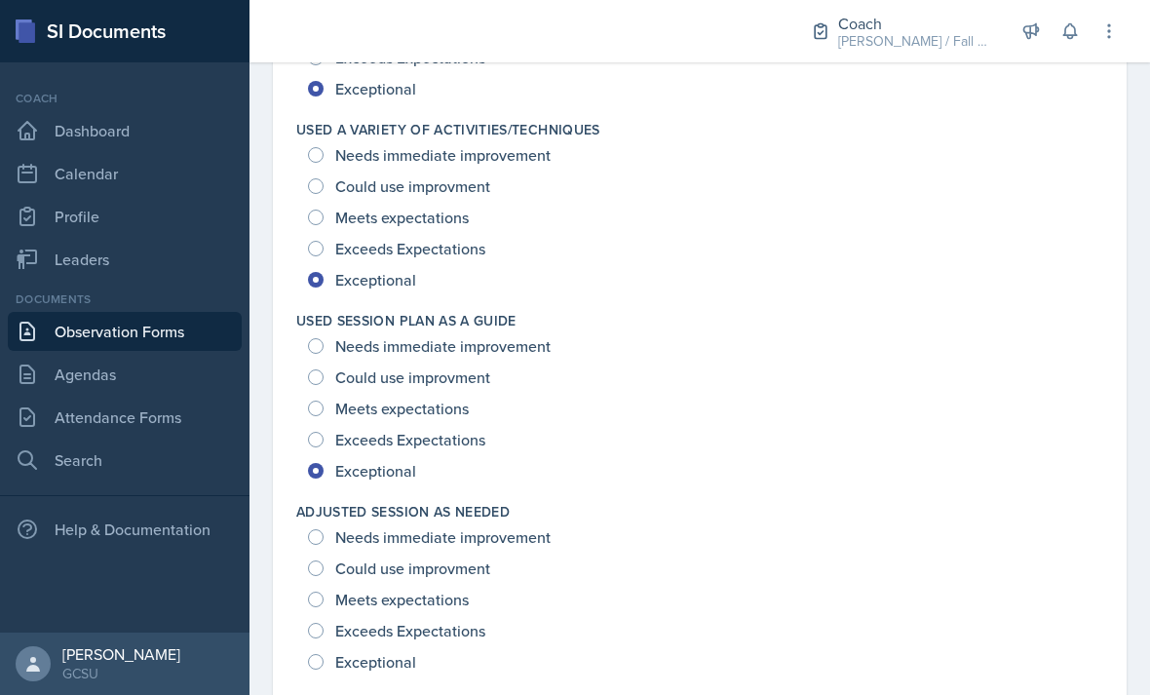
scroll to position [62, 0]
click at [391, 652] on span "Exceptional" at bounding box center [375, 661] width 81 height 19
click at [324, 654] on input "Exceptional" at bounding box center [316, 662] width 16 height 16
radio input "true"
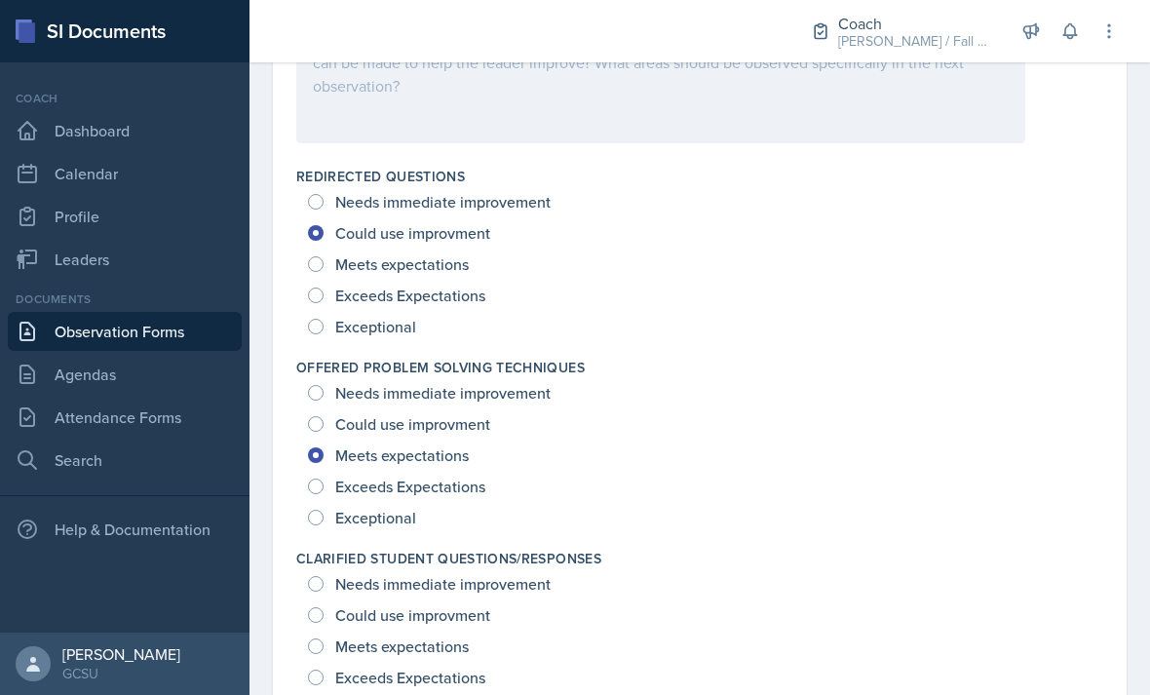
scroll to position [1233, 0]
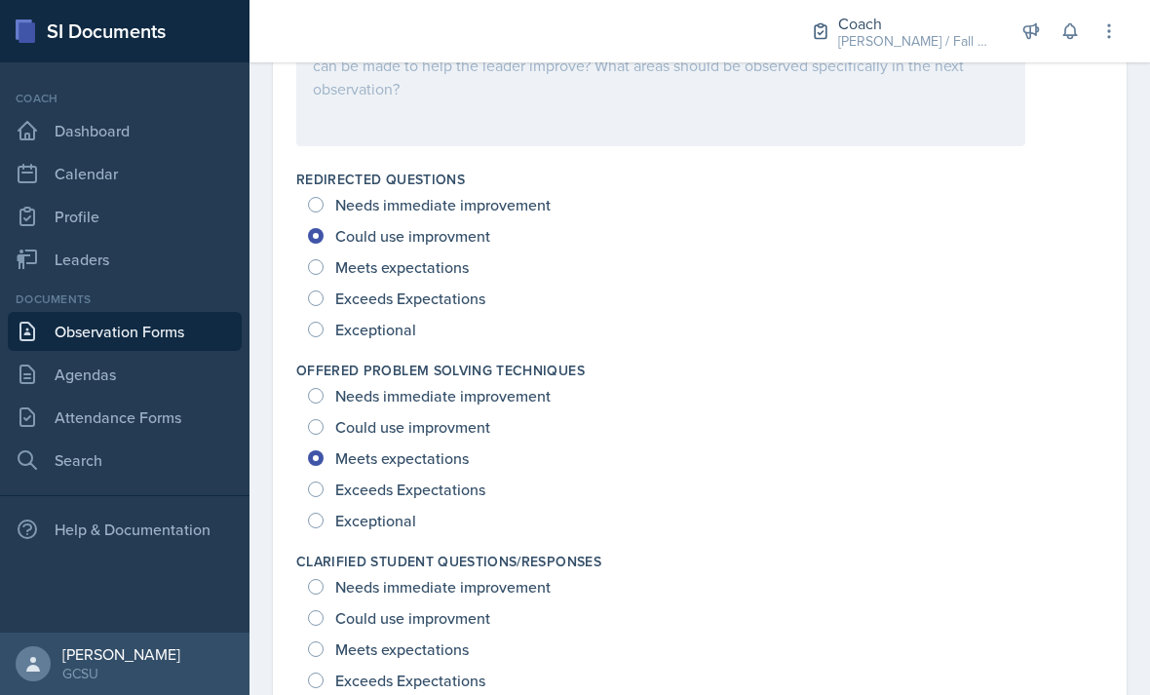
click at [442, 639] on span "Meets expectations" at bounding box center [402, 648] width 134 height 19
click at [324, 641] on input "Meets expectations" at bounding box center [316, 649] width 16 height 16
radio input "true"
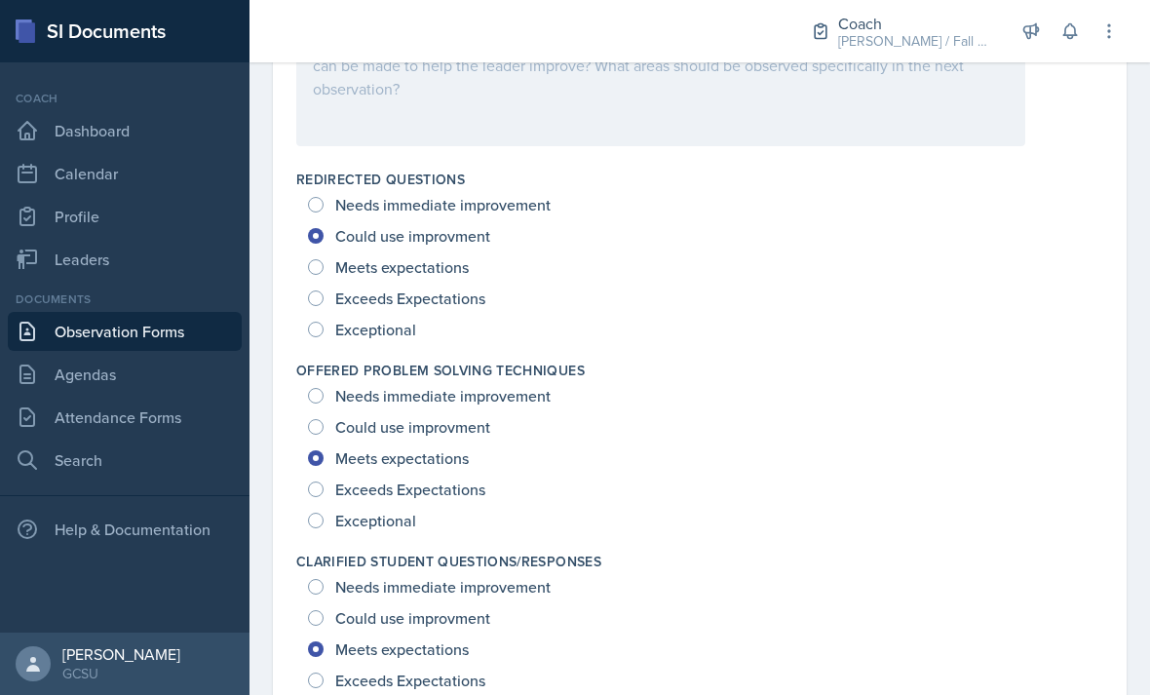
radio input "true"
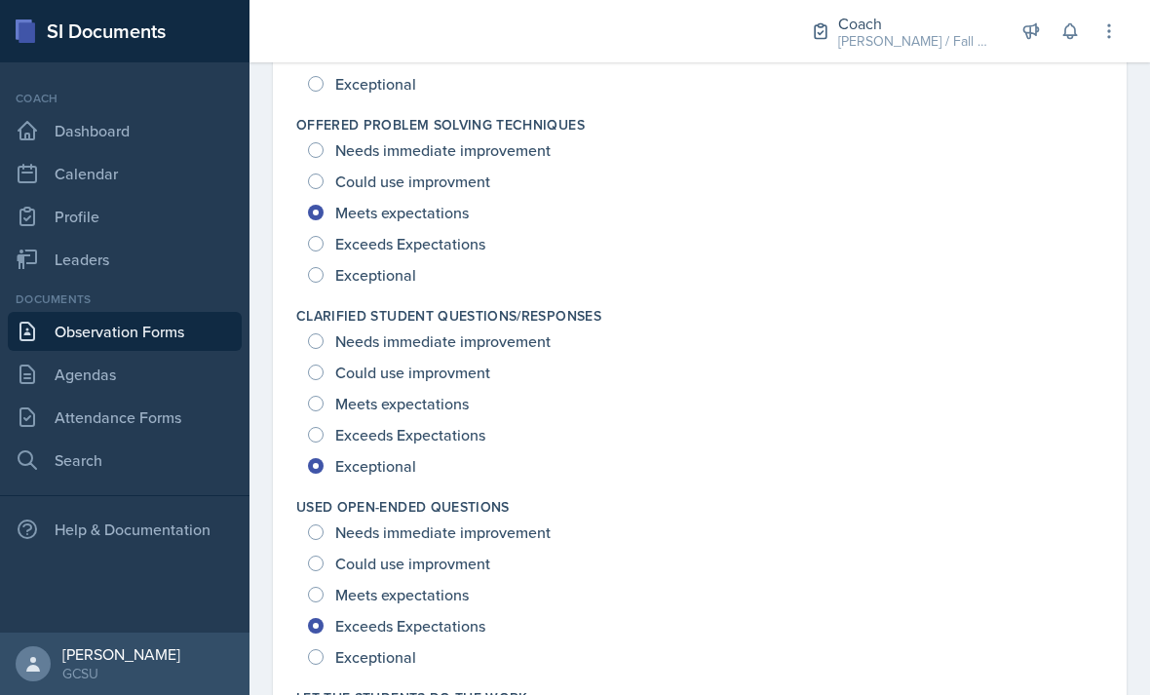
scroll to position [1523, 0]
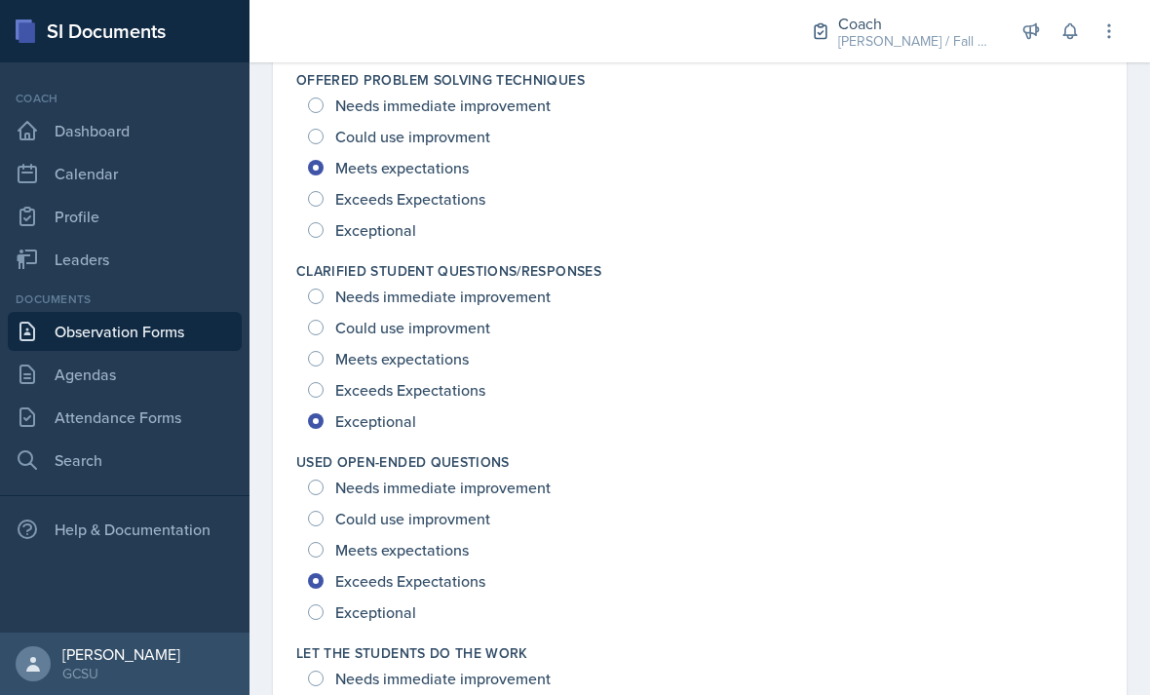
click at [449, 540] on span "Meets expectations" at bounding box center [402, 549] width 134 height 19
click at [324, 542] on input "Meets expectations" at bounding box center [316, 550] width 16 height 16
radio input "true"
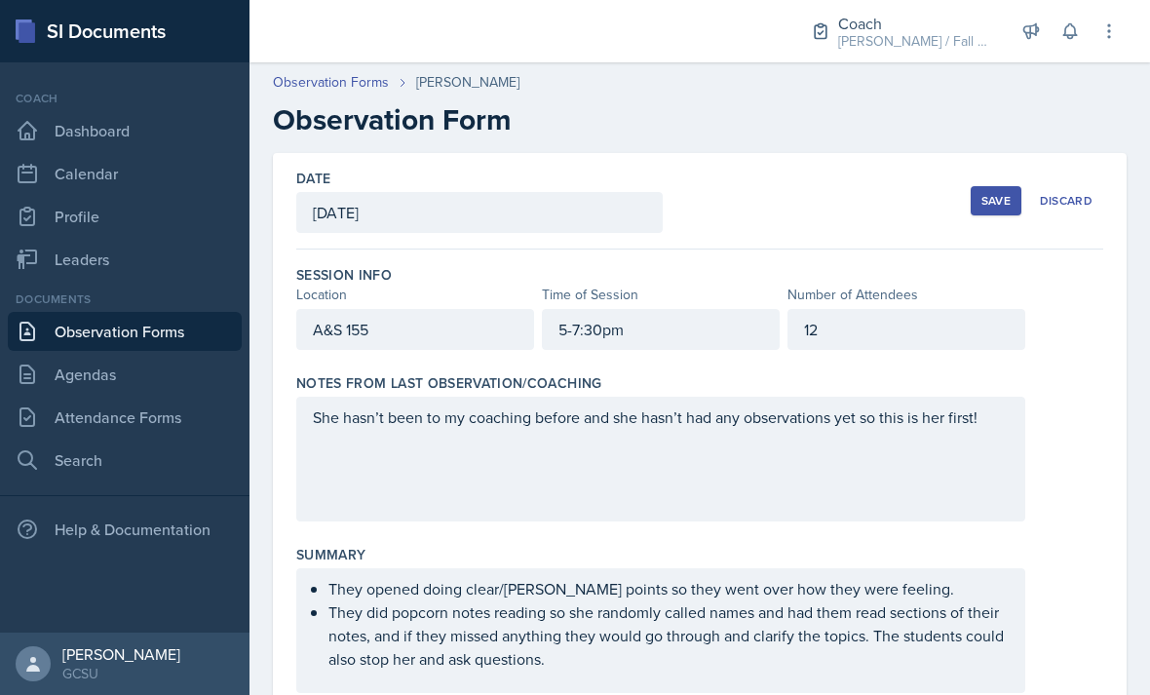
scroll to position [0, 0]
click at [990, 193] on div "Save" at bounding box center [995, 201] width 29 height 16
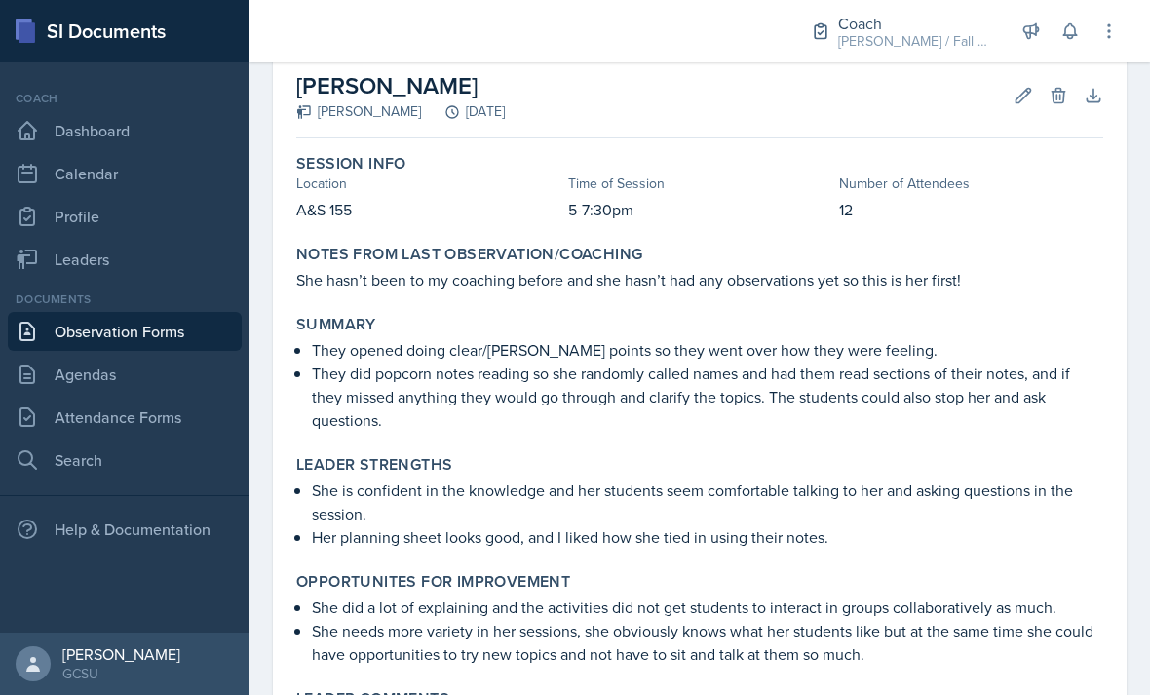
scroll to position [96, 0]
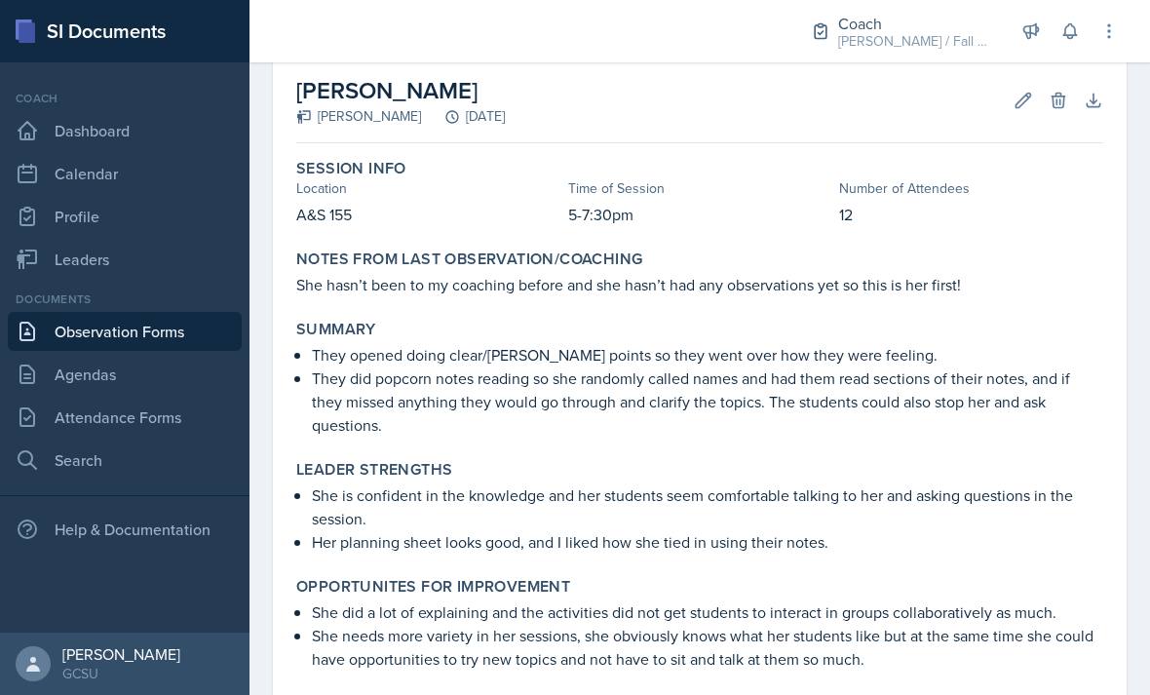
click at [1017, 93] on icon at bounding box center [1024, 100] width 15 height 15
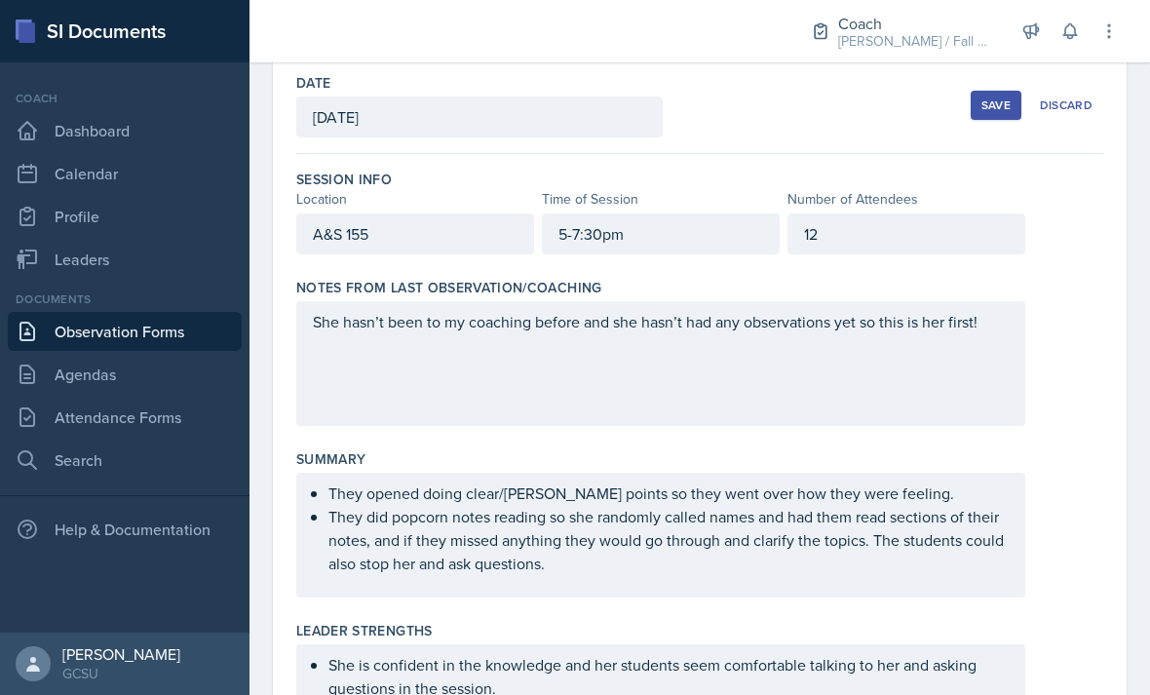
click at [765, 511] on p "They did popcorn notes reading so she randomly called names and had them read s…" at bounding box center [668, 540] width 680 height 70
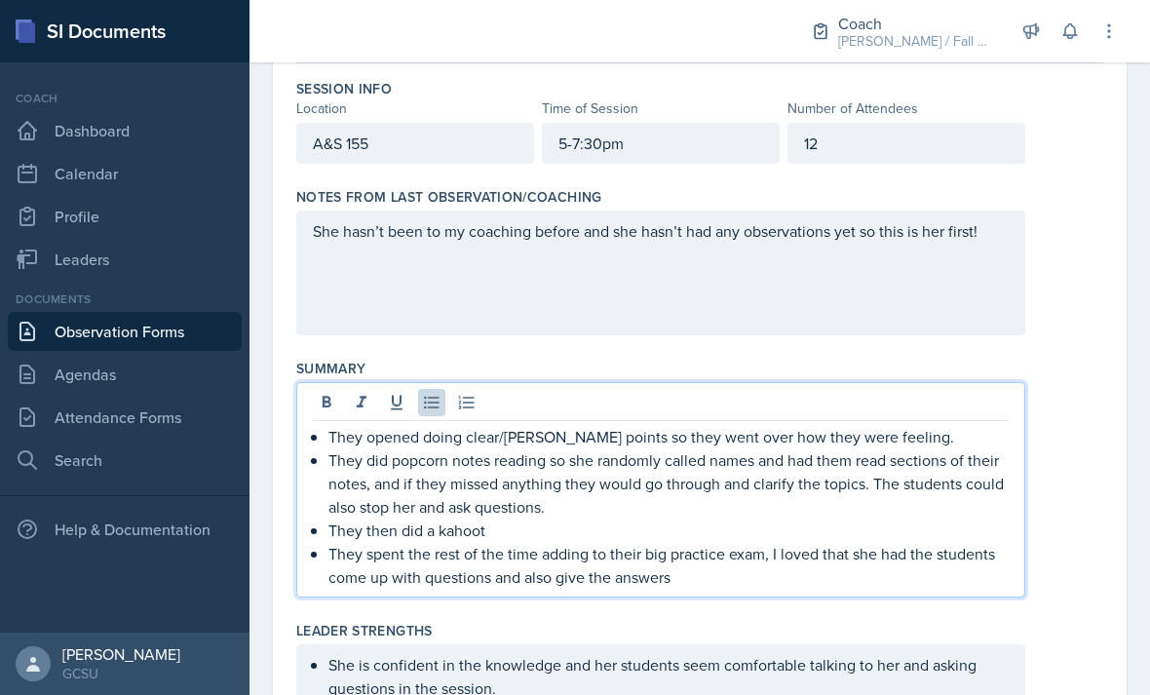
scroll to position [351, 0]
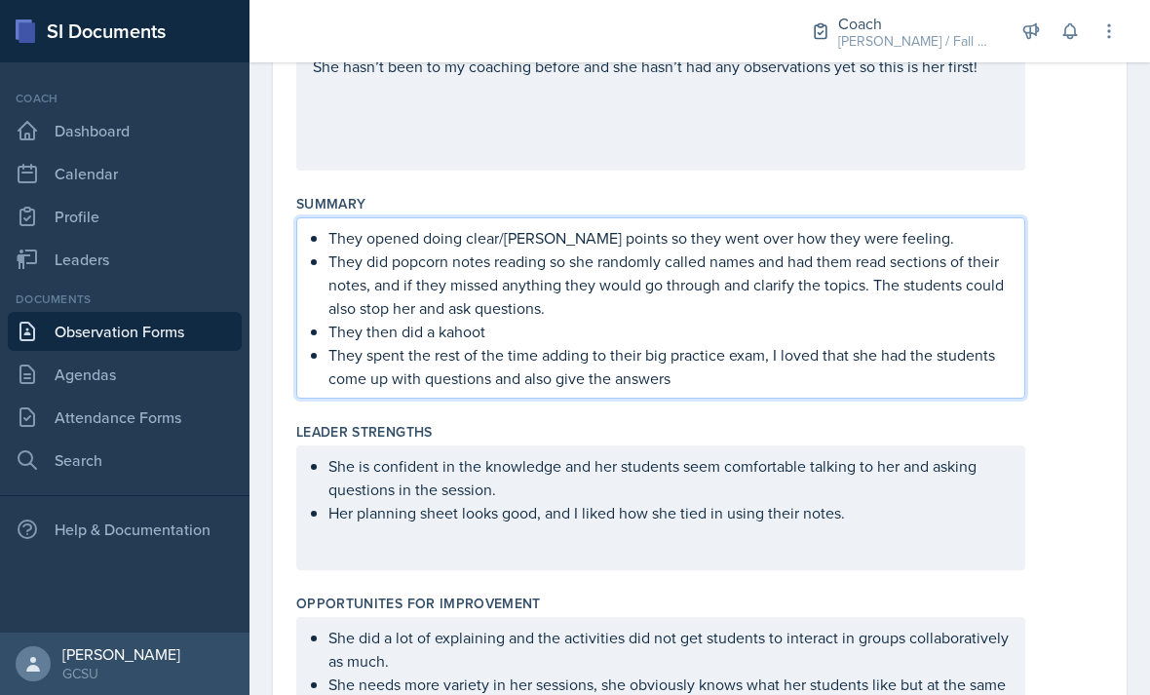
click at [1073, 249] on div "They opened doing clear/muddy points so they went over how they were feeling. T…" at bounding box center [699, 307] width 807 height 181
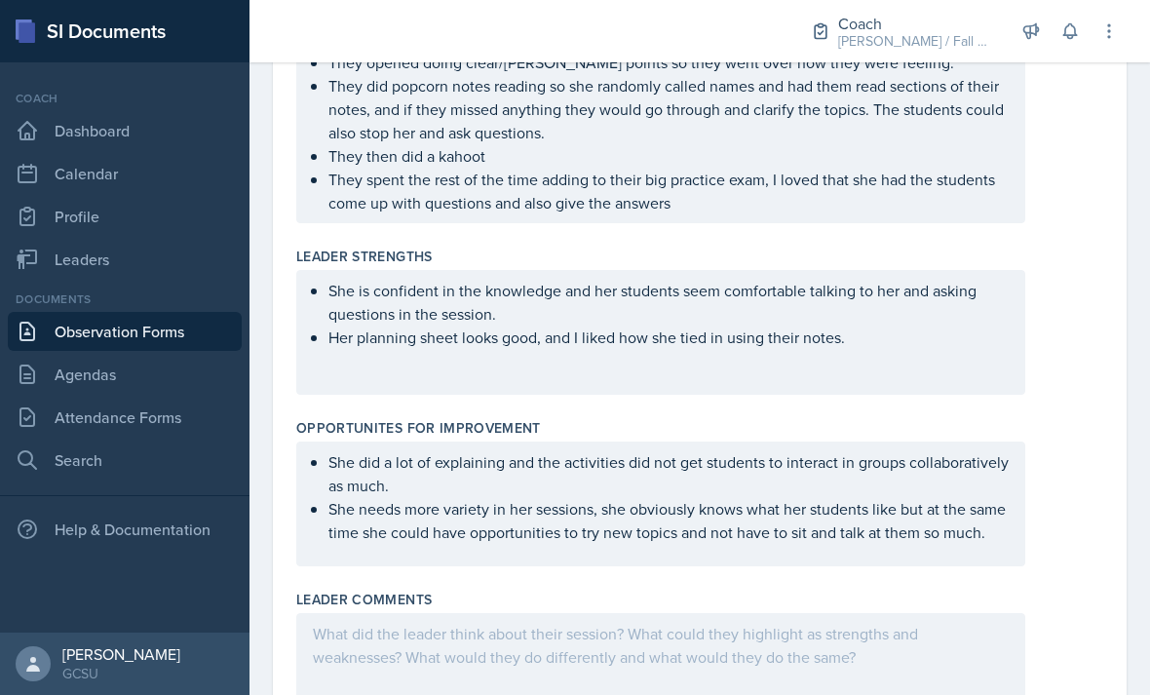
scroll to position [527, 0]
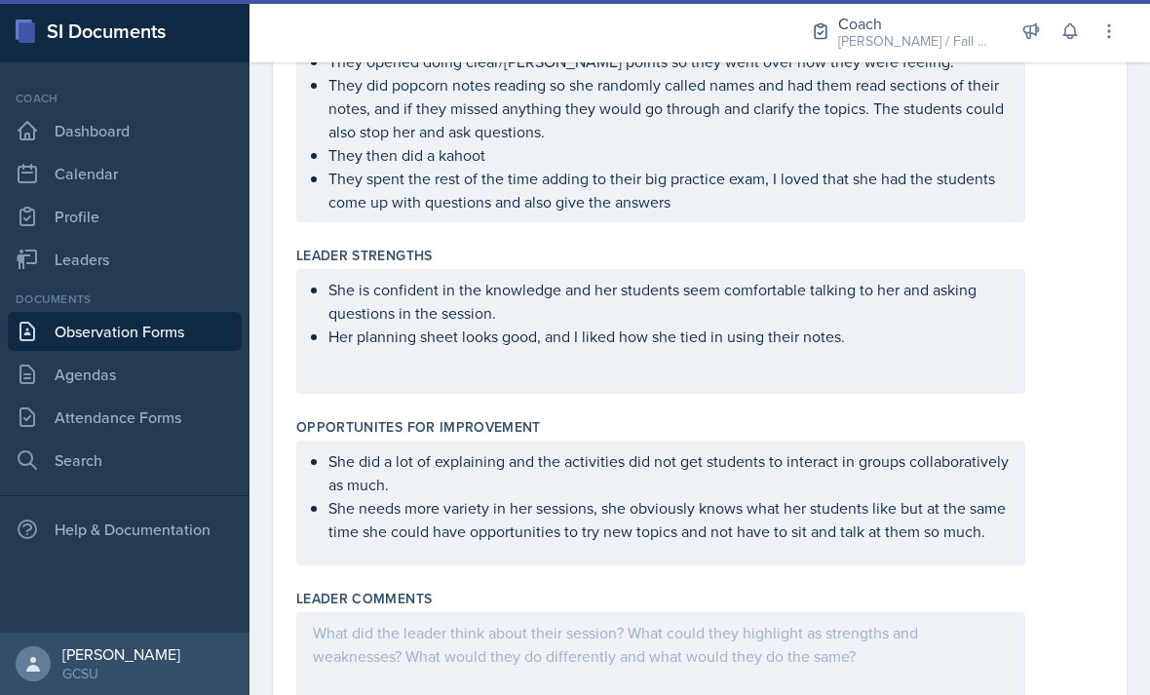
click at [881, 278] on ul "She is confident in the knowledge and her students seem comfortable talking to …" at bounding box center [668, 313] width 680 height 70
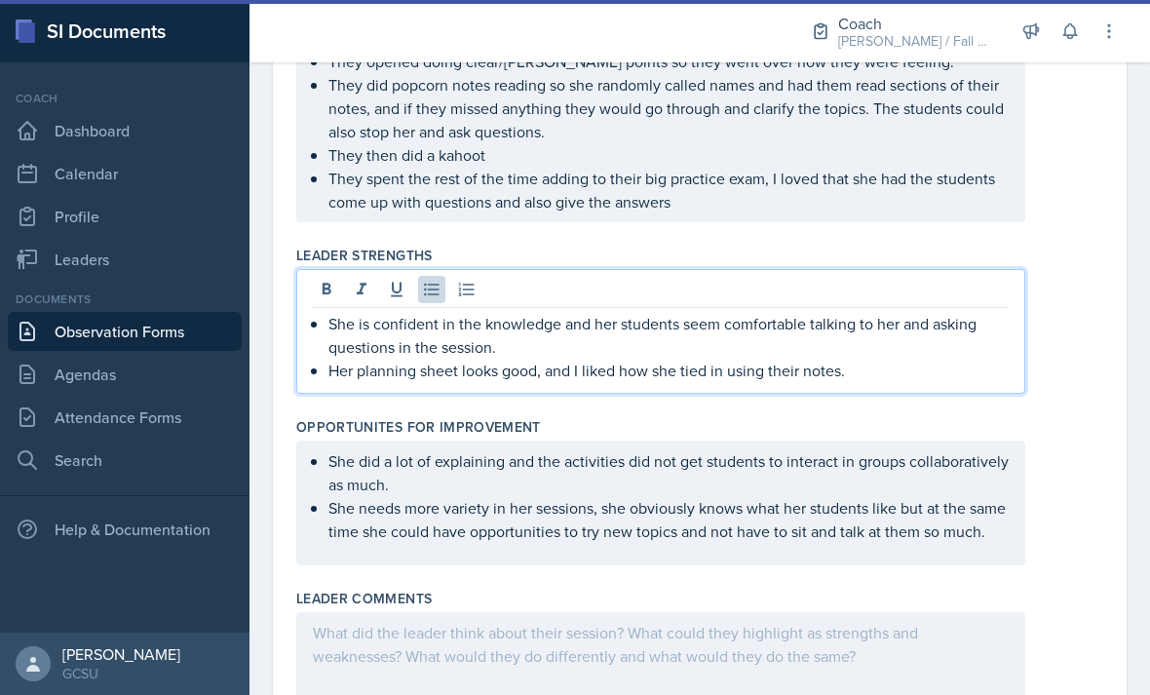
click at [894, 312] on p "She is confident in the knowledge and her students seem comfortable talking to …" at bounding box center [668, 335] width 680 height 47
click at [893, 359] on p "Her planning sheet looks good, and I liked how she tied in using their notes." at bounding box center [668, 370] width 680 height 23
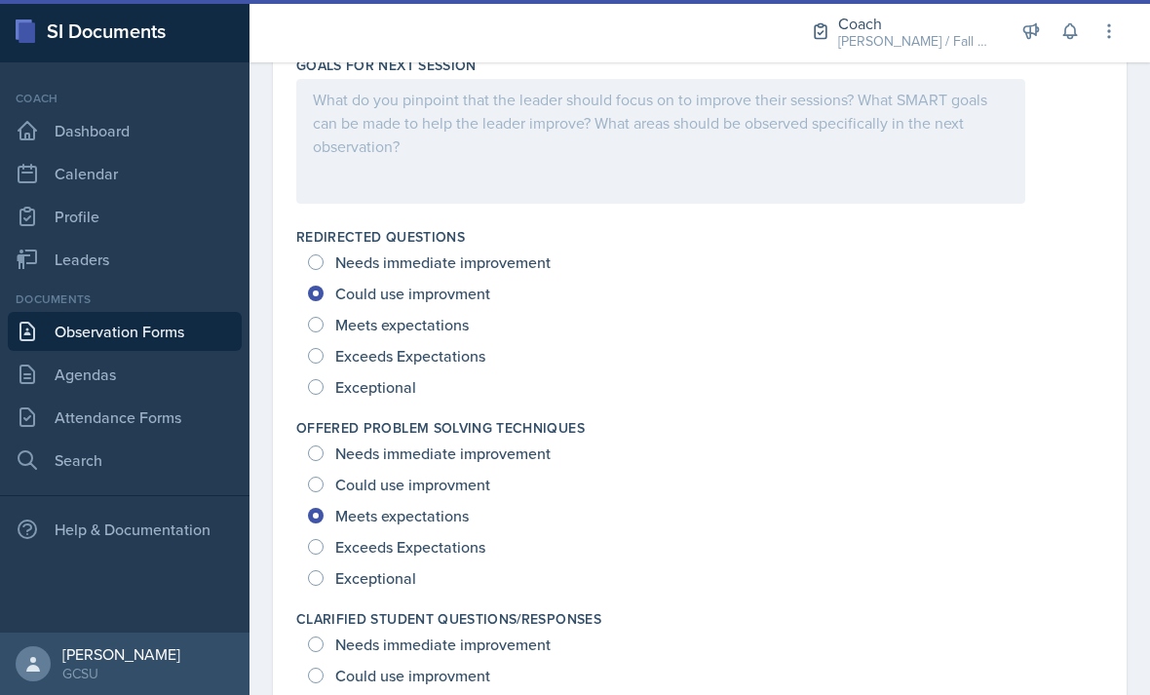
scroll to position [1234, 0]
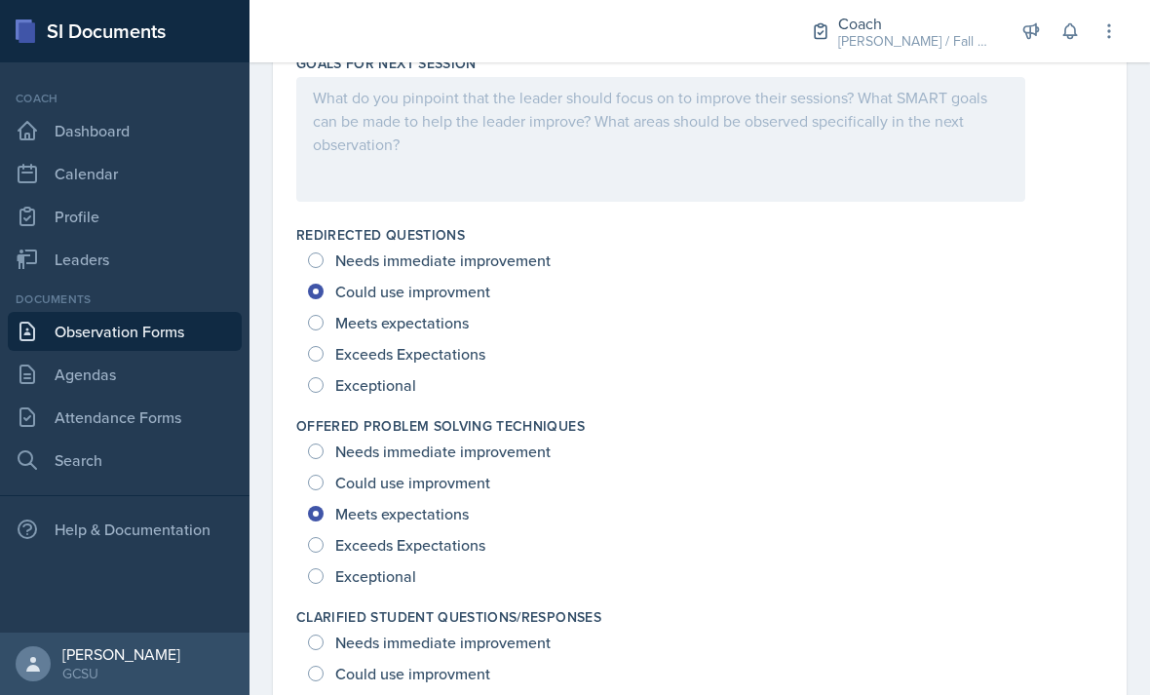
click at [436, 313] on span "Meets expectations" at bounding box center [402, 322] width 134 height 19
click at [324, 315] on input "Meets expectations" at bounding box center [316, 323] width 16 height 16
radio input "true"
click at [462, 282] on span "Could use improvment" at bounding box center [412, 291] width 155 height 19
click at [324, 284] on input "Could use improvment" at bounding box center [316, 292] width 16 height 16
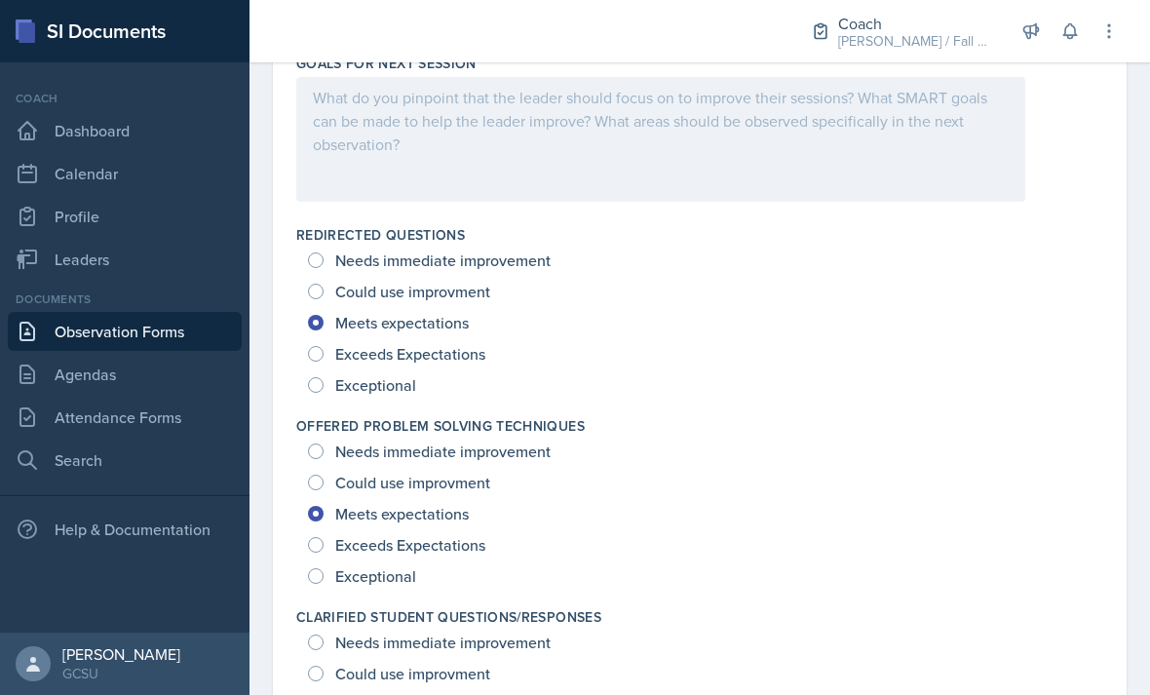
radio input "true"
click at [458, 535] on span "Exceeds Expectations" at bounding box center [410, 544] width 150 height 19
click at [324, 537] on input "Exceeds Expectations" at bounding box center [316, 545] width 16 height 16
radio input "true"
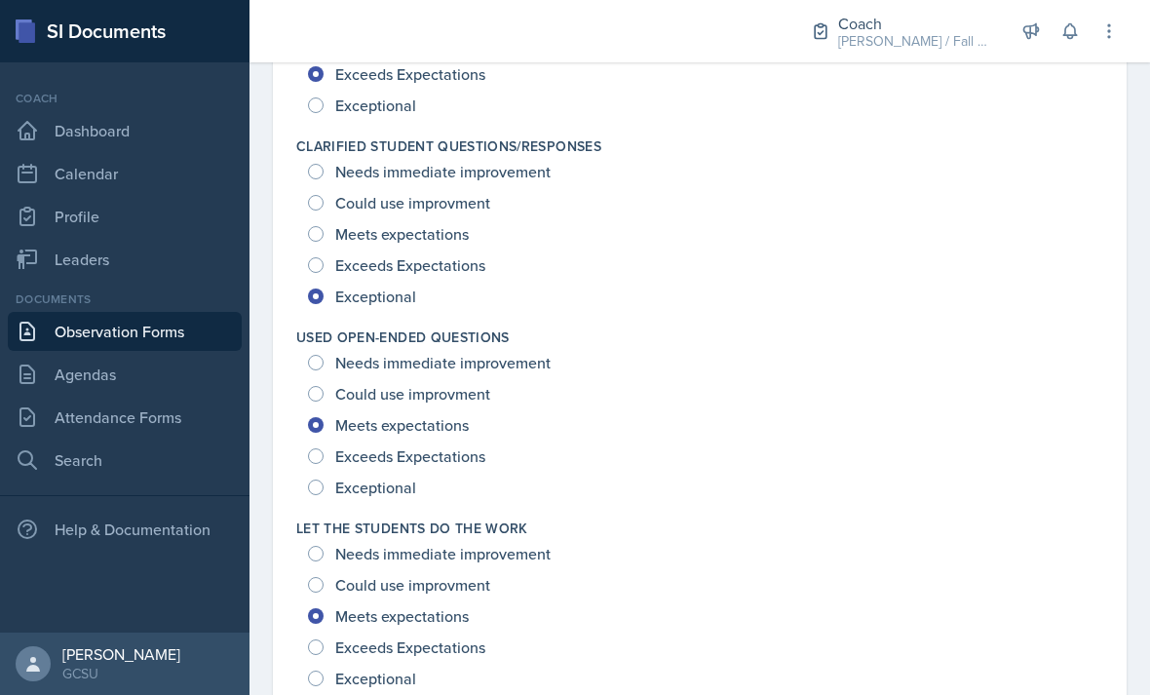
click at [465, 446] on span "Exceeds Expectations" at bounding box center [410, 455] width 150 height 19
click at [324, 448] on input "Exceeds Expectations" at bounding box center [316, 456] width 16 height 16
radio input "true"
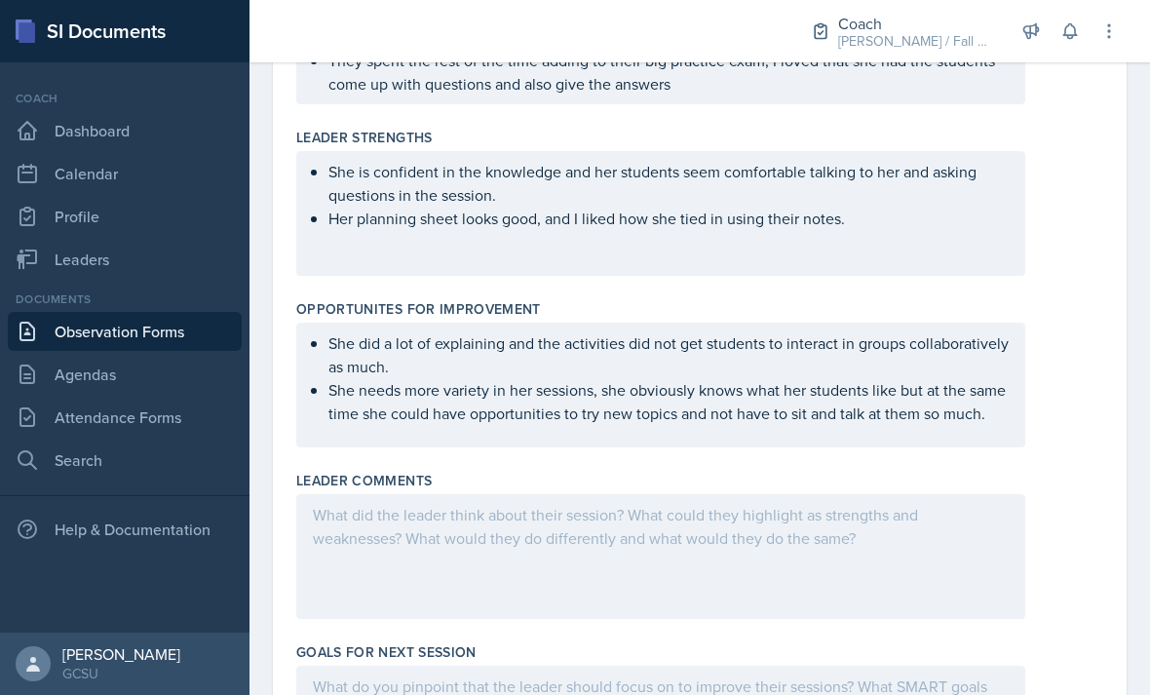
scroll to position [617, 0]
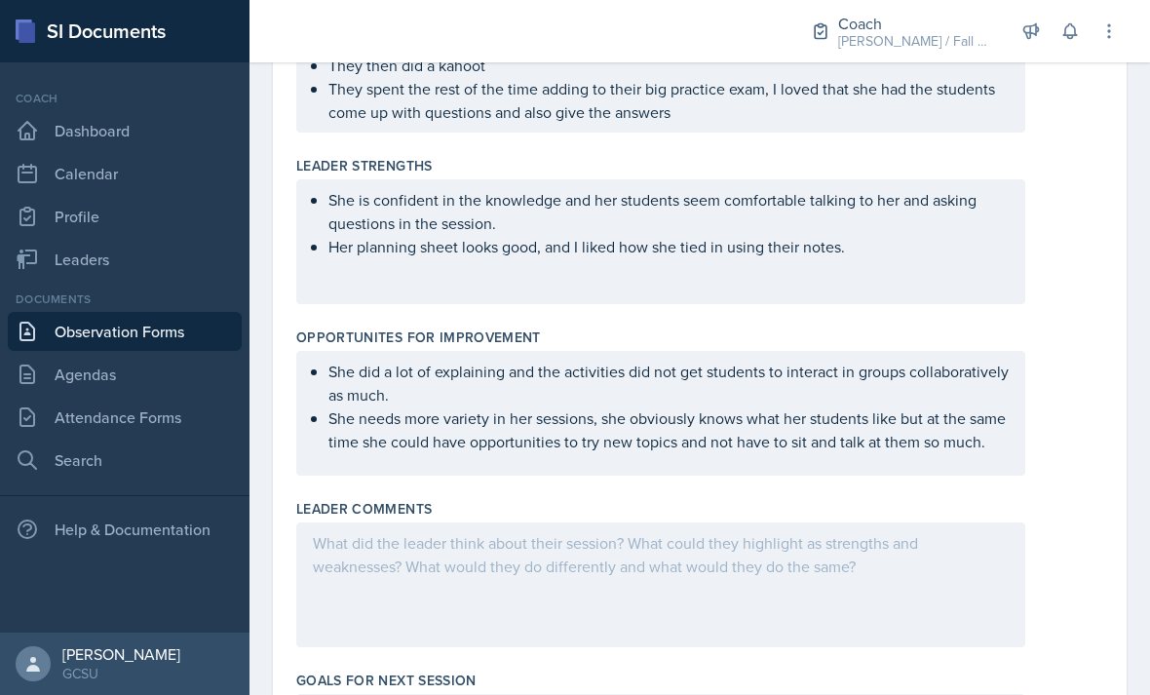
click at [736, 372] on ul "She did a lot of explaining and the activities did not get students to interact…" at bounding box center [668, 407] width 680 height 94
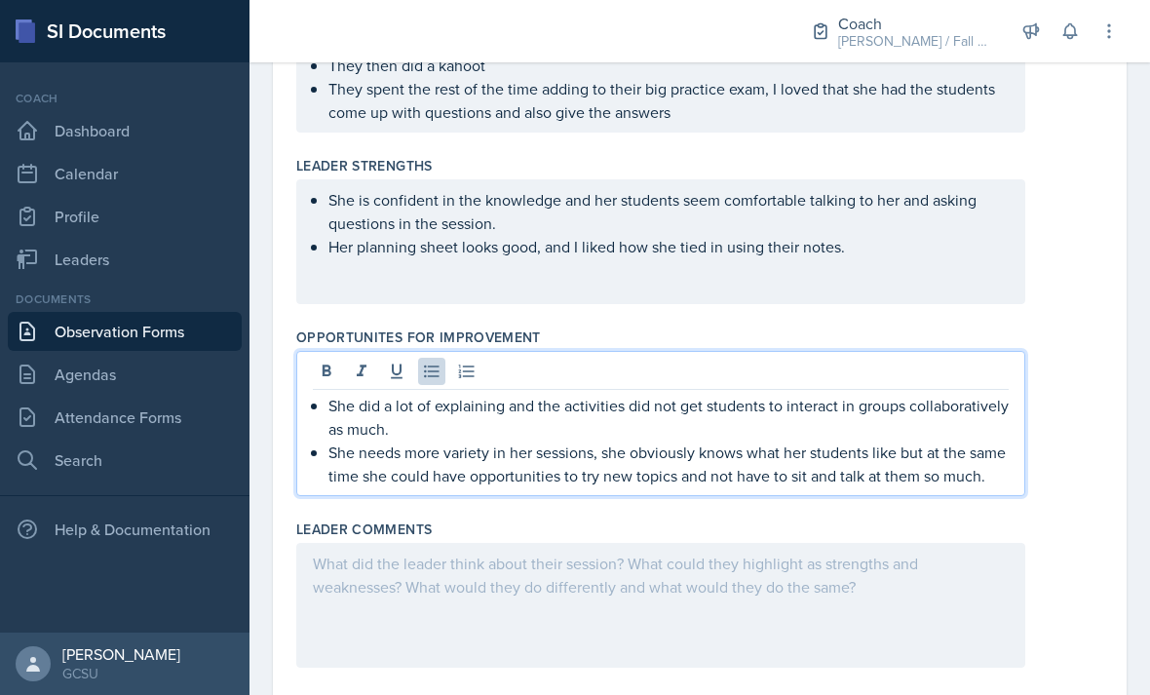
click at [657, 441] on p "She needs more variety in her sessions, she obviously knows what her students l…" at bounding box center [668, 464] width 680 height 47
click at [866, 394] on p "She did a lot of explaining and the activities did not get students to interact…" at bounding box center [668, 417] width 680 height 47
click at [856, 441] on p "She needs more variety in her sessions, she knows what her students like but at…" at bounding box center [668, 464] width 680 height 47
click at [906, 441] on p "She needs more variety in her sessions, she knows what her students like but at…" at bounding box center [668, 464] width 680 height 47
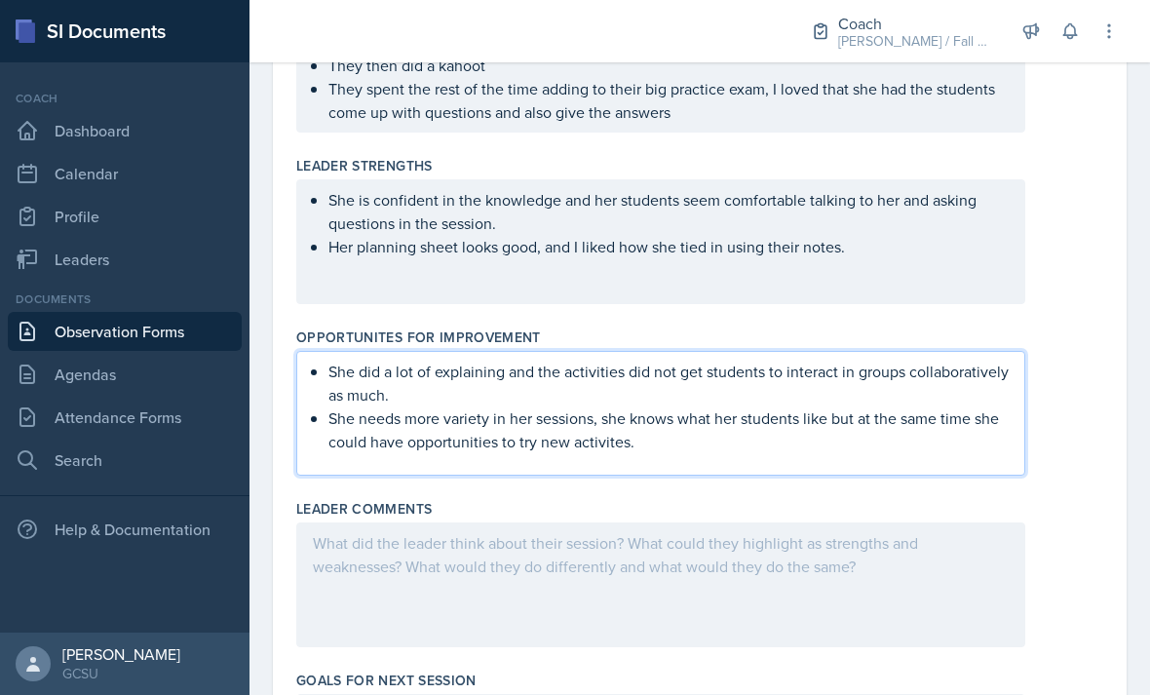
click at [842, 221] on div "She is confident in the knowledge and her students seem comfortable talking to …" at bounding box center [660, 241] width 729 height 125
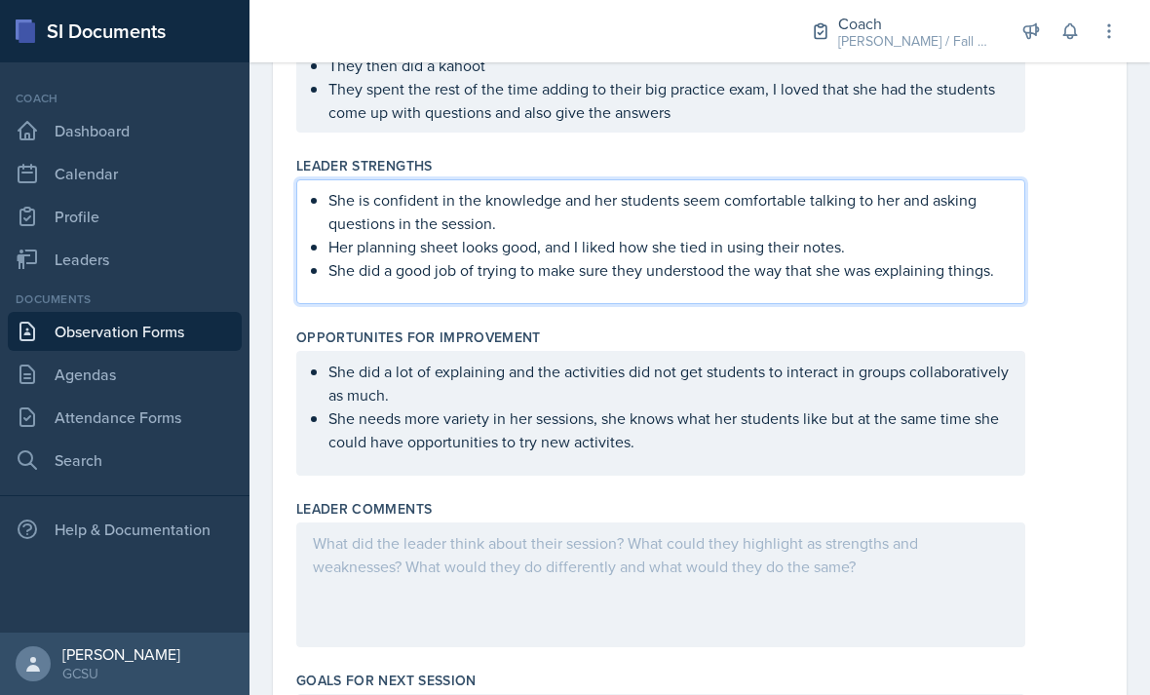
click at [1076, 351] on div "She did a lot of explaining and the activities did not get students to interact…" at bounding box center [699, 413] width 807 height 125
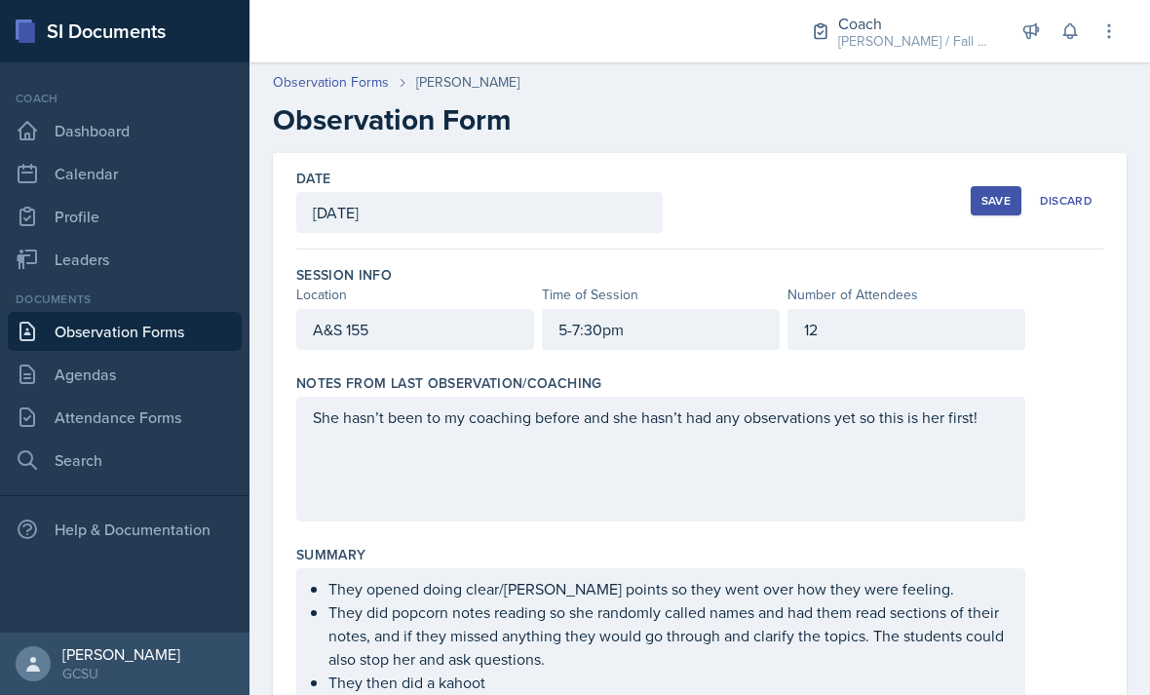
scroll to position [0, 0]
click at [985, 193] on div "Save" at bounding box center [995, 201] width 29 height 16
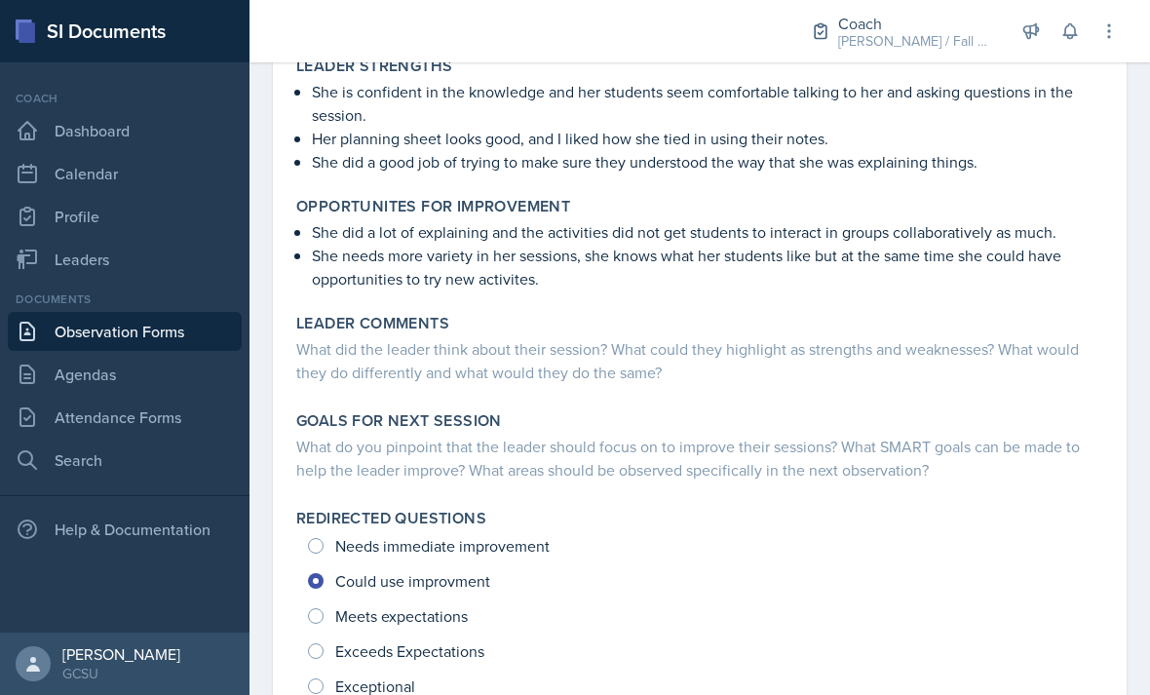
scroll to position [569, 0]
click at [826, 435] on div "What do you pinpoint that the leader should focus on to improve their sessions?…" at bounding box center [699, 458] width 807 height 47
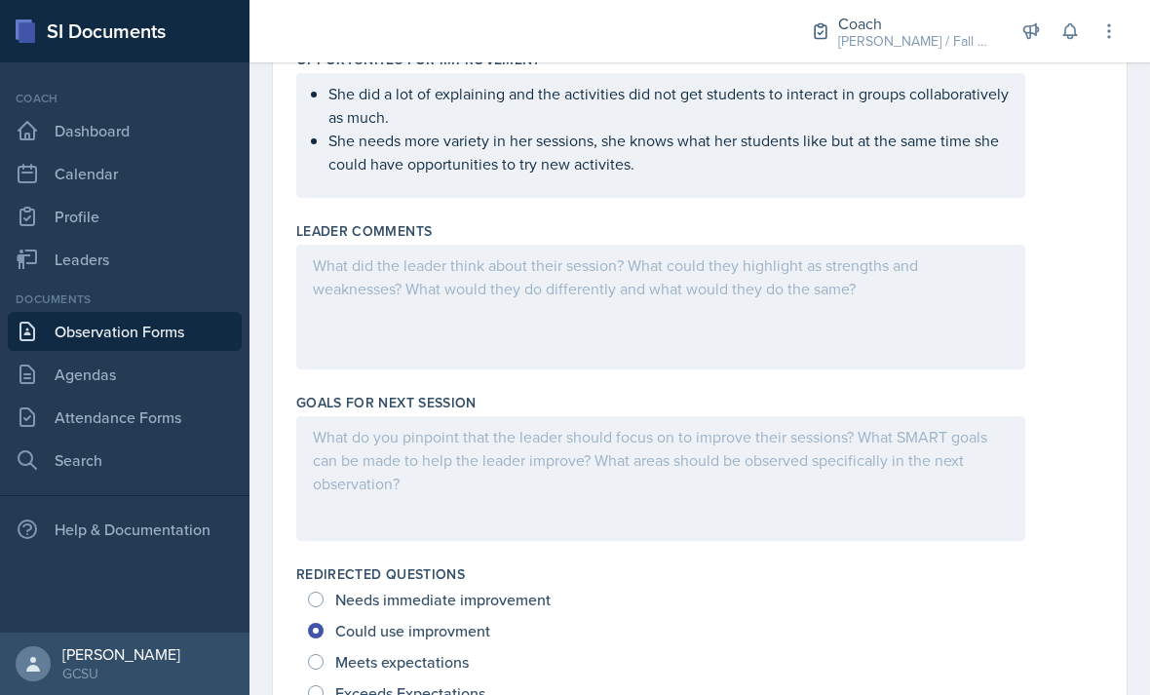
scroll to position [930, 0]
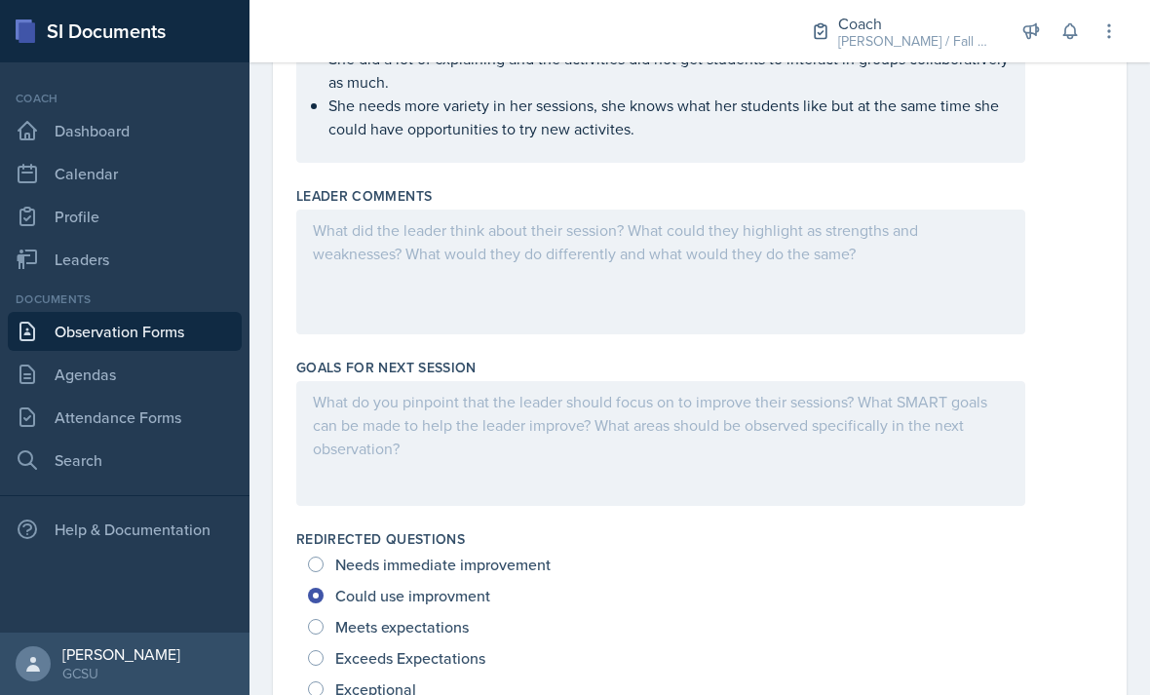
click at [885, 381] on div at bounding box center [660, 443] width 729 height 125
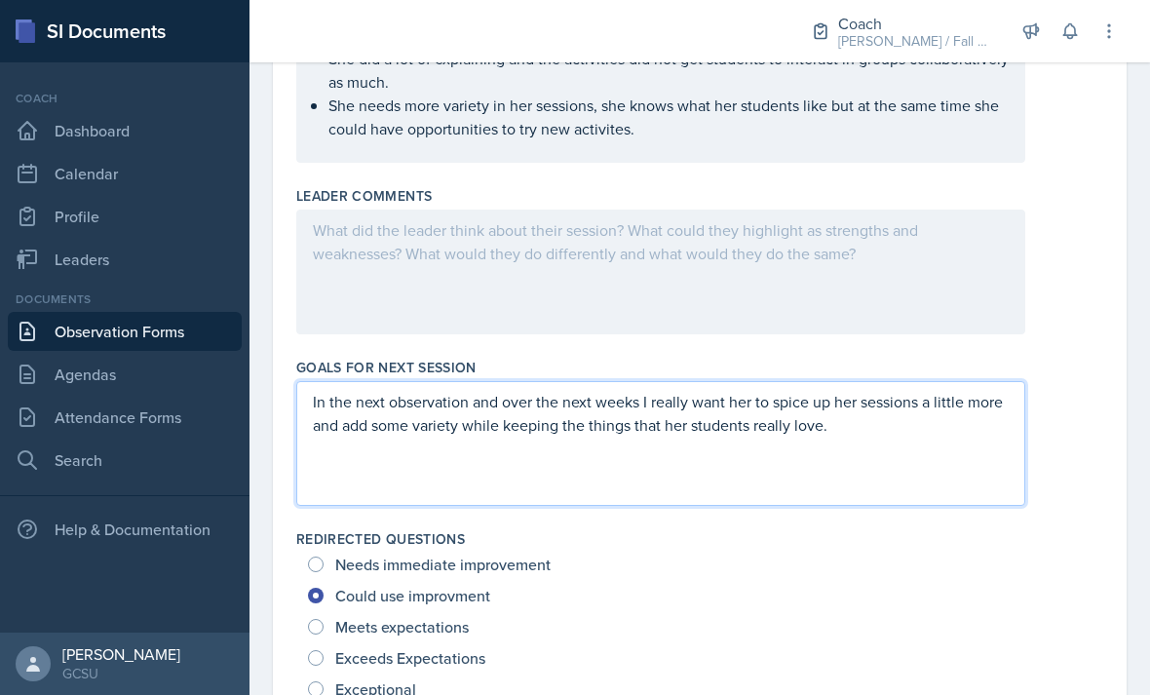
click at [1056, 381] on div "In the next observation and over the next weeks I really want her to spice up h…" at bounding box center [699, 443] width 807 height 125
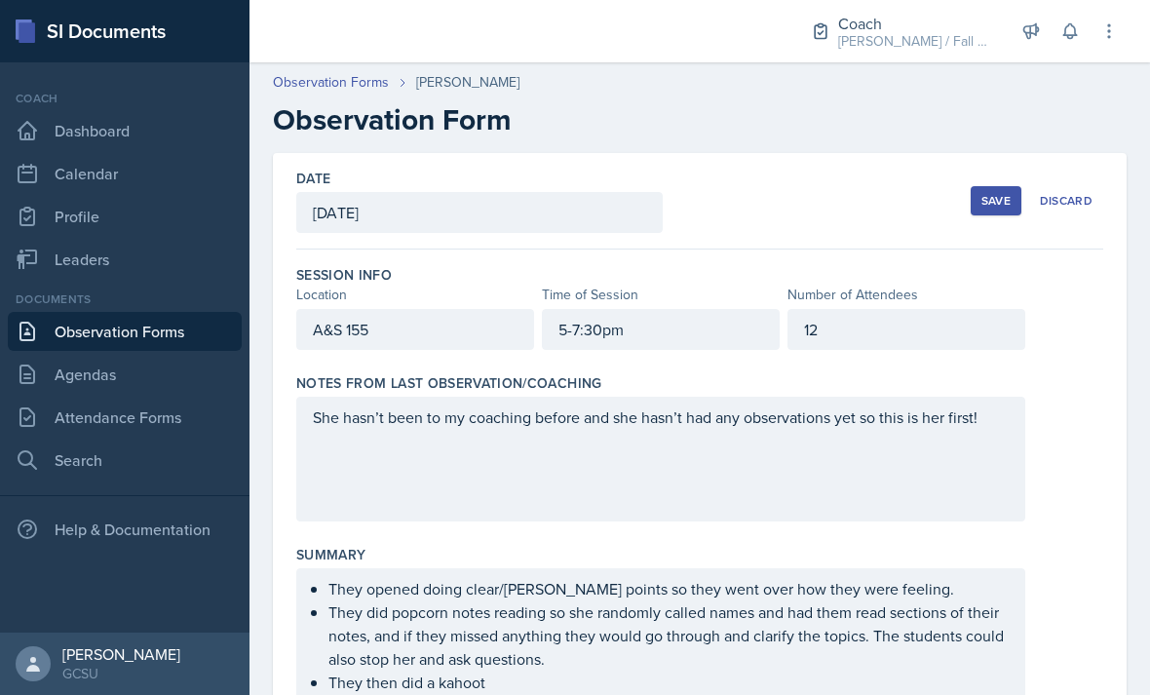
scroll to position [0, 0]
click at [1001, 193] on div "Save" at bounding box center [995, 201] width 29 height 16
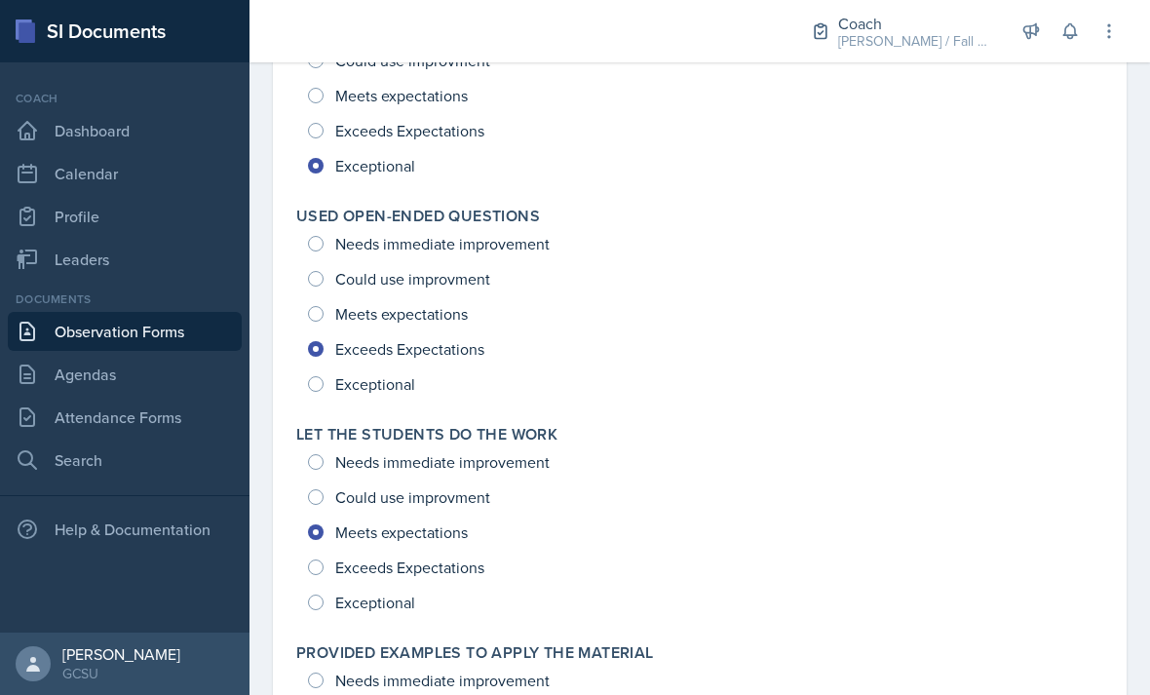
scroll to position [1519, 0]
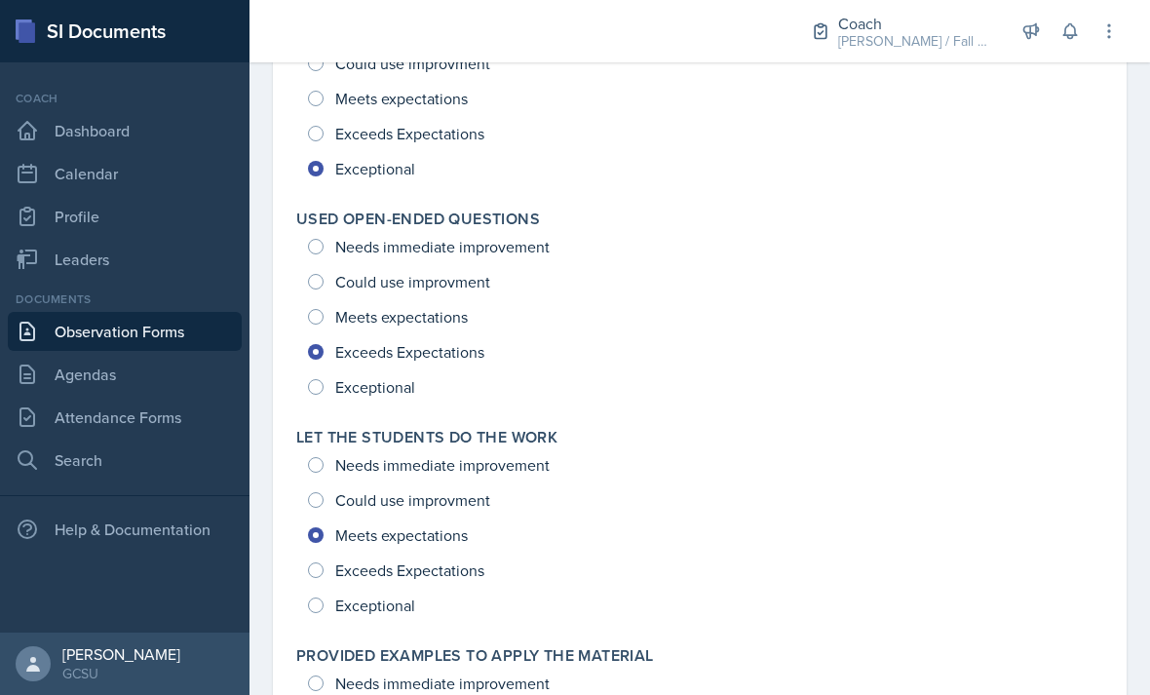
click at [476, 448] on div "Needs immediate improvement Could use improvment Meets expectations Exceeds Exp…" at bounding box center [699, 534] width 807 height 175
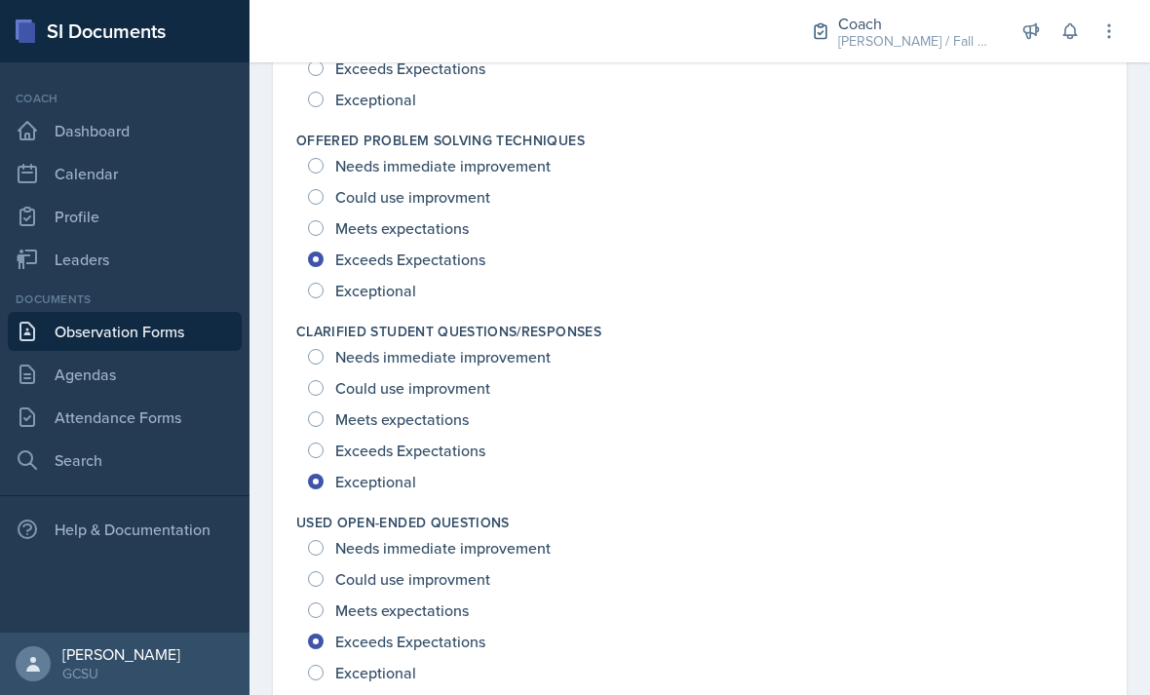
click at [454, 378] on span "Could use improvment" at bounding box center [412, 387] width 155 height 19
click at [324, 380] on input "Could use improvment" at bounding box center [316, 388] width 16 height 16
radio input "true"
click at [435, 441] on span "Exceeds Expectations" at bounding box center [410, 450] width 150 height 19
click at [324, 442] on input "Exceeds Expectations" at bounding box center [316, 450] width 16 height 16
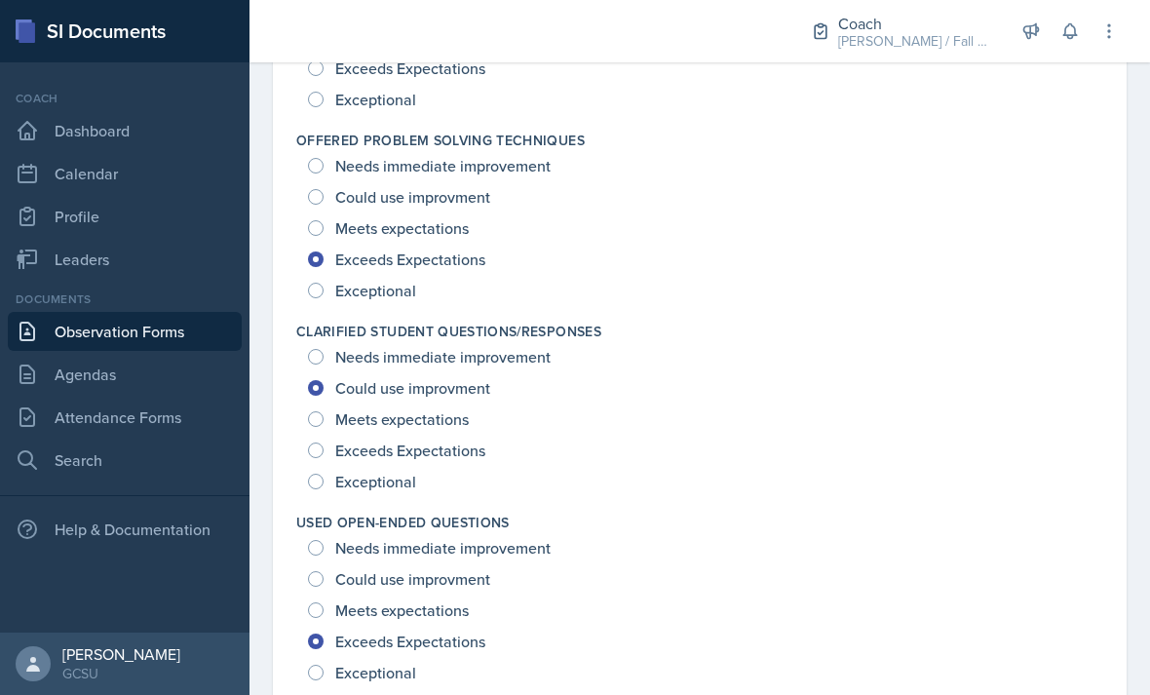
radio input "true"
click at [439, 569] on span "Could use improvment" at bounding box center [412, 578] width 155 height 19
click at [324, 571] on input "Could use improvment" at bounding box center [316, 579] width 16 height 16
radio input "true"
click at [391, 472] on span "Exceptional" at bounding box center [375, 481] width 81 height 19
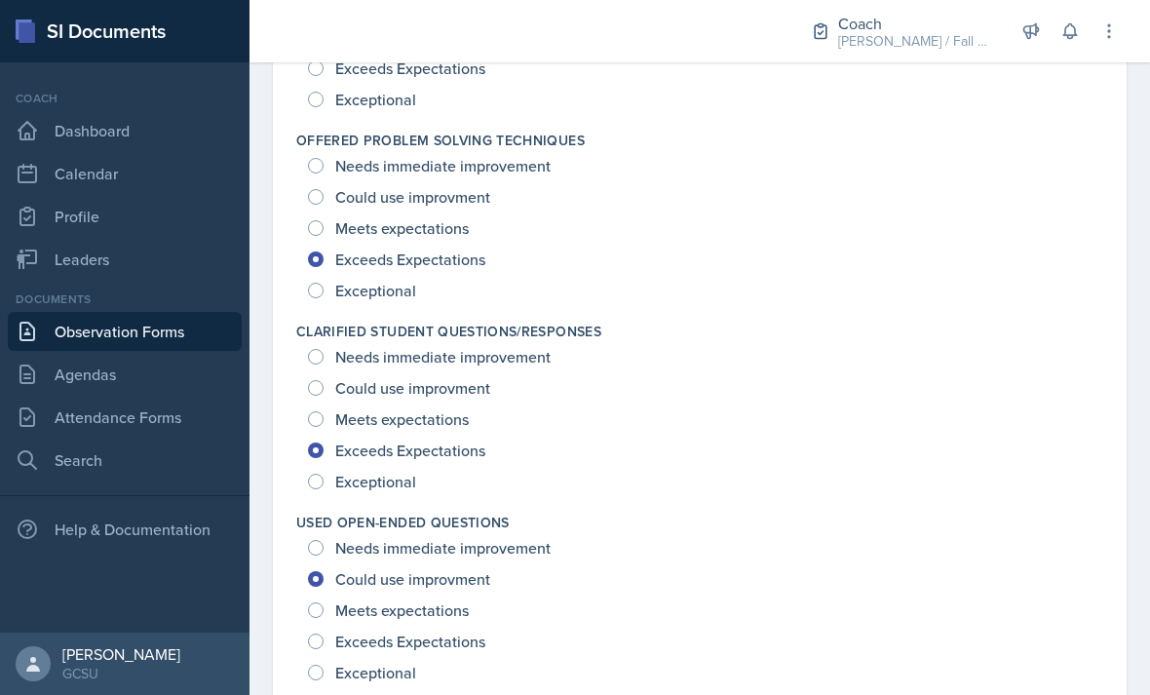
click at [324, 474] on input "Exceptional" at bounding box center [316, 482] width 16 height 16
radio input "true"
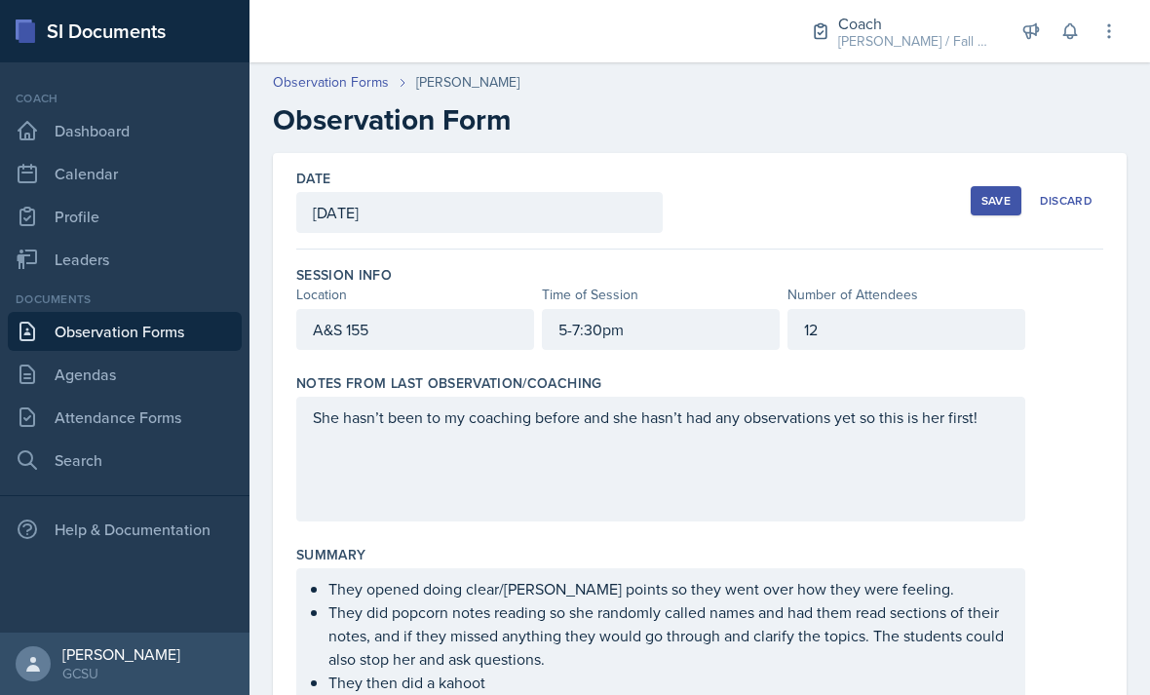
scroll to position [0, 0]
click at [990, 193] on div "Save" at bounding box center [995, 201] width 29 height 16
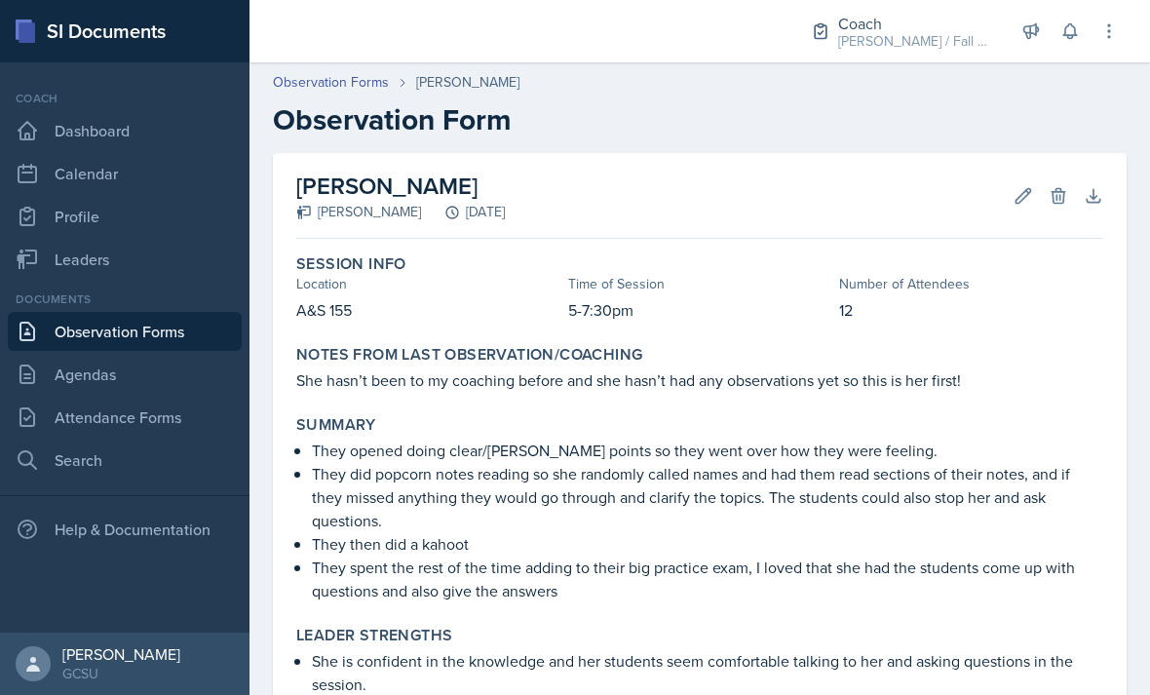
click at [1002, 186] on div "Edit Delete" at bounding box center [1033, 195] width 70 height 19
click at [1011, 178] on button "Edit" at bounding box center [1023, 195] width 35 height 35
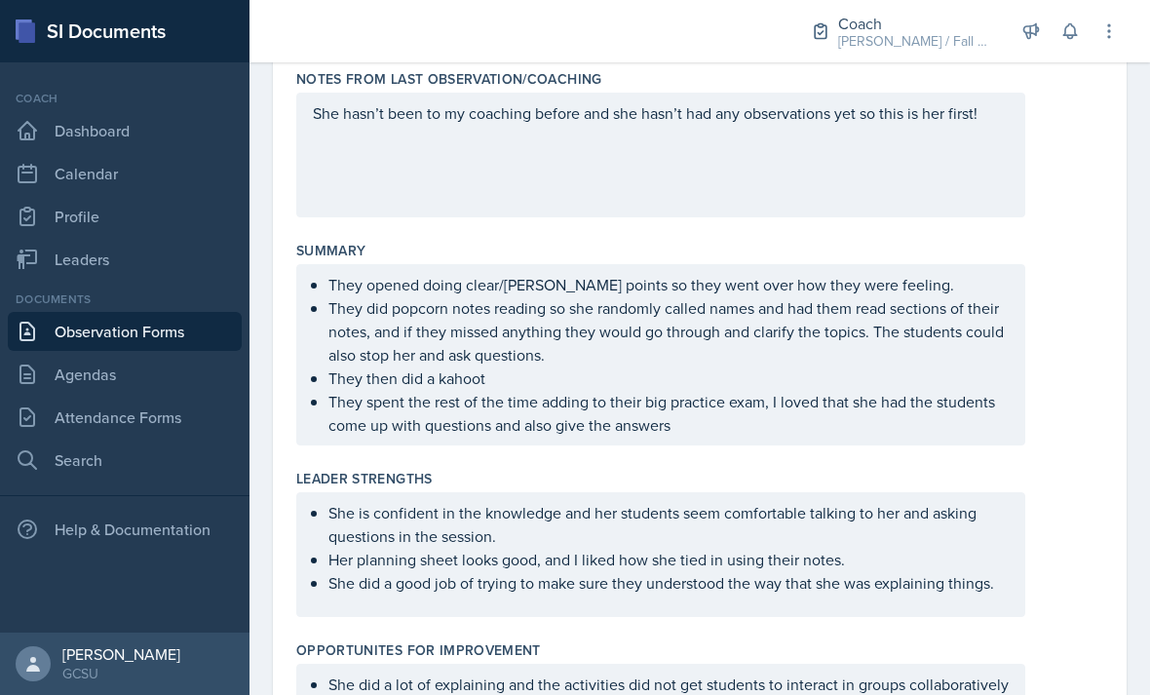
scroll to position [304, 0]
click at [753, 350] on ul "They opened doing clear/muddy points so they went over how they were feeling. T…" at bounding box center [668, 355] width 680 height 164
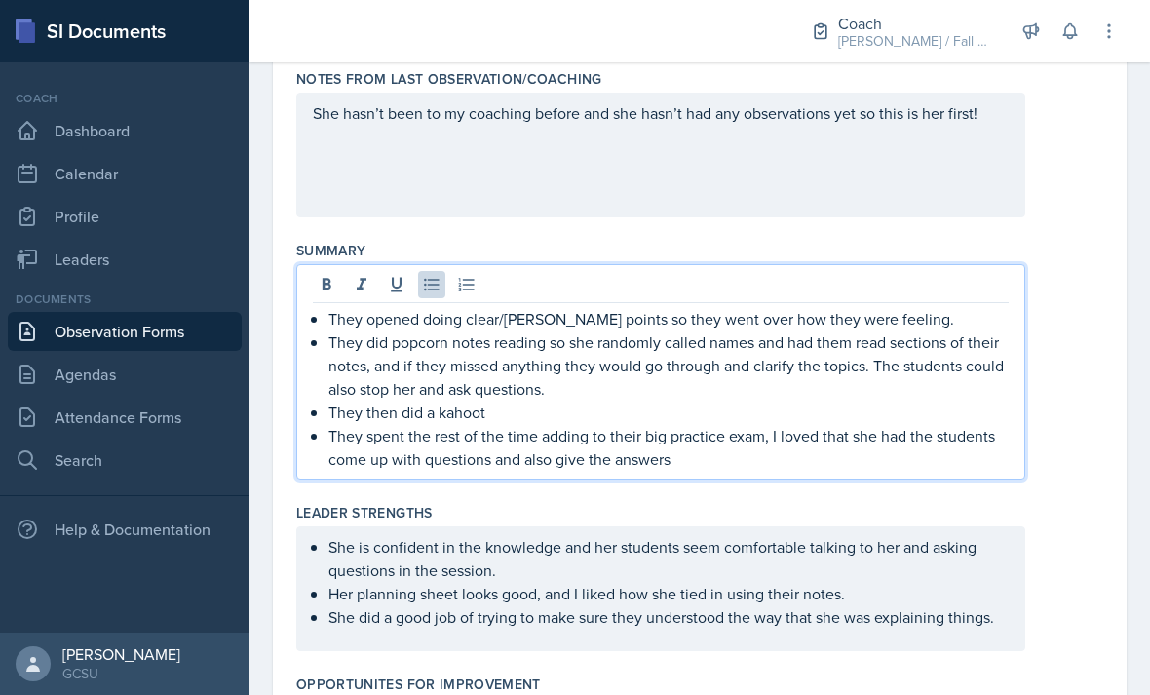
click at [736, 424] on p "They spent the rest of the time adding to their big practice exam, I loved that…" at bounding box center [668, 447] width 680 height 47
click at [686, 424] on p "They spent the rest of the time adding to their big practice exam, I loved that…" at bounding box center [668, 447] width 680 height 47
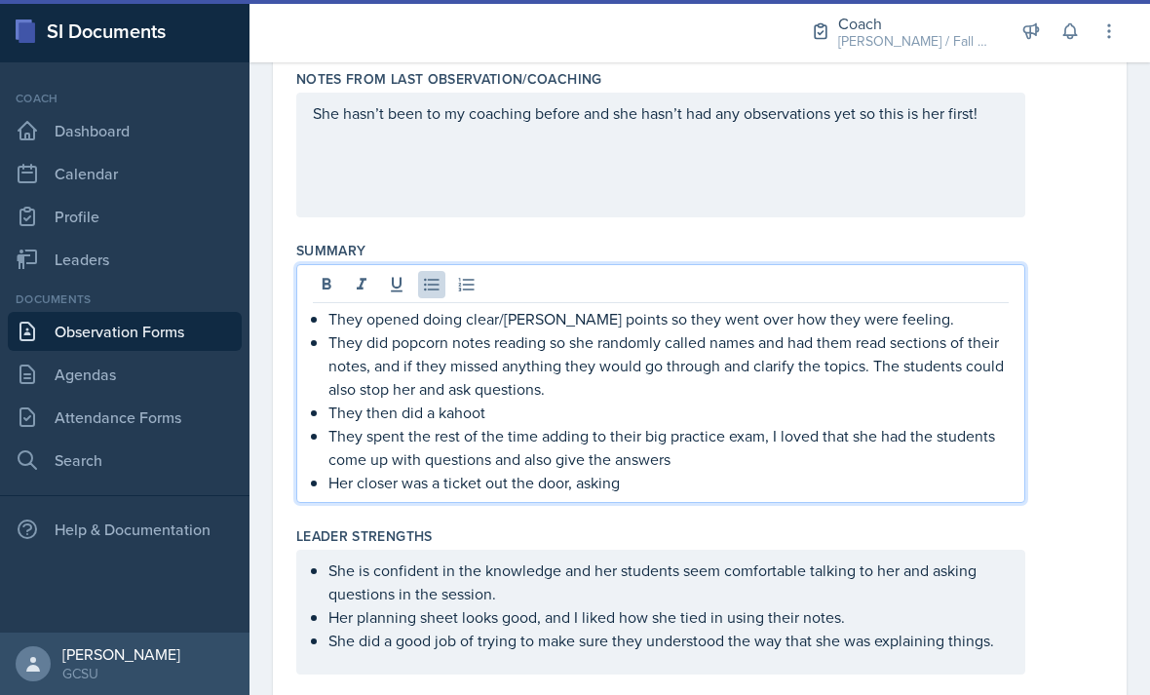
click at [831, 471] on p "Her closer was a ticket out the door, asking" at bounding box center [668, 482] width 680 height 23
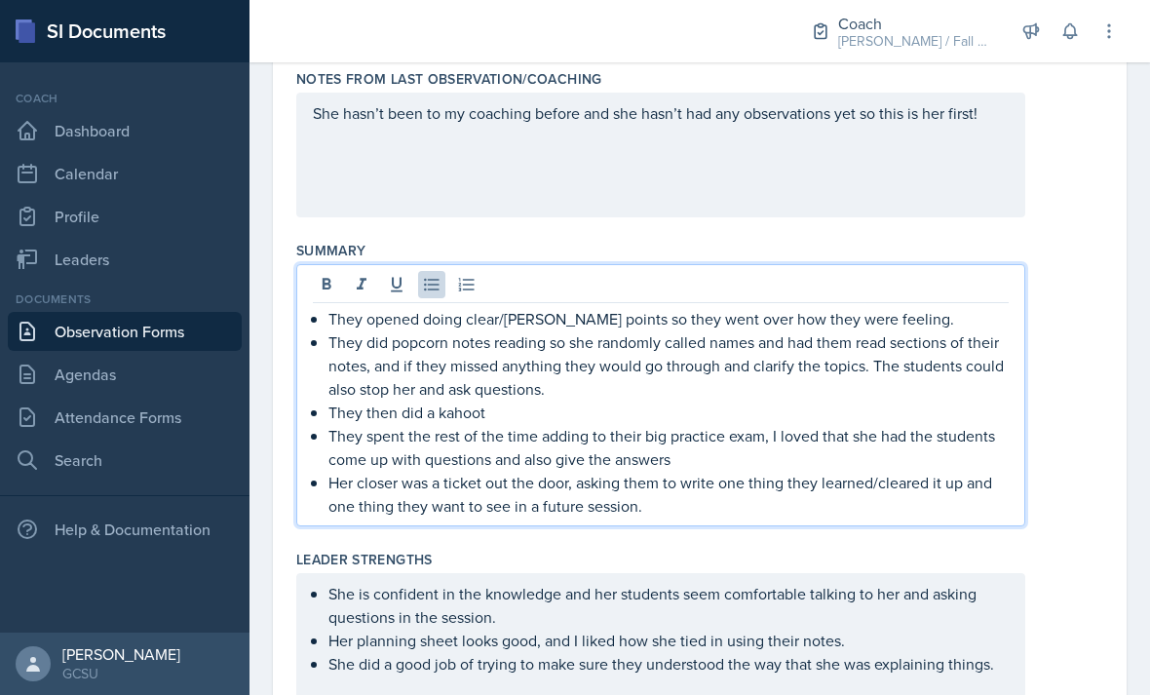
click at [877, 471] on p "Her closer was a ticket out the door, asking them to write one thing they learn…" at bounding box center [668, 494] width 680 height 47
click at [598, 471] on p "Her closer was a ticket out the door, asking them to write one thing they learn…" at bounding box center [668, 494] width 680 height 47
click at [728, 471] on p "Her closer was a ticket out the door, asking them to write one thing they learn…" at bounding box center [668, 494] width 680 height 47
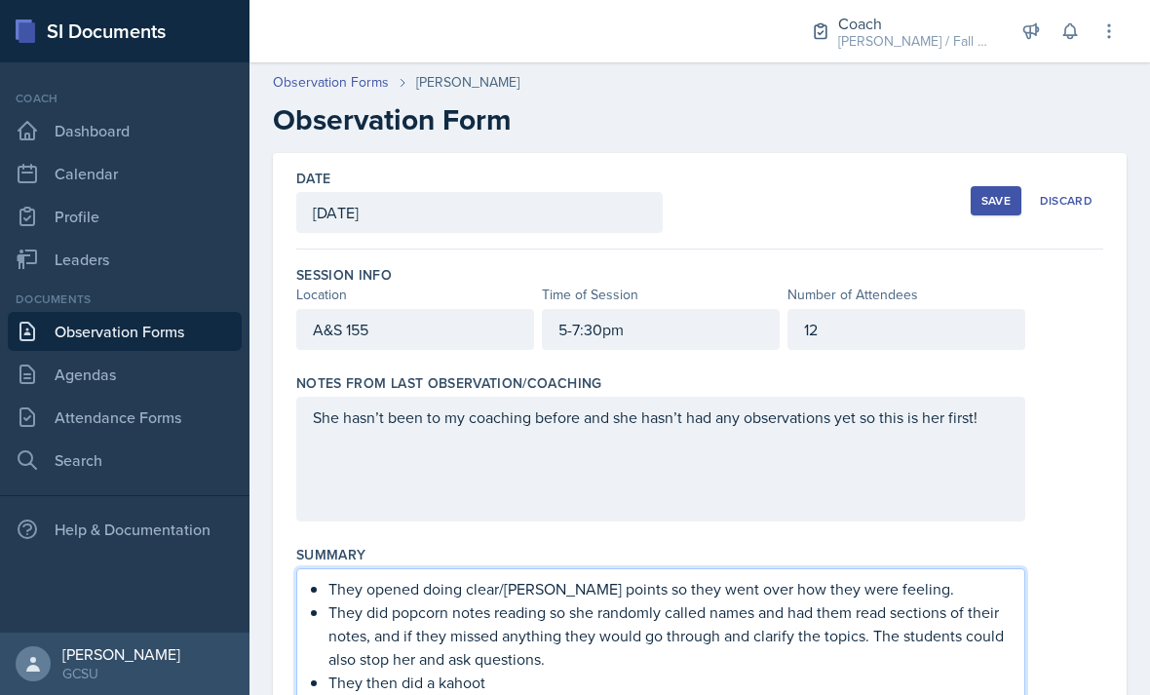
scroll to position [0, 0]
click at [979, 186] on button "Save" at bounding box center [996, 200] width 51 height 29
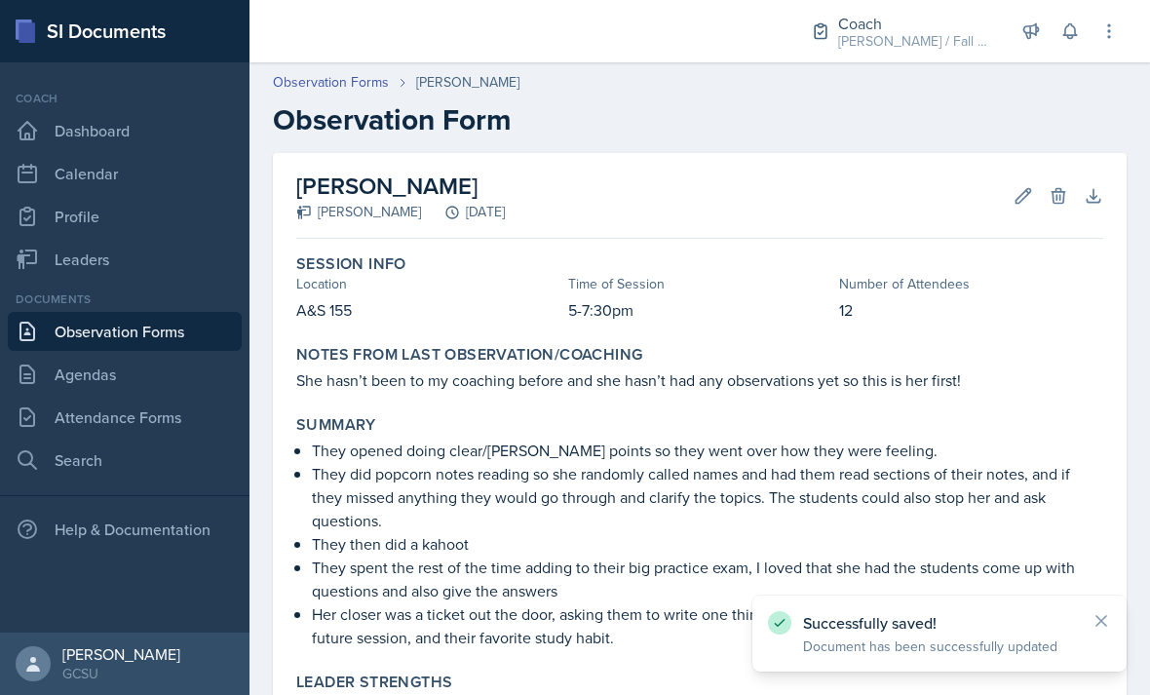
click at [1013, 178] on button "Edit" at bounding box center [1023, 195] width 35 height 35
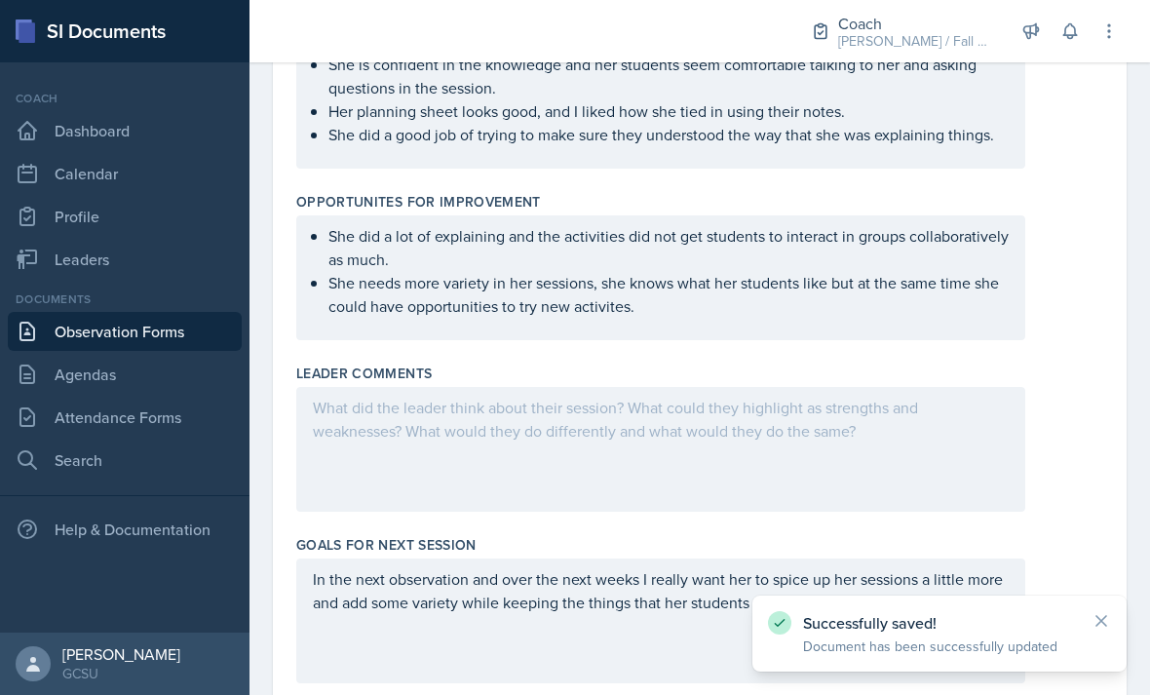
scroll to position [856, 0]
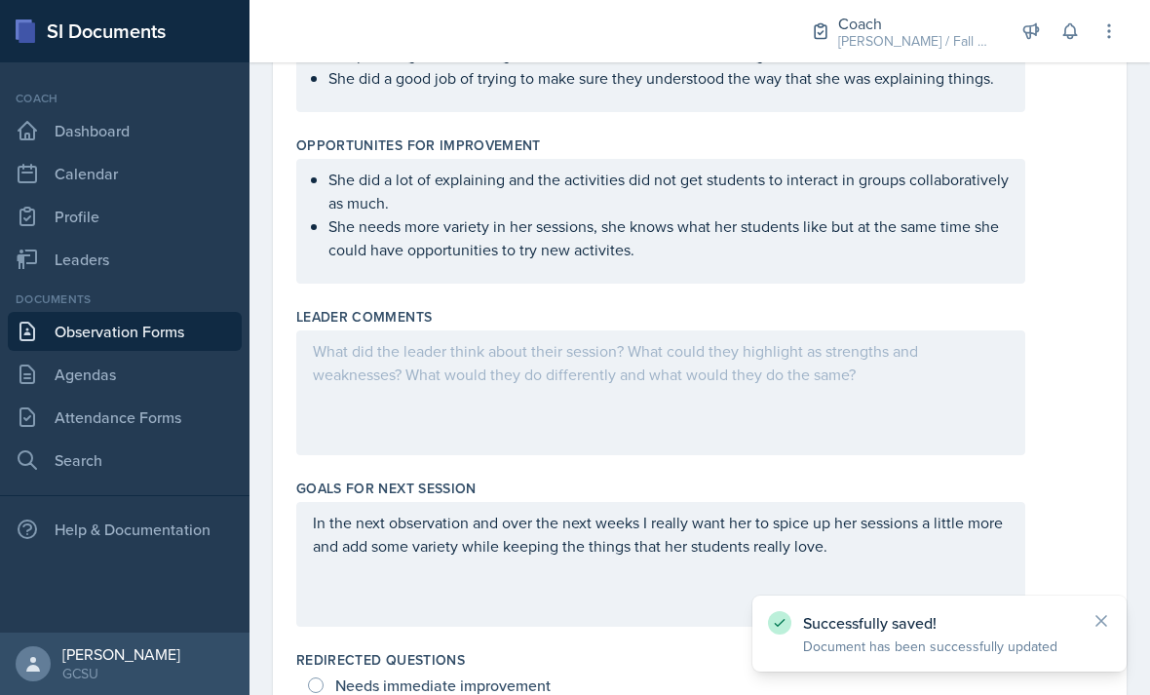
click at [971, 330] on div at bounding box center [660, 392] width 729 height 125
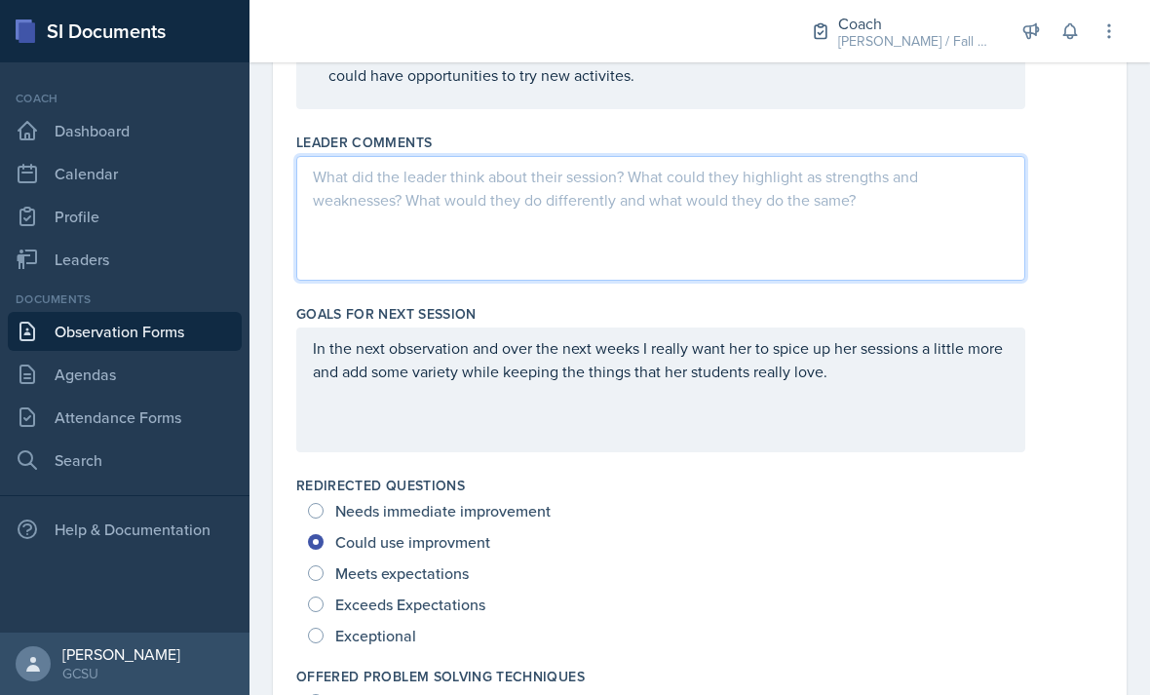
scroll to position [1067, 0]
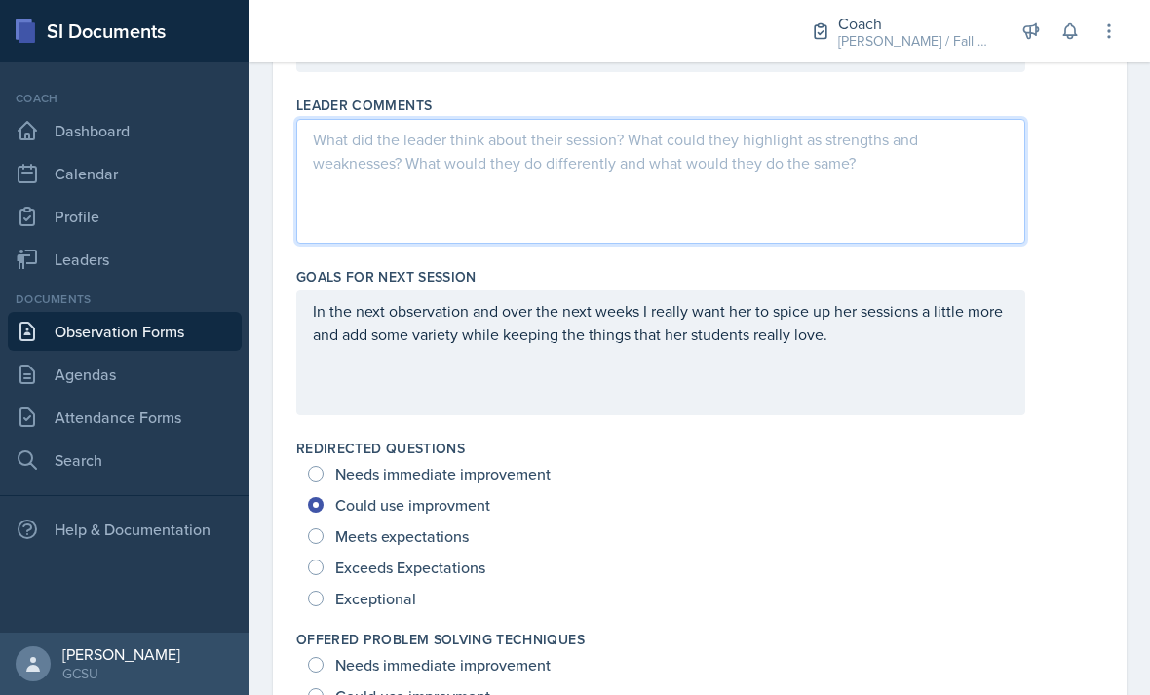
click at [681, 119] on div at bounding box center [660, 181] width 729 height 125
click at [622, 267] on div "Goals for Next Session" at bounding box center [699, 276] width 807 height 19
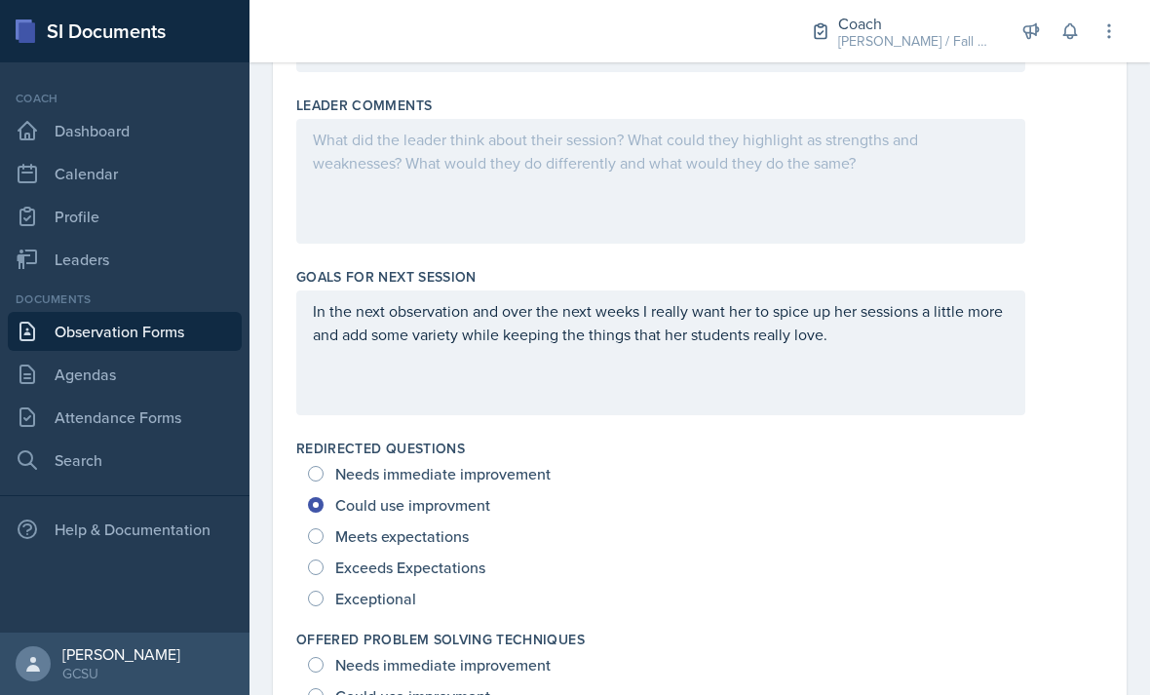
click at [653, 123] on div at bounding box center [660, 181] width 729 height 125
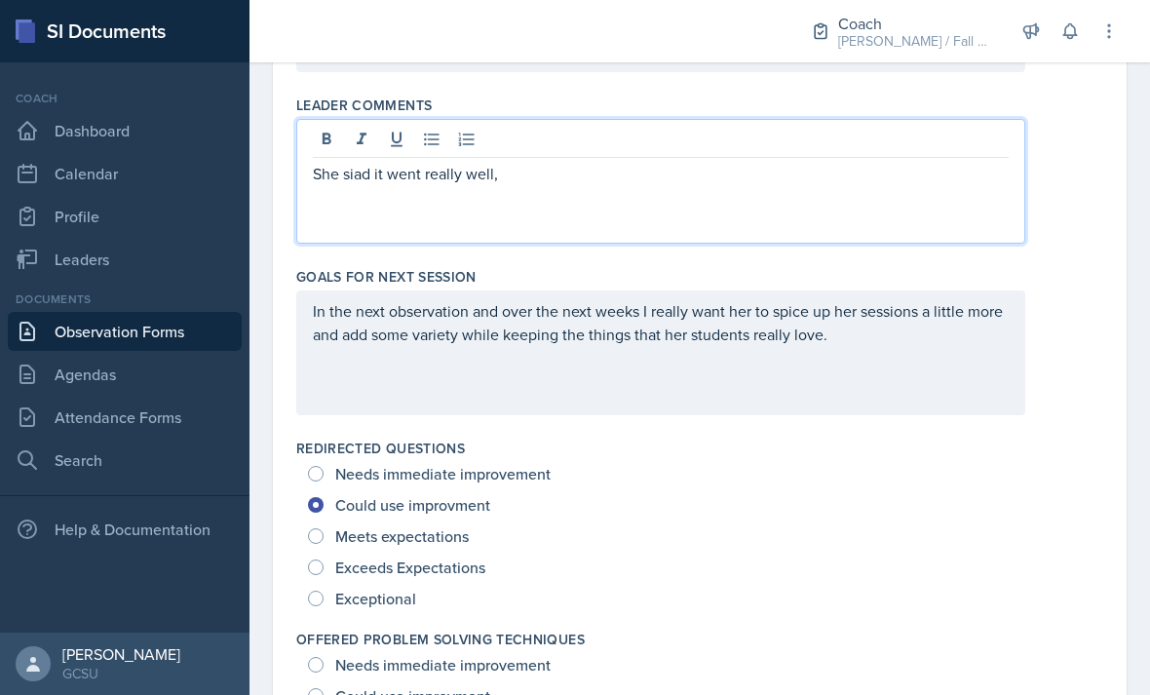
click at [372, 162] on p "She siad it went really well," at bounding box center [661, 173] width 696 height 23
click at [620, 156] on div "She said it went really well," at bounding box center [660, 181] width 729 height 125
click at [625, 162] on p "She said it went really well," at bounding box center [661, 173] width 696 height 23
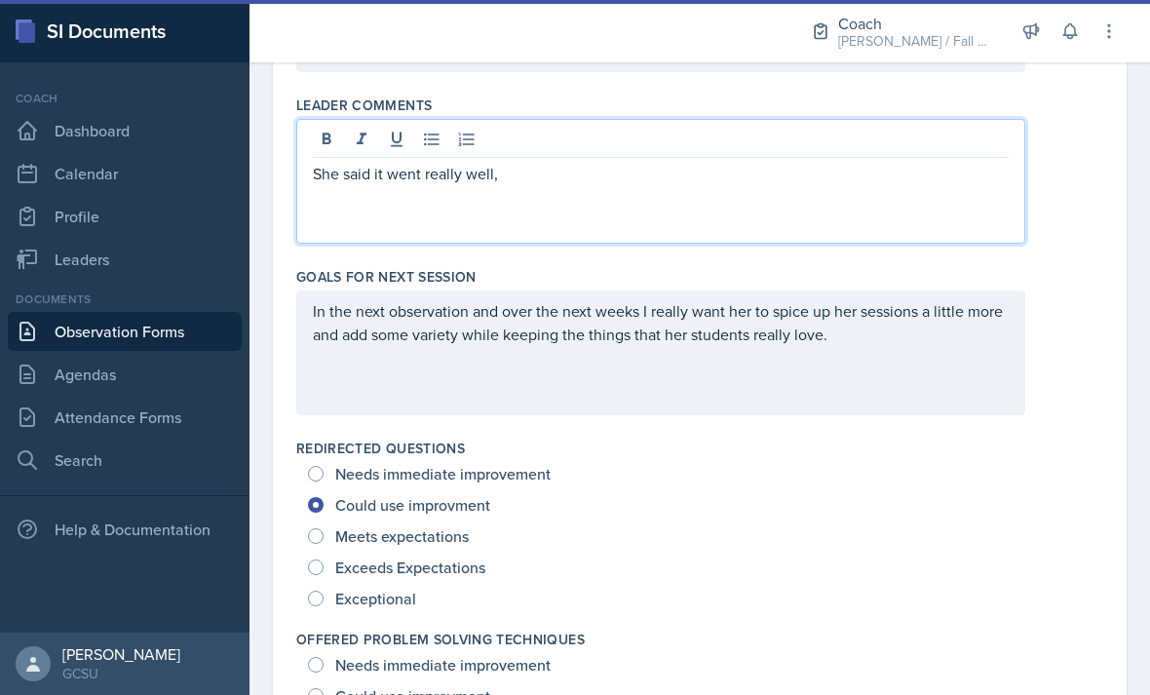
click at [559, 162] on p "She said it went really well," at bounding box center [661, 173] width 696 height 23
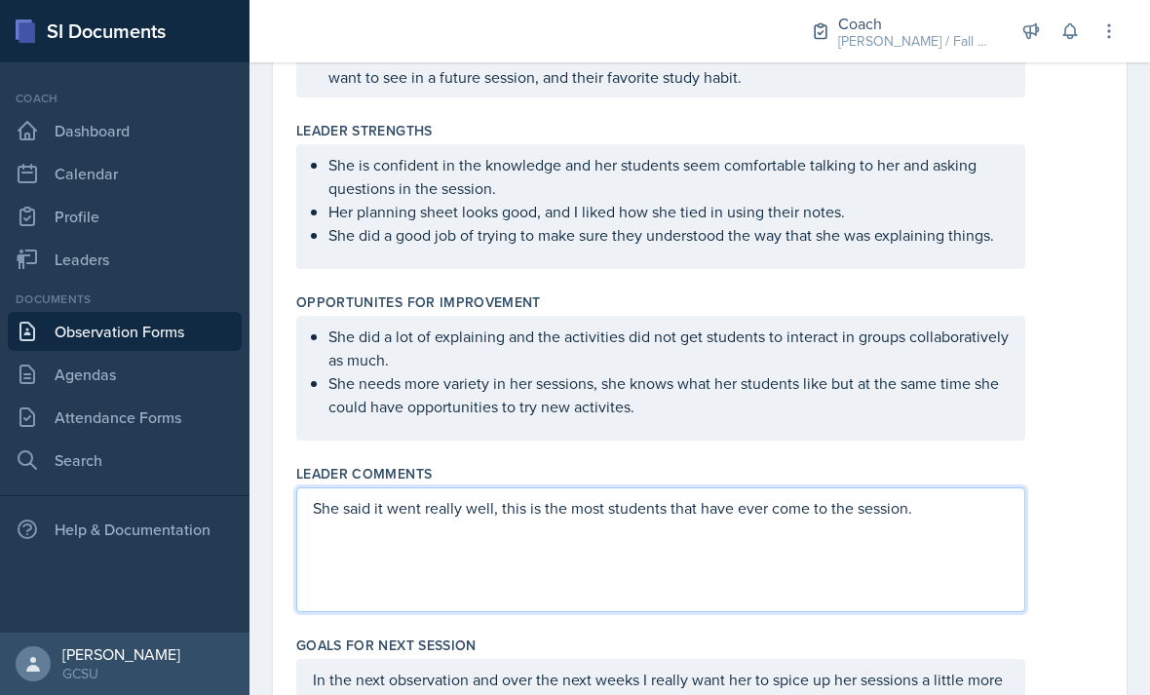
scroll to position [699, 0]
click at [1078, 331] on div "She did a lot of explaining and the activities did not get students to interact…" at bounding box center [699, 378] width 807 height 125
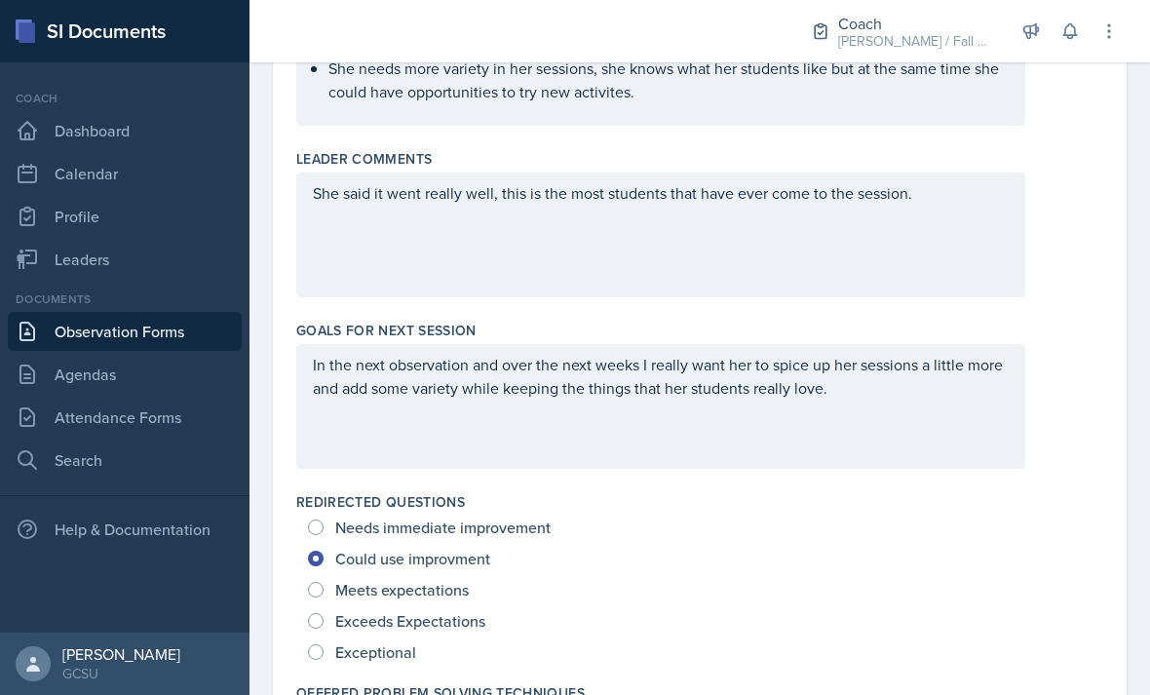
scroll to position [985, 0]
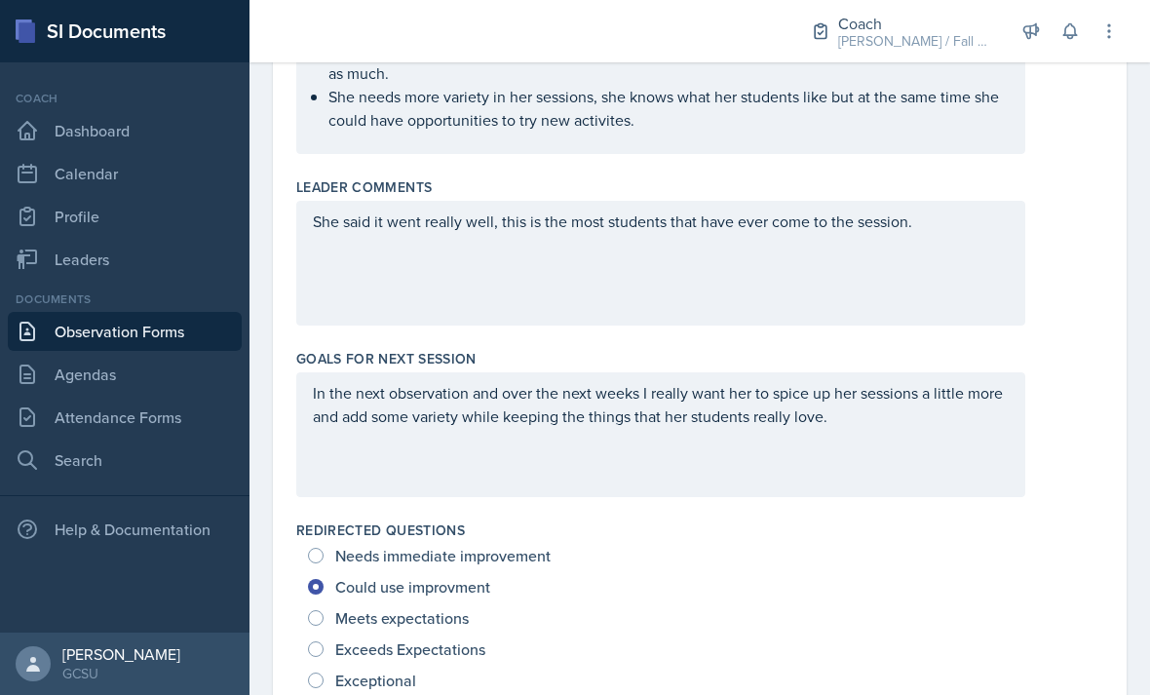
click at [924, 382] on div "In the next observation and over the next weeks I really want her to spice up h…" at bounding box center [660, 434] width 729 height 125
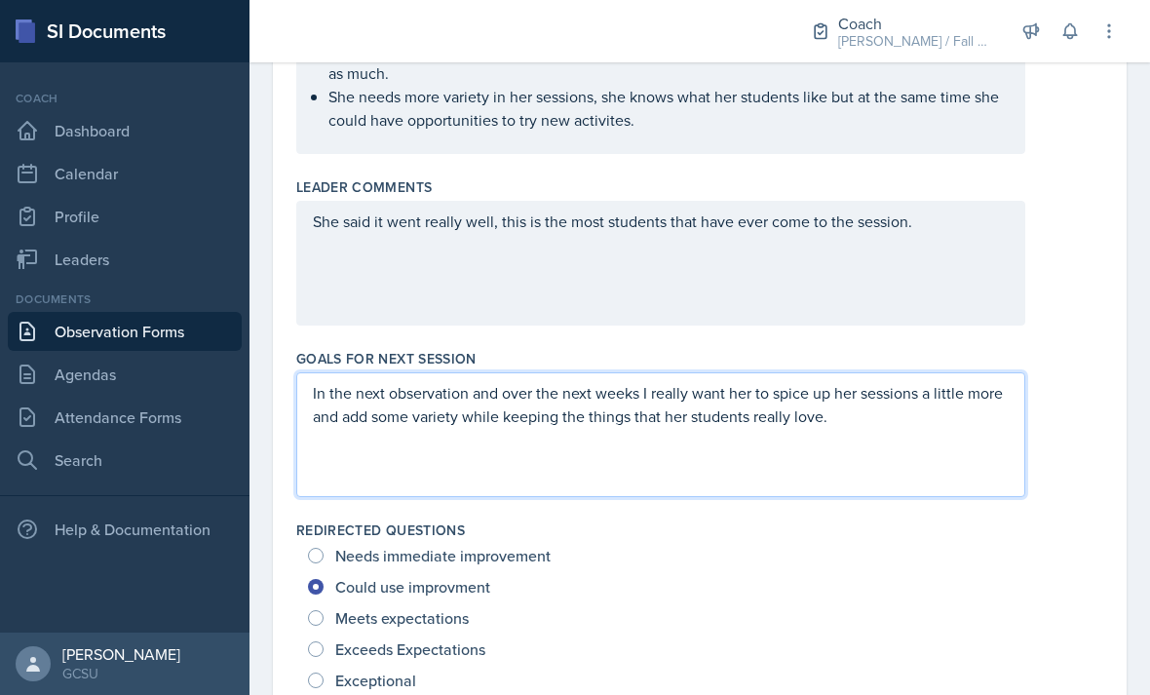
click at [1098, 372] on div "In the next observation and over the next weeks I really want her to spice up h…" at bounding box center [699, 434] width 807 height 125
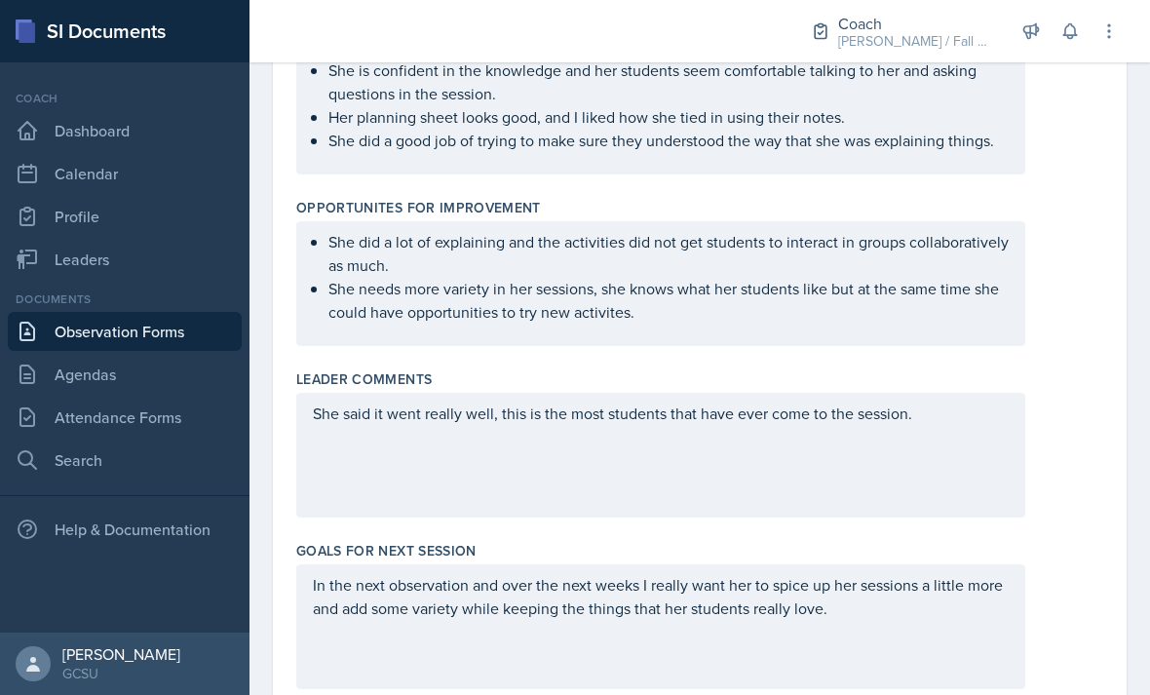
scroll to position [827, 0]
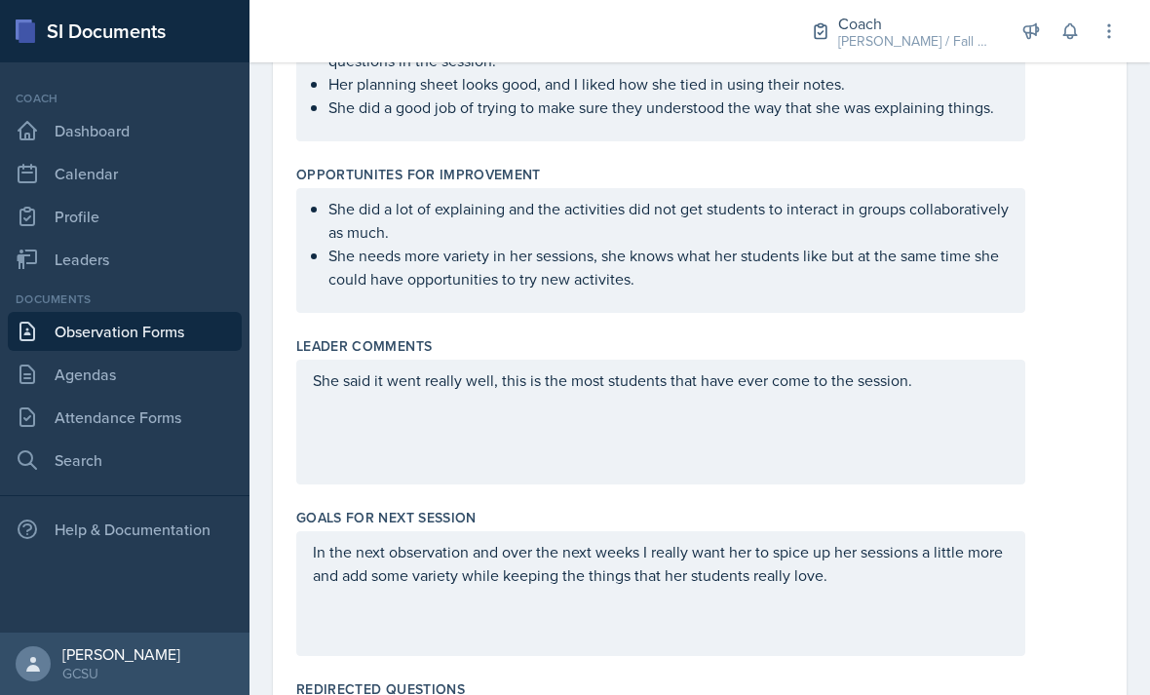
click at [945, 360] on div "She said it went really well, this is the most students that have ever come to …" at bounding box center [660, 422] width 729 height 125
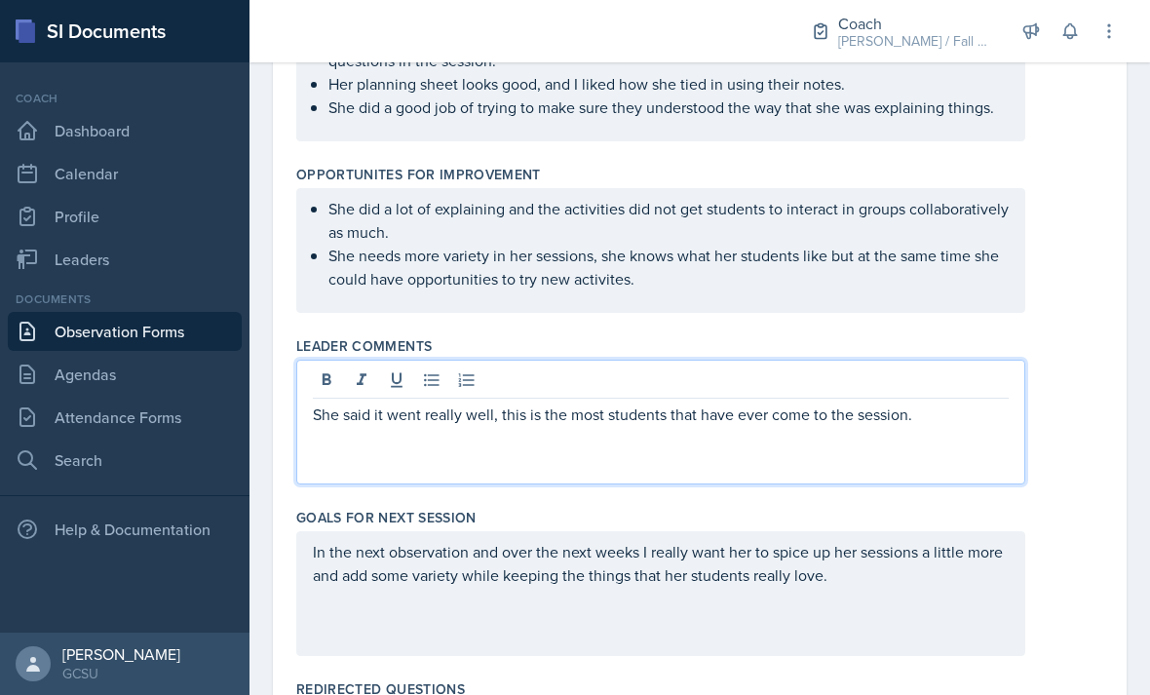
click at [955, 403] on div "She said it went really well, this is the most students that have ever come to …" at bounding box center [660, 422] width 729 height 125
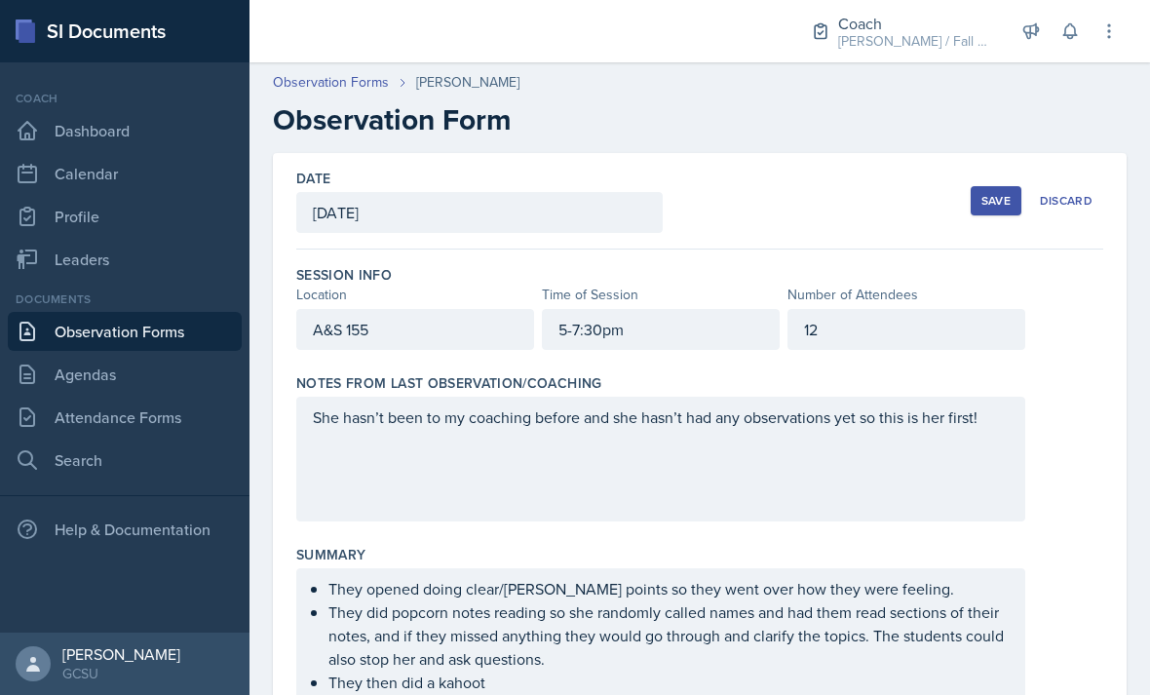
scroll to position [0, 0]
click at [995, 193] on div "Save" at bounding box center [995, 201] width 29 height 16
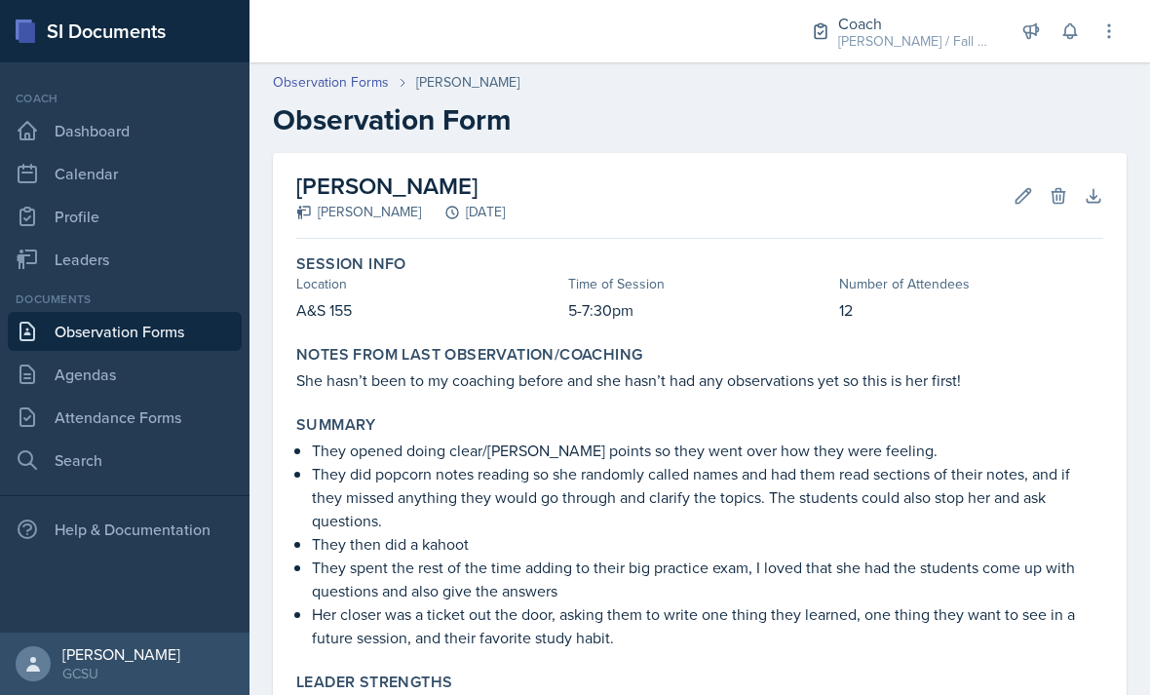
click at [351, 72] on link "Observation Forms" at bounding box center [331, 82] width 116 height 20
